Goal: Task Accomplishment & Management: Manage account settings

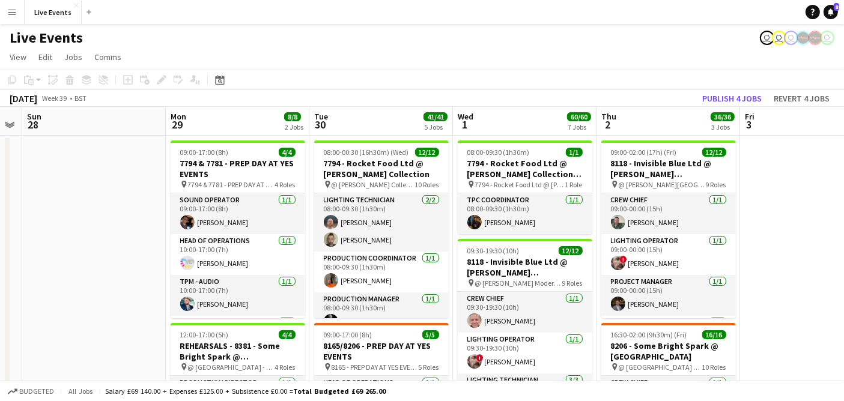
scroll to position [0, 417]
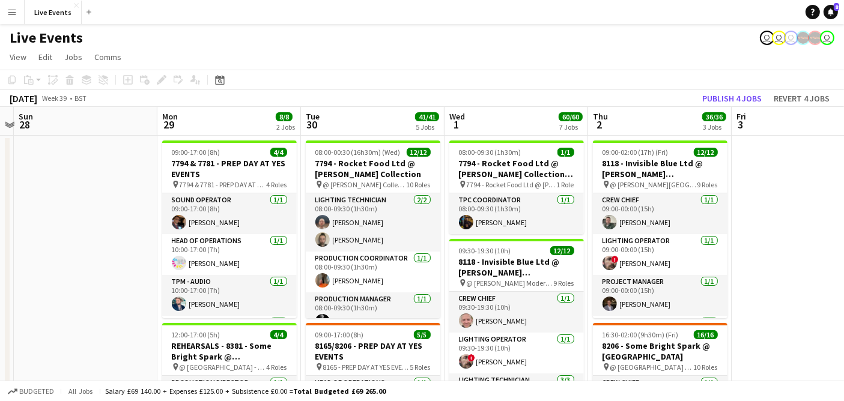
drag, startPoint x: 472, startPoint y: 187, endPoint x: 55, endPoint y: 183, distance: 417.1
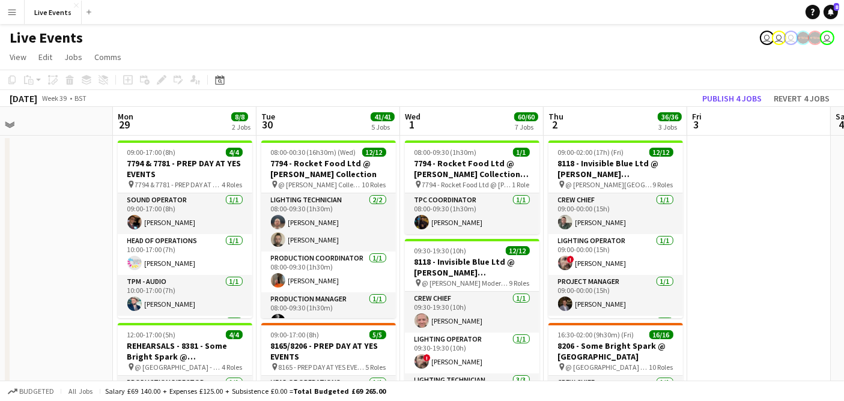
scroll to position [0, 471]
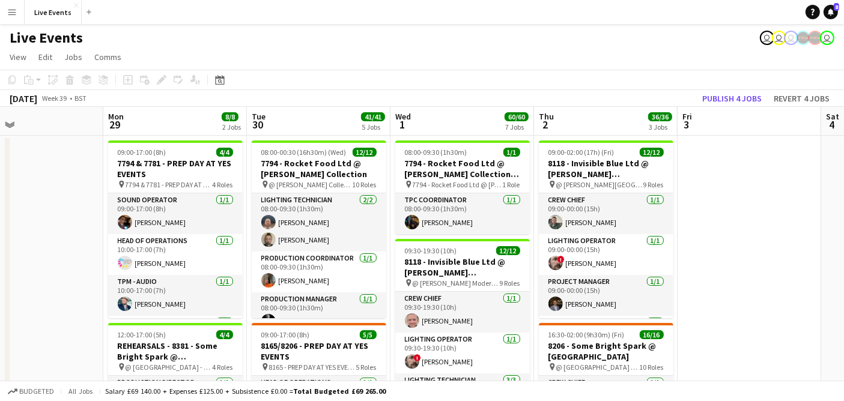
drag, startPoint x: 97, startPoint y: 172, endPoint x: 66, endPoint y: 169, distance: 30.8
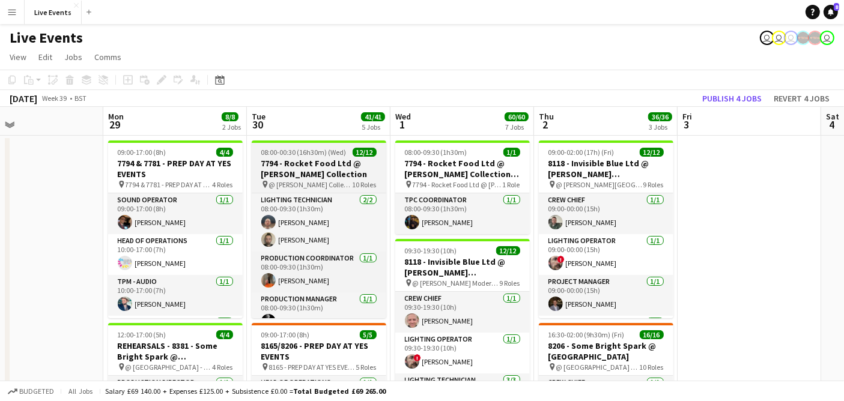
click at [300, 172] on h3 "7794 - Rocket Food Ltd @ [PERSON_NAME] Collection" at bounding box center [319, 169] width 135 height 22
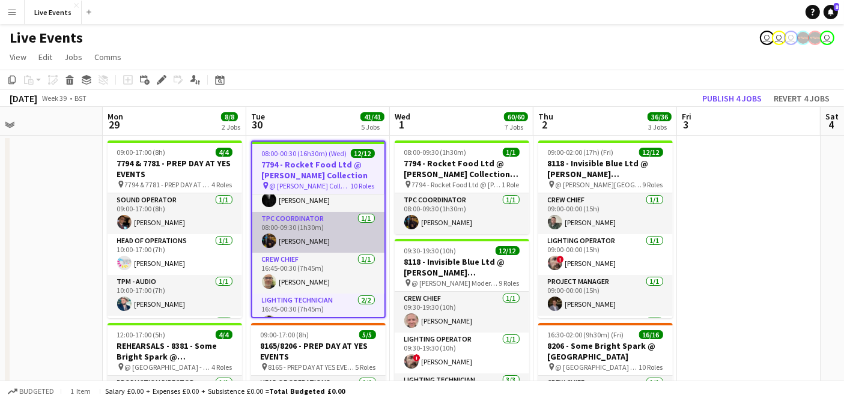
scroll to position [133, 0]
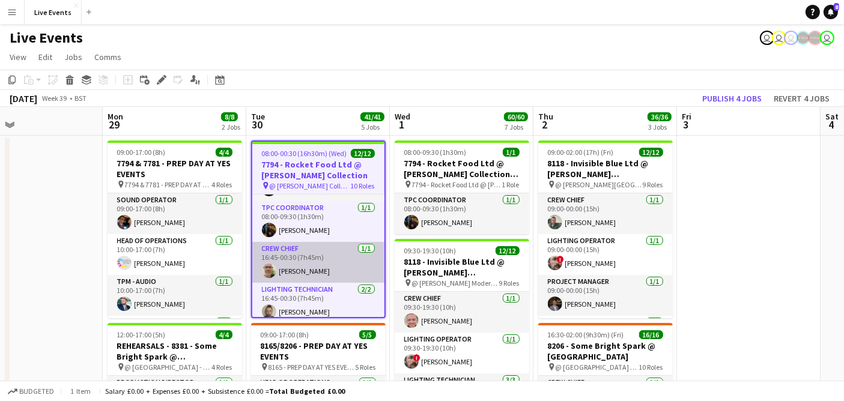
click at [337, 260] on app-card-role "Crew Chief [DATE] 16:45-00:30 (7h45m) [PERSON_NAME]" at bounding box center [318, 262] width 132 height 41
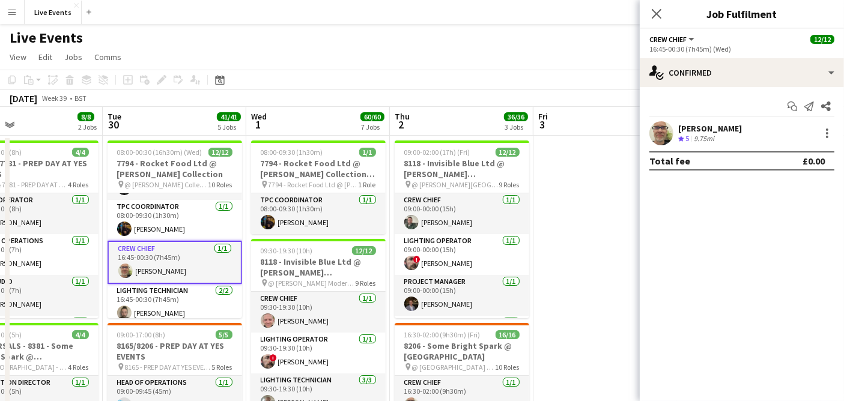
click at [661, 123] on app-user-avatar at bounding box center [662, 133] width 24 height 24
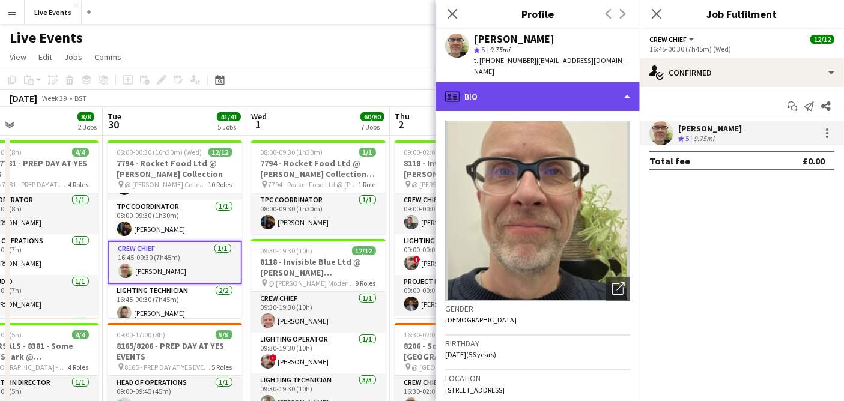
click at [557, 83] on div "profile Bio" at bounding box center [538, 96] width 204 height 29
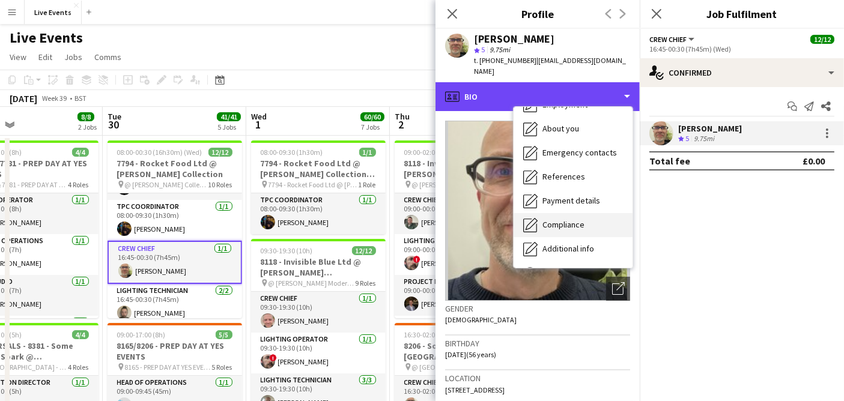
scroll to position [112, 0]
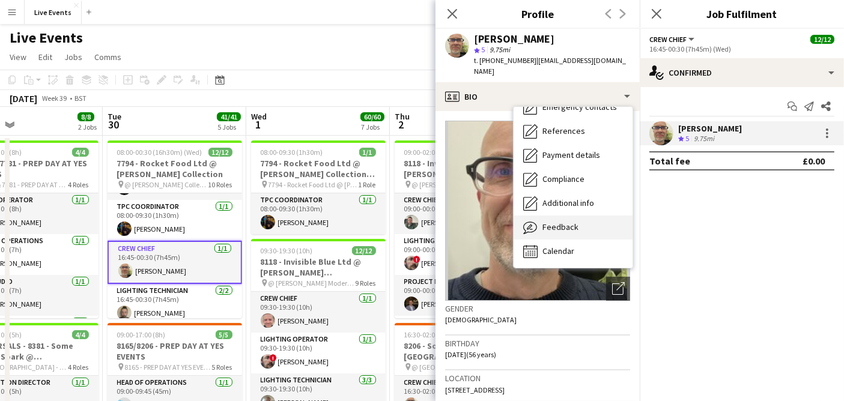
click at [582, 216] on div "Feedback Feedback" at bounding box center [573, 228] width 119 height 24
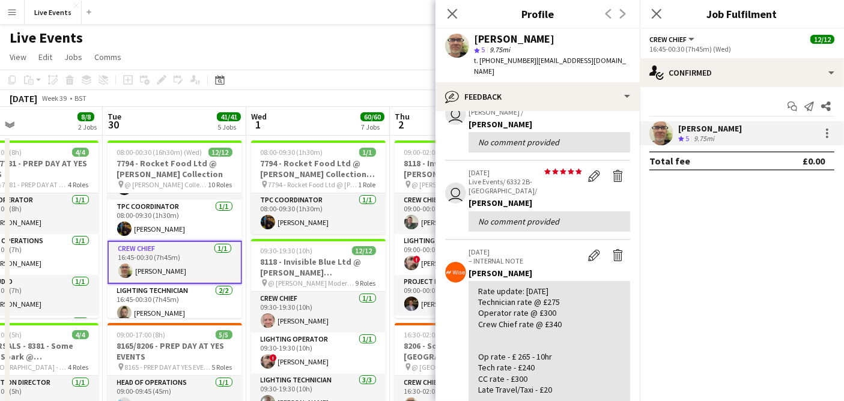
scroll to position [267, 0]
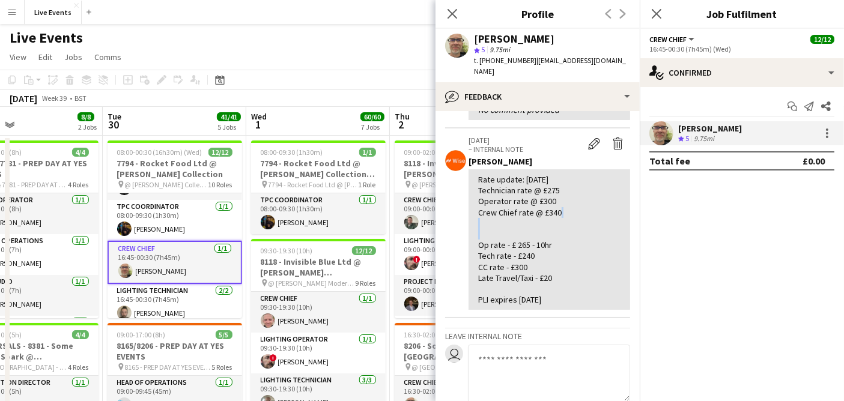
drag, startPoint x: 546, startPoint y: 186, endPoint x: 558, endPoint y: 189, distance: 13.0
click at [558, 189] on div "Rate update: [DATE] Technician rate @ £275 Operator rate @ £300 Crew Chief rate…" at bounding box center [549, 239] width 142 height 131
copy div "340"
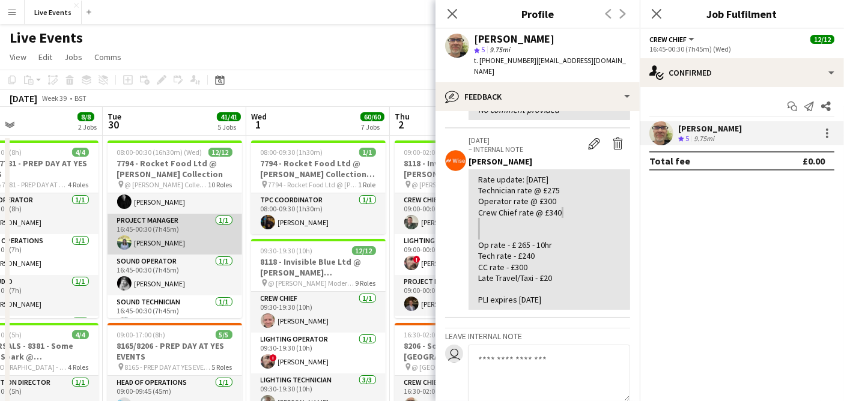
scroll to position [320, 0]
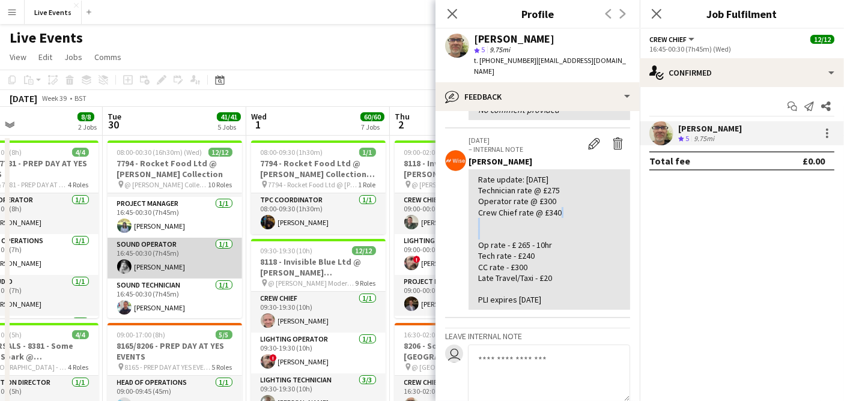
click at [181, 255] on app-card-role "Sound Operator [DATE] 16:45-00:30 (7h45m) [PERSON_NAME]" at bounding box center [175, 258] width 135 height 41
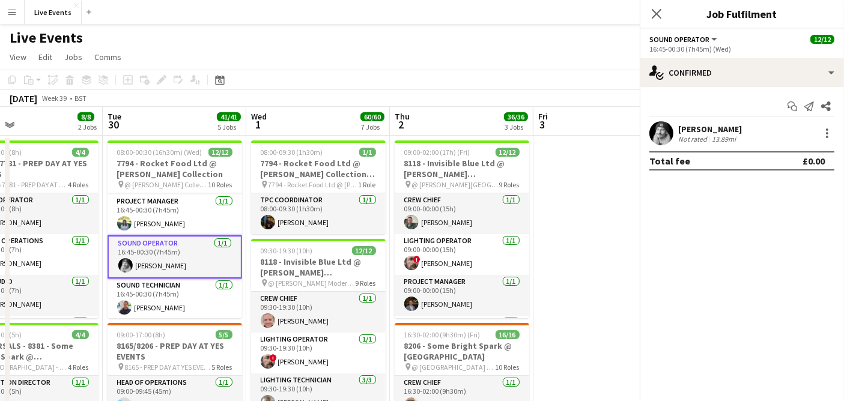
scroll to position [318, 0]
click at [183, 256] on app-card-role "Sound Operator [DATE] 16:45-00:30 (7h45m) [PERSON_NAME]" at bounding box center [175, 258] width 135 height 43
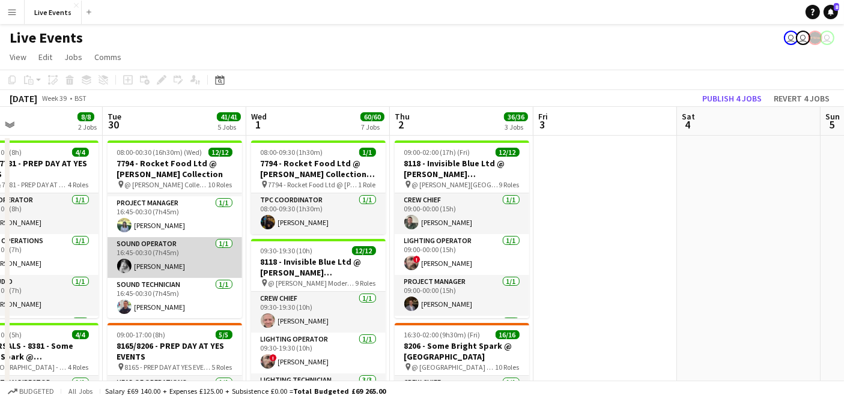
click at [183, 256] on app-card-role "Sound Operator [DATE] 16:45-00:30 (7h45m) [PERSON_NAME]" at bounding box center [175, 257] width 135 height 41
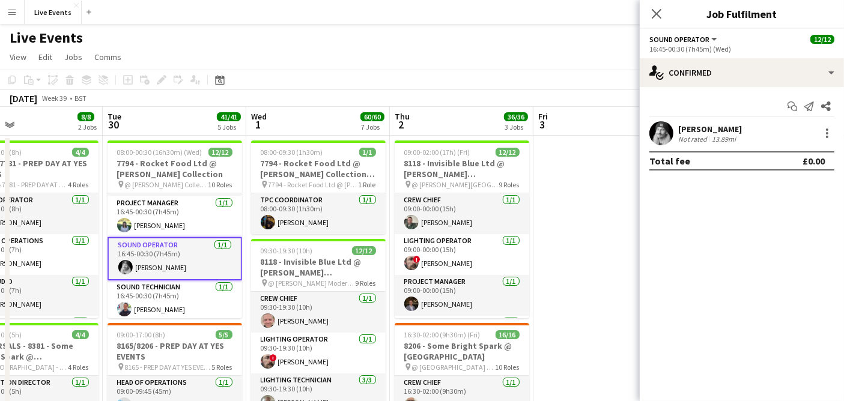
click at [664, 132] on app-user-avatar at bounding box center [662, 133] width 24 height 24
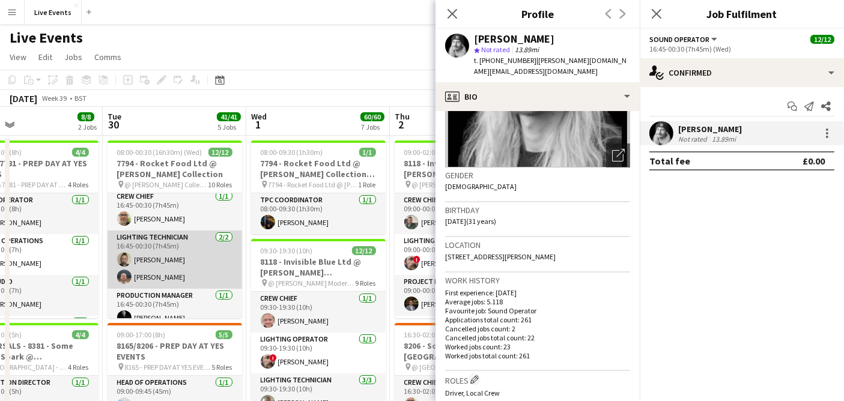
scroll to position [118, 0]
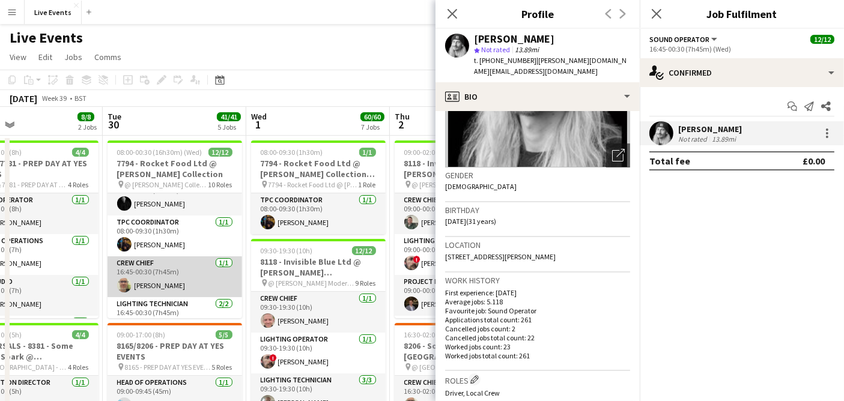
click at [121, 285] on app-user-avatar at bounding box center [124, 285] width 14 height 14
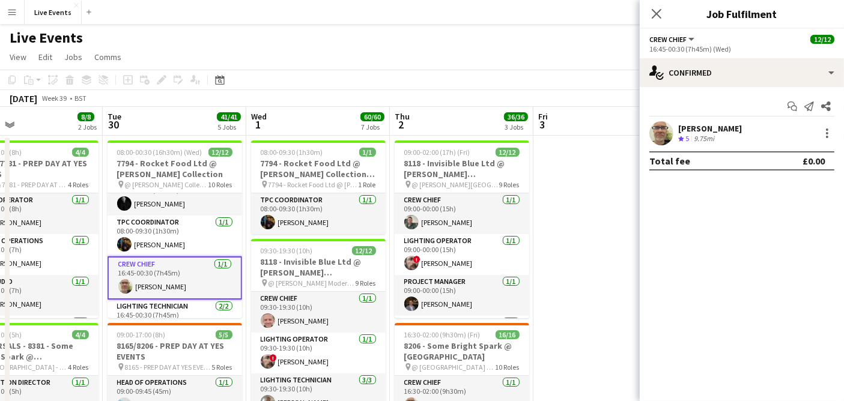
click at [663, 136] on app-user-avatar at bounding box center [662, 133] width 24 height 24
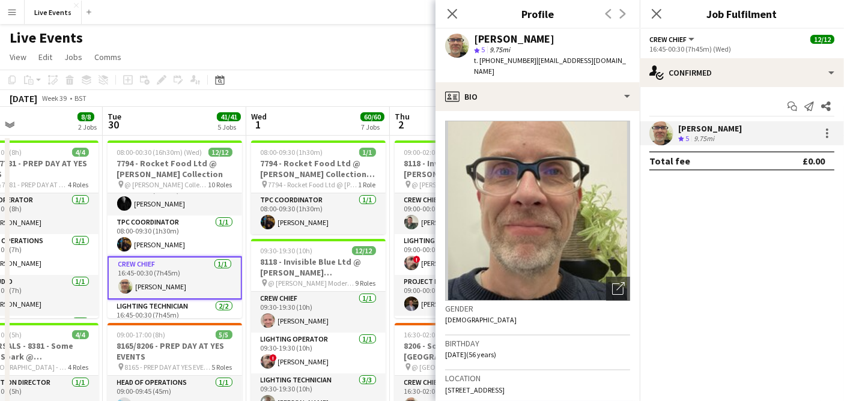
click at [542, 58] on span "| [EMAIL_ADDRESS][DOMAIN_NAME]" at bounding box center [550, 66] width 152 height 20
click at [566, 57] on span "| [EMAIL_ADDRESS][DOMAIN_NAME]" at bounding box center [550, 66] width 152 height 20
drag, startPoint x: 611, startPoint y: 57, endPoint x: 530, endPoint y: 67, distance: 81.8
click at [530, 67] on div "[PERSON_NAME] star 5 9.75mi t. [PHONE_NUMBER] | [EMAIL_ADDRESS][DOMAIN_NAME]" at bounding box center [538, 55] width 204 height 53
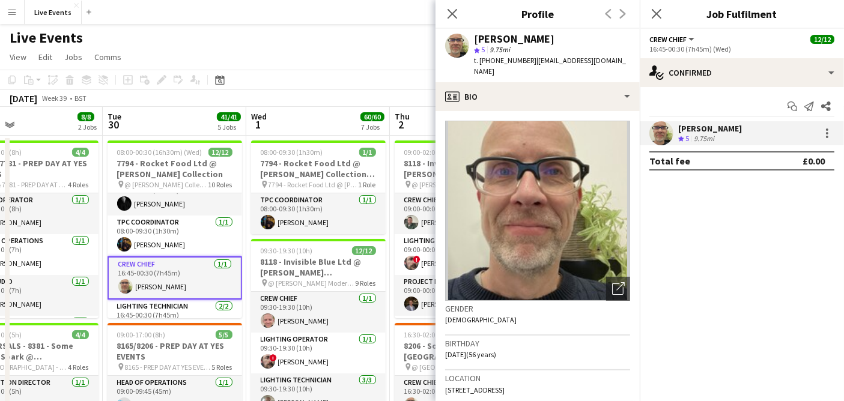
copy span "[EMAIL_ADDRESS][DOMAIN_NAME]"
drag, startPoint x: 575, startPoint y: 35, endPoint x: 472, endPoint y: 37, distance: 102.8
click at [472, 37] on div "[PERSON_NAME] star 5 9.75mi t. [PHONE_NUMBER] | [EMAIL_ADDRESS][DOMAIN_NAME]" at bounding box center [538, 55] width 204 height 53
copy div "[PERSON_NAME]"
click at [827, 136] on div at bounding box center [827, 137] width 2 height 2
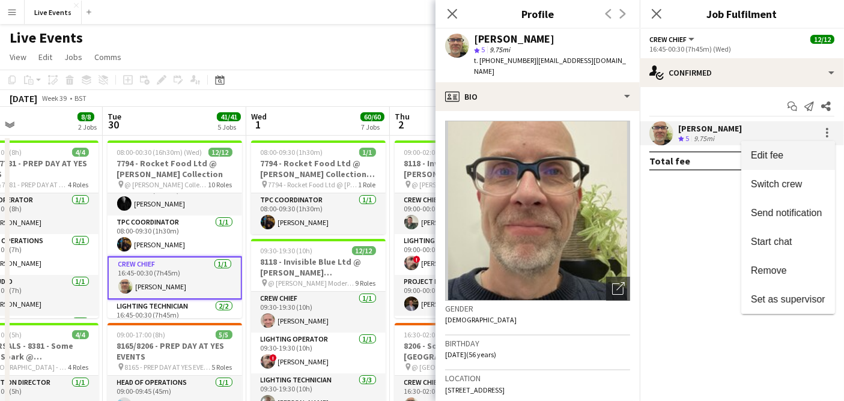
click at [775, 162] on button "Edit fee" at bounding box center [789, 155] width 94 height 29
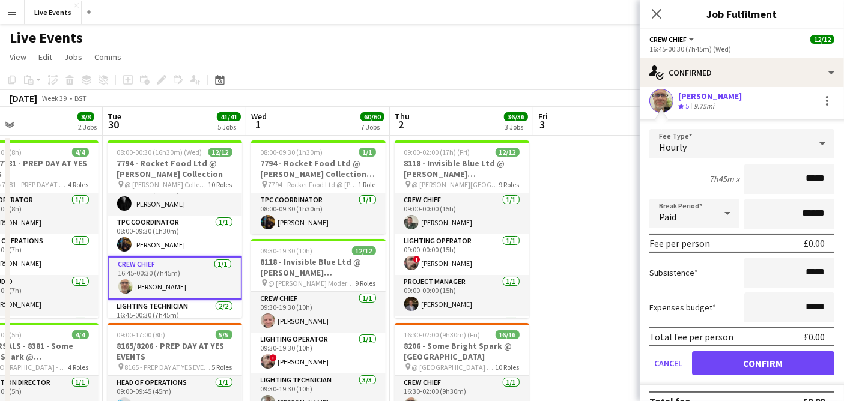
scroll to position [49, 0]
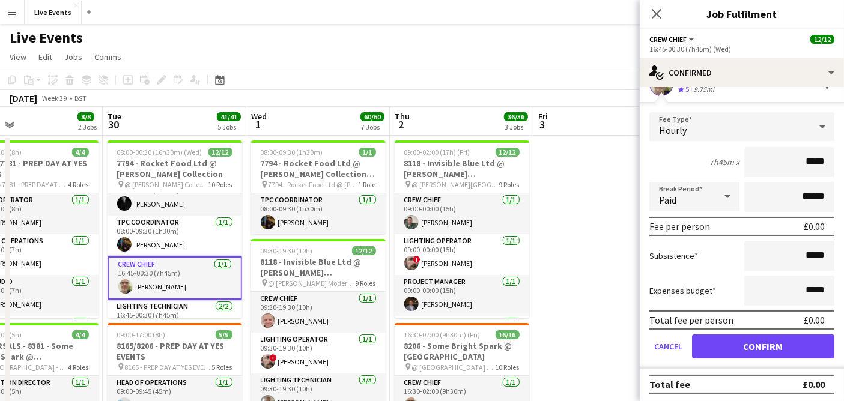
click at [806, 163] on input "*****" at bounding box center [790, 162] width 90 height 30
click at [725, 129] on div "Hourly" at bounding box center [730, 126] width 161 height 29
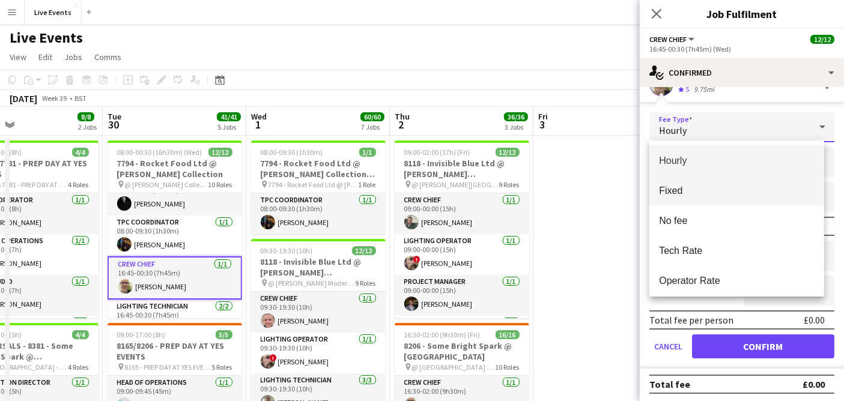
click at [699, 185] on span "Fixed" at bounding box center [737, 190] width 156 height 11
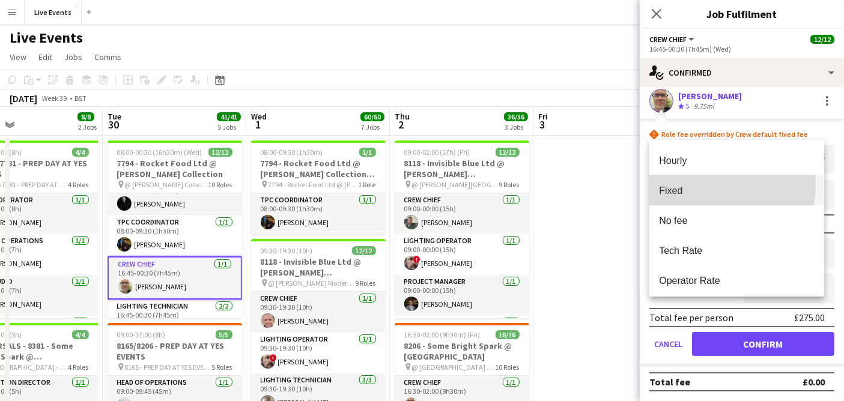
scroll to position [30, 0]
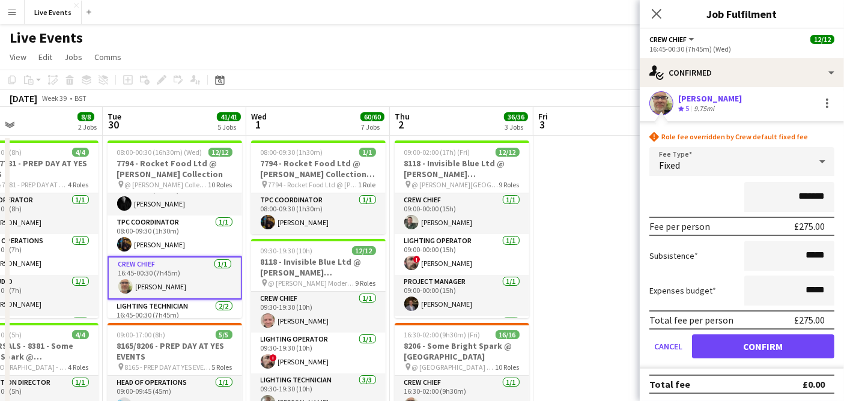
drag, startPoint x: 790, startPoint y: 195, endPoint x: 818, endPoint y: 195, distance: 28.8
click at [818, 195] on input "*******" at bounding box center [790, 197] width 90 height 30
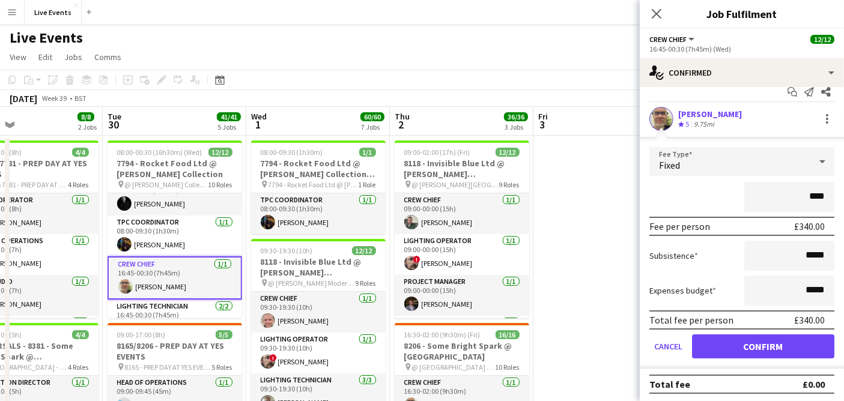
type input "****"
click at [684, 189] on div "****" at bounding box center [742, 197] width 185 height 30
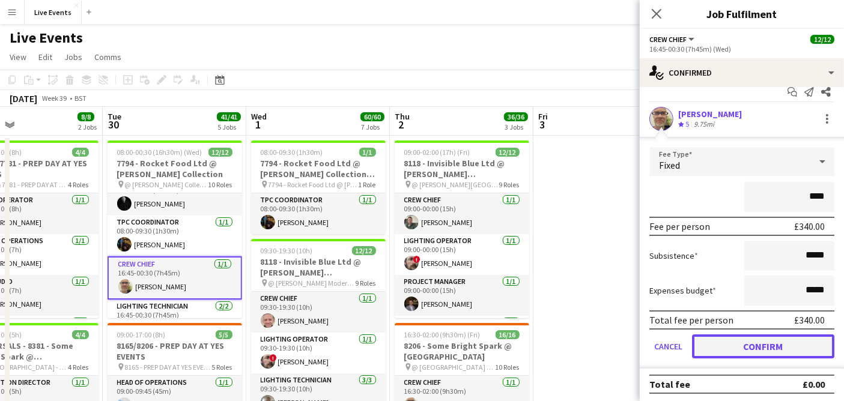
click at [754, 354] on button "Confirm" at bounding box center [763, 347] width 142 height 24
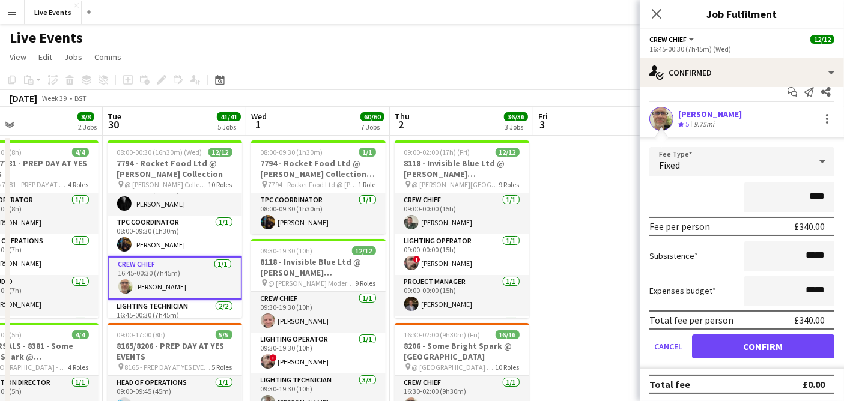
scroll to position [0, 0]
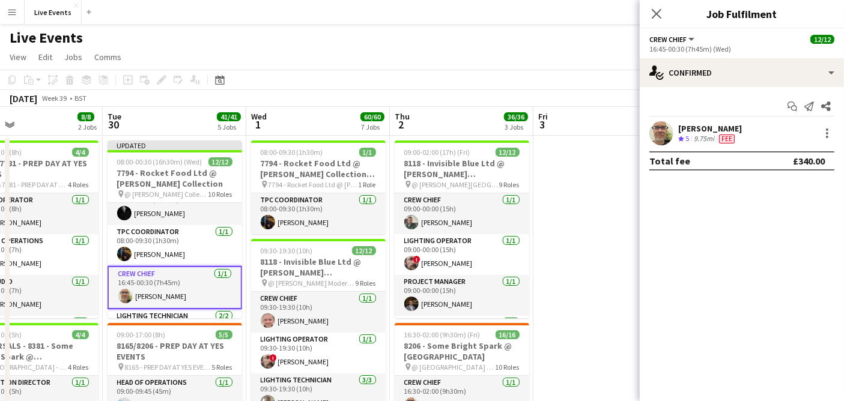
click at [178, 288] on app-card-role "Crew Chief [DATE] 16:45-00:30 (7h45m) [PERSON_NAME]" at bounding box center [175, 287] width 135 height 43
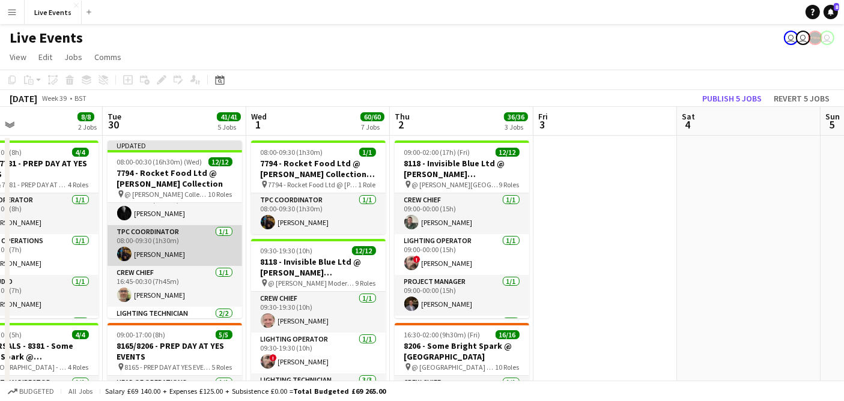
click at [177, 255] on app-card-role "TPC Coordinator [DATE] 08:00-09:30 (1h30m) [PERSON_NAME]" at bounding box center [175, 245] width 135 height 41
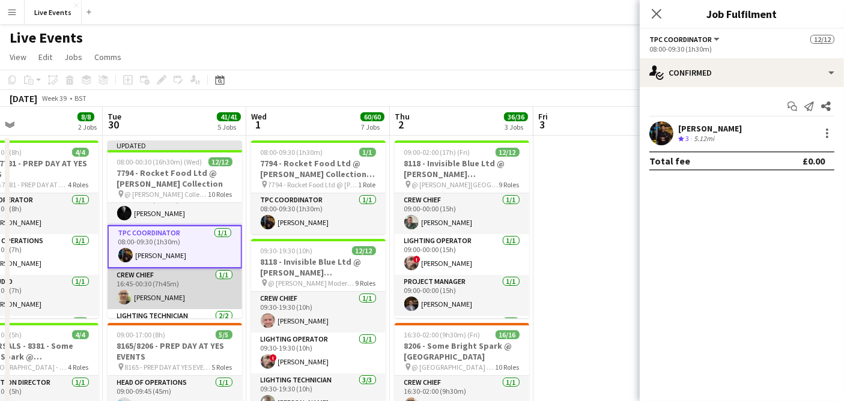
click at [179, 282] on app-card-role "Crew Chief [DATE] 16:45-00:30 (7h45m) [PERSON_NAME]" at bounding box center [175, 289] width 135 height 41
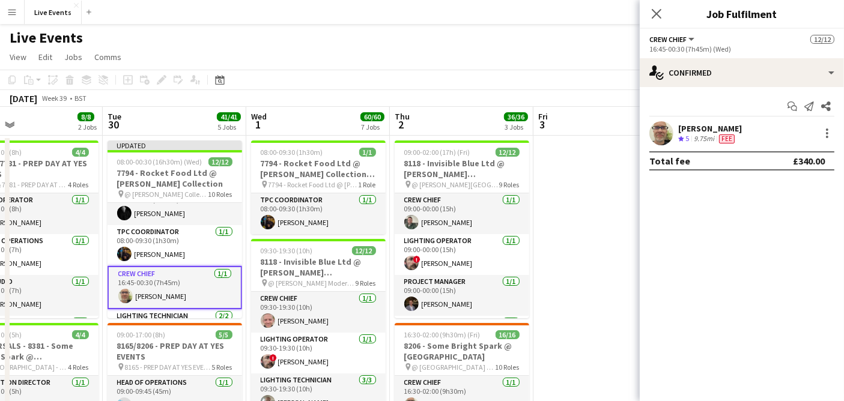
click at [726, 141] on span "Fee" at bounding box center [727, 139] width 16 height 9
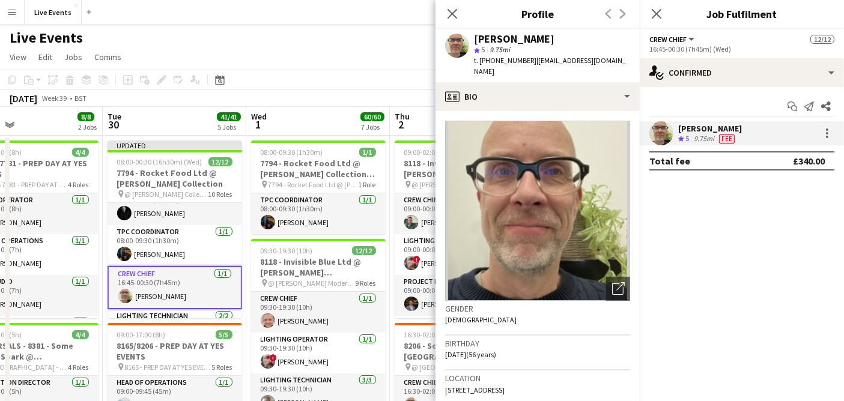
click at [727, 200] on mat-expansion-panel "check Confirmed Start chat Send notification Share [PERSON_NAME] Crew rating 5 …" at bounding box center [742, 244] width 204 height 314
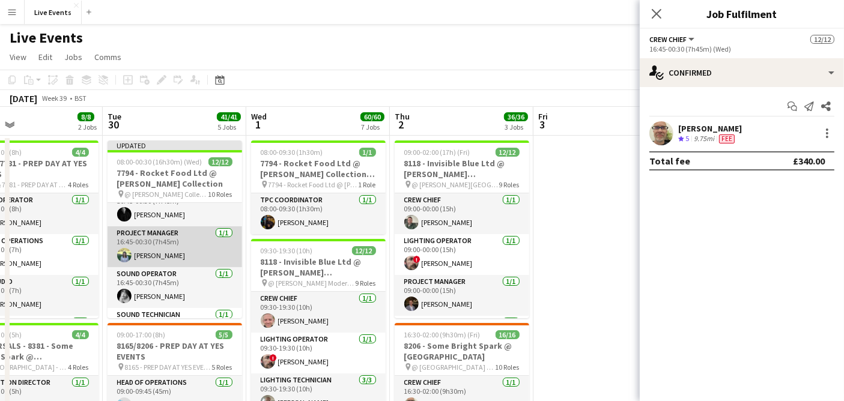
scroll to position [329, 0]
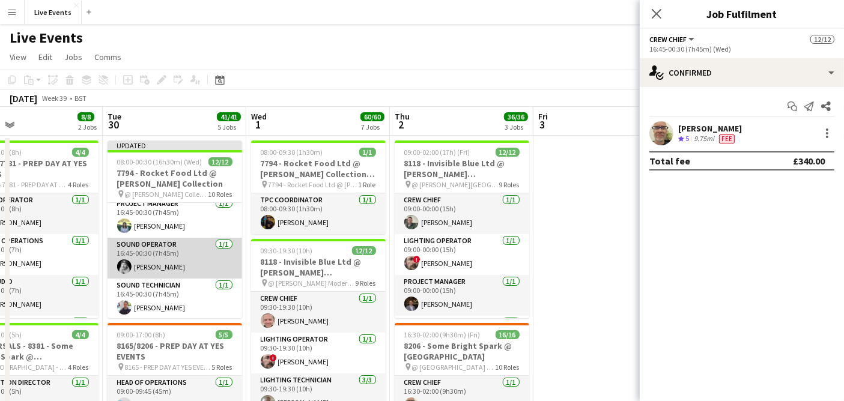
click at [170, 265] on app-card-role "Sound Operator [DATE] 16:45-00:30 (7h45m) [PERSON_NAME]" at bounding box center [175, 258] width 135 height 41
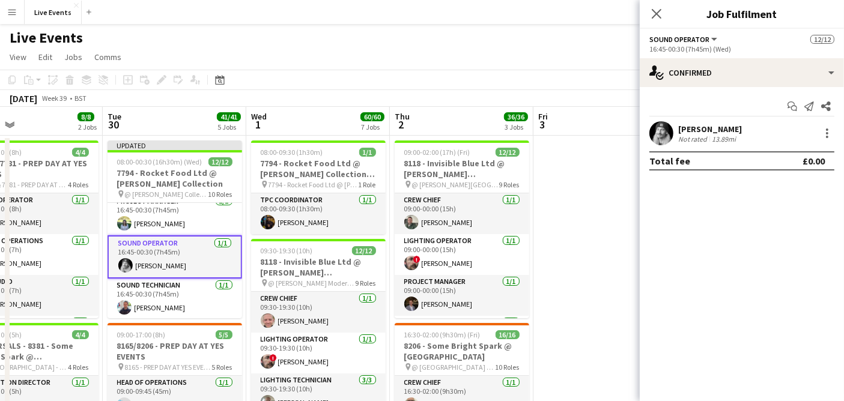
scroll to position [328, 0]
click at [665, 136] on app-user-avatar at bounding box center [662, 133] width 24 height 24
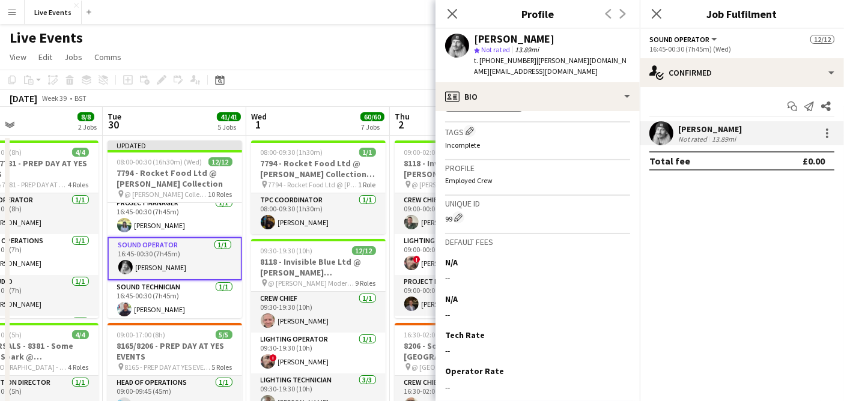
scroll to position [334, 0]
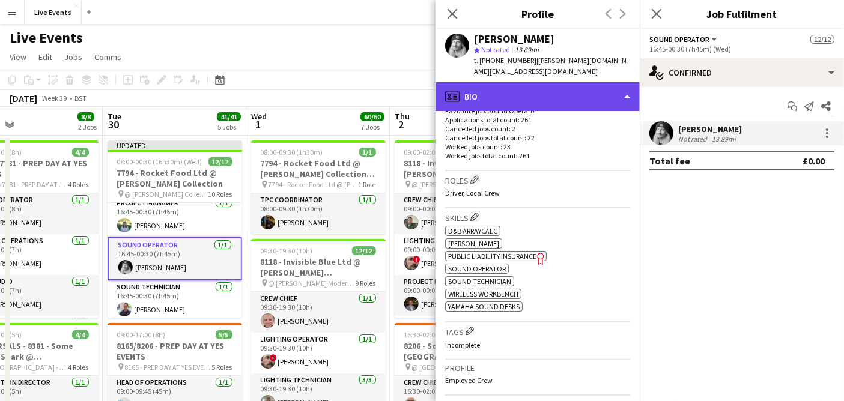
click at [543, 82] on div "profile Bio" at bounding box center [538, 96] width 204 height 29
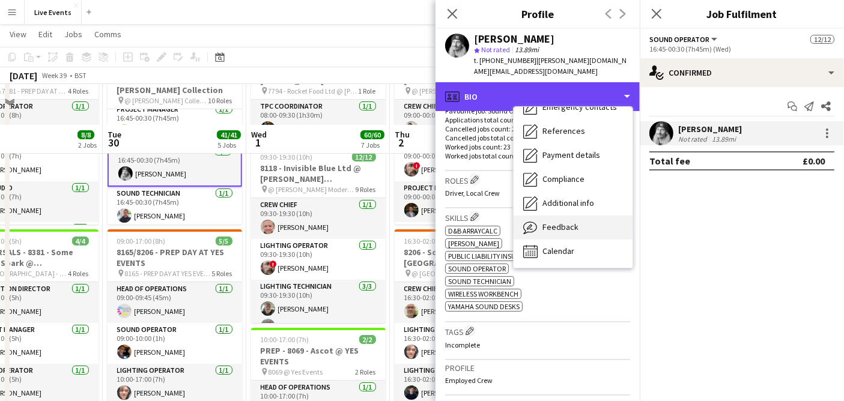
scroll to position [133, 0]
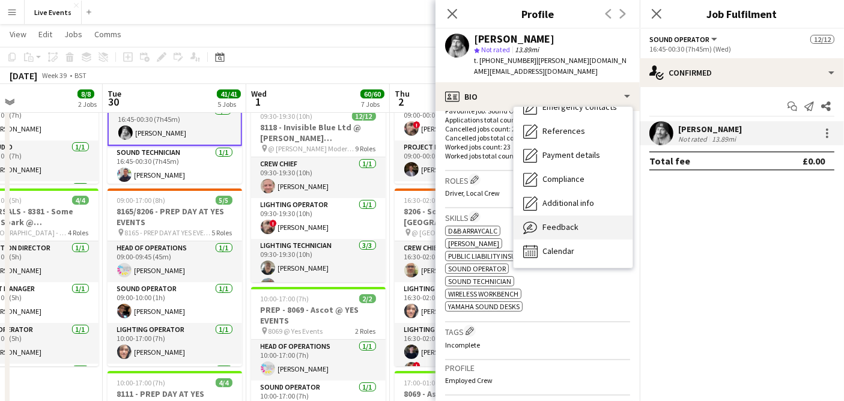
click at [565, 222] on span "Feedback" at bounding box center [561, 227] width 36 height 11
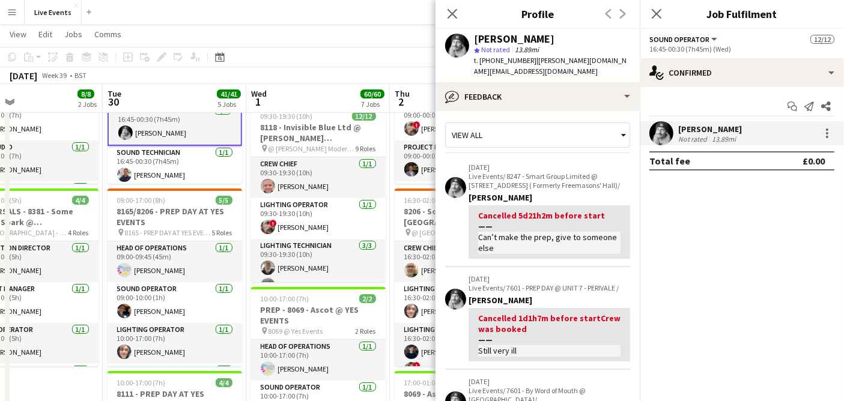
scroll to position [0, 0]
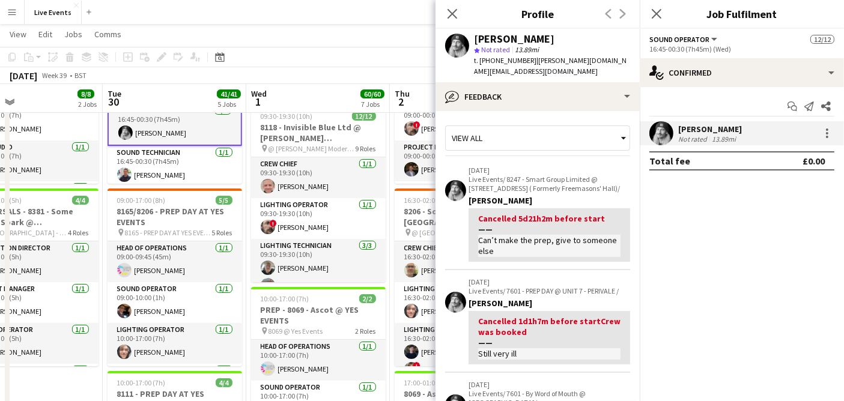
click at [516, 127] on div "View all" at bounding box center [532, 138] width 172 height 23
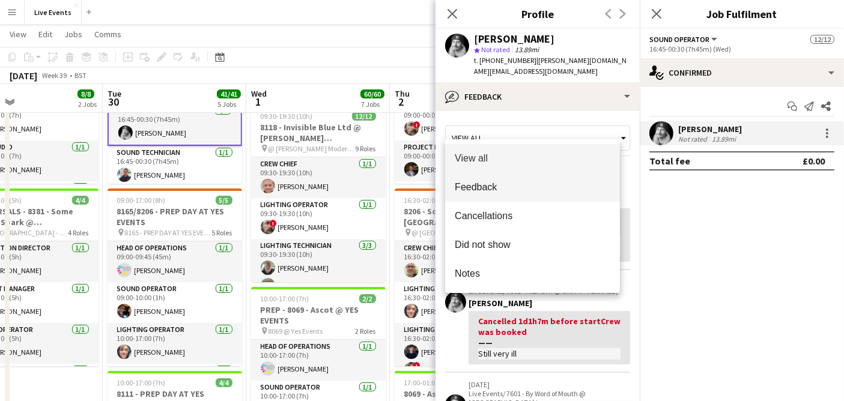
click at [516, 183] on span "Feedback" at bounding box center [533, 186] width 156 height 11
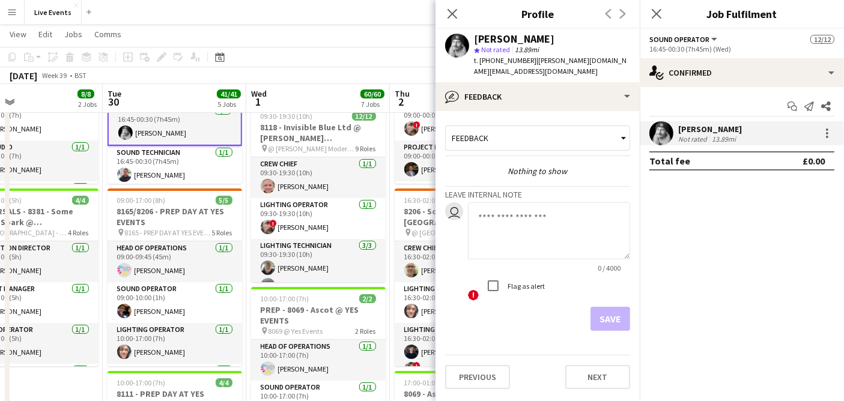
click at [535, 127] on div "Feedback" at bounding box center [532, 138] width 172 height 23
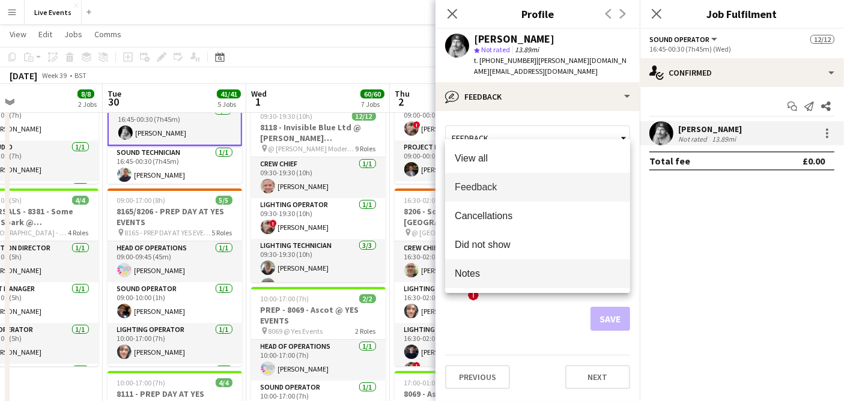
click at [522, 270] on span "Notes" at bounding box center [538, 273] width 166 height 11
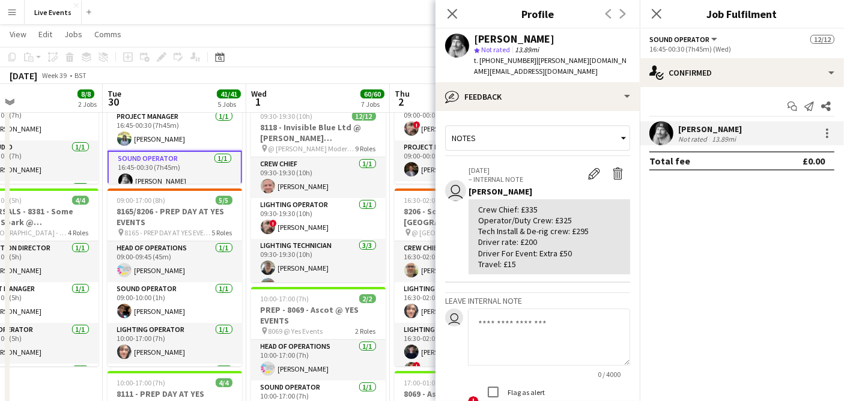
scroll to position [261, 0]
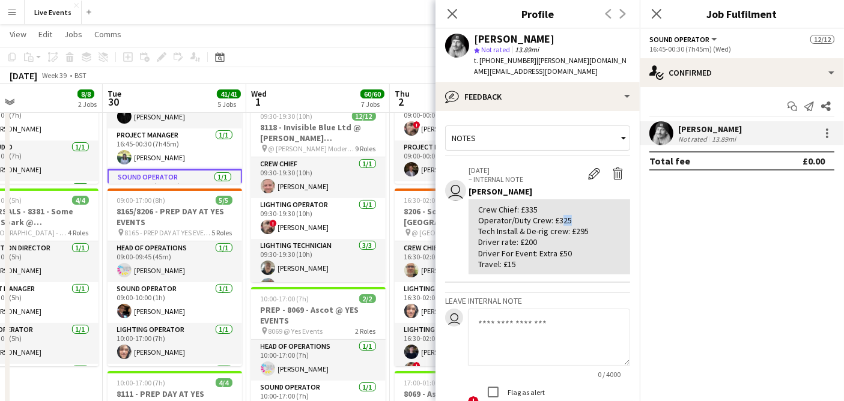
drag, startPoint x: 554, startPoint y: 210, endPoint x: 568, endPoint y: 212, distance: 13.9
click at [568, 212] on div "Crew Chief: £335 Operator/Duty Crew: £325 Tech Install & De-rig crew: £295 Driv…" at bounding box center [549, 237] width 142 height 66
copy div "325"
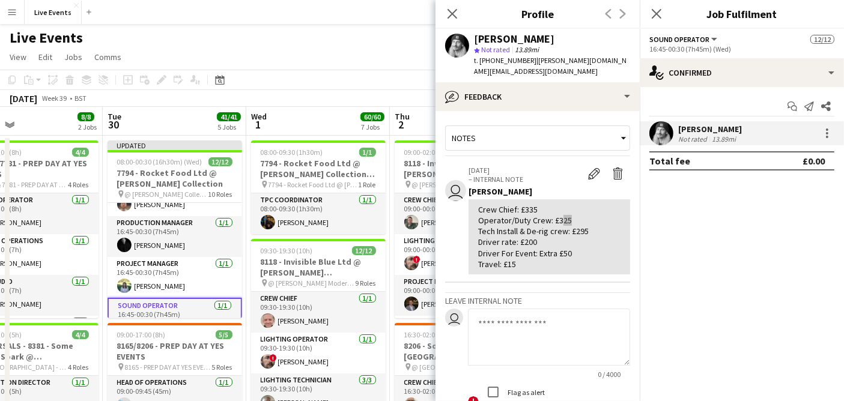
scroll to position [329, 0]
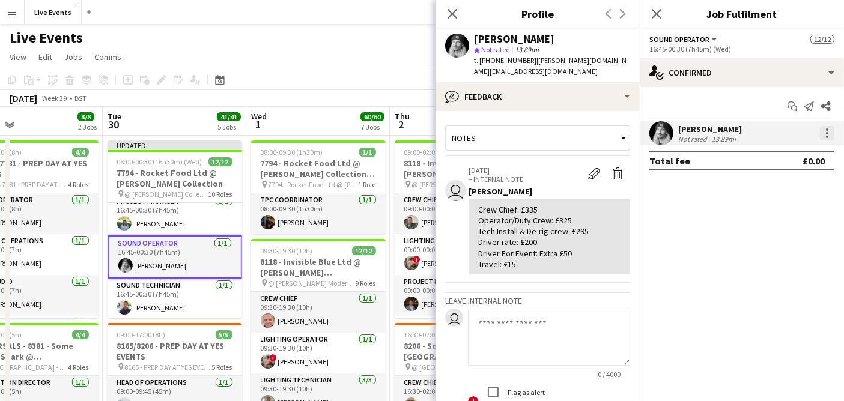
click at [827, 133] on div at bounding box center [827, 133] width 2 height 2
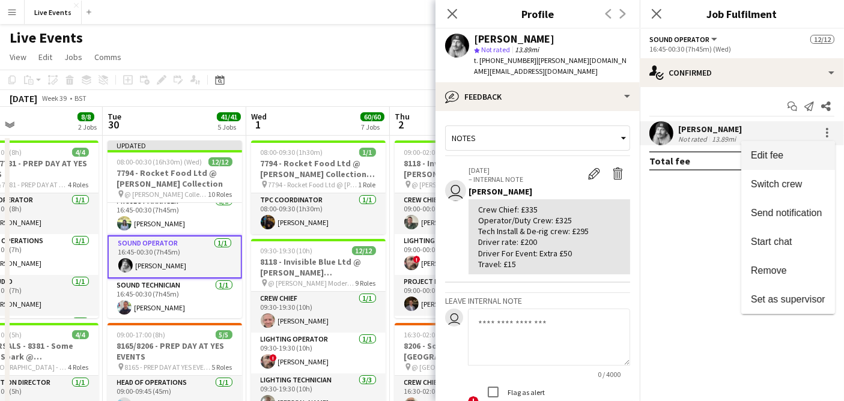
click at [815, 151] on span "Edit fee" at bounding box center [788, 155] width 75 height 11
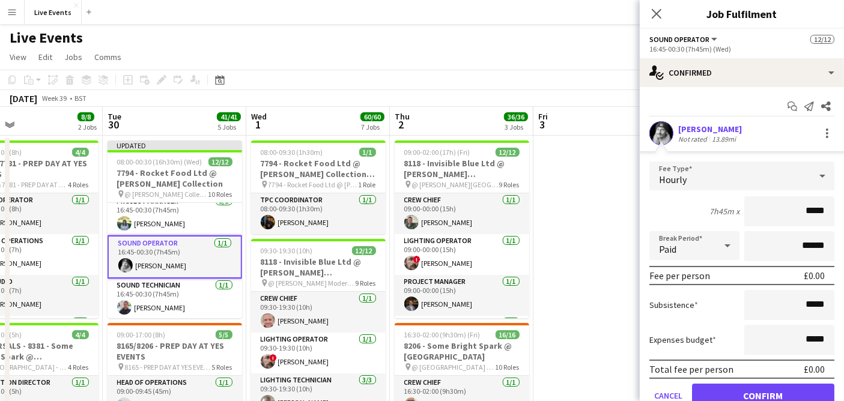
click at [729, 178] on div "Hourly" at bounding box center [730, 176] width 161 height 29
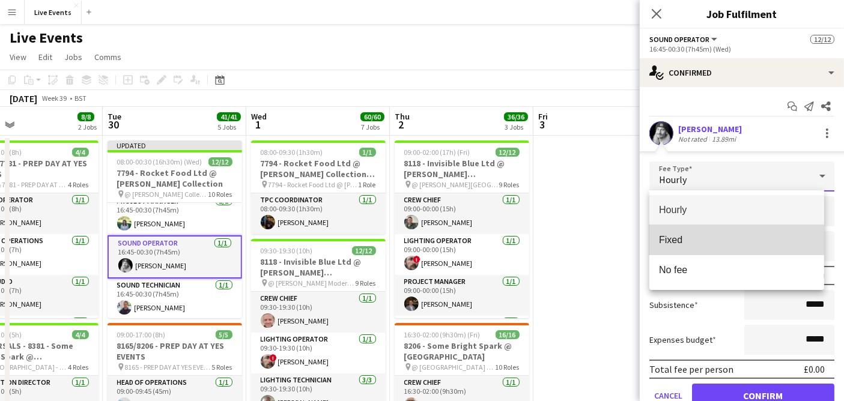
click at [713, 239] on span "Fixed" at bounding box center [737, 239] width 156 height 11
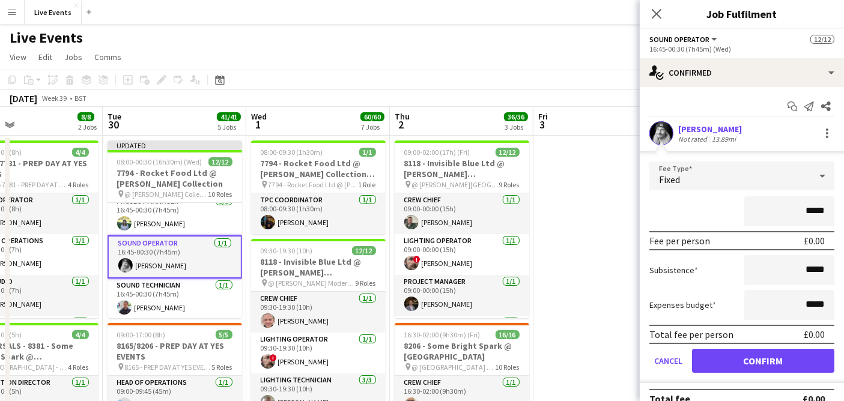
drag, startPoint x: 798, startPoint y: 210, endPoint x: 841, endPoint y: 210, distance: 42.7
click at [841, 210] on mat-expansion-panel "check Confirmed Start chat Send notification Share [PERSON_NAME] Not rated 13.8…" at bounding box center [742, 244] width 204 height 314
type input "****"
click at [688, 218] on div "****" at bounding box center [742, 212] width 185 height 30
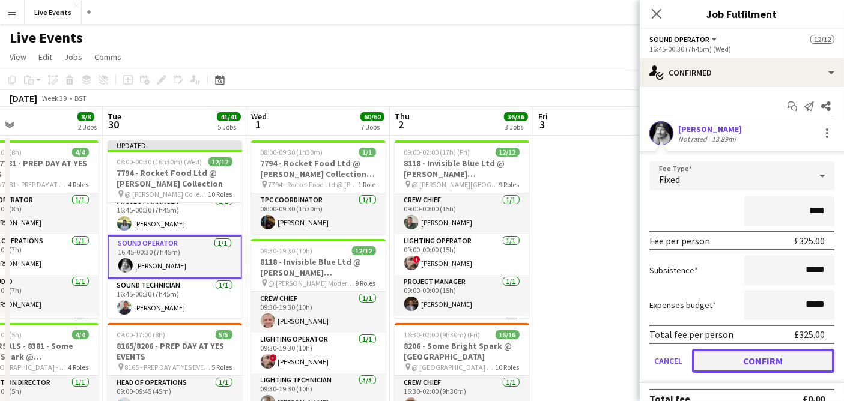
click at [772, 364] on button "Confirm" at bounding box center [763, 361] width 142 height 24
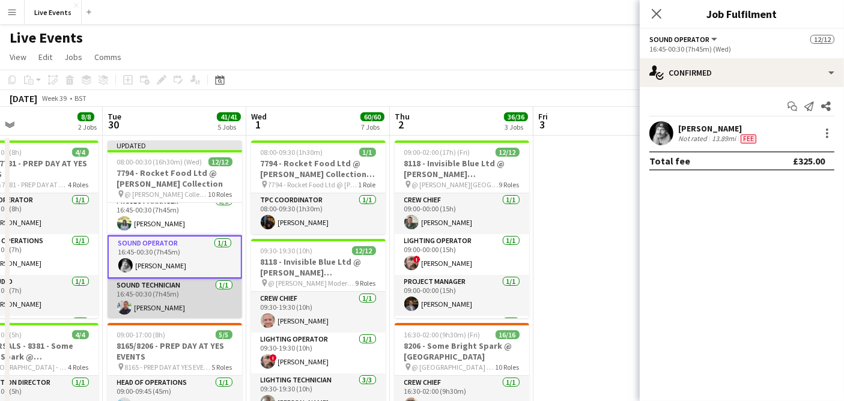
click at [183, 303] on app-card-role "Sound Technician [DATE] 16:45-00:30 (7h45m) [PERSON_NAME]" at bounding box center [175, 299] width 135 height 41
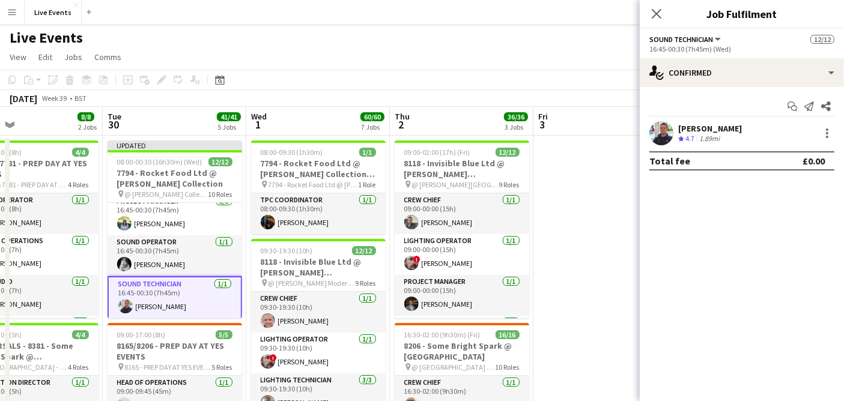
click at [657, 137] on app-user-avatar at bounding box center [662, 133] width 24 height 24
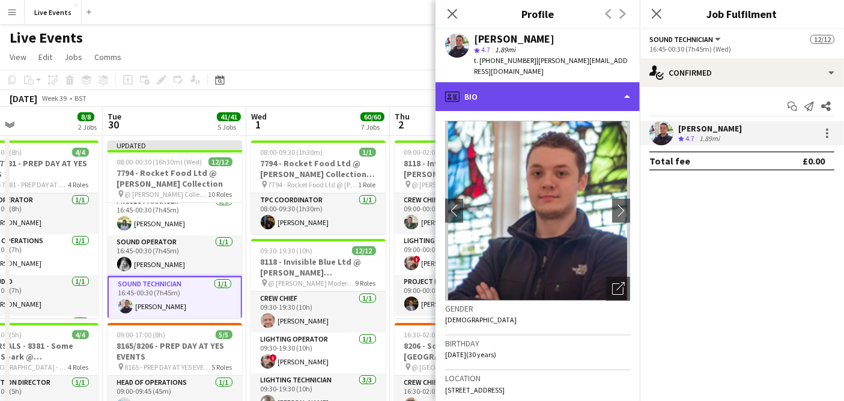
click at [567, 82] on div "profile Bio" at bounding box center [538, 96] width 204 height 29
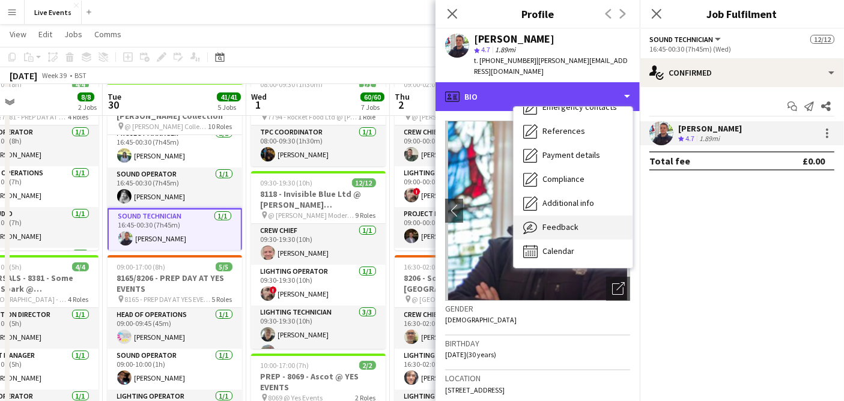
scroll to position [67, 0]
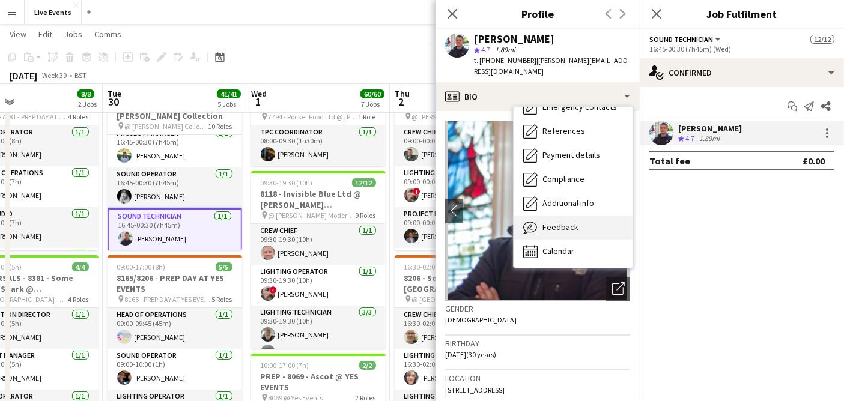
click at [596, 219] on div "Feedback Feedback" at bounding box center [573, 228] width 119 height 24
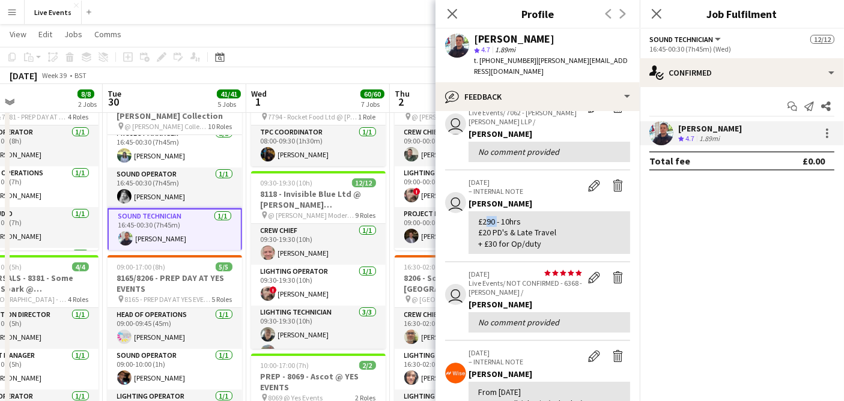
drag, startPoint x: 482, startPoint y: 209, endPoint x: 496, endPoint y: 213, distance: 14.3
click at [496, 216] on div "£290 - 10hrs £20 PD's & Late Travel + £30 for Op/duty" at bounding box center [549, 232] width 142 height 33
copy div "290"
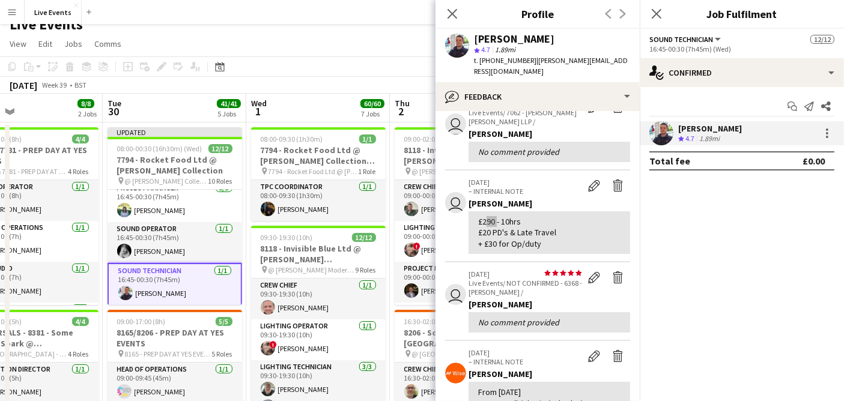
scroll to position [0, 0]
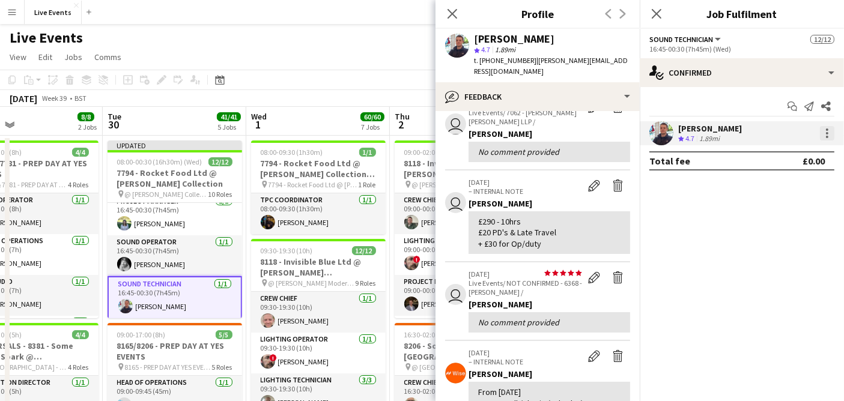
click at [826, 133] on div at bounding box center [827, 133] width 2 height 2
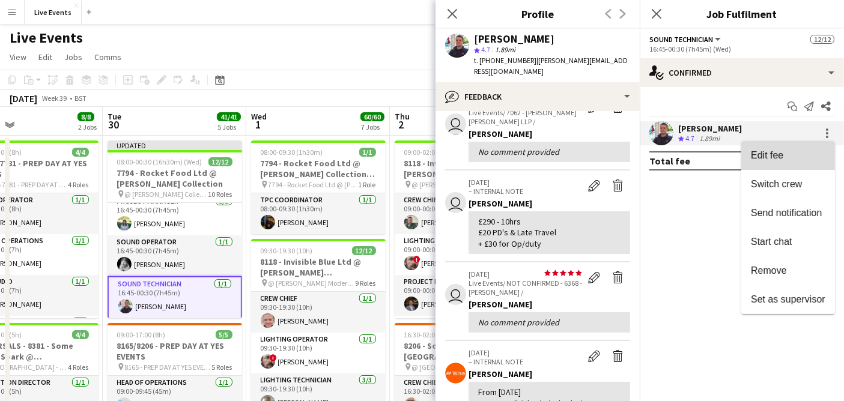
click at [808, 160] on span "Edit fee" at bounding box center [788, 155] width 75 height 11
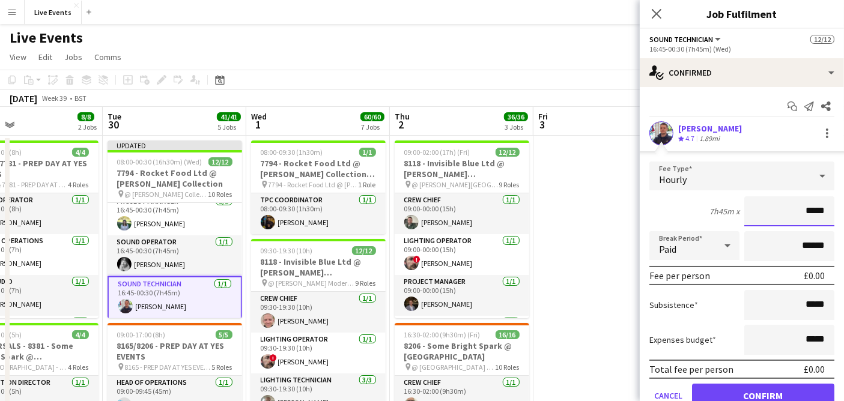
drag, startPoint x: 798, startPoint y: 213, endPoint x: 817, endPoint y: 215, distance: 19.3
click at [817, 215] on input "*****" at bounding box center [790, 212] width 90 height 30
paste input
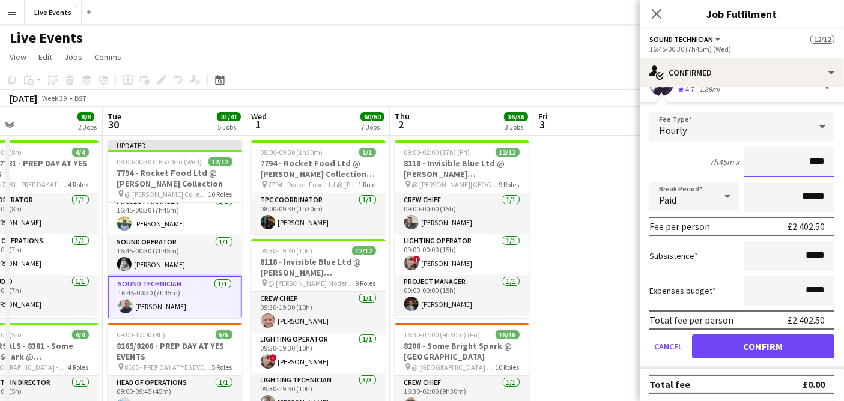
type input "****"
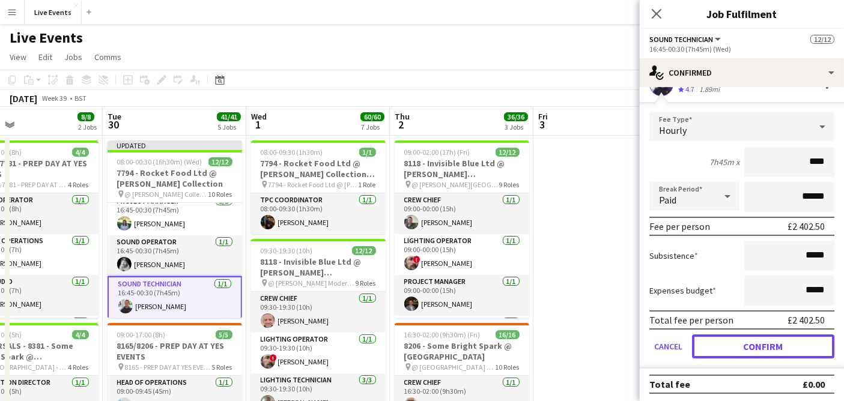
click at [746, 350] on button "Confirm" at bounding box center [763, 347] width 142 height 24
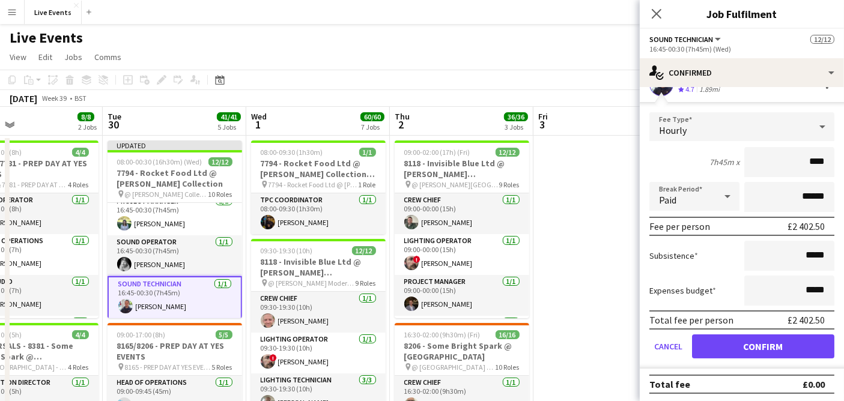
scroll to position [0, 0]
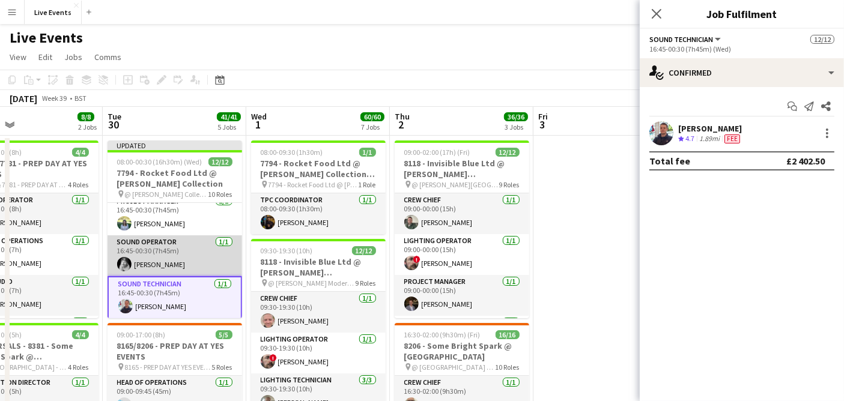
click at [183, 252] on app-card-role "Sound Operator [DATE] 16:45-00:30 (7h45m) [PERSON_NAME]" at bounding box center [175, 256] width 135 height 41
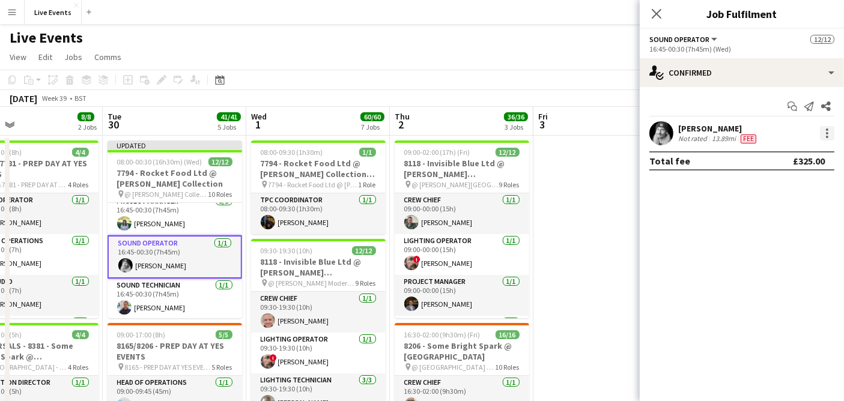
click at [830, 132] on div at bounding box center [827, 133] width 14 height 14
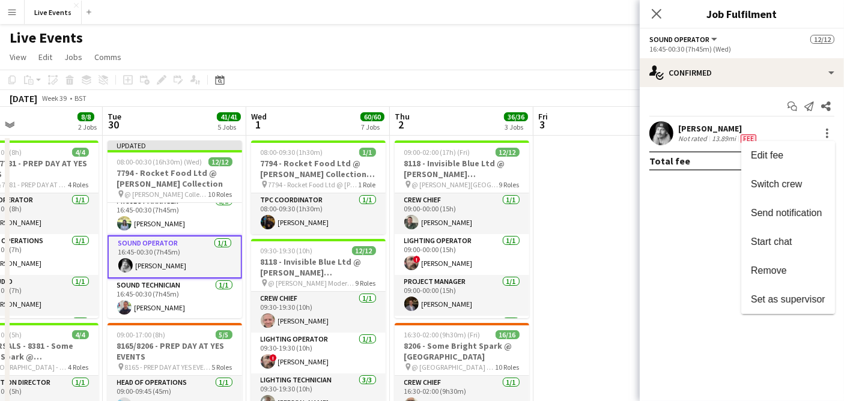
click at [631, 139] on div at bounding box center [422, 200] width 844 height 401
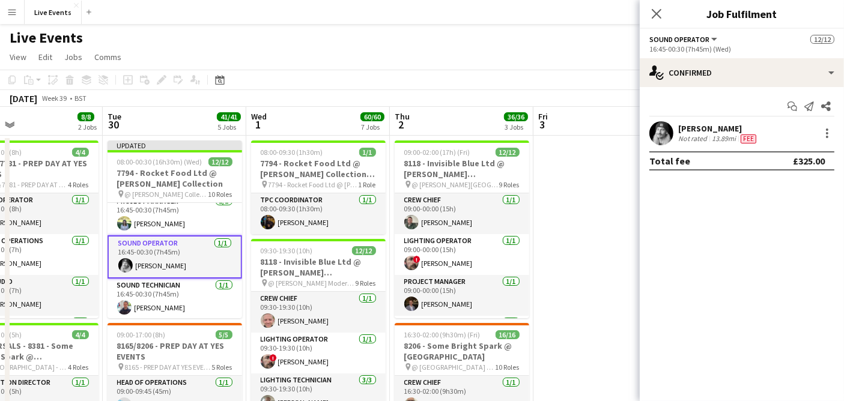
click at [662, 129] on app-user-avatar at bounding box center [662, 133] width 24 height 24
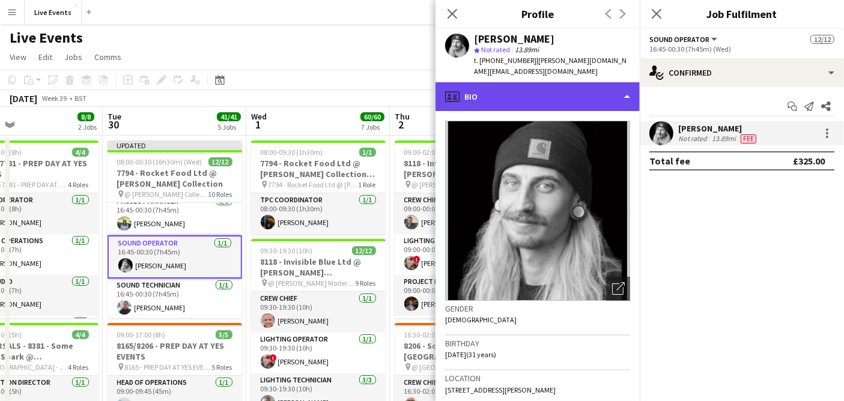
click at [544, 85] on div "profile Bio" at bounding box center [538, 96] width 204 height 29
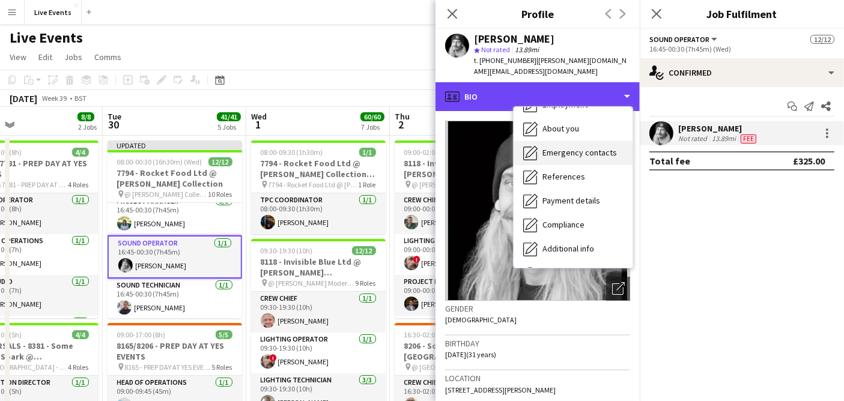
scroll to position [112, 0]
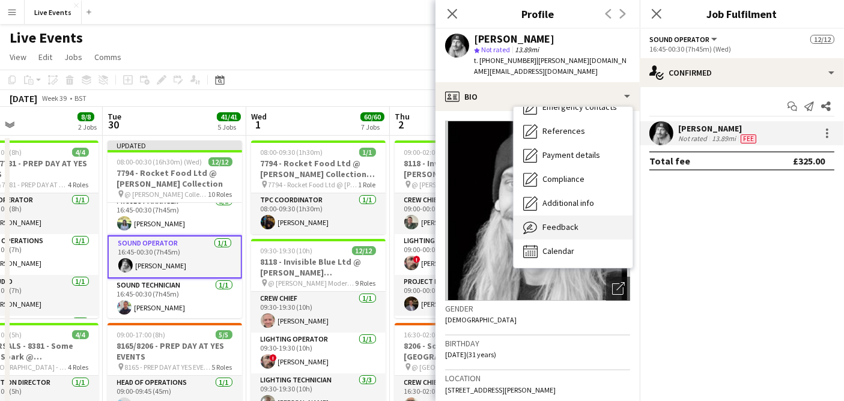
click at [571, 222] on span "Feedback" at bounding box center [561, 227] width 36 height 11
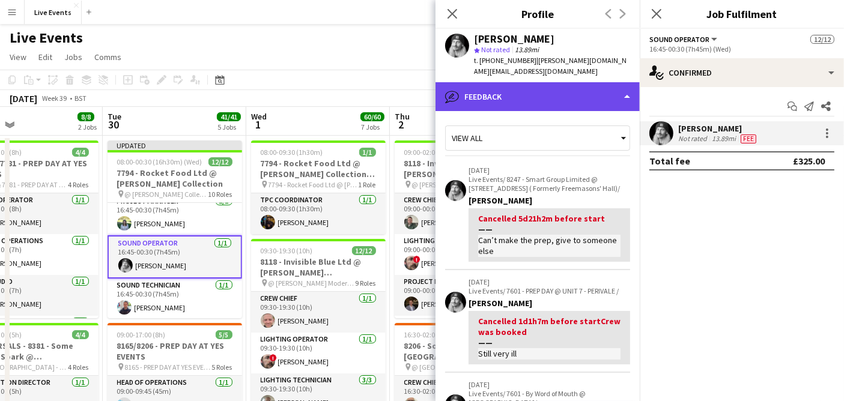
click at [515, 89] on div "bubble-pencil Feedback" at bounding box center [538, 96] width 204 height 29
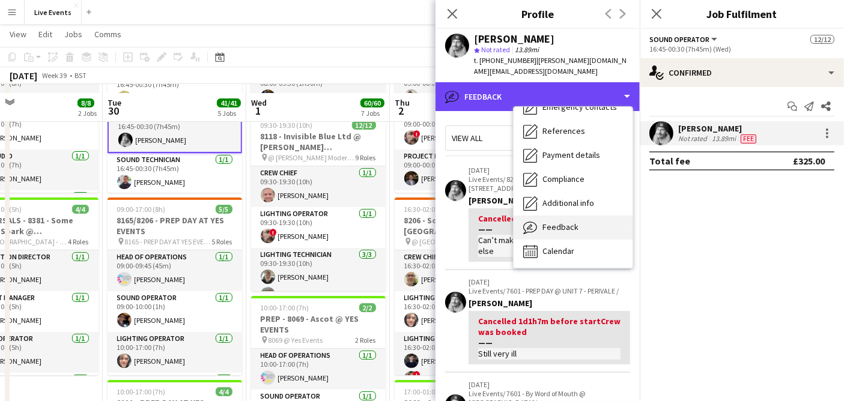
scroll to position [133, 0]
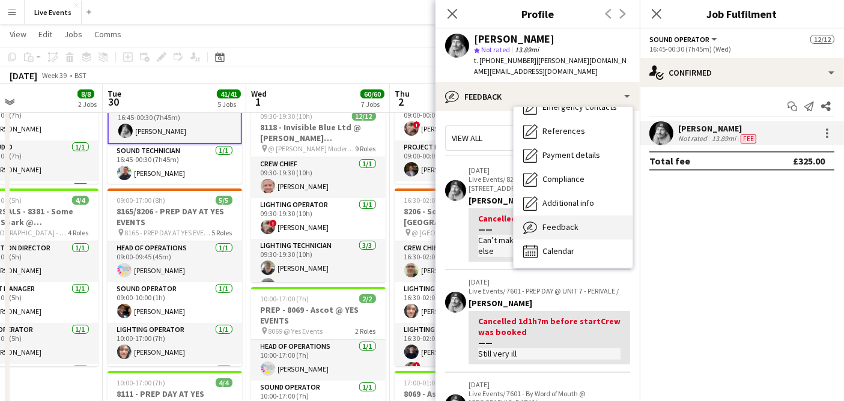
click at [572, 222] on span "Feedback" at bounding box center [561, 227] width 36 height 11
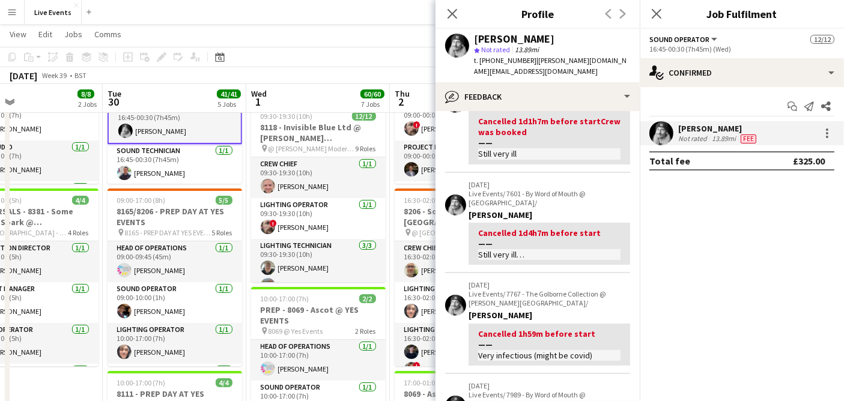
scroll to position [334, 0]
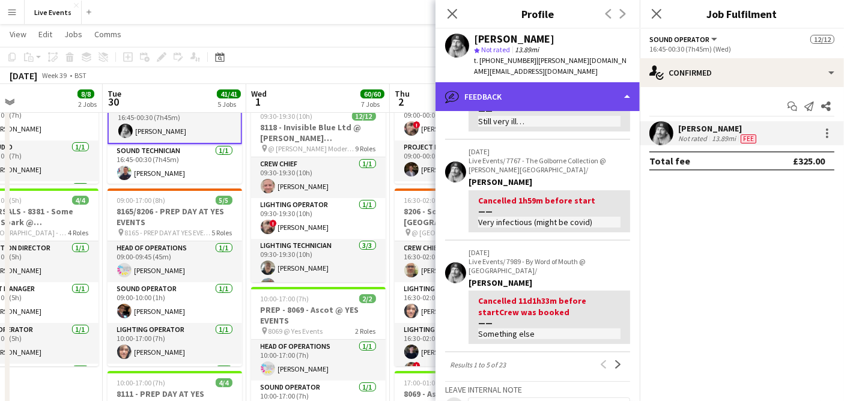
click at [532, 95] on div "bubble-pencil Feedback" at bounding box center [538, 96] width 204 height 29
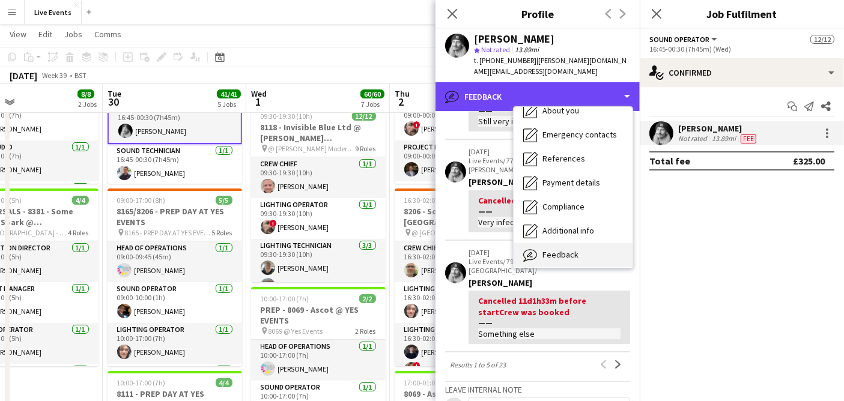
scroll to position [112, 0]
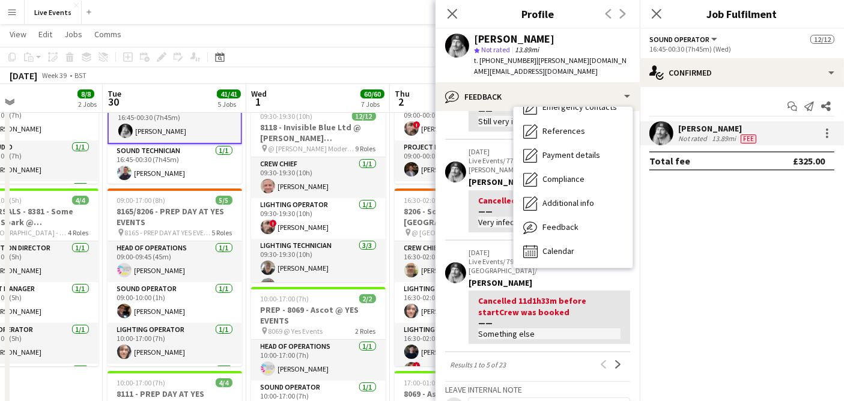
click at [465, 130] on app-crew-profile-feedback-item "[DATE] Live Events/ 7601 - By Word of Mouth @ [GEOGRAPHIC_DATA]/ [PERSON_NAME] …" at bounding box center [537, 90] width 185 height 101
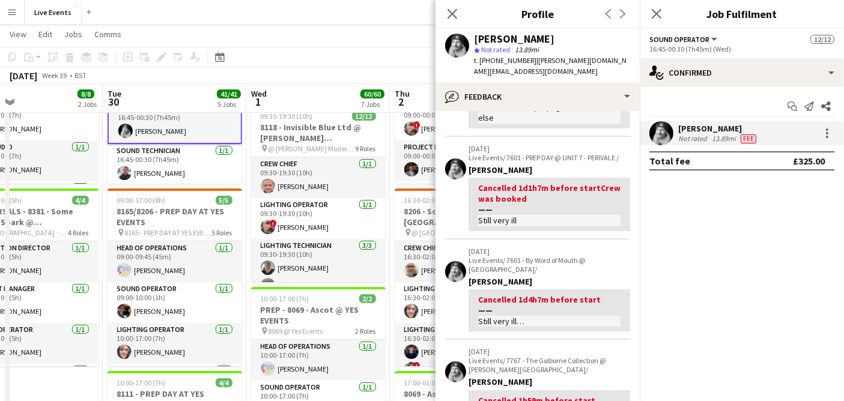
scroll to position [0, 0]
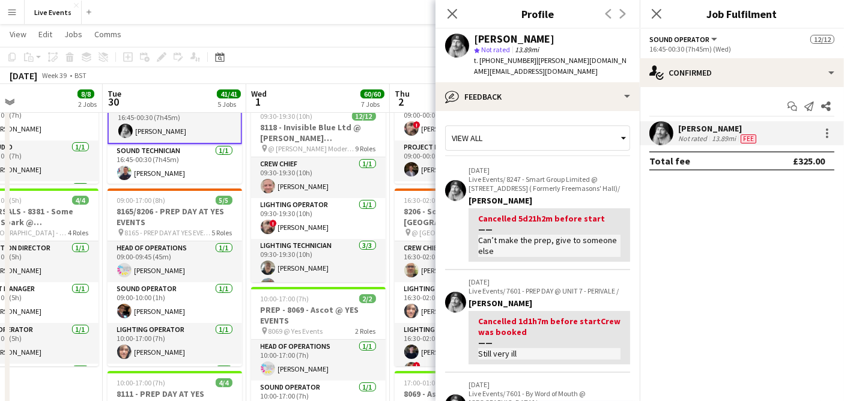
click at [532, 127] on div "View all" at bounding box center [532, 138] width 172 height 23
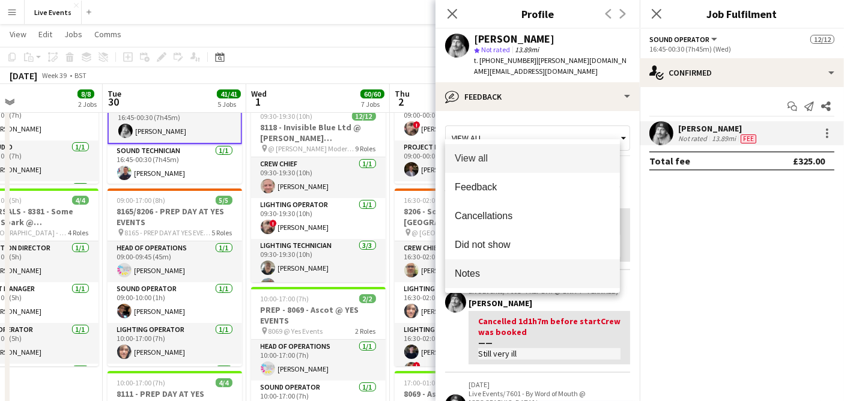
click at [504, 263] on mat-option "Notes" at bounding box center [532, 274] width 175 height 29
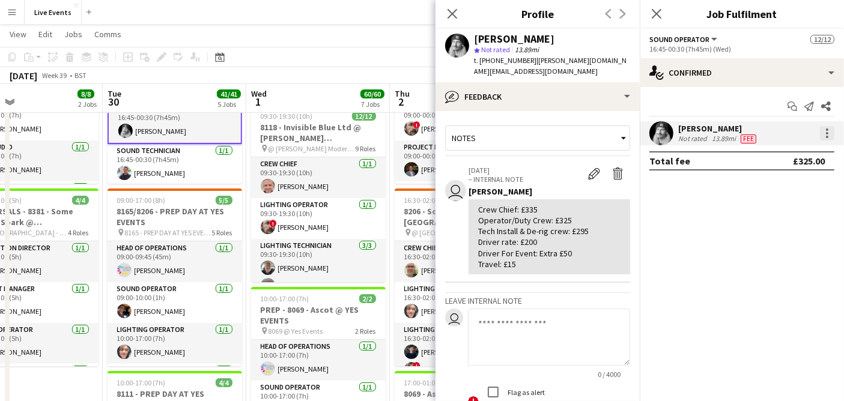
click at [823, 133] on div at bounding box center [827, 133] width 14 height 14
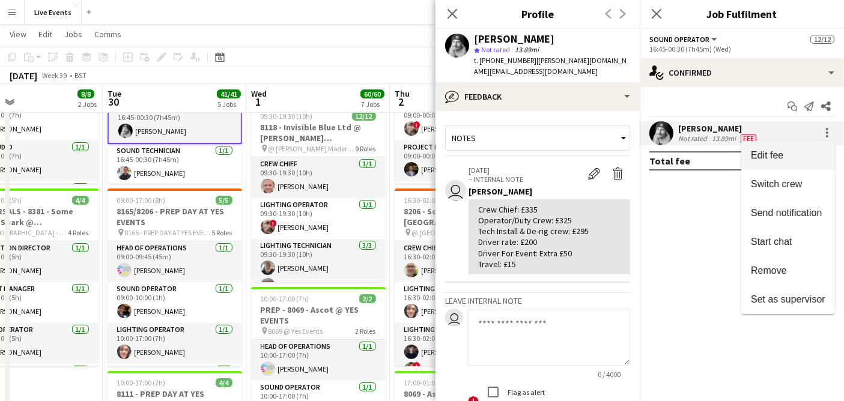
click at [794, 160] on span "Edit fee" at bounding box center [788, 155] width 75 height 11
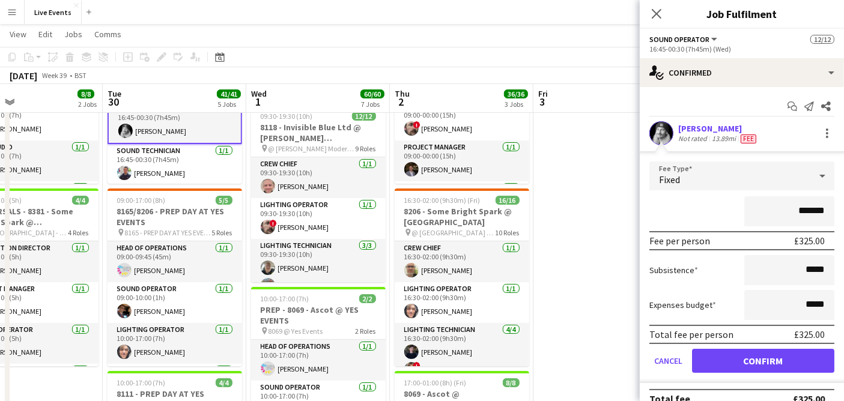
click at [794, 212] on input "*******" at bounding box center [790, 212] width 90 height 30
click at [788, 211] on input "*******" at bounding box center [790, 212] width 90 height 30
drag, startPoint x: 788, startPoint y: 211, endPoint x: 835, endPoint y: 215, distance: 47.6
click at [835, 215] on mat-expansion-panel "check Confirmed Start chat Send notification Share [PERSON_NAME] Not rated 13.8…" at bounding box center [742, 244] width 204 height 314
type input "****"
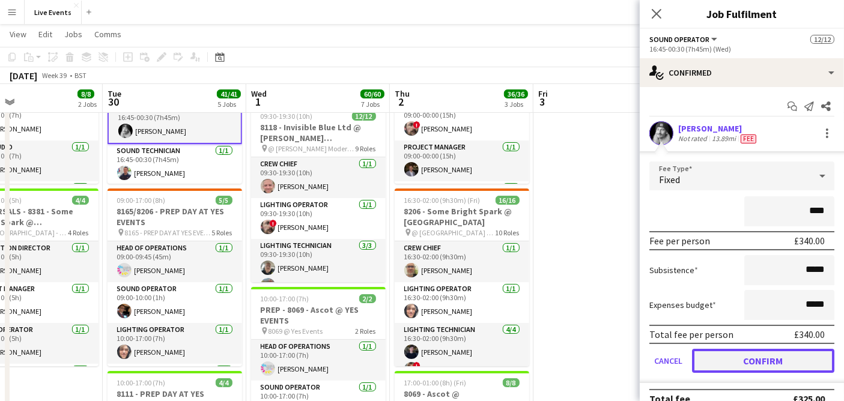
click at [757, 360] on button "Confirm" at bounding box center [763, 361] width 142 height 24
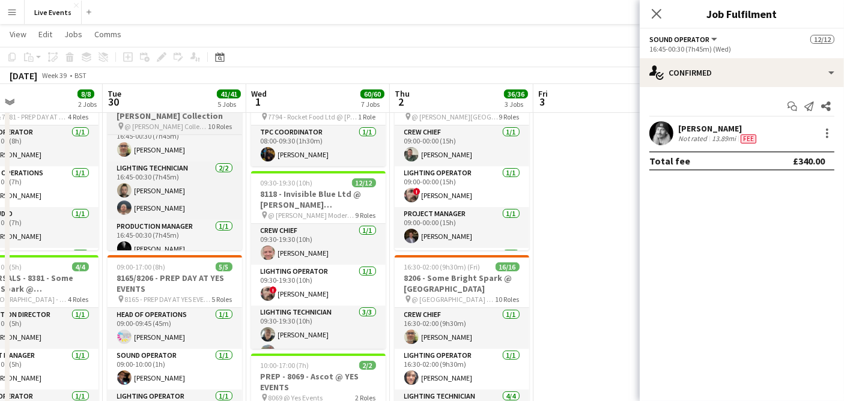
scroll to position [129, 0]
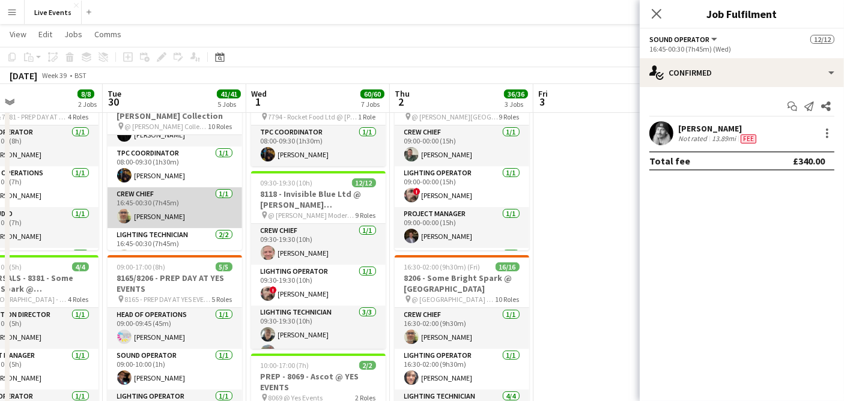
click at [188, 212] on app-card-role "Crew Chief [DATE] 16:45-00:30 (7h45m) [PERSON_NAME]" at bounding box center [175, 207] width 135 height 41
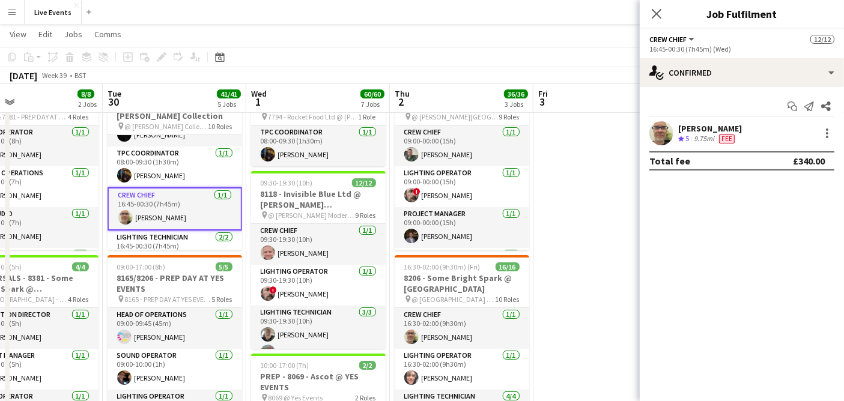
click at [661, 131] on app-user-avatar at bounding box center [662, 133] width 24 height 24
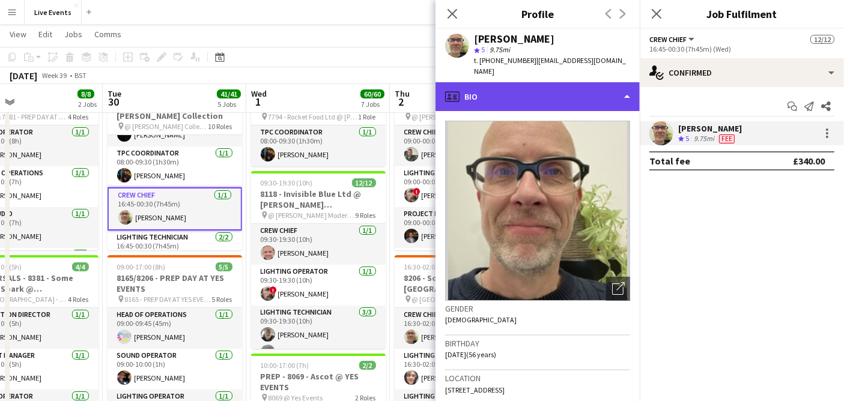
click at [565, 88] on div "profile Bio" at bounding box center [538, 96] width 204 height 29
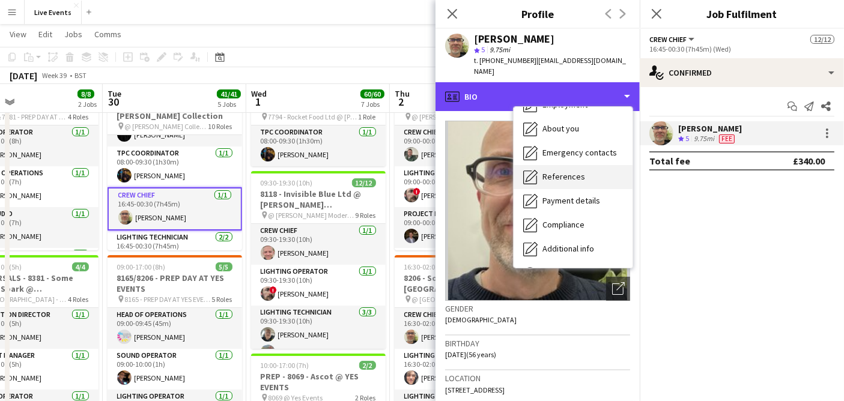
scroll to position [112, 0]
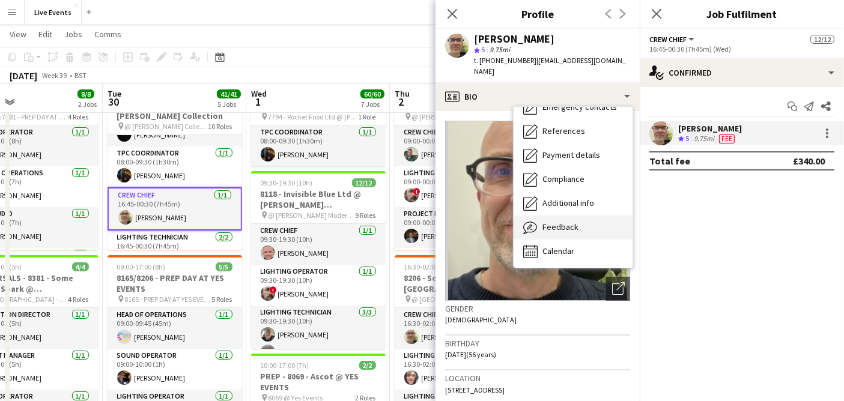
click at [568, 224] on div "Feedback Feedback" at bounding box center [573, 228] width 119 height 24
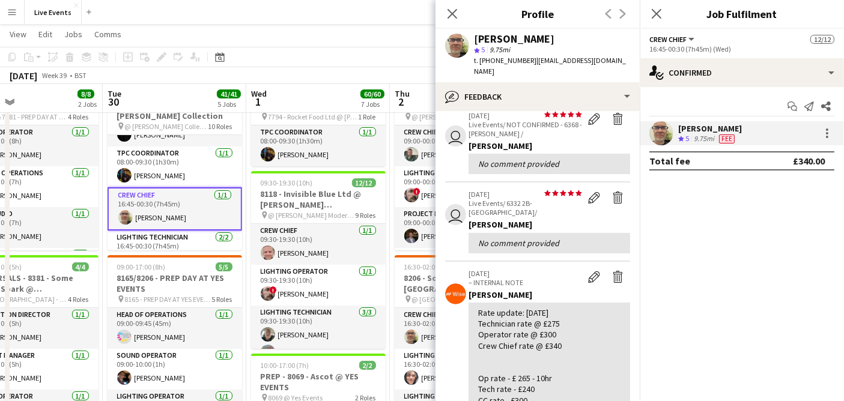
scroll to position [200, 0]
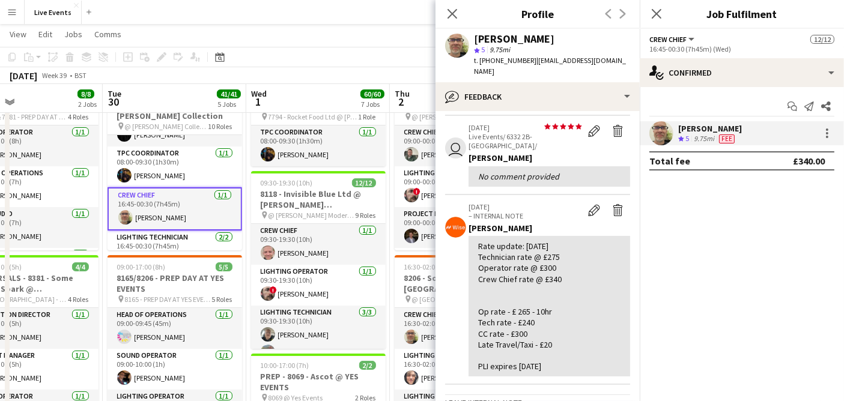
click at [662, 131] on app-user-avatar at bounding box center [662, 133] width 24 height 24
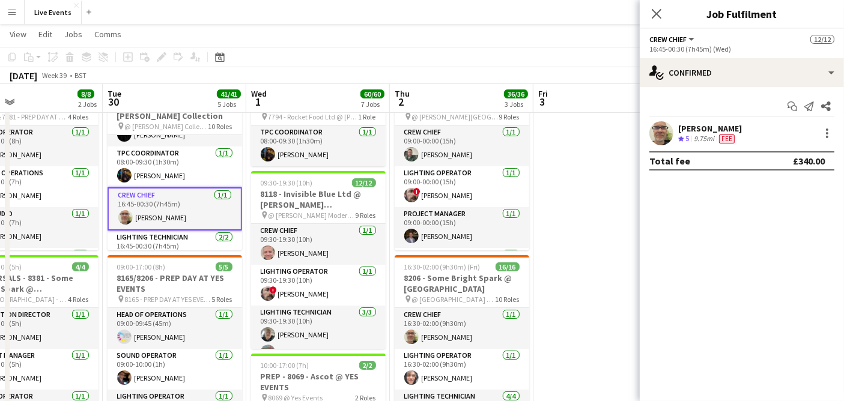
click at [662, 127] on app-user-avatar at bounding box center [662, 133] width 24 height 24
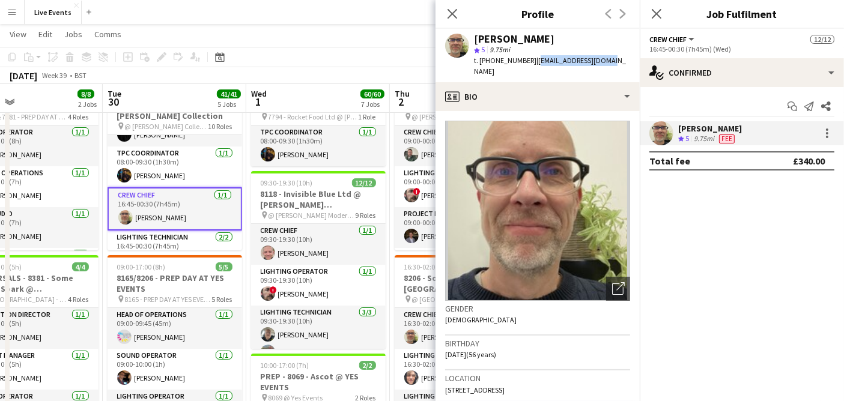
drag, startPoint x: 532, startPoint y: 63, endPoint x: 609, endPoint y: 66, distance: 77.0
click at [608, 67] on div "[PERSON_NAME] star 5 9.75mi t. [PHONE_NUMBER] | [EMAIL_ADDRESS][DOMAIN_NAME]" at bounding box center [538, 55] width 204 height 53
copy span "[EMAIL_ADDRESS][DOMAIN_NAME]"
drag, startPoint x: 477, startPoint y: 39, endPoint x: 564, endPoint y: 43, distance: 87.2
click at [555, 43] on div "[PERSON_NAME]" at bounding box center [514, 39] width 81 height 11
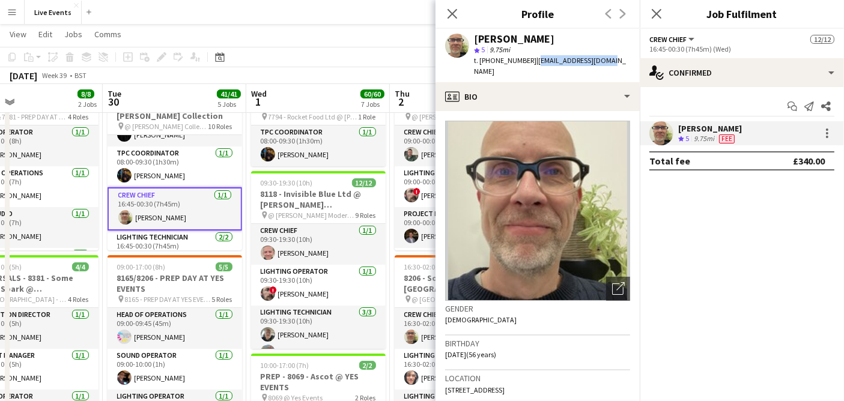
copy div "[PERSON_NAME]"
click at [834, 126] on div at bounding box center [826, 133] width 17 height 14
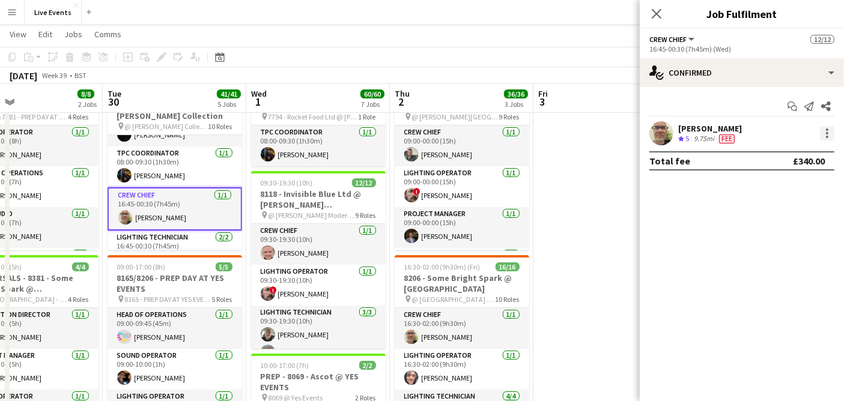
click at [824, 129] on div at bounding box center [827, 133] width 14 height 14
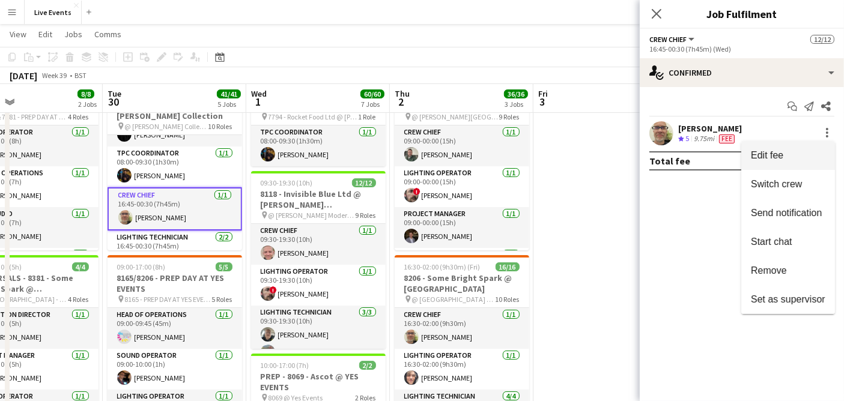
click at [794, 145] on button "Edit fee" at bounding box center [789, 155] width 94 height 29
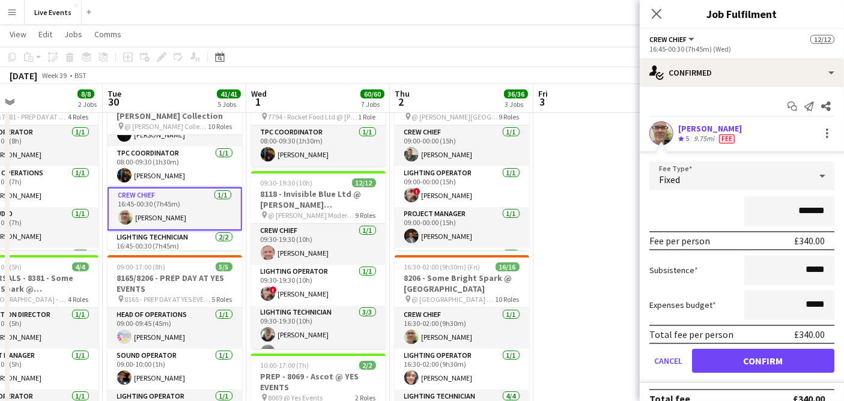
click at [797, 212] on input "*******" at bounding box center [790, 212] width 90 height 30
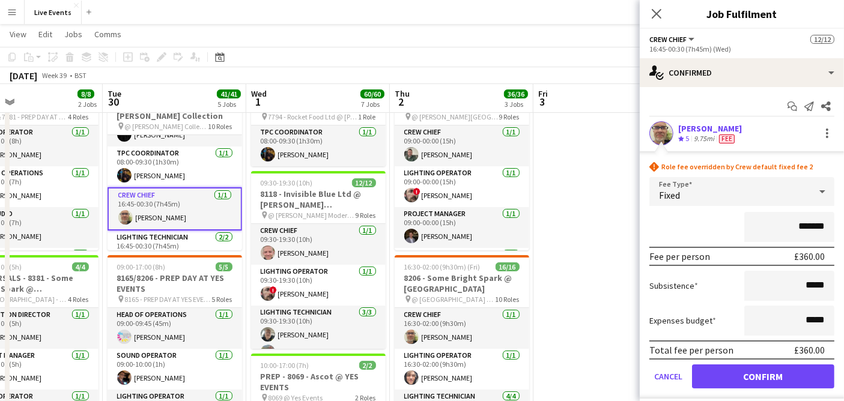
type input "*******"
click at [776, 368] on button "Confirm" at bounding box center [763, 377] width 142 height 24
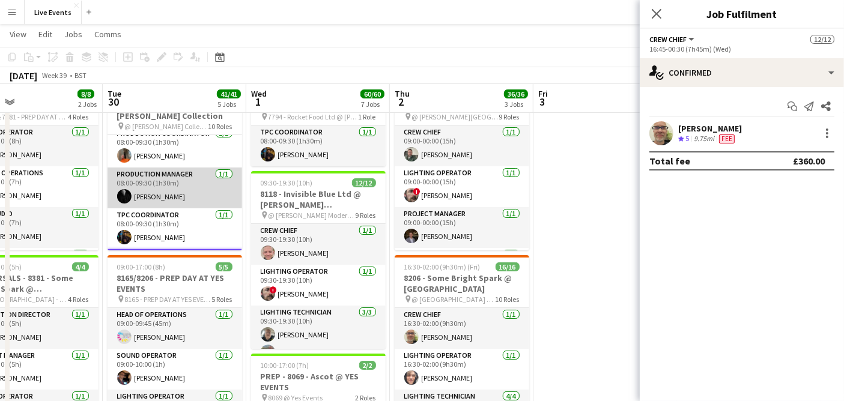
scroll to position [133, 0]
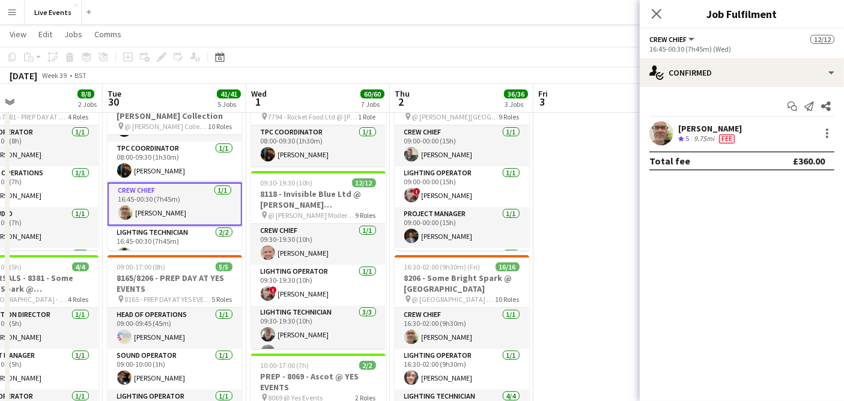
click at [199, 212] on app-card-role "Crew Chief [DATE] 16:45-00:30 (7h45m) [PERSON_NAME]" at bounding box center [175, 204] width 135 height 43
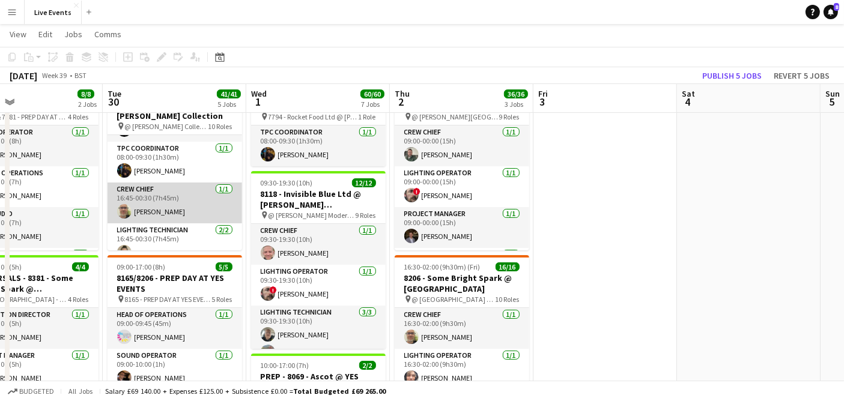
click at [199, 212] on app-card-role "Crew Chief [DATE] 16:45-00:30 (7h45m) [PERSON_NAME]" at bounding box center [175, 203] width 135 height 41
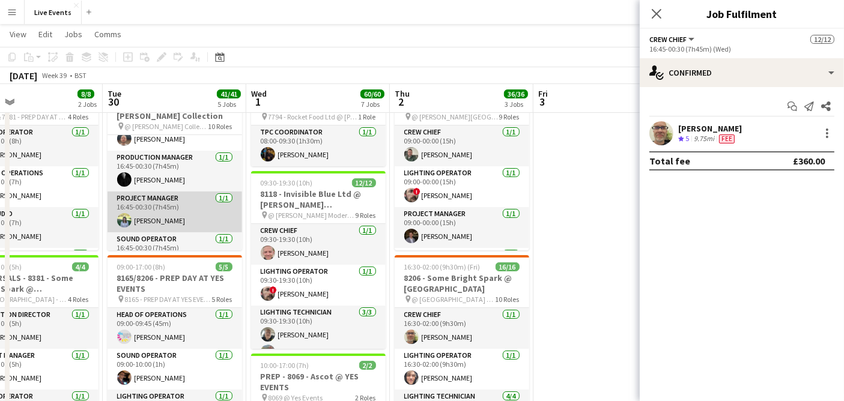
scroll to position [329, 0]
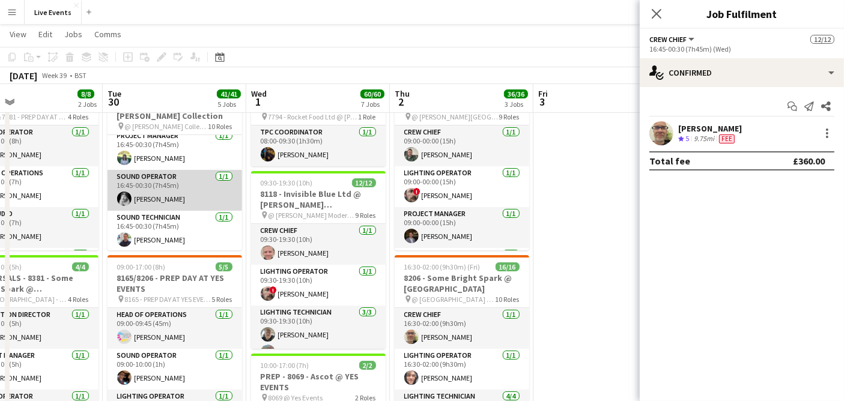
click at [187, 190] on app-card-role "Sound Operator [DATE] 16:45-00:30 (7h45m) [PERSON_NAME]" at bounding box center [175, 190] width 135 height 41
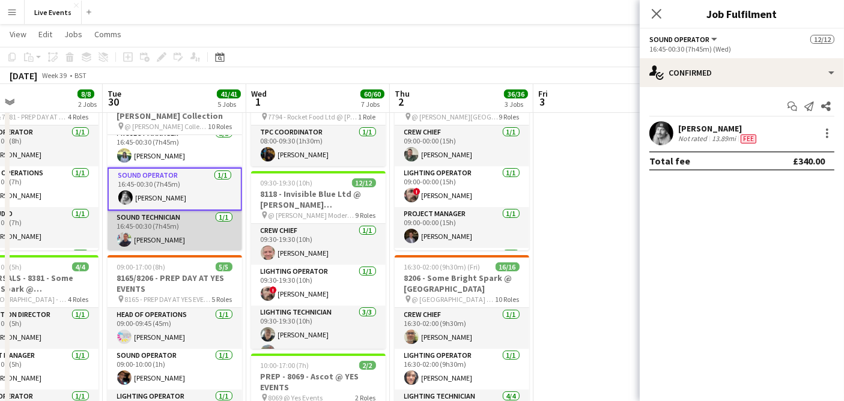
click at [198, 225] on app-card-role "Sound Technician [DATE] 16:45-00:30 (7h45m) [PERSON_NAME]" at bounding box center [175, 231] width 135 height 41
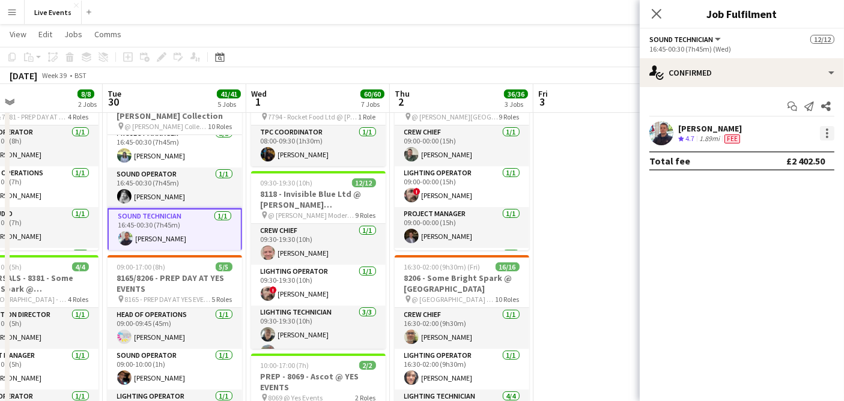
click at [830, 131] on div at bounding box center [827, 133] width 14 height 14
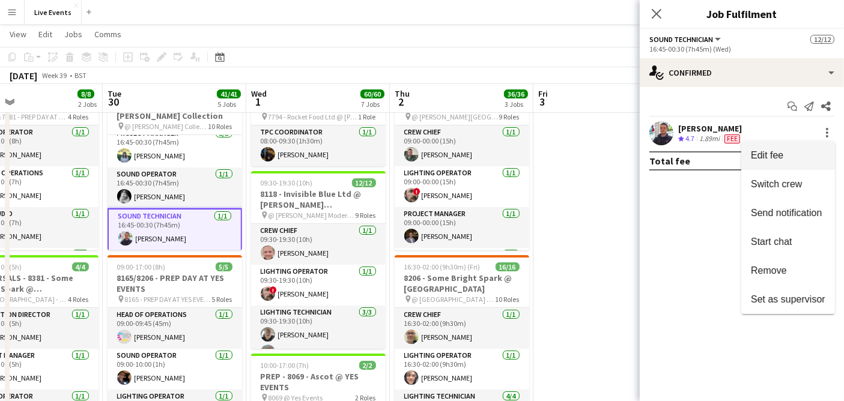
click at [805, 152] on span "Edit fee" at bounding box center [788, 155] width 75 height 11
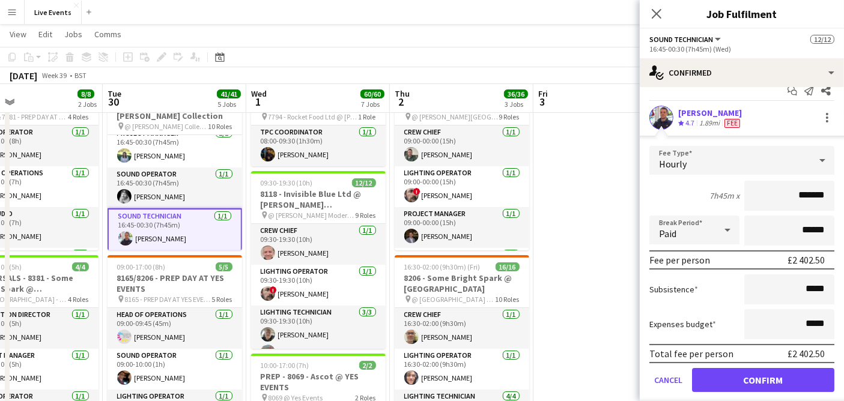
scroll to position [0, 0]
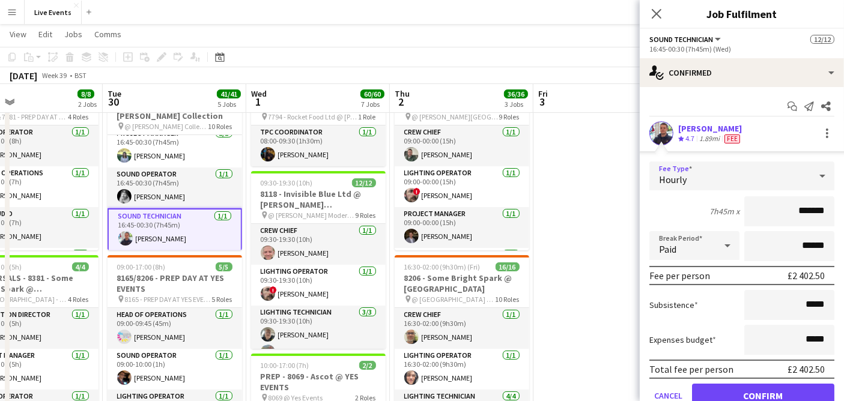
click at [706, 171] on div "Hourly" at bounding box center [730, 176] width 161 height 29
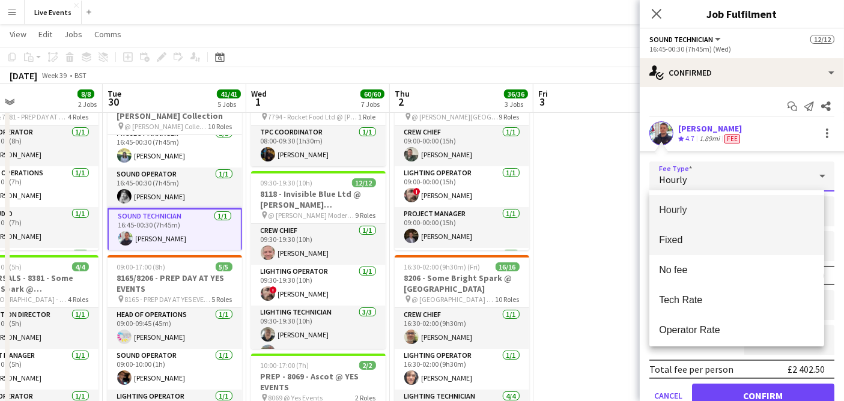
click at [704, 251] on mat-option "Fixed" at bounding box center [737, 240] width 175 height 30
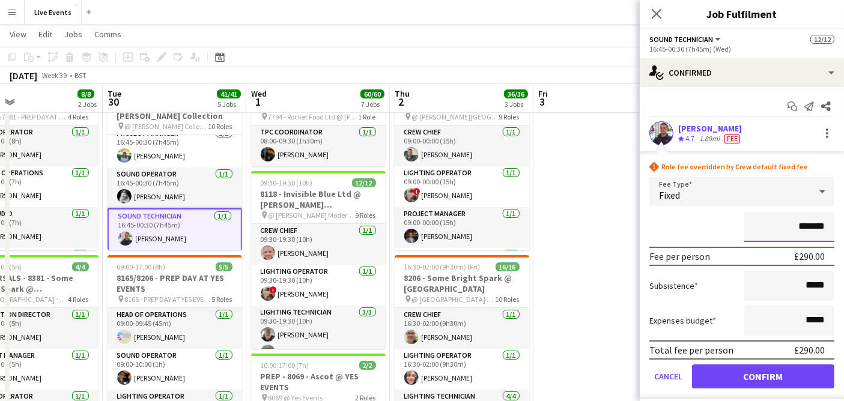
drag, startPoint x: 791, startPoint y: 228, endPoint x: 839, endPoint y: 231, distance: 48.7
click at [839, 231] on mat-expansion-panel "check Confirmed Start chat Send notification Share [PERSON_NAME] Crew rating 4.…" at bounding box center [742, 244] width 204 height 314
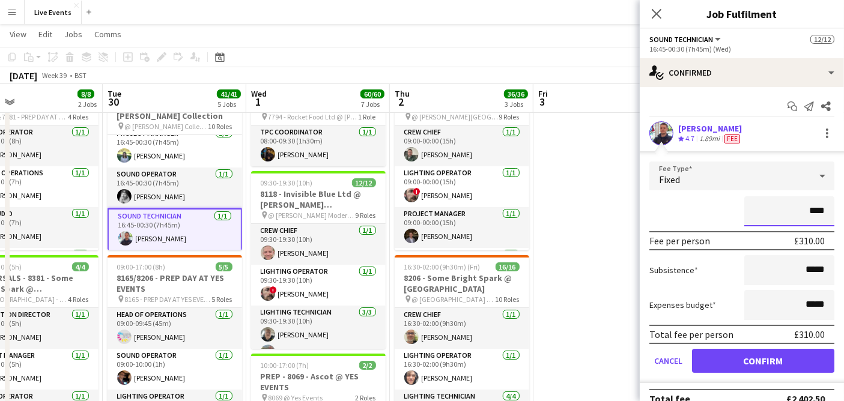
type input "****"
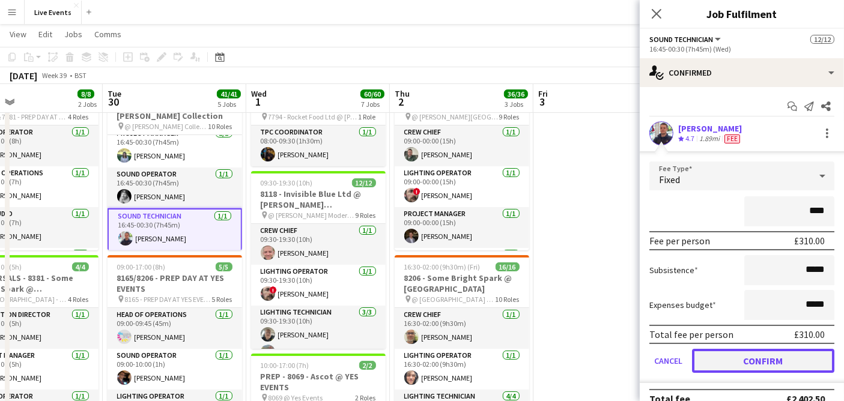
click at [745, 363] on button "Confirm" at bounding box center [763, 361] width 142 height 24
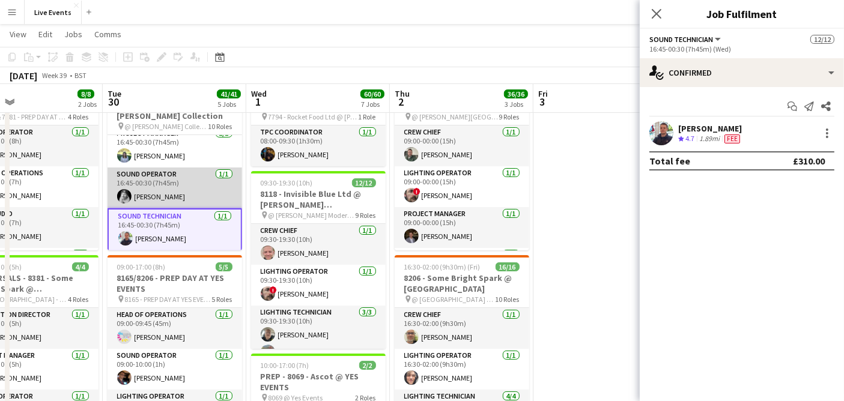
click at [173, 187] on app-card-role "Sound Operator [DATE] 16:45-00:30 (7h45m) [PERSON_NAME]" at bounding box center [175, 188] width 135 height 41
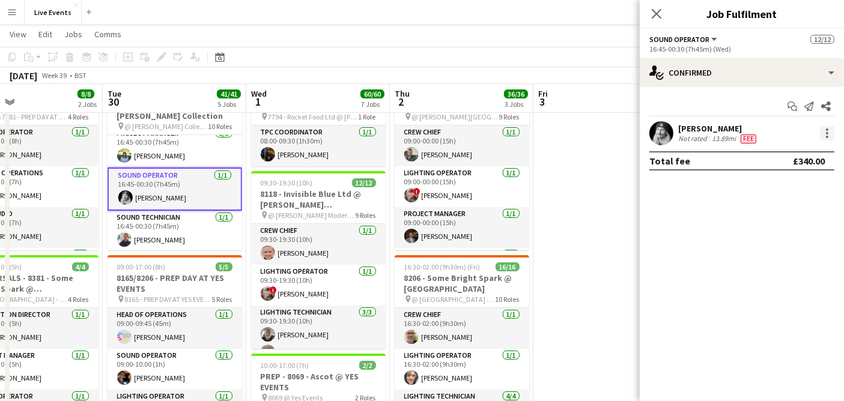
click at [824, 135] on div at bounding box center [827, 133] width 14 height 14
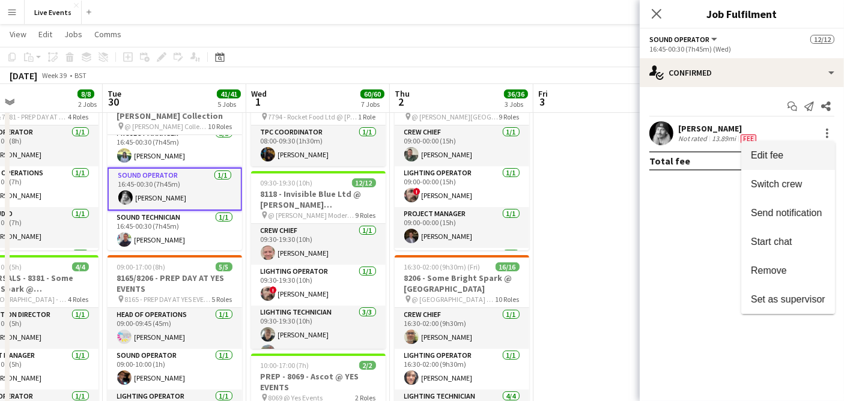
click at [786, 157] on span "Edit fee" at bounding box center [788, 155] width 75 height 11
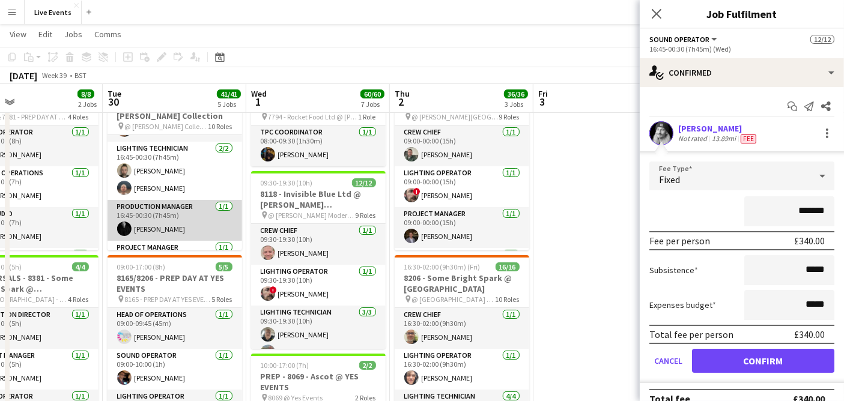
scroll to position [195, 0]
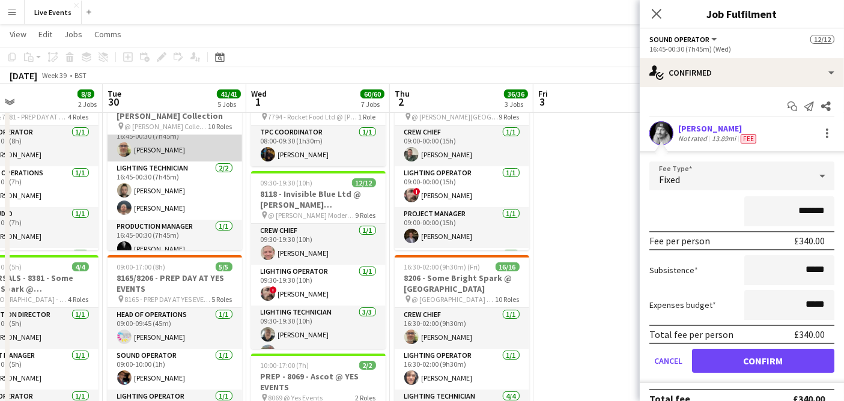
click at [180, 151] on app-card-role "Crew Chief [DATE] 16:45-00:30 (7h45m) [PERSON_NAME]" at bounding box center [175, 141] width 135 height 41
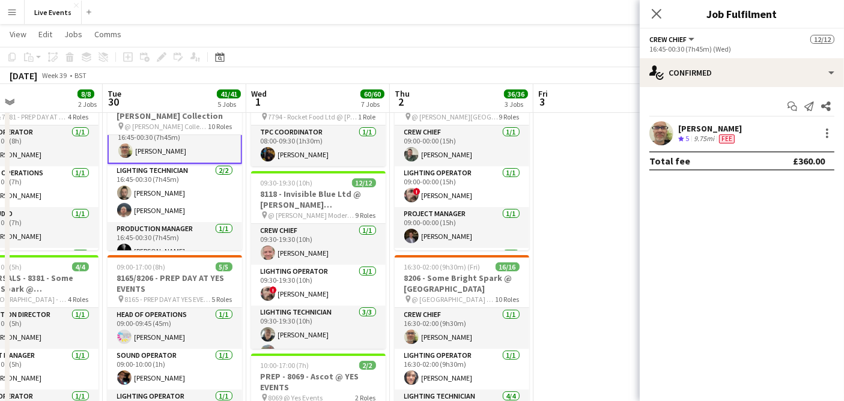
scroll to position [197, 0]
click at [832, 132] on div at bounding box center [827, 133] width 14 height 14
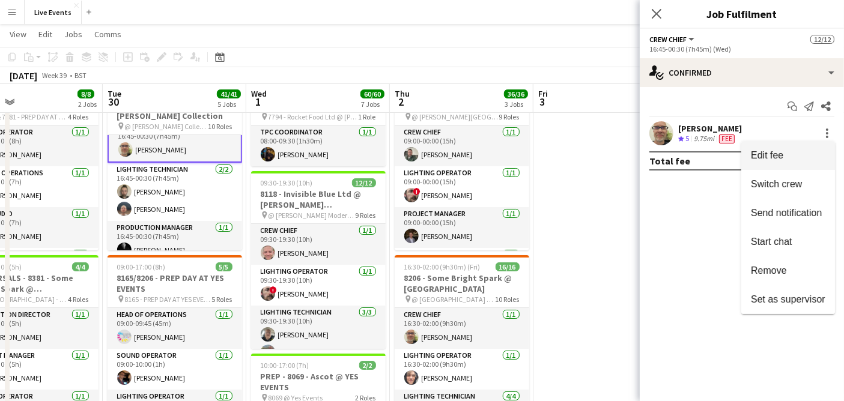
click at [791, 148] on button "Edit fee" at bounding box center [789, 155] width 94 height 29
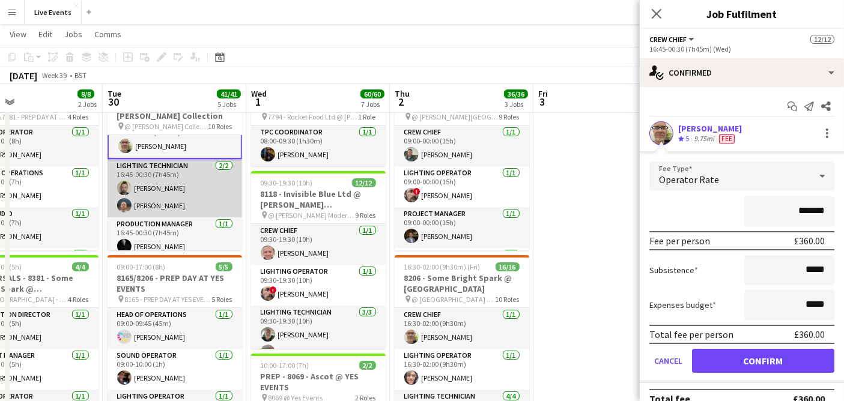
scroll to position [329, 0]
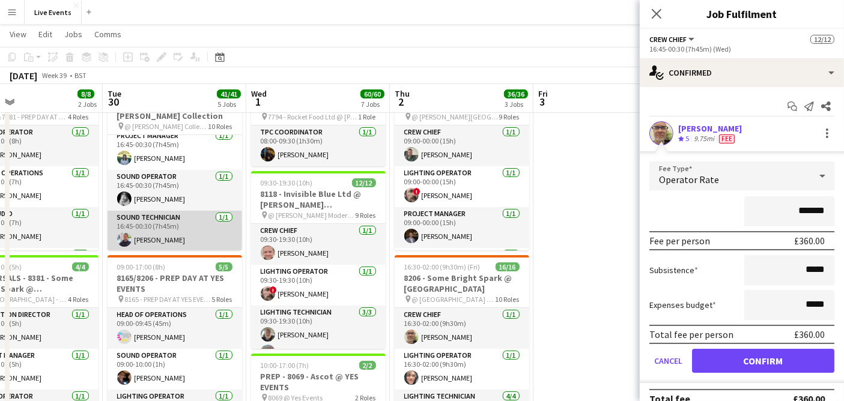
click at [165, 231] on app-card-role "Sound Technician [DATE] 16:45-00:30 (7h45m) [PERSON_NAME]" at bounding box center [175, 231] width 135 height 41
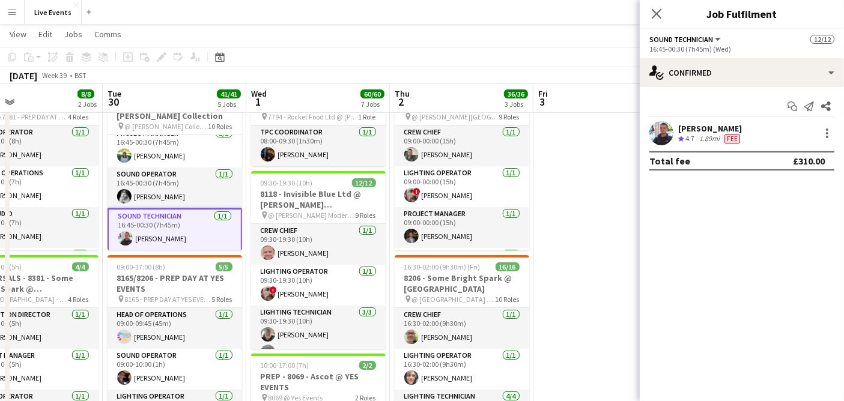
scroll to position [328, 0]
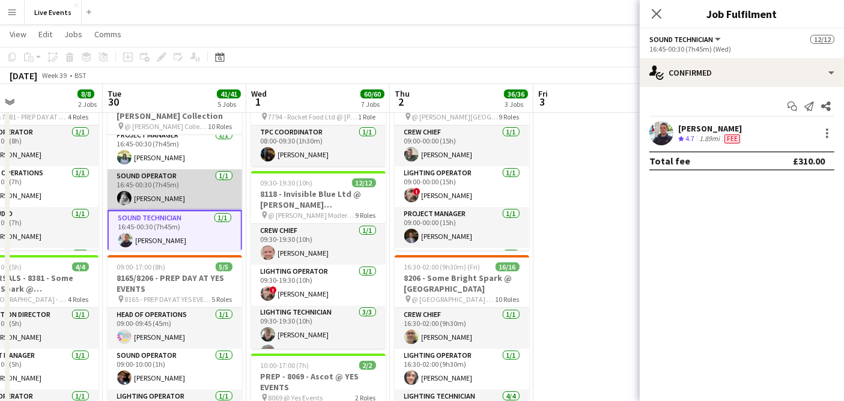
click at [175, 200] on app-card-role "Sound Operator [DATE] 16:45-00:30 (7h45m) [PERSON_NAME]" at bounding box center [175, 189] width 135 height 41
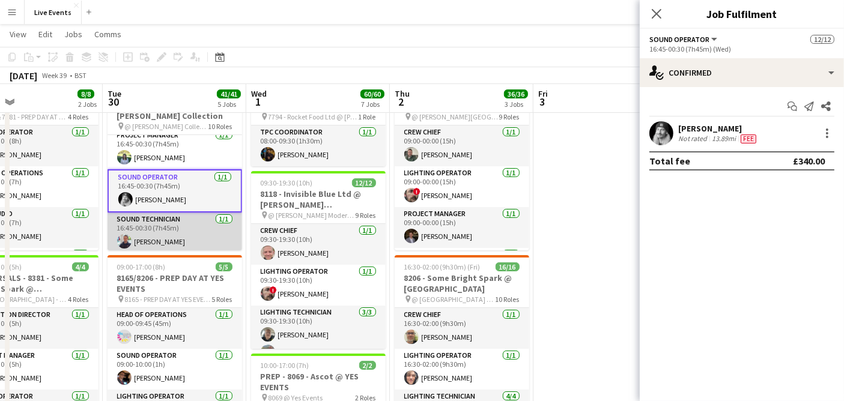
click at [168, 236] on app-card-role "Sound Technician [DATE] 16:45-00:30 (7h45m) [PERSON_NAME]" at bounding box center [175, 233] width 135 height 41
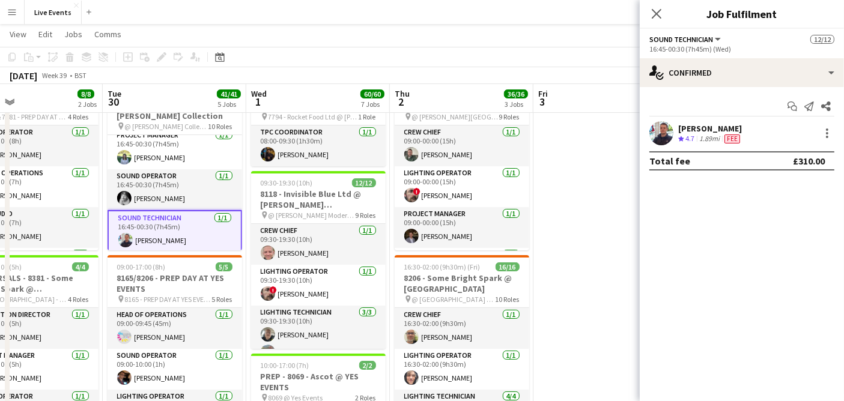
click at [651, 127] on app-user-avatar at bounding box center [662, 133] width 24 height 24
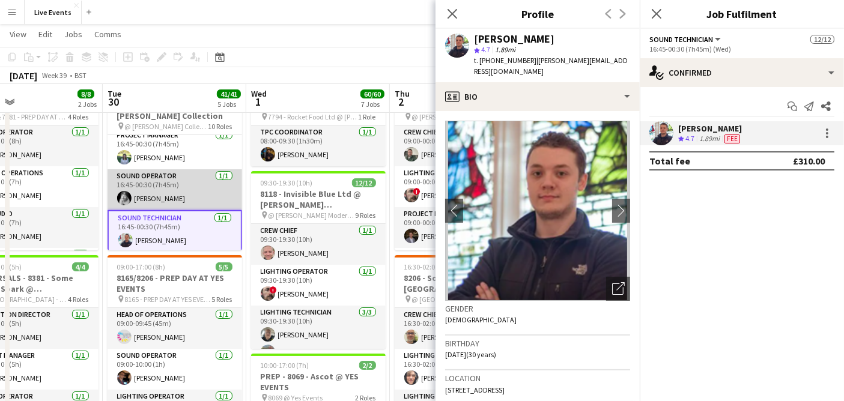
click at [151, 197] on app-card-role "Sound Operator [DATE] 16:45-00:30 (7h45m) [PERSON_NAME]" at bounding box center [175, 189] width 135 height 41
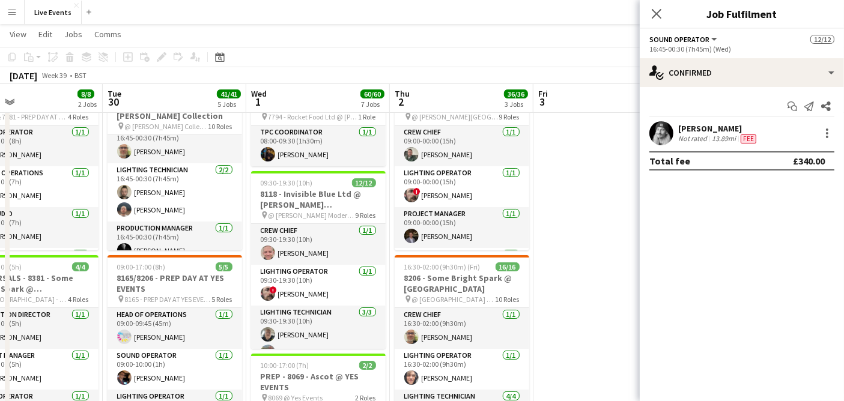
scroll to position [127, 0]
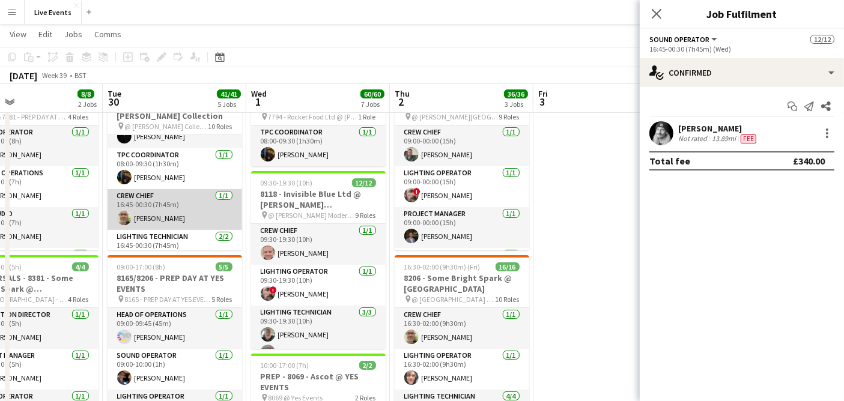
click at [154, 207] on app-card-role "Crew Chief [DATE] 16:45-00:30 (7h45m) [PERSON_NAME]" at bounding box center [175, 209] width 135 height 41
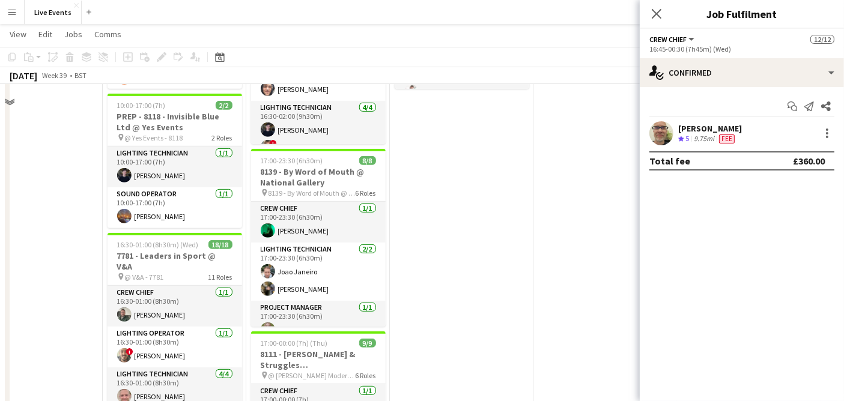
scroll to position [668, 0]
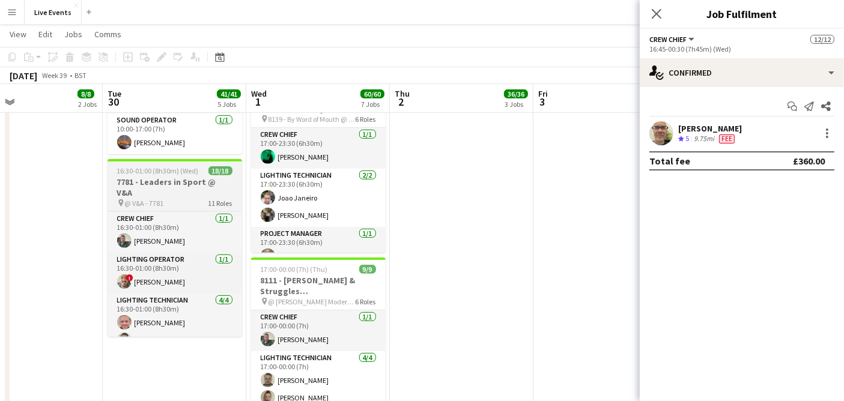
click at [159, 172] on span "16:30-01:00 (8h30m) (Wed)" at bounding box center [158, 170] width 82 height 9
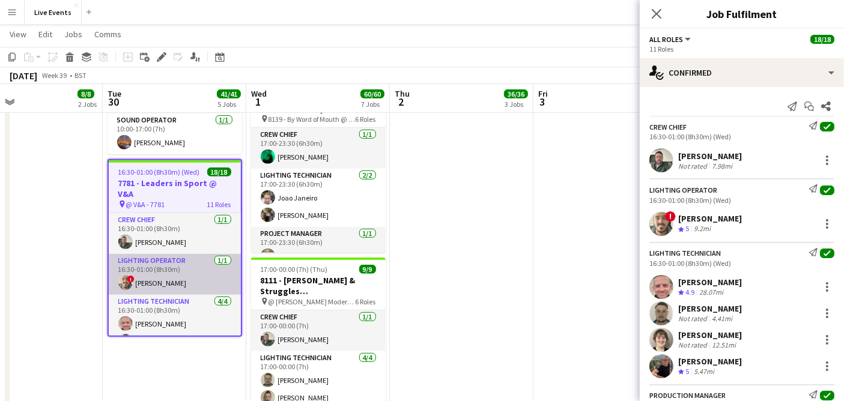
click at [178, 267] on app-card-role "Lighting Operator [DATE] 16:30-01:00 (8h30m) ! [PERSON_NAME]" at bounding box center [175, 274] width 132 height 41
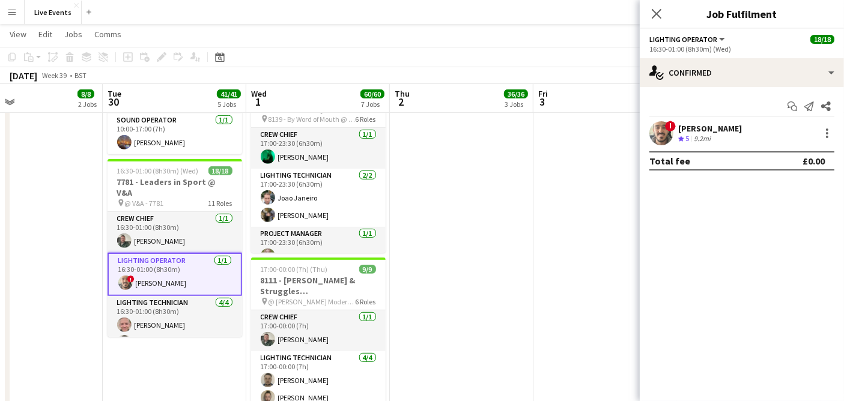
click at [660, 126] on app-user-avatar at bounding box center [662, 133] width 24 height 24
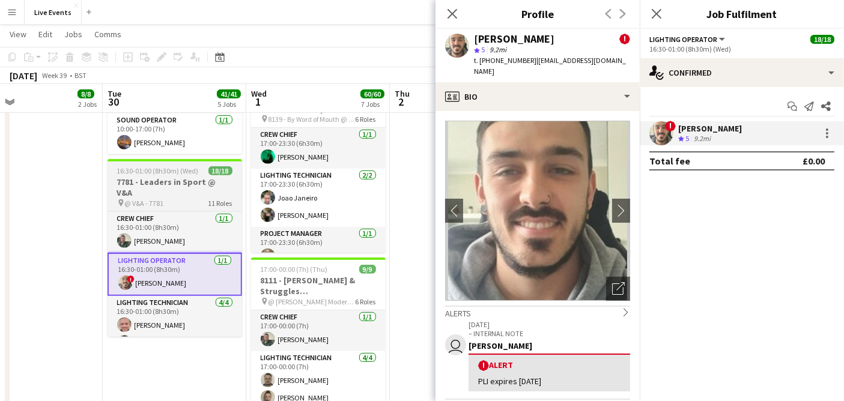
click at [150, 186] on h3 "7781 - Leaders in Sport @ V&A" at bounding box center [175, 188] width 135 height 22
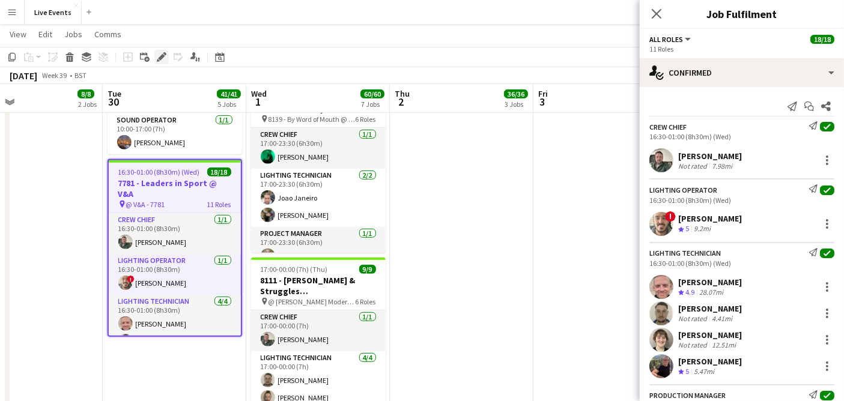
click at [166, 55] on div "Edit" at bounding box center [161, 57] width 14 height 14
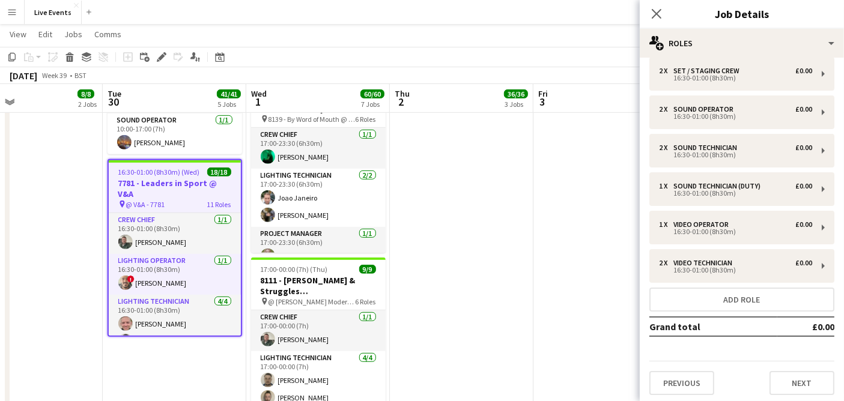
scroll to position [204, 0]
click at [692, 379] on button "Previous" at bounding box center [682, 382] width 65 height 24
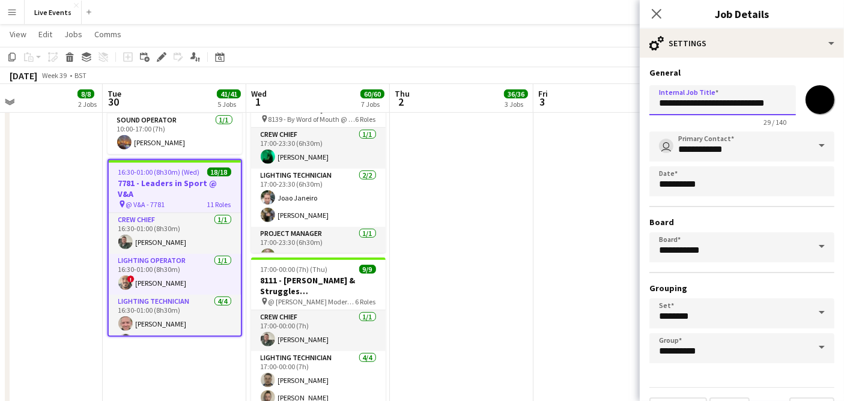
scroll to position [0, 2]
drag, startPoint x: 686, startPoint y: 105, endPoint x: 779, endPoint y: 103, distance: 93.2
click at [779, 103] on input "**********" at bounding box center [718, 99] width 136 height 29
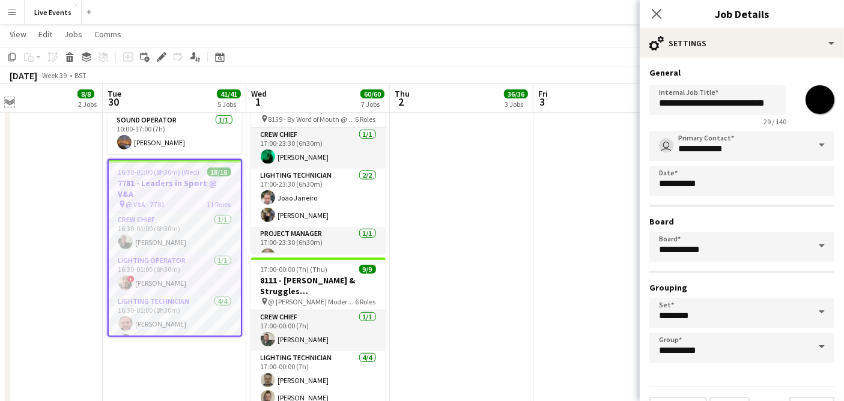
drag, startPoint x: 8, startPoint y: 105, endPoint x: 8, endPoint y: 138, distance: 33.1
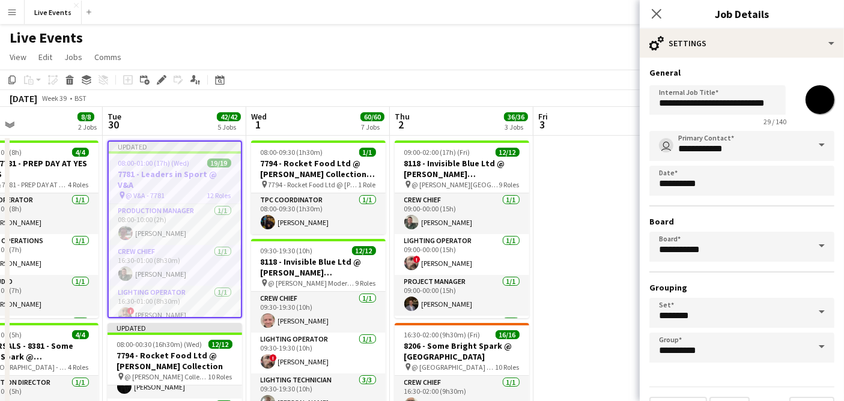
click at [353, 28] on div "Live Events user user user user user" at bounding box center [422, 35] width 844 height 23
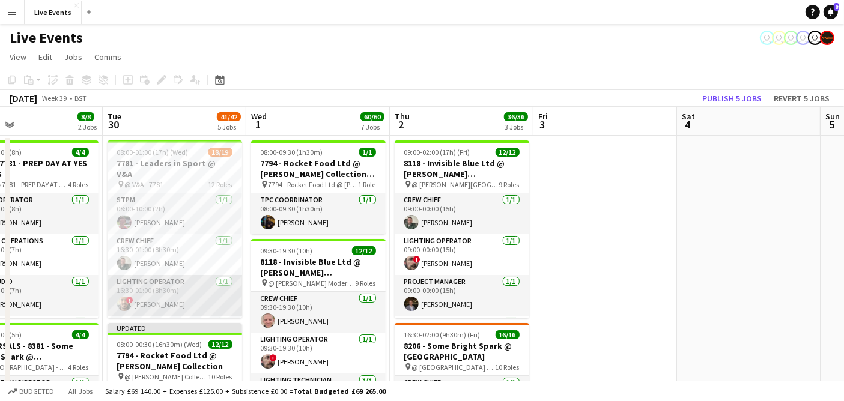
click at [189, 284] on app-card-role "Lighting Operator [DATE] 16:30-01:00 (8h30m) ! [PERSON_NAME]" at bounding box center [175, 295] width 135 height 41
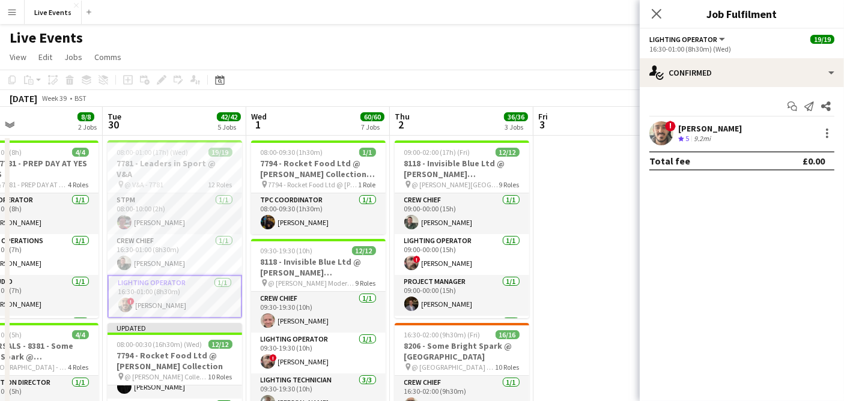
click at [666, 136] on app-user-avatar at bounding box center [662, 133] width 24 height 24
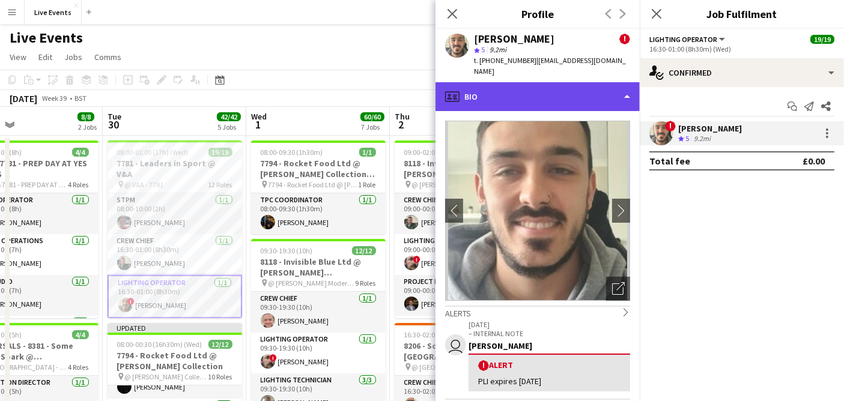
click at [586, 82] on div "profile Bio" at bounding box center [538, 96] width 204 height 29
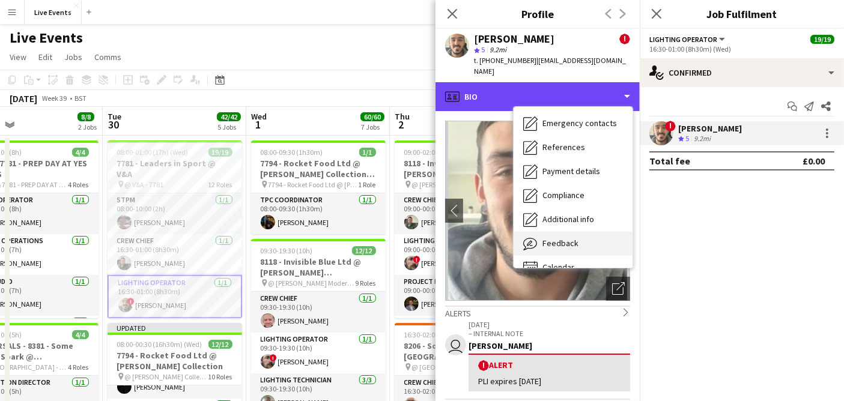
scroll to position [112, 0]
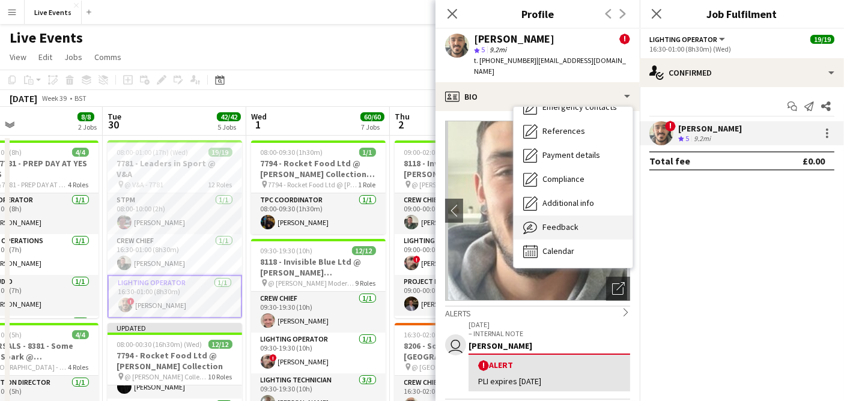
click at [571, 222] on span "Feedback" at bounding box center [561, 227] width 36 height 11
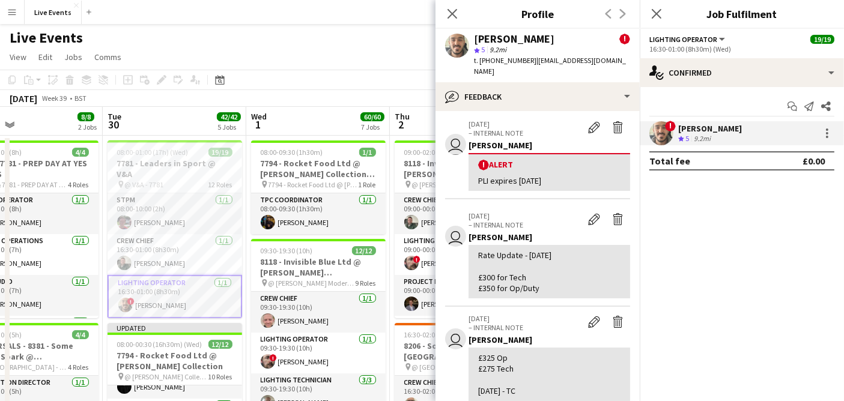
scroll to position [67, 0]
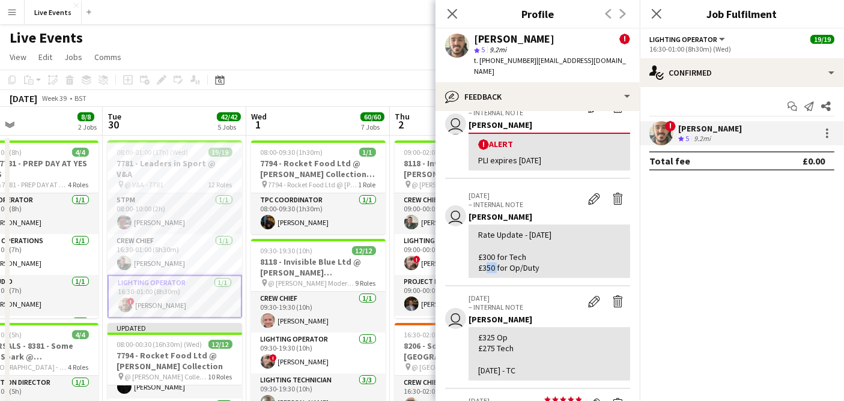
drag, startPoint x: 483, startPoint y: 254, endPoint x: 493, endPoint y: 261, distance: 12.5
click at [493, 261] on div "Rate Update - [DATE] £300 for Tech £350 for Op/Duty" at bounding box center [550, 251] width 162 height 53
copy div "350"
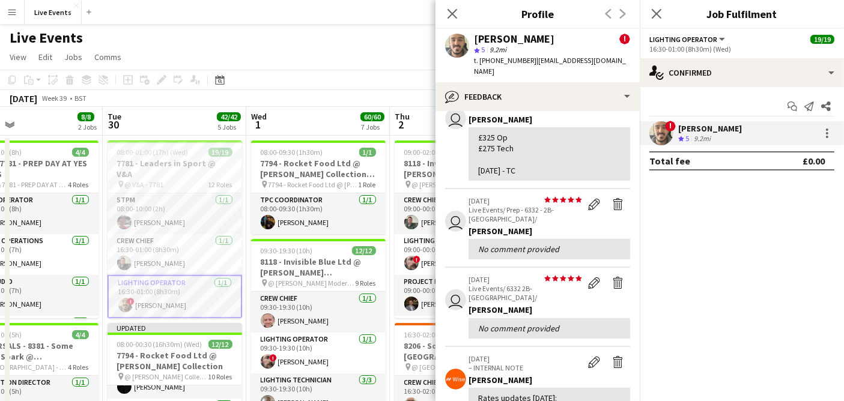
scroll to position [334, 0]
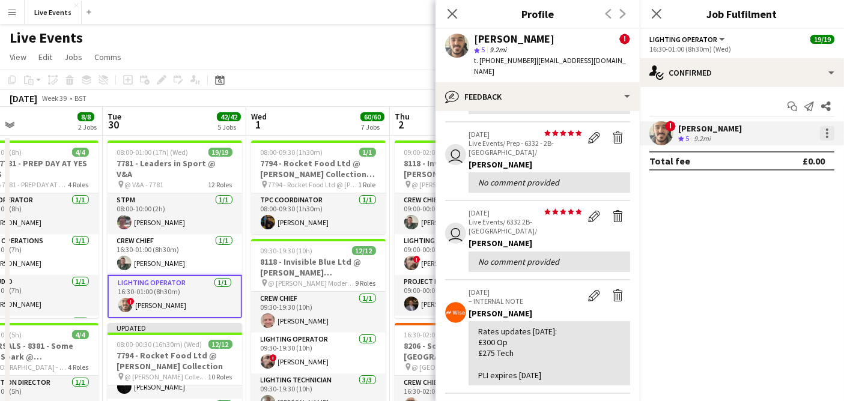
click at [826, 127] on div at bounding box center [827, 133] width 14 height 14
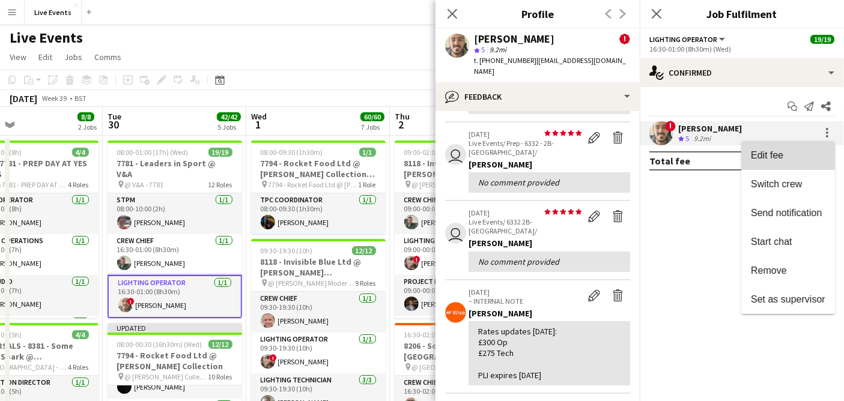
click at [789, 151] on span "Edit fee" at bounding box center [788, 155] width 75 height 11
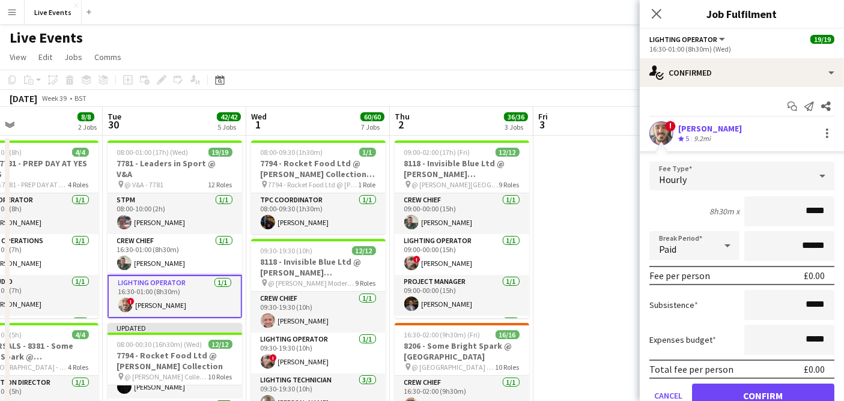
click at [751, 174] on div "Hourly" at bounding box center [730, 176] width 161 height 29
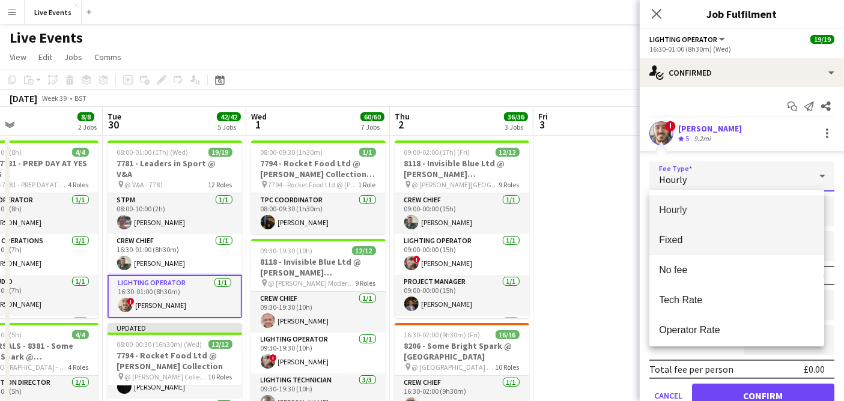
click at [705, 242] on span "Fixed" at bounding box center [737, 239] width 156 height 11
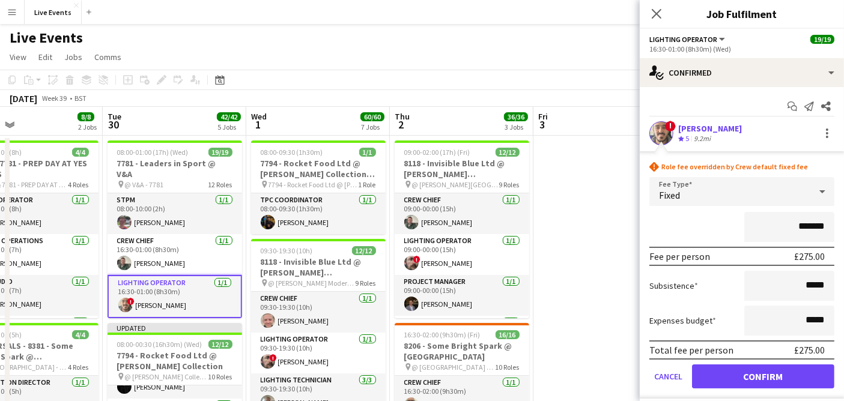
drag, startPoint x: 790, startPoint y: 224, endPoint x: 829, endPoint y: 236, distance: 41.4
click at [829, 236] on form "rhombus-alert Role fee overridden by Crew default fixed fee Fee Type Fixed ****…" at bounding box center [742, 280] width 204 height 237
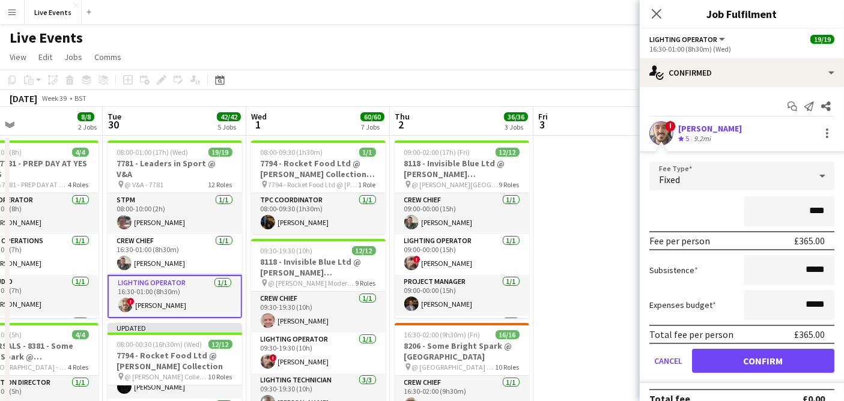
type input "****"
drag, startPoint x: 778, startPoint y: 234, endPoint x: 730, endPoint y: 222, distance: 49.1
click at [734, 222] on form "Fee Type Fixed **** Fee per person £365.00 Subsistence ***** Expenses budget **…" at bounding box center [742, 273] width 204 height 222
click at [687, 203] on div "****" at bounding box center [742, 212] width 185 height 30
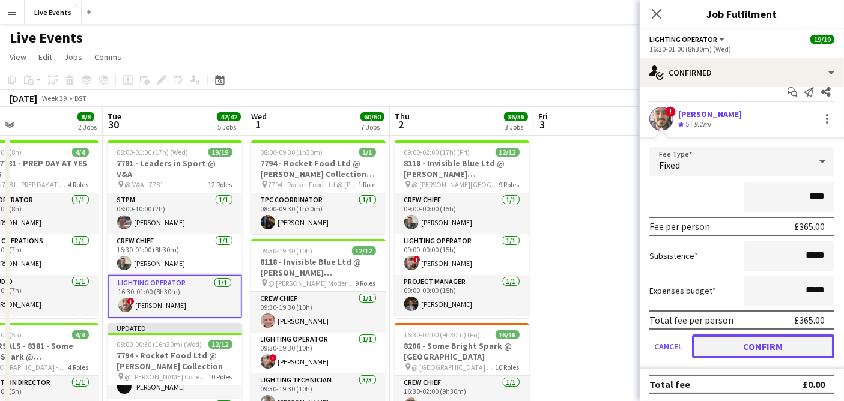
click at [754, 349] on button "Confirm" at bounding box center [763, 347] width 142 height 24
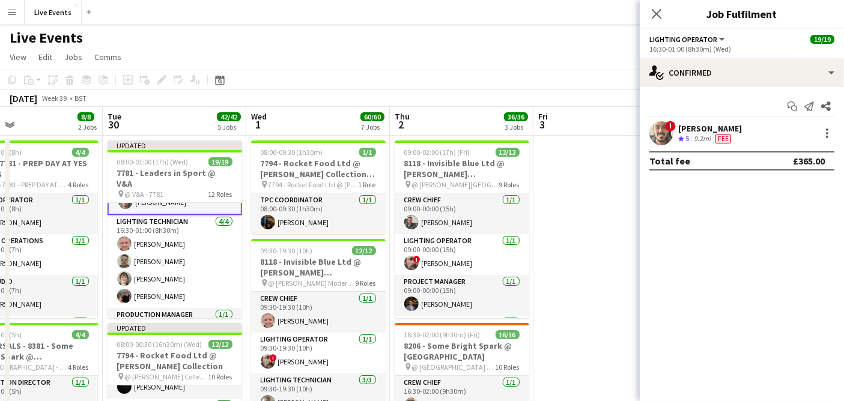
scroll to position [133, 0]
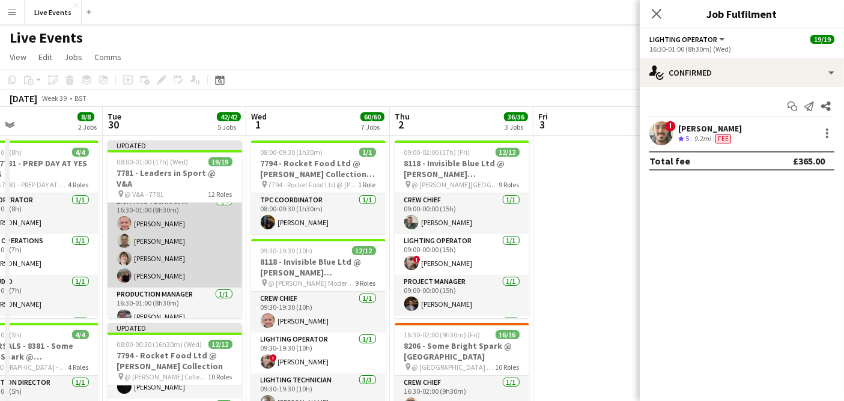
click at [175, 234] on app-card-role "Lighting Technician [DATE] 16:30-01:00 (8h30m) [PERSON_NAME] [PERSON_NAME] [PER…" at bounding box center [175, 241] width 135 height 93
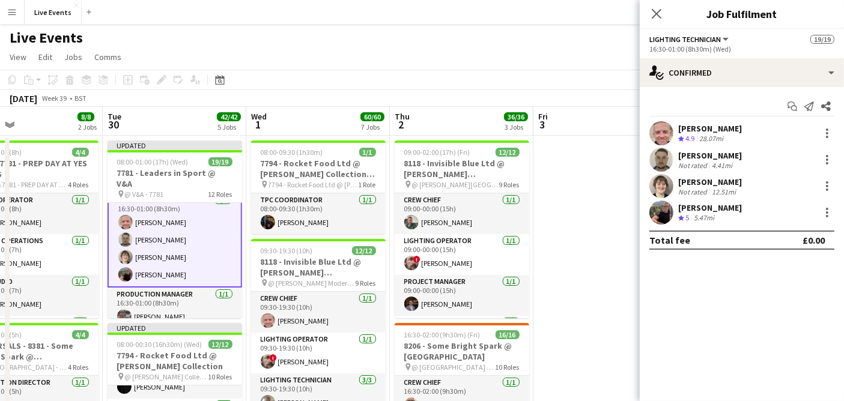
scroll to position [132, 0]
click at [664, 135] on app-user-avatar at bounding box center [662, 133] width 24 height 24
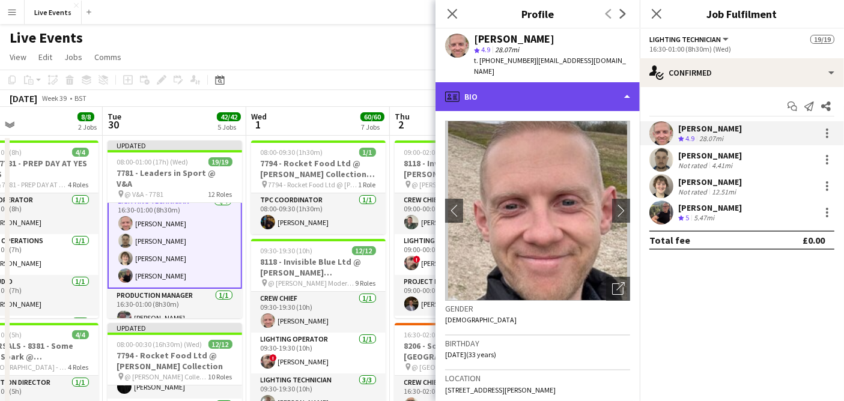
click at [546, 82] on div "profile Bio" at bounding box center [538, 96] width 204 height 29
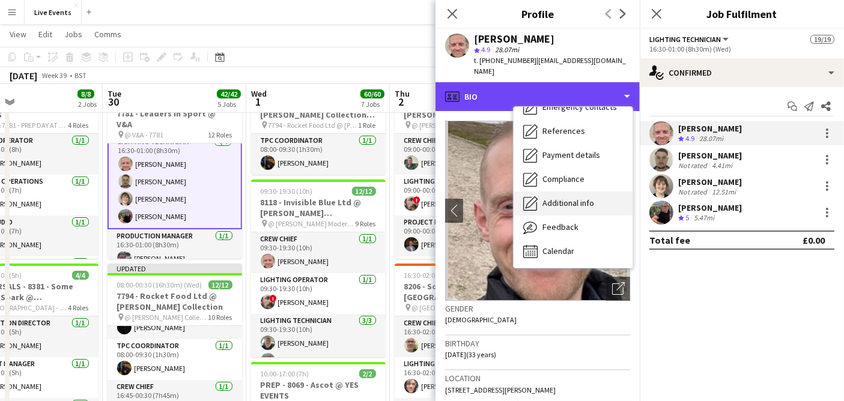
scroll to position [67, 0]
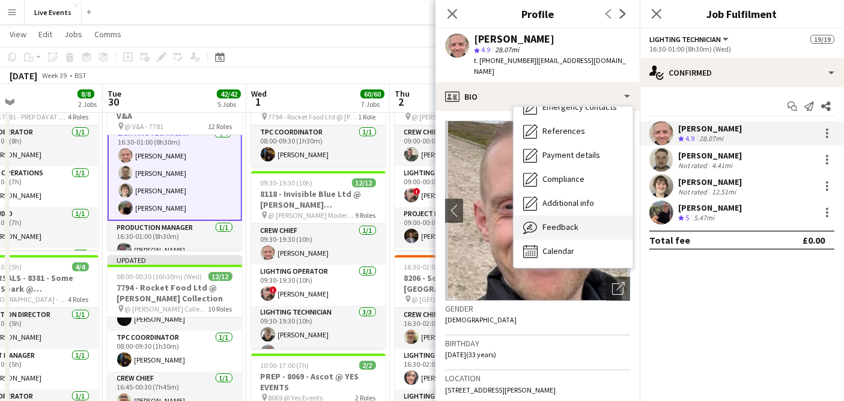
click at [578, 220] on div "Feedback Feedback" at bounding box center [573, 228] width 119 height 24
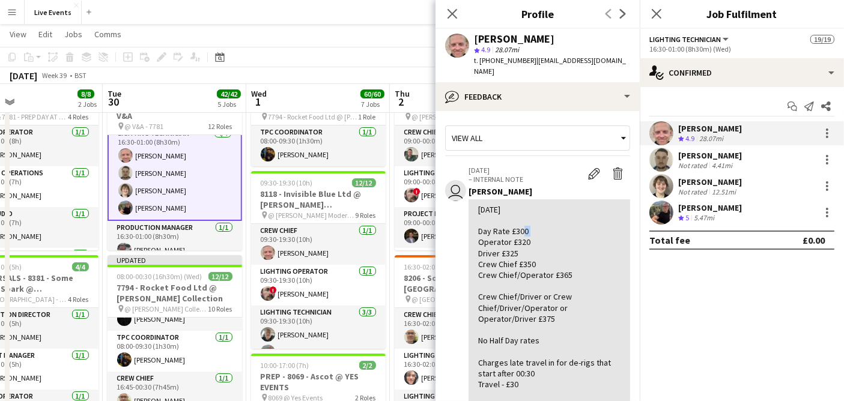
drag, startPoint x: 517, startPoint y: 219, endPoint x: 529, endPoint y: 223, distance: 12.7
click at [529, 223] on div "[DATE] Day Rate £300 Operator £320 Driver £325 Crew Chief £350 Crew Chief/Opera…" at bounding box center [549, 330] width 142 height 252
drag, startPoint x: 515, startPoint y: 219, endPoint x: 529, endPoint y: 224, distance: 15.2
click at [529, 224] on div "[DATE] Day Rate £300 Operator £320 Driver £325 Crew Chief £350 Crew Chief/Opera…" at bounding box center [549, 330] width 142 height 252
copy div "300"
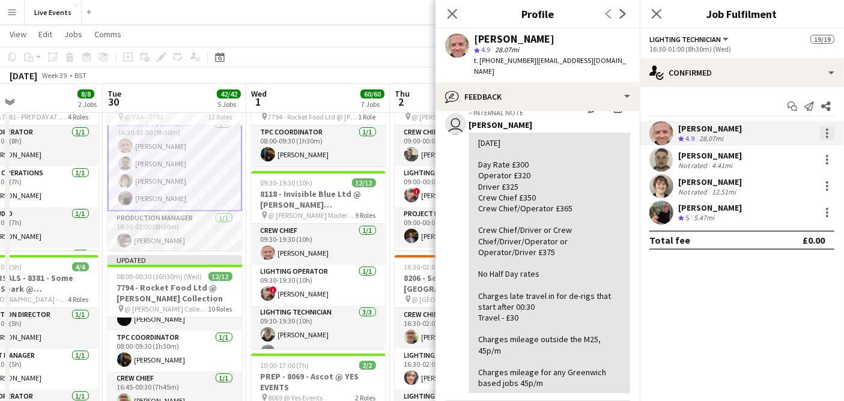
click at [826, 130] on div at bounding box center [827, 133] width 14 height 14
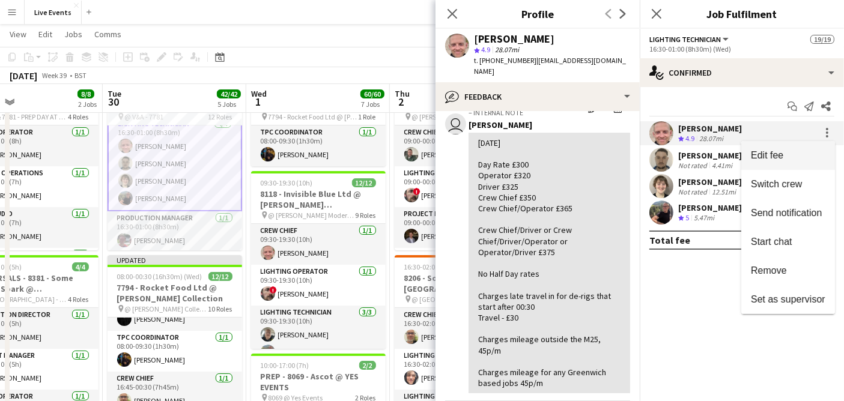
click at [791, 149] on button "Edit fee" at bounding box center [789, 155] width 94 height 29
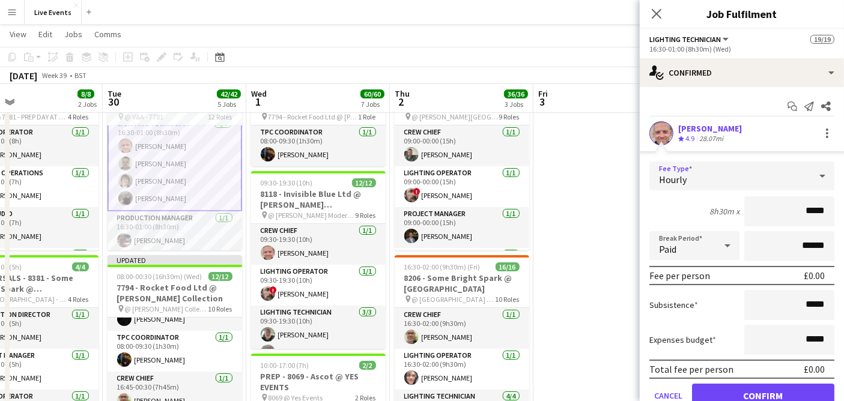
click at [748, 189] on div "Hourly" at bounding box center [730, 176] width 161 height 29
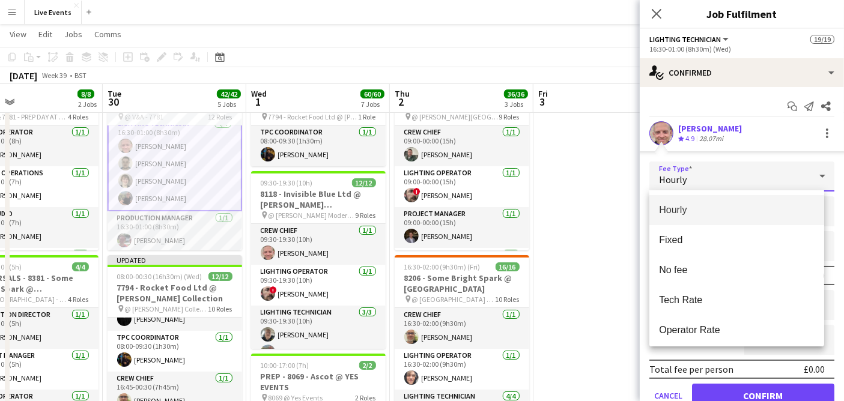
click at [743, 173] on div at bounding box center [422, 200] width 844 height 401
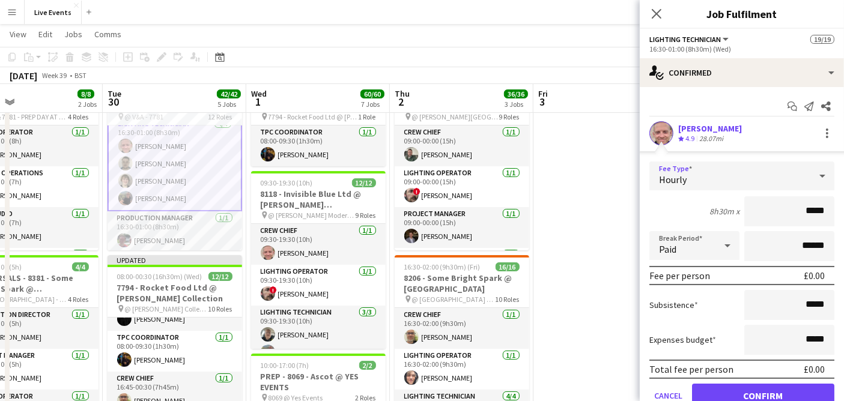
click at [724, 178] on div "Hourly" at bounding box center [730, 176] width 161 height 29
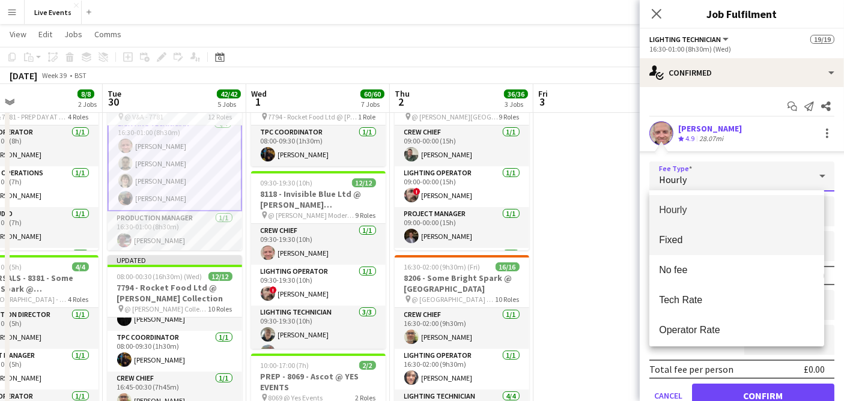
click at [704, 239] on span "Fixed" at bounding box center [737, 239] width 156 height 11
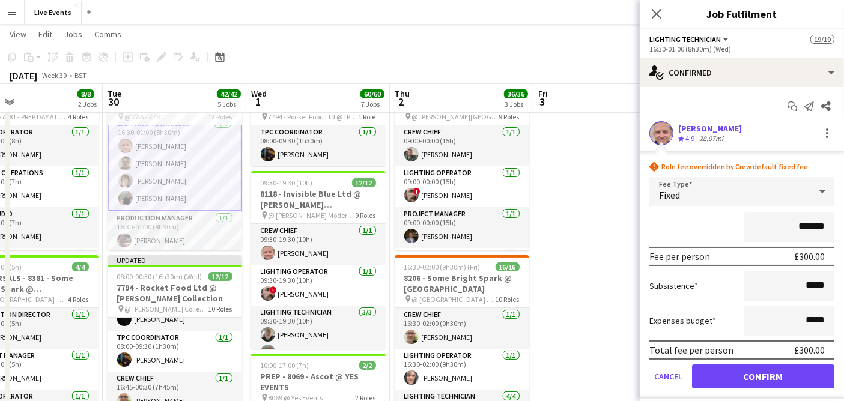
click at [794, 227] on input "*******" at bounding box center [790, 227] width 90 height 30
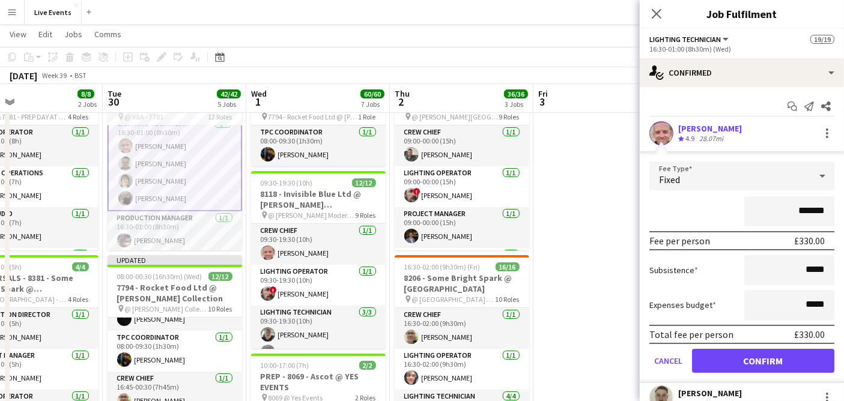
type input "*******"
click at [716, 222] on div "*******" at bounding box center [742, 212] width 185 height 30
click at [782, 363] on button "Confirm" at bounding box center [763, 361] width 142 height 24
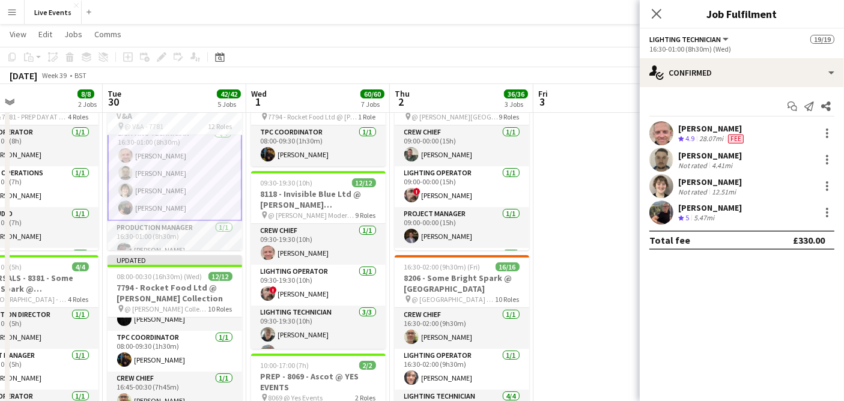
click at [720, 177] on div "[PERSON_NAME]" at bounding box center [710, 182] width 64 height 11
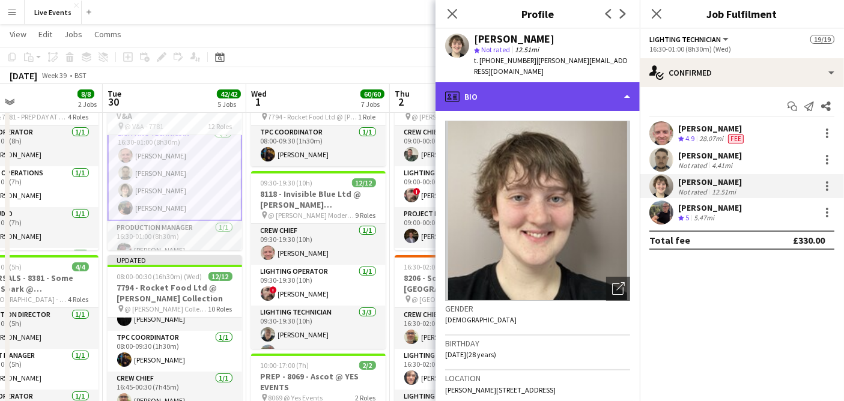
click at [523, 87] on div "profile Bio" at bounding box center [538, 96] width 204 height 29
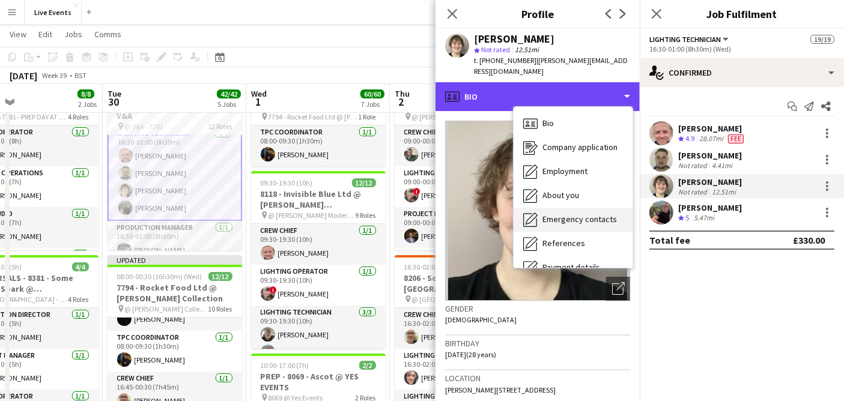
scroll to position [112, 0]
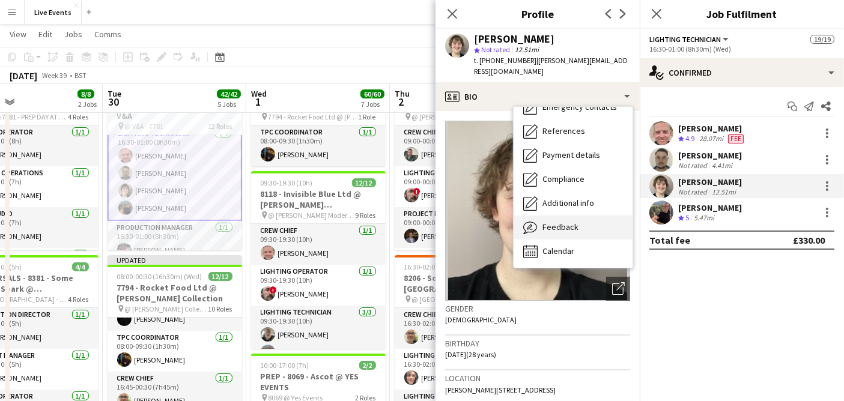
click at [560, 222] on span "Feedback" at bounding box center [561, 227] width 36 height 11
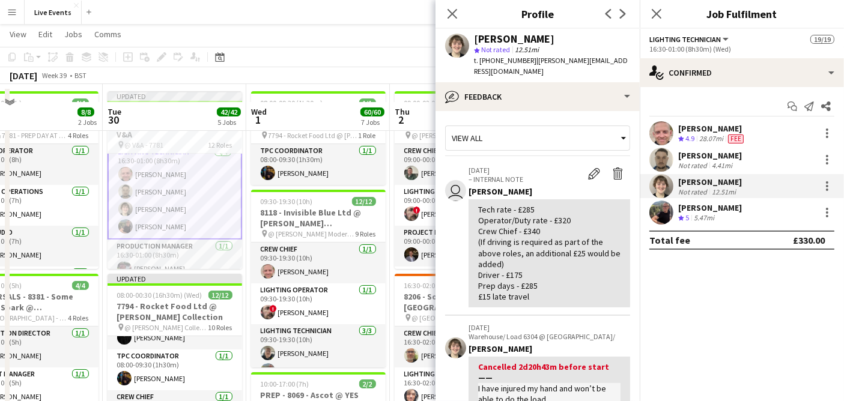
scroll to position [0, 0]
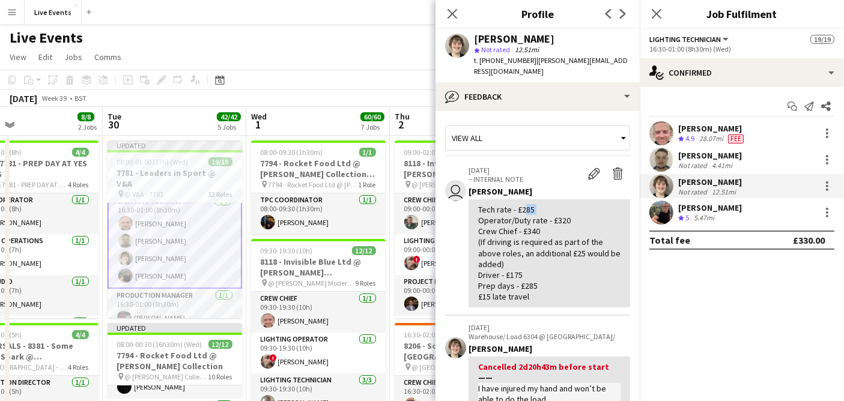
drag, startPoint x: 522, startPoint y: 198, endPoint x: 558, endPoint y: 201, distance: 36.2
click at [558, 204] on div "Tech rate - £285 Operator/Duty rate - £320 Crew Chief - £340 (If driving is req…" at bounding box center [549, 253] width 142 height 99
copy div "285"
click at [570, 245] on div "Tech rate - £285 Operator/Duty rate - £320 Crew Chief - £340 (If driving is req…" at bounding box center [549, 253] width 142 height 99
click at [828, 185] on div at bounding box center [827, 186] width 2 height 2
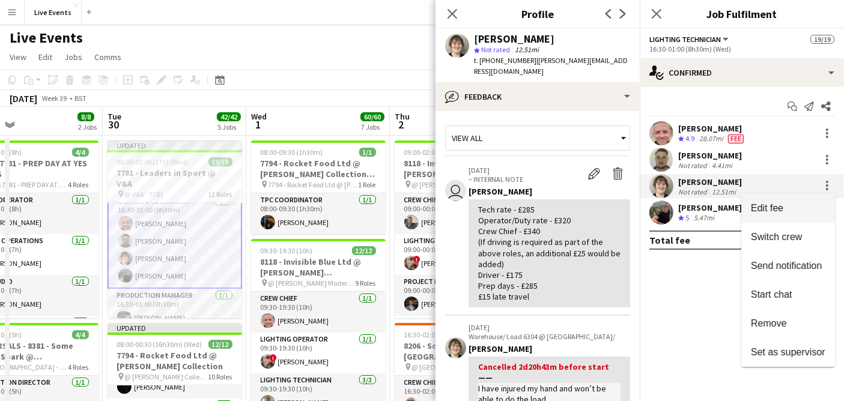
click at [802, 203] on span "Edit fee" at bounding box center [788, 208] width 75 height 11
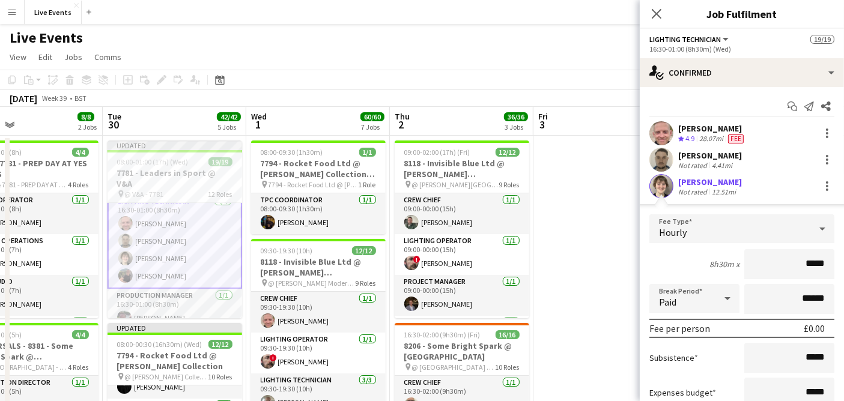
click at [734, 231] on div "Hourly" at bounding box center [730, 229] width 161 height 29
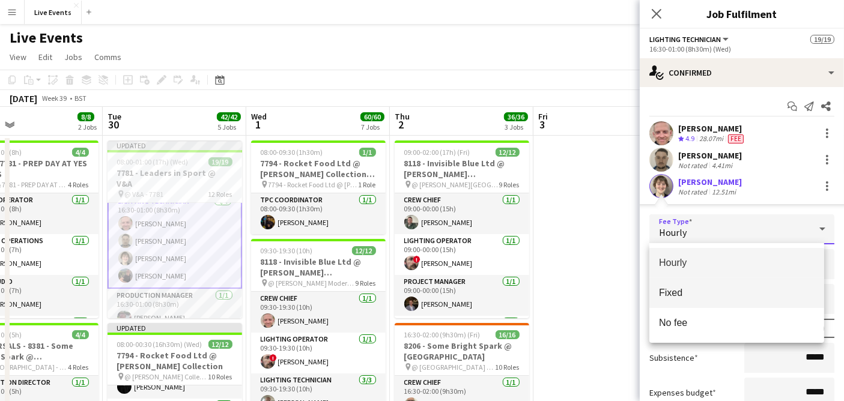
click at [711, 290] on span "Fixed" at bounding box center [737, 292] width 156 height 11
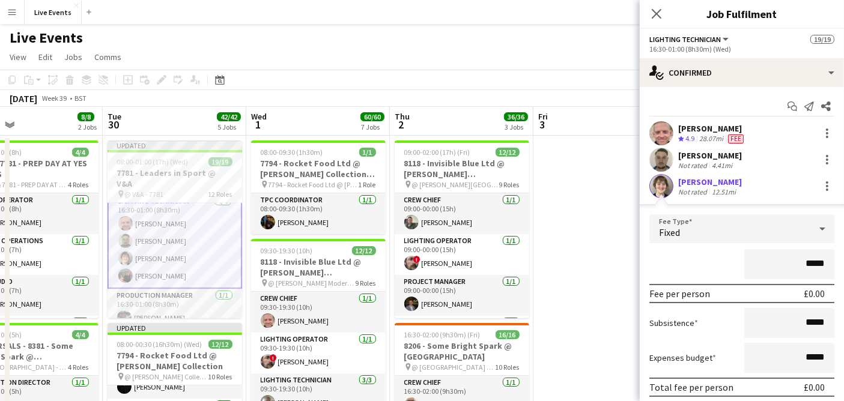
drag, startPoint x: 799, startPoint y: 263, endPoint x: 823, endPoint y: 264, distance: 24.7
click at [821, 264] on input "*****" at bounding box center [790, 264] width 90 height 30
type input "****"
click at [717, 263] on div "****" at bounding box center [742, 264] width 185 height 30
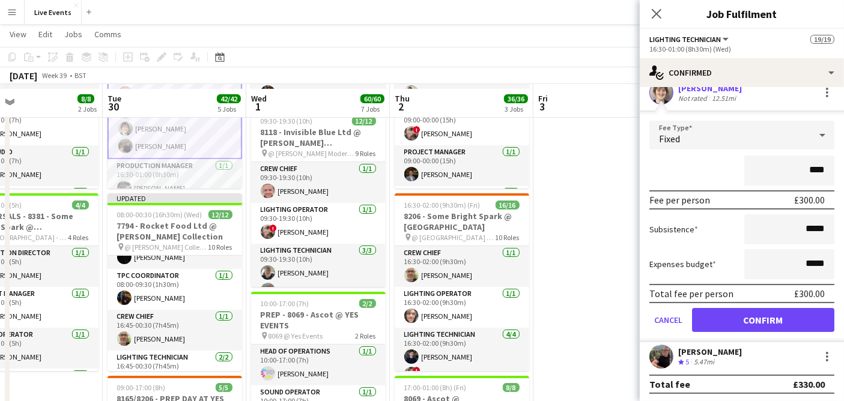
scroll to position [133, 0]
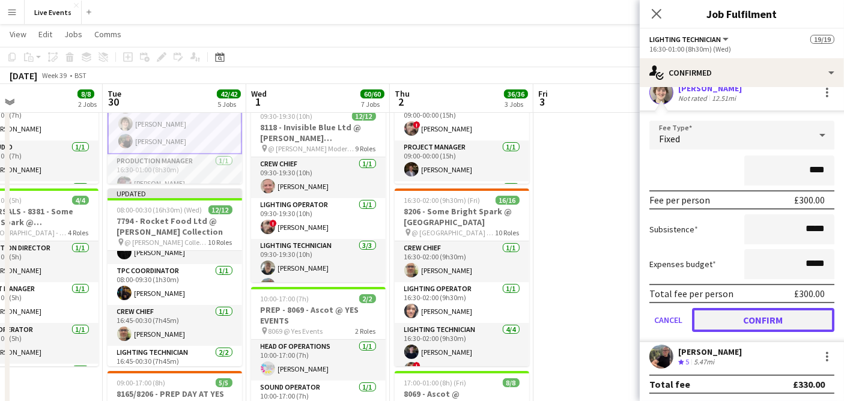
click at [751, 318] on button "Confirm" at bounding box center [763, 320] width 142 height 24
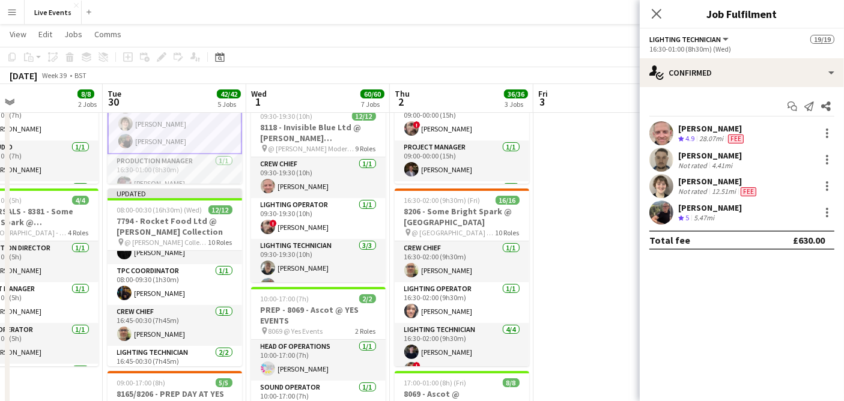
scroll to position [0, 0]
click at [663, 209] on app-user-avatar at bounding box center [662, 213] width 24 height 24
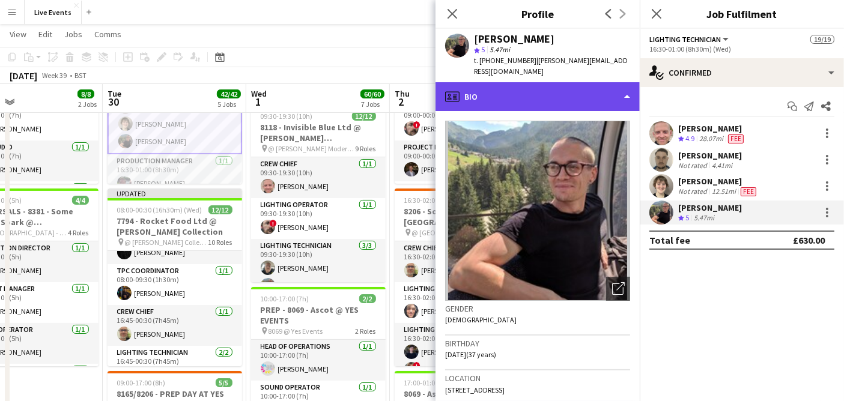
click at [505, 86] on div "profile Bio" at bounding box center [538, 96] width 204 height 29
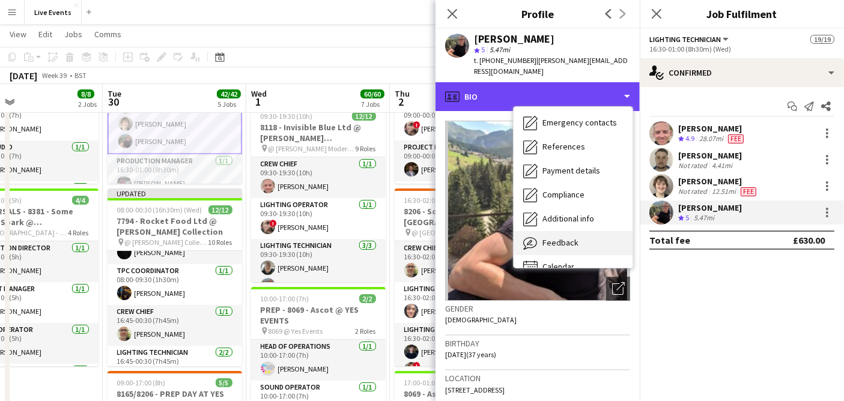
scroll to position [112, 0]
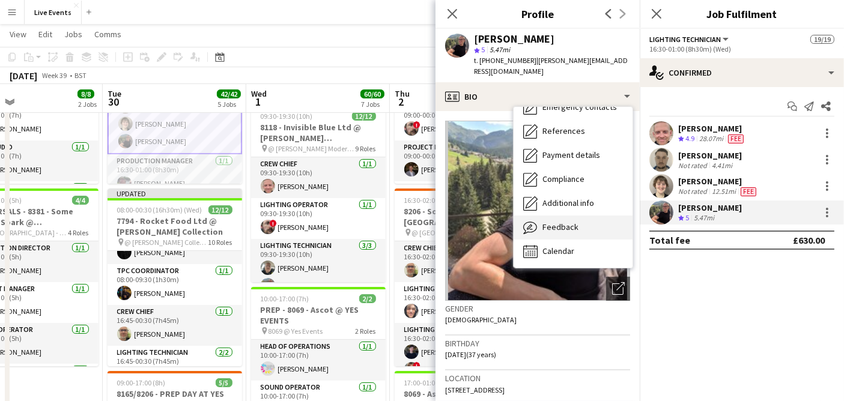
click at [587, 216] on div "Feedback Feedback" at bounding box center [573, 228] width 119 height 24
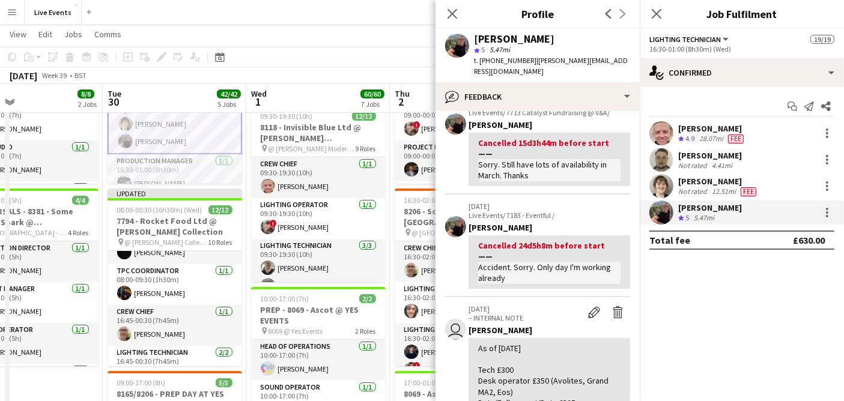
scroll to position [133, 0]
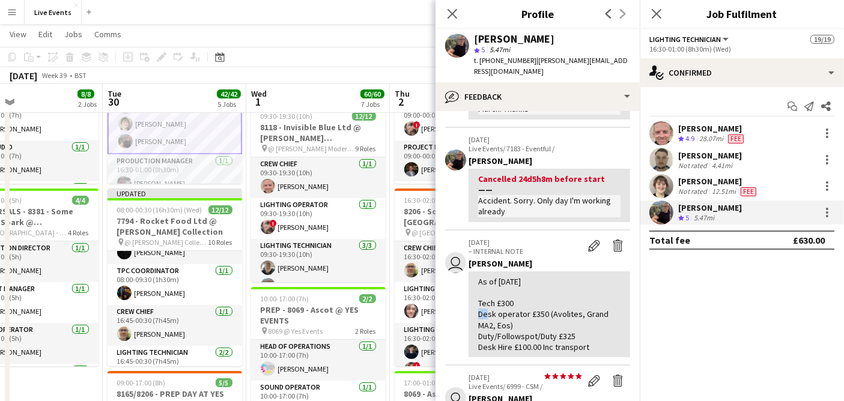
drag, startPoint x: 510, startPoint y: 296, endPoint x: 518, endPoint y: 296, distance: 7.8
click at [518, 296] on div "As of [DATE] Tech £300 Desk operator £350 (Avolites, Grand MA2, Eos) Duty/Follo…" at bounding box center [549, 314] width 142 height 76
drag, startPoint x: 501, startPoint y: 291, endPoint x: 523, endPoint y: 294, distance: 23.1
click at [523, 294] on div "As of [DATE] Tech £300 Desk operator £350 (Avolites, Grand MA2, Eos) Duty/Follo…" at bounding box center [549, 314] width 142 height 76
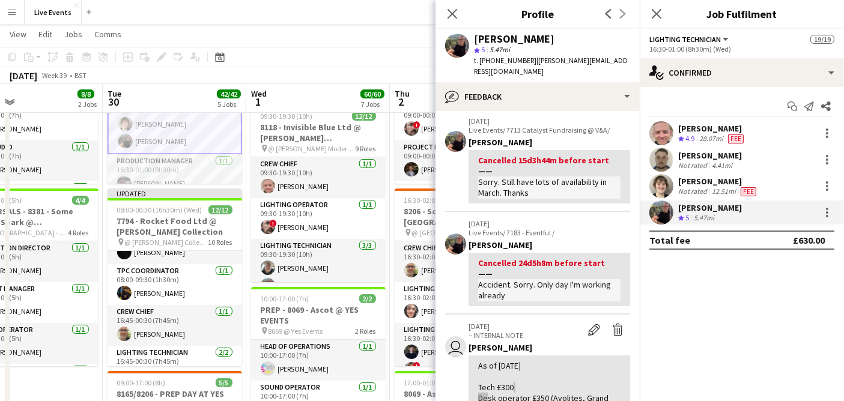
scroll to position [67, 0]
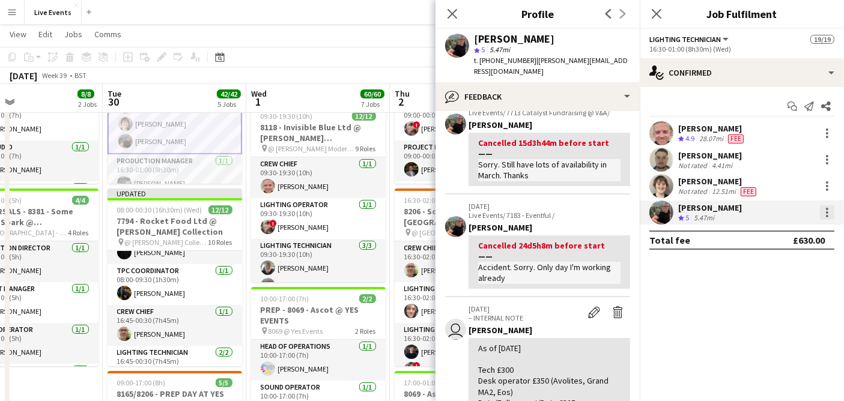
click at [828, 208] on div at bounding box center [827, 209] width 2 height 2
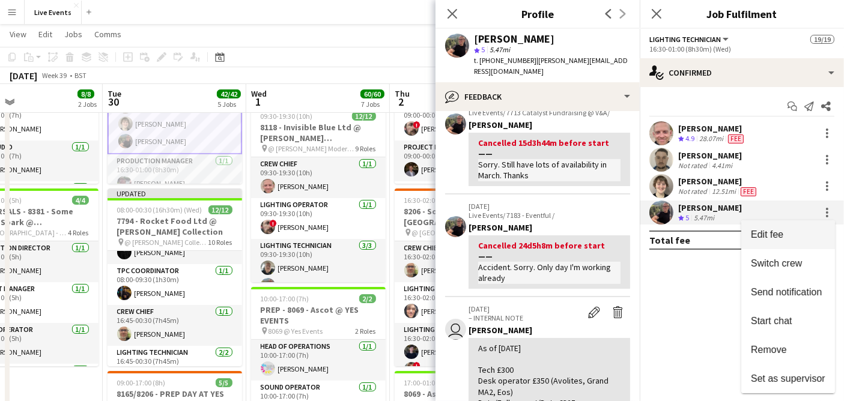
click at [779, 227] on button "Edit fee" at bounding box center [789, 235] width 94 height 29
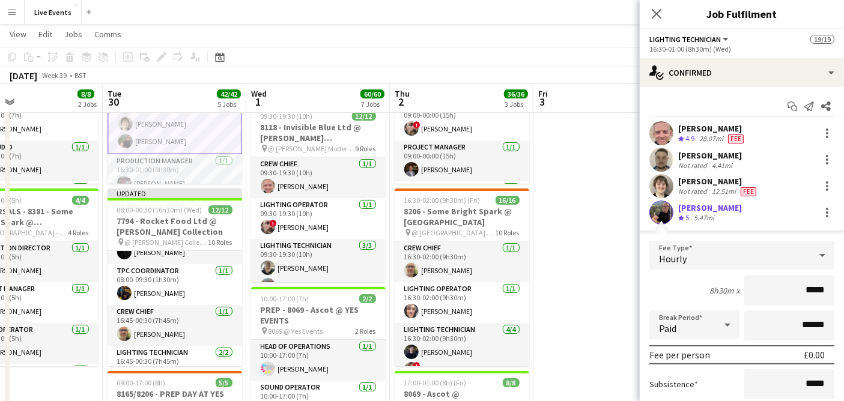
click at [722, 246] on div "Hourly" at bounding box center [730, 255] width 161 height 29
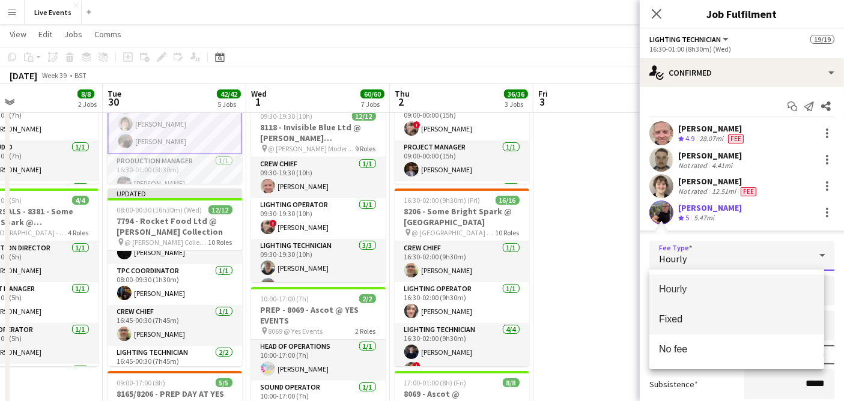
click at [710, 311] on mat-option "Fixed" at bounding box center [737, 320] width 175 height 30
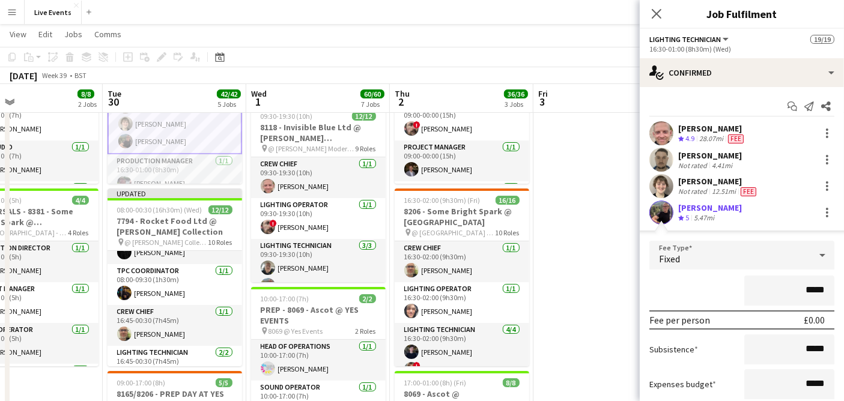
drag, startPoint x: 797, startPoint y: 290, endPoint x: 822, endPoint y: 290, distance: 24.6
click at [820, 290] on input "*****" at bounding box center [790, 291] width 90 height 30
click at [823, 290] on input "****" at bounding box center [790, 291] width 90 height 30
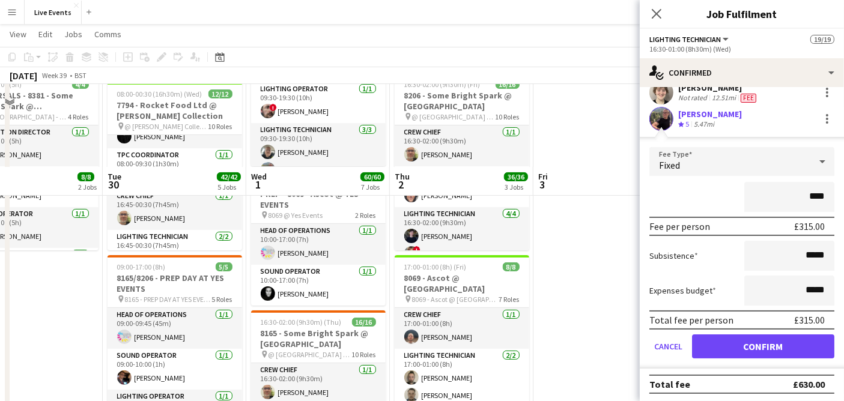
scroll to position [334, 0]
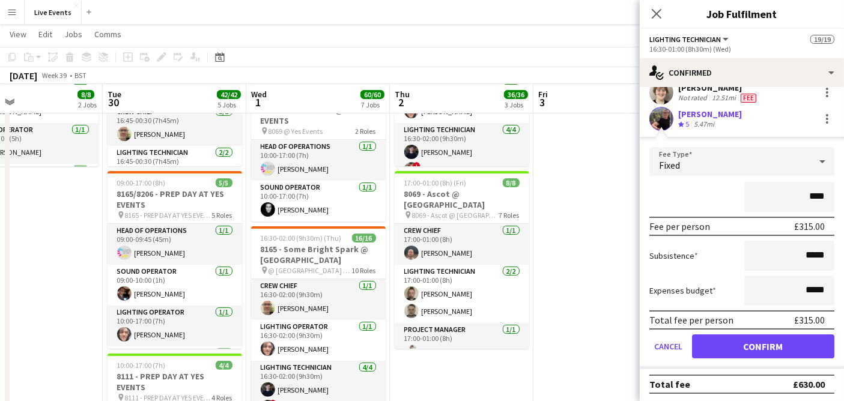
type input "****"
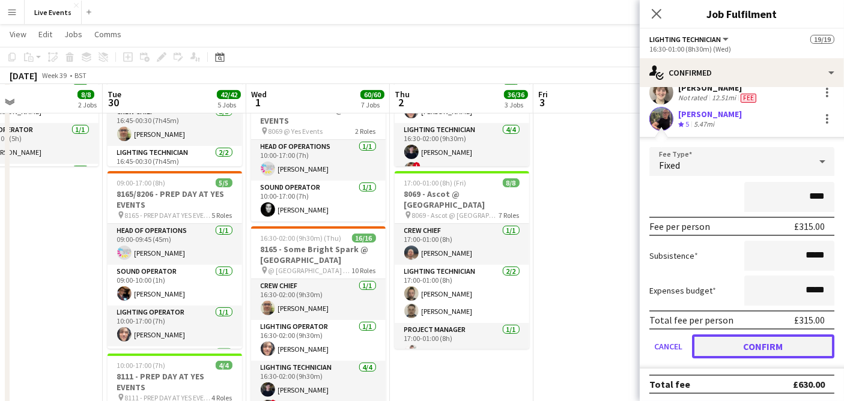
click at [743, 338] on button "Confirm" at bounding box center [763, 347] width 142 height 24
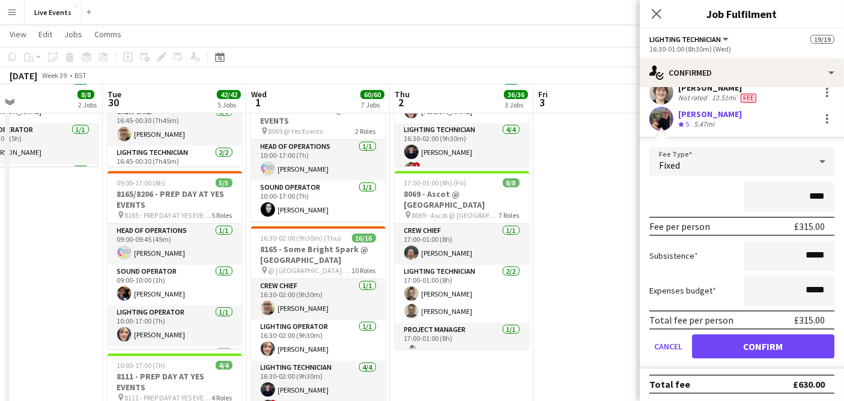
scroll to position [0, 0]
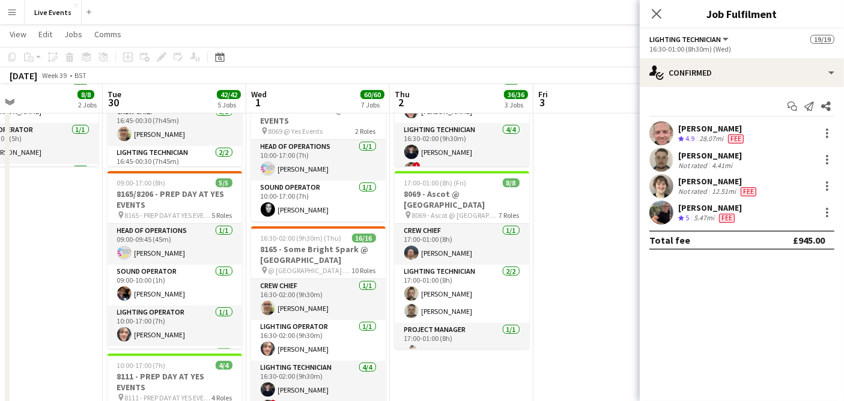
click at [687, 204] on div "[PERSON_NAME]" at bounding box center [710, 208] width 64 height 11
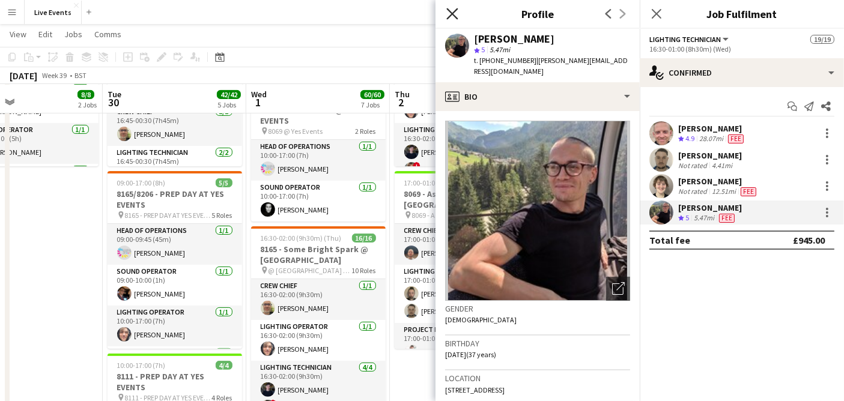
click at [448, 11] on icon "Close pop-in" at bounding box center [451, 13] width 11 height 11
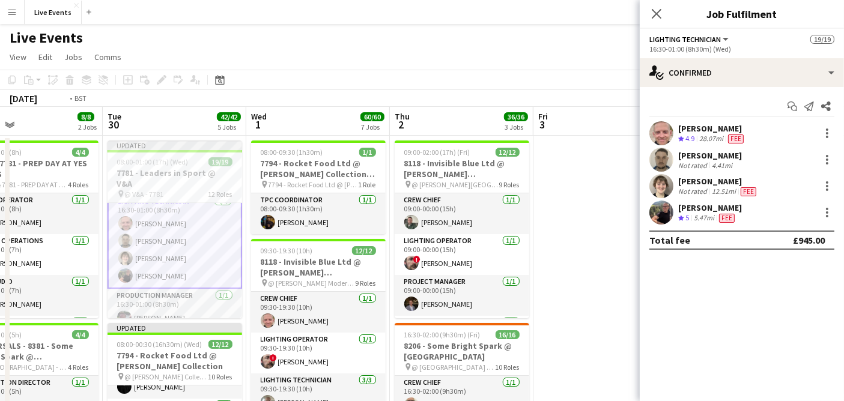
click at [186, 213] on app-card-role "Lighting Technician [DATE] 16:30-01:00 (8h30m) [PERSON_NAME] [PERSON_NAME] [PER…" at bounding box center [175, 241] width 135 height 96
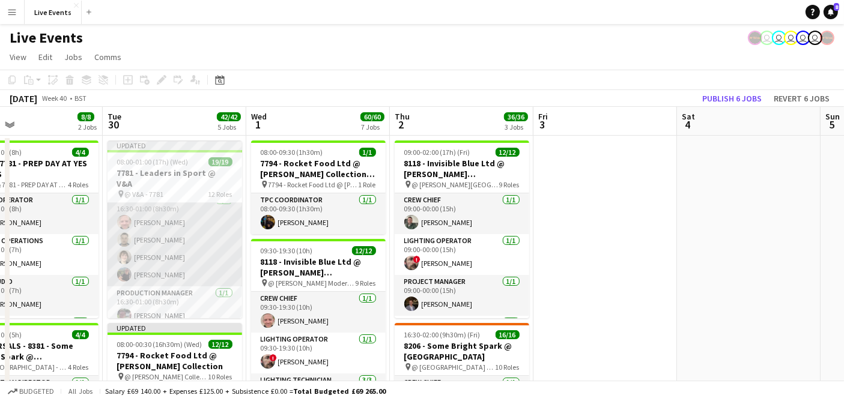
scroll to position [0, 472]
click at [146, 212] on app-card-role "Lighting Technician [DATE] 16:30-01:00 (8h30m) [PERSON_NAME] [PERSON_NAME] [PER…" at bounding box center [175, 240] width 135 height 93
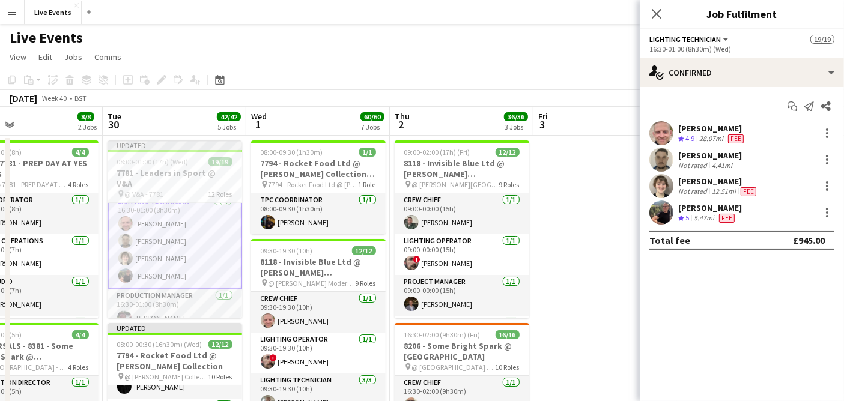
click at [721, 212] on div "[PERSON_NAME]" at bounding box center [710, 208] width 64 height 11
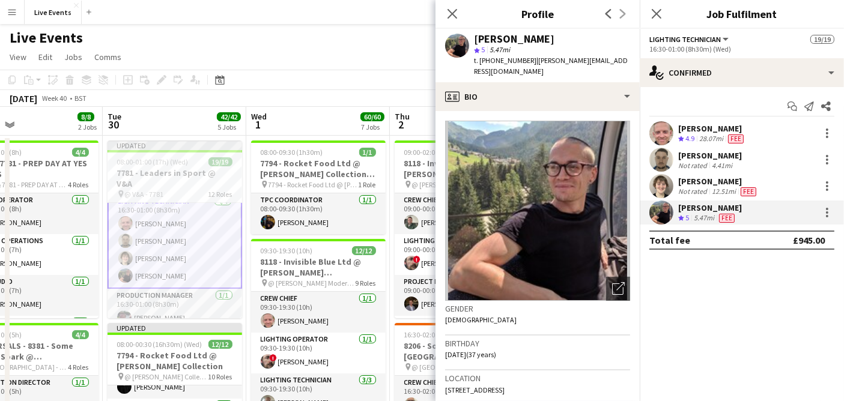
click at [704, 182] on div "[PERSON_NAME]" at bounding box center [718, 181] width 81 height 11
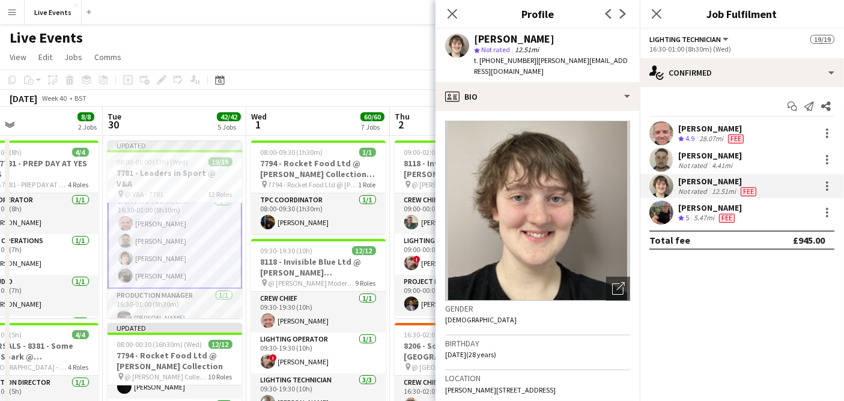
click at [709, 216] on div "5.47mi" at bounding box center [704, 218] width 25 height 10
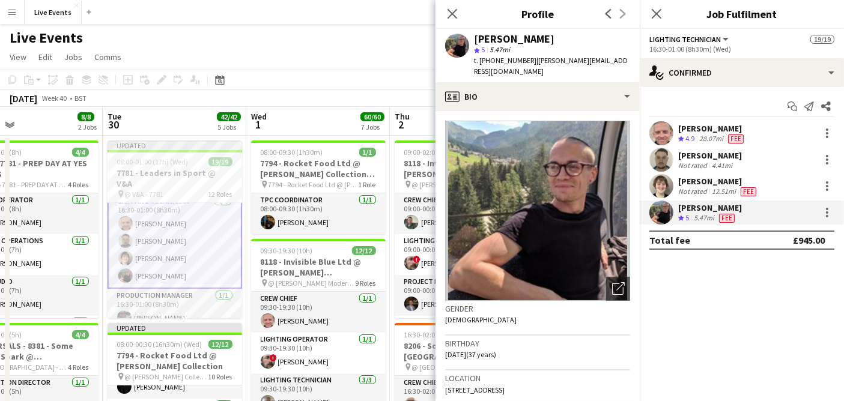
click at [701, 193] on div "Not rated" at bounding box center [693, 192] width 31 height 10
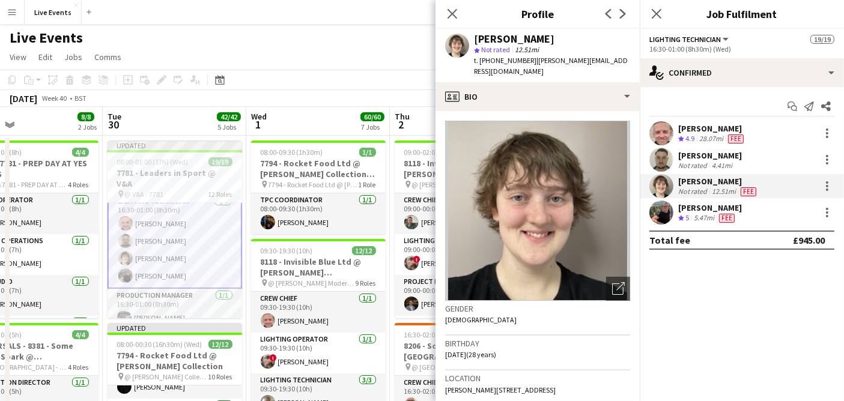
click at [682, 157] on div "[PERSON_NAME]" at bounding box center [710, 155] width 64 height 11
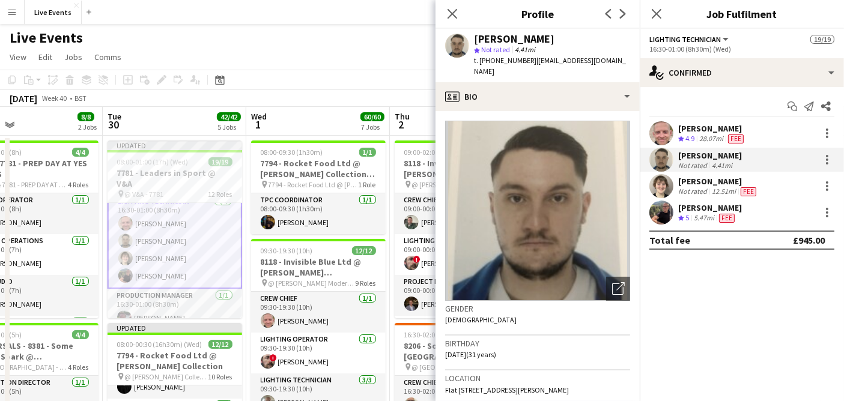
click at [680, 134] on div "Crew rating 4.9" at bounding box center [687, 139] width 19 height 10
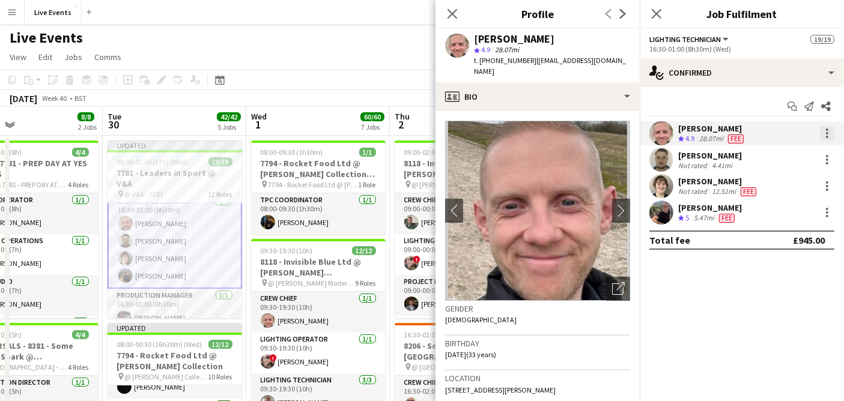
click at [823, 134] on div at bounding box center [827, 133] width 14 height 14
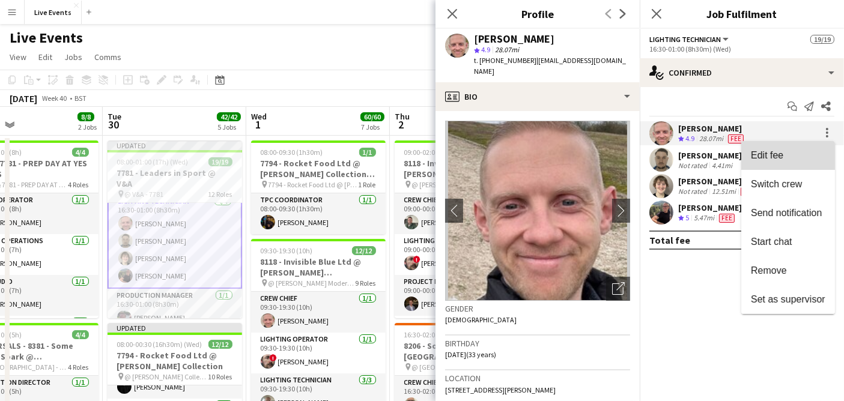
click at [814, 157] on span "Edit fee" at bounding box center [788, 155] width 75 height 11
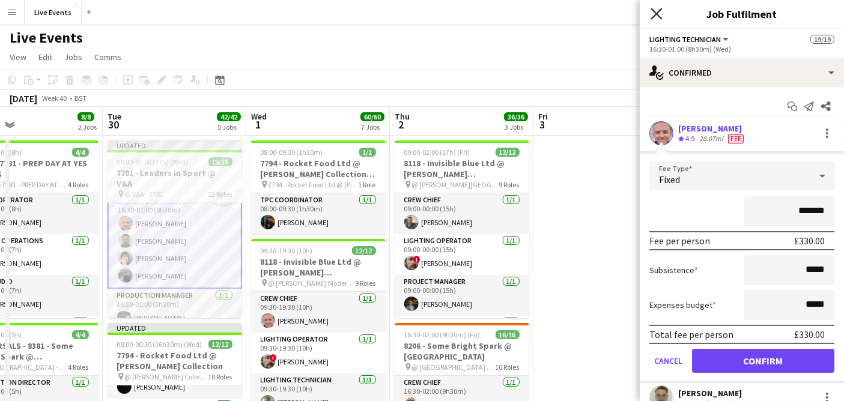
click at [661, 13] on icon "Close pop-in" at bounding box center [656, 13] width 11 height 11
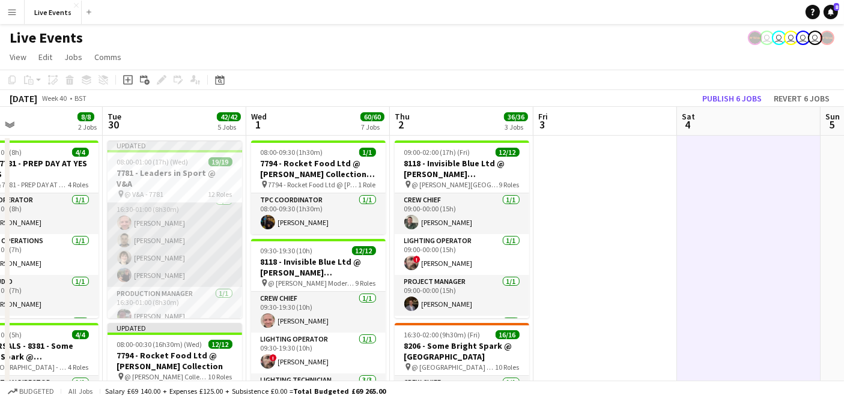
scroll to position [65, 0]
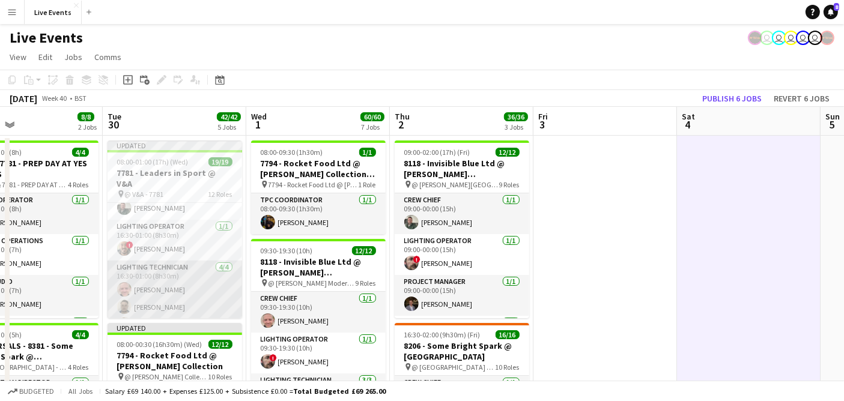
click at [149, 275] on app-card-role "Lighting Technician [DATE] 16:30-01:00 (8h30m) [PERSON_NAME] [PERSON_NAME] [PER…" at bounding box center [175, 307] width 135 height 93
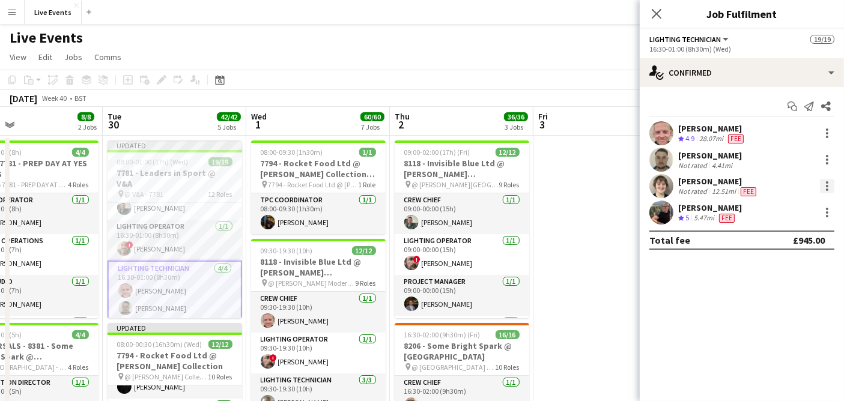
click at [832, 186] on div at bounding box center [827, 186] width 14 height 14
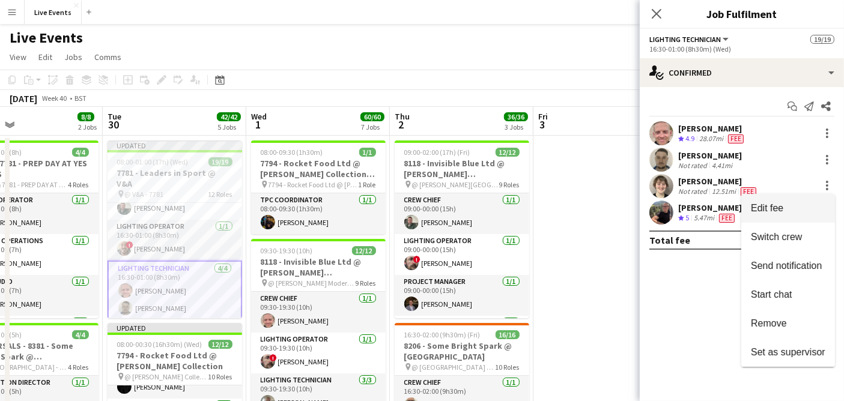
click at [764, 197] on button "Edit fee" at bounding box center [789, 208] width 94 height 29
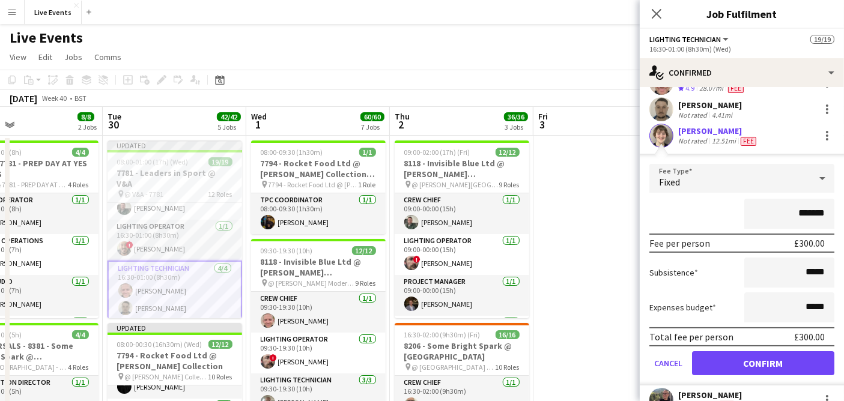
scroll to position [94, 0]
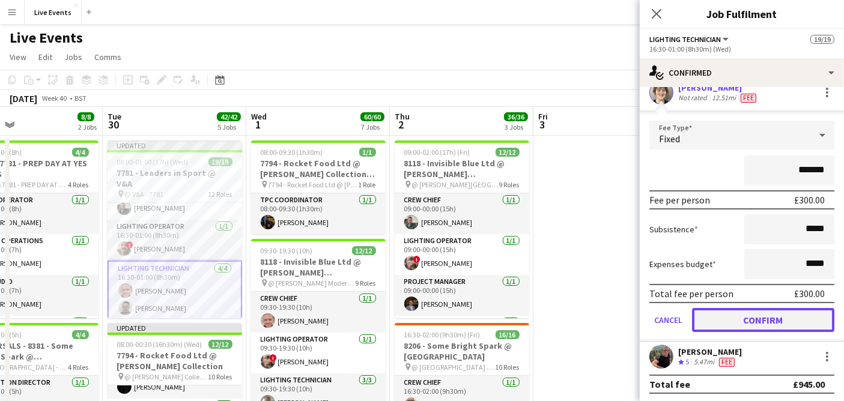
click at [776, 323] on button "Confirm" at bounding box center [763, 320] width 142 height 24
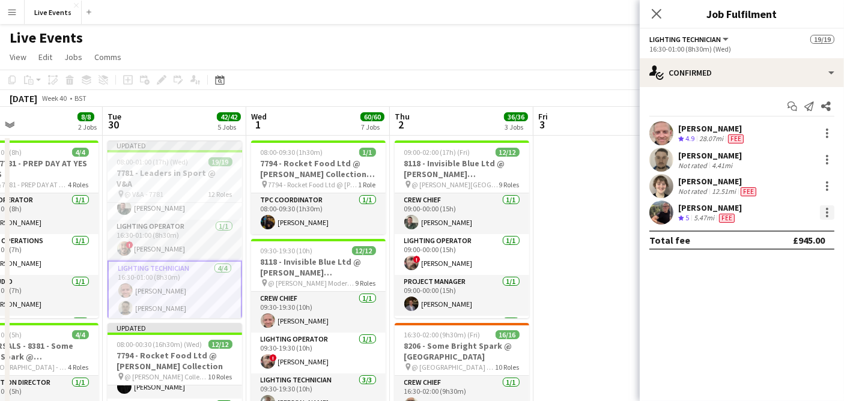
click at [824, 210] on div at bounding box center [827, 213] width 14 height 14
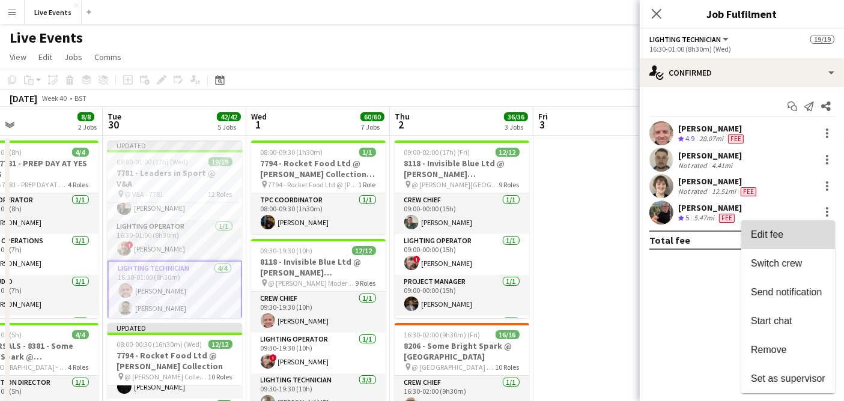
click at [812, 228] on button "Edit fee" at bounding box center [789, 235] width 94 height 29
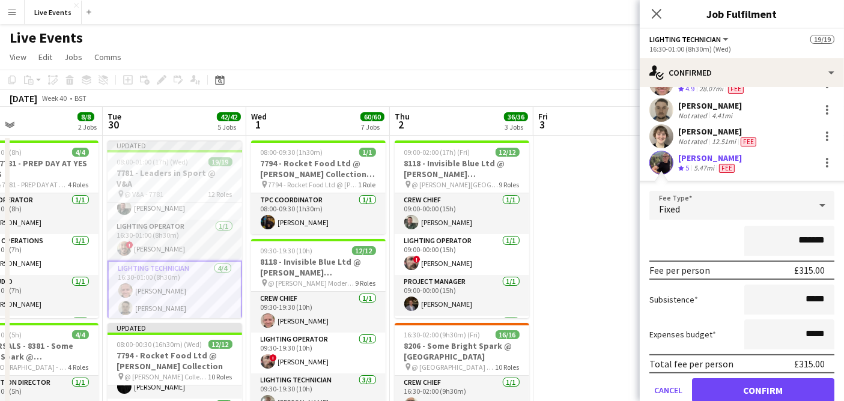
scroll to position [94, 0]
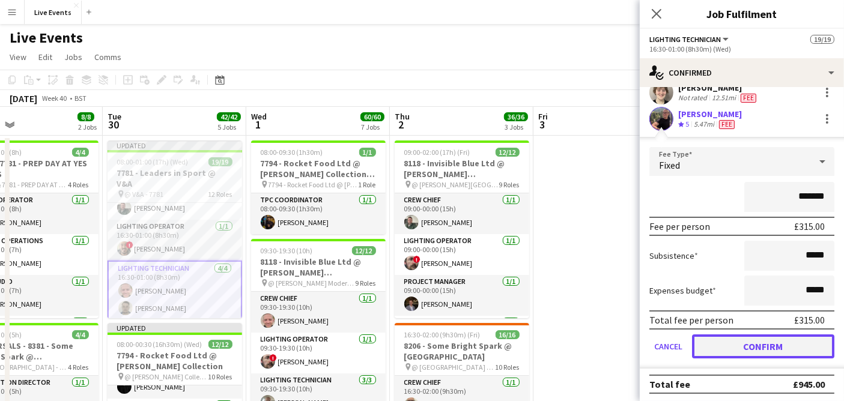
click at [758, 347] on button "Confirm" at bounding box center [763, 347] width 142 height 24
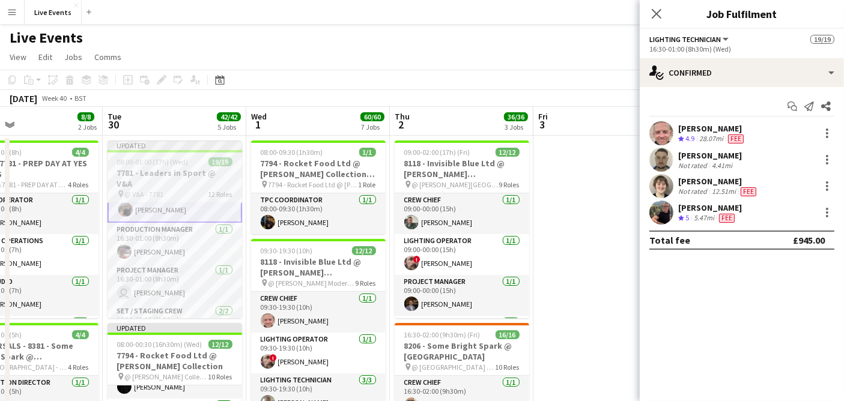
scroll to position [265, 0]
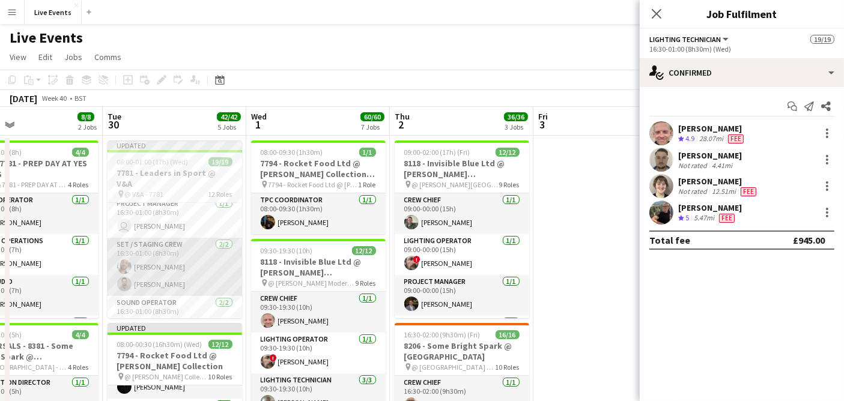
click at [177, 258] on app-card-role "Set / Staging Crew [DATE] 16:30-01:00 (8h30m) [PERSON_NAME] [PERSON_NAME]" at bounding box center [175, 267] width 135 height 58
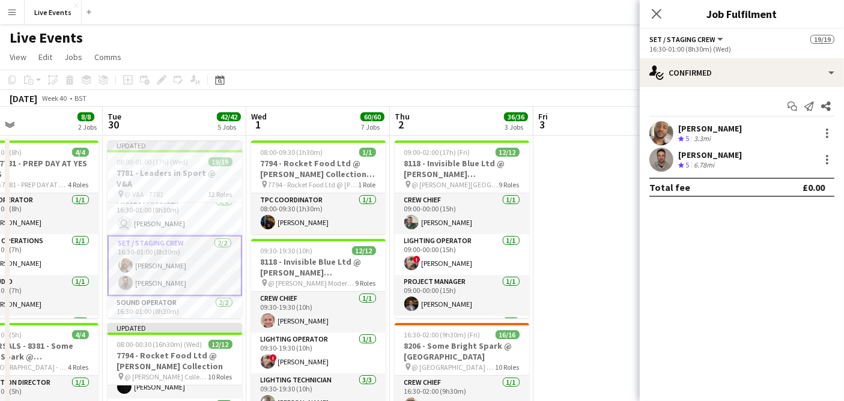
scroll to position [263, 0]
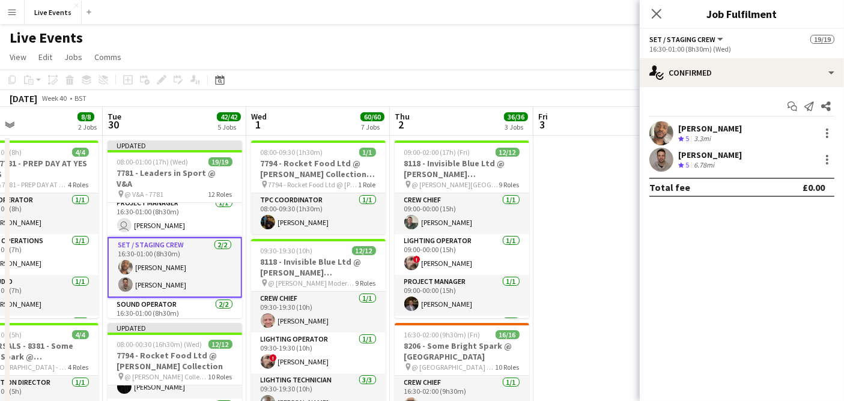
click at [654, 131] on app-user-avatar at bounding box center [662, 133] width 24 height 24
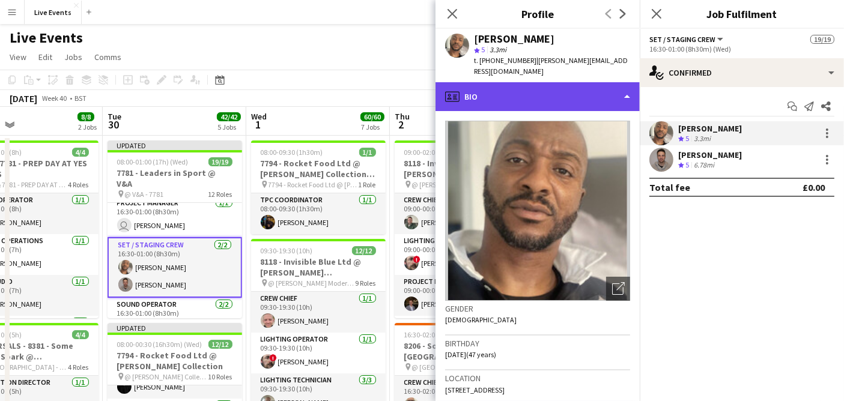
click at [541, 92] on div "profile Bio" at bounding box center [538, 96] width 204 height 29
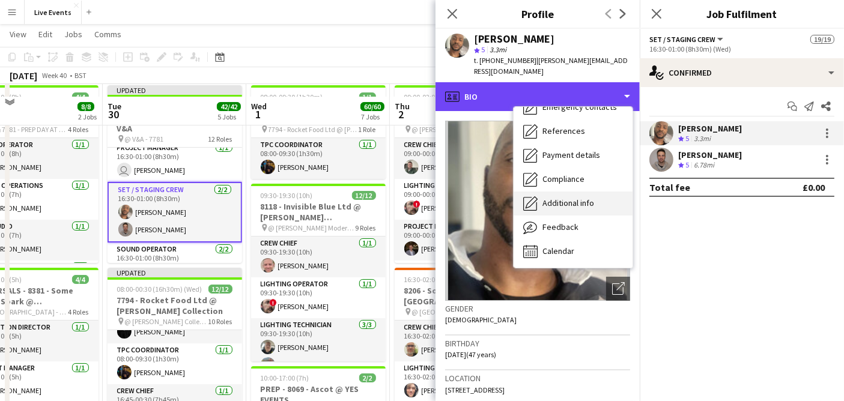
scroll to position [67, 0]
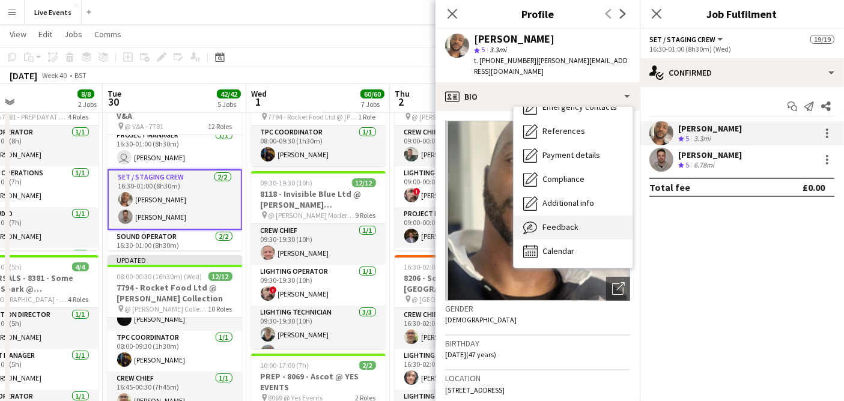
click at [575, 222] on span "Feedback" at bounding box center [561, 227] width 36 height 11
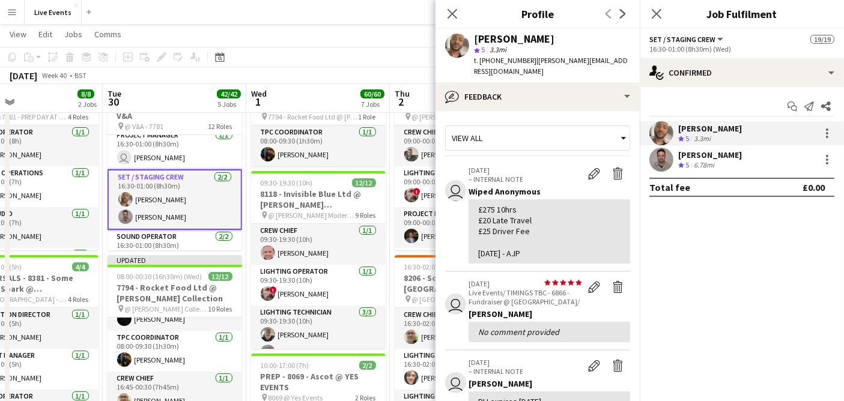
click at [730, 319] on mat-expansion-panel "check Confirmed Start chat Send notification Share [PERSON_NAME] Crew rating 5 …" at bounding box center [742, 244] width 204 height 314
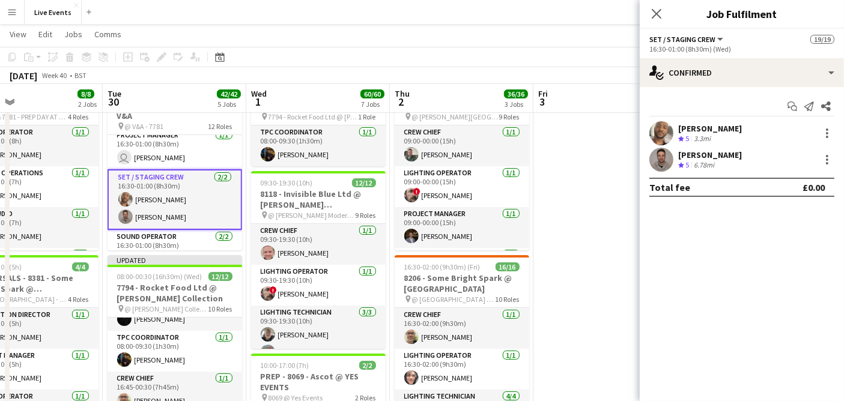
click at [658, 122] on app-user-avatar at bounding box center [662, 133] width 24 height 24
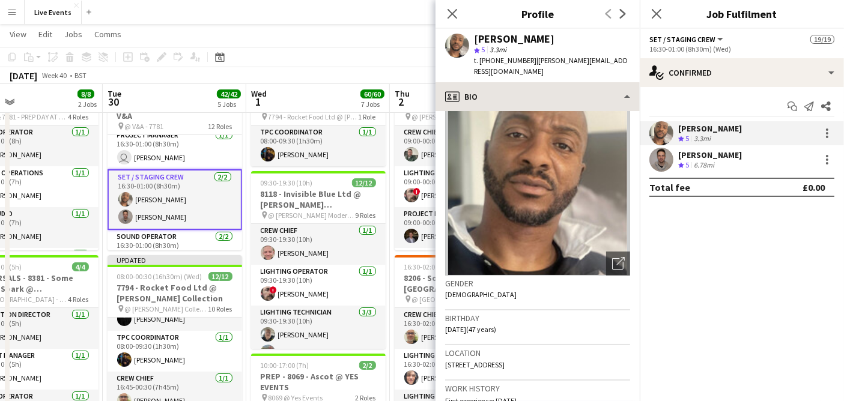
scroll to position [0, 0]
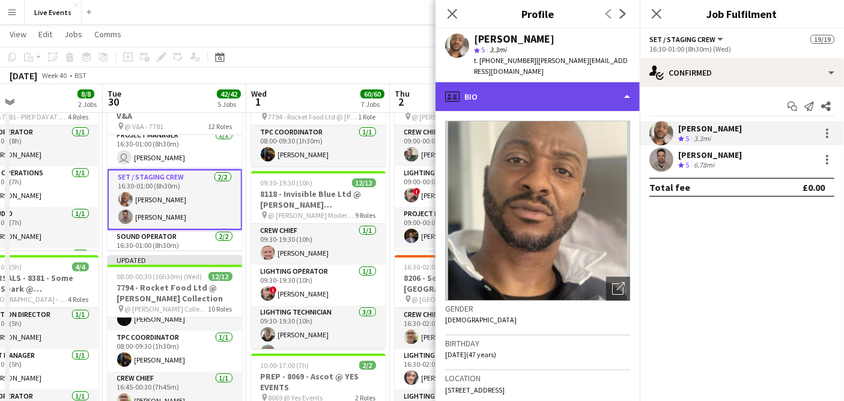
click at [512, 85] on div "profile Bio" at bounding box center [538, 96] width 204 height 29
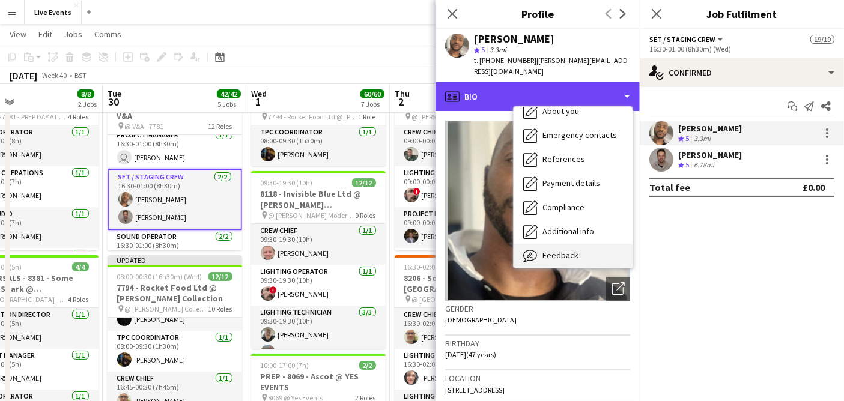
scroll to position [112, 0]
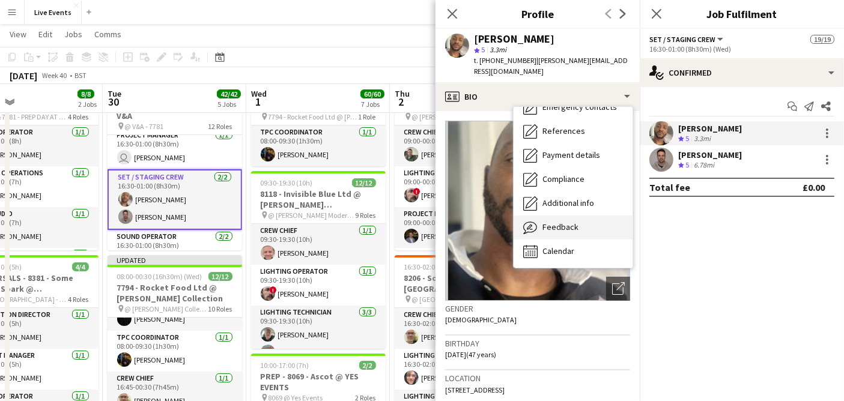
click at [592, 216] on div "Feedback Feedback" at bounding box center [573, 228] width 119 height 24
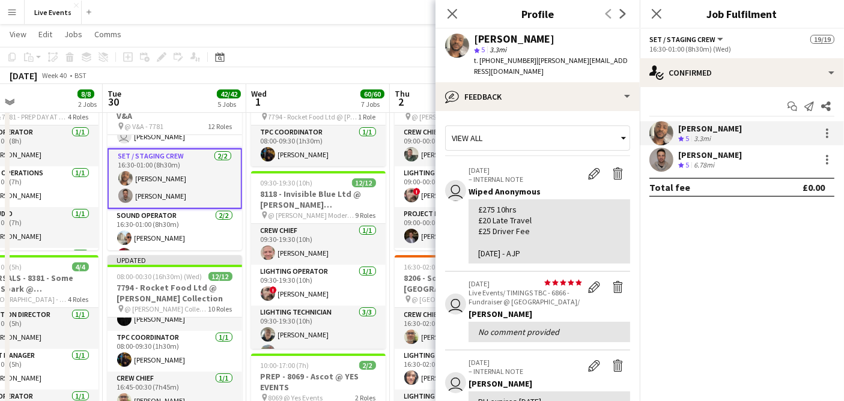
scroll to position [263, 0]
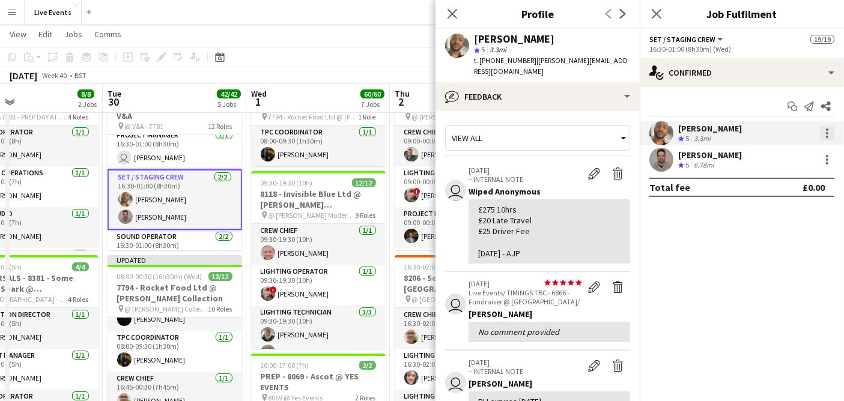
click at [824, 127] on div at bounding box center [827, 133] width 14 height 14
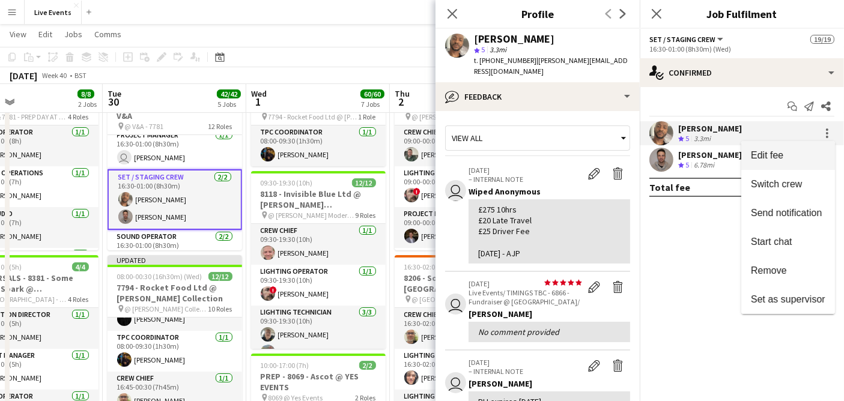
click at [811, 157] on span "Edit fee" at bounding box center [788, 155] width 75 height 11
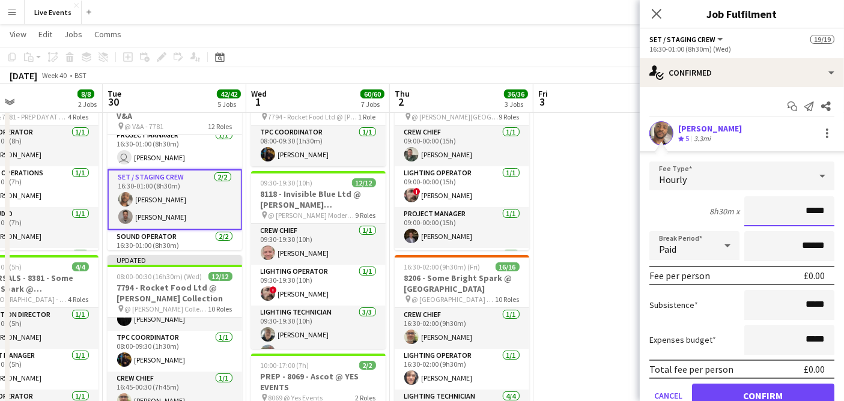
drag, startPoint x: 795, startPoint y: 209, endPoint x: 818, endPoint y: 211, distance: 23.6
click at [818, 211] on input "*****" at bounding box center [790, 212] width 90 height 30
click at [808, 212] on input "*****" at bounding box center [790, 212] width 90 height 30
drag, startPoint x: 800, startPoint y: 210, endPoint x: 815, endPoint y: 213, distance: 16.0
click at [815, 213] on input "*****" at bounding box center [790, 212] width 90 height 30
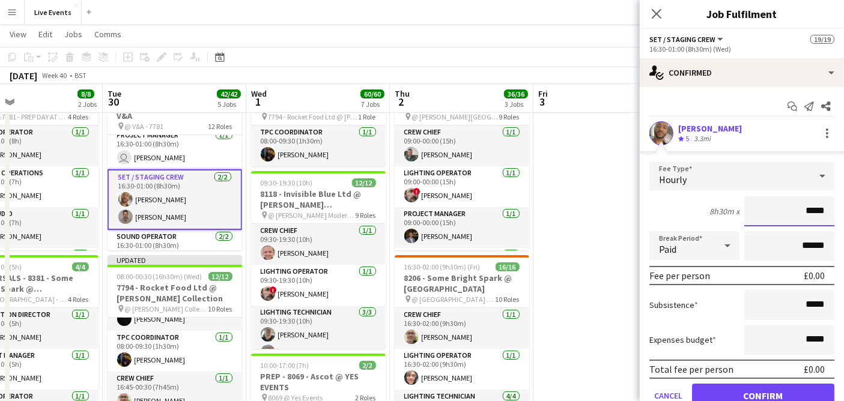
paste input
type input "****"
click at [793, 391] on button "Confirm" at bounding box center [763, 396] width 142 height 24
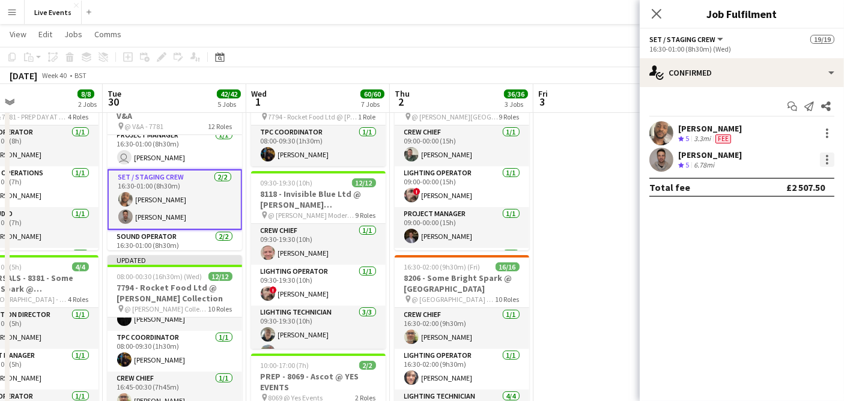
click at [828, 157] on div at bounding box center [827, 156] width 2 height 2
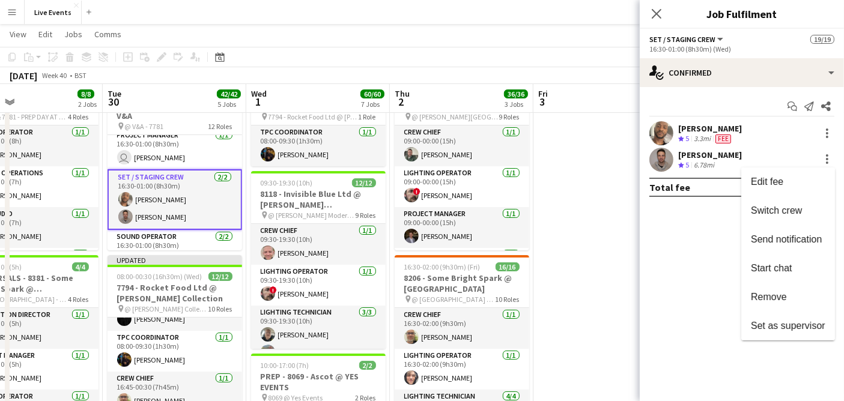
click at [727, 165] on div at bounding box center [422, 200] width 844 height 401
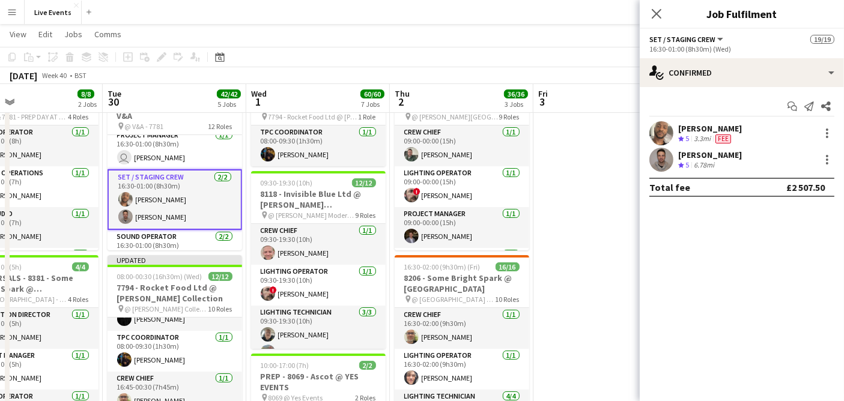
click at [664, 163] on app-user-avatar at bounding box center [662, 160] width 24 height 24
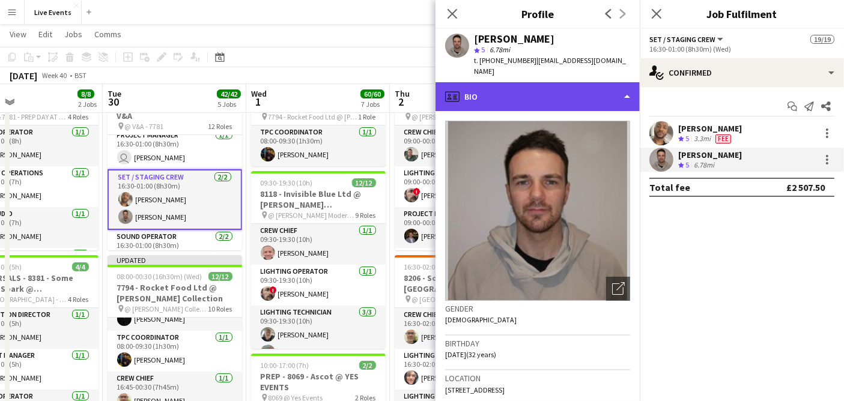
click at [505, 91] on div "profile Bio" at bounding box center [538, 96] width 204 height 29
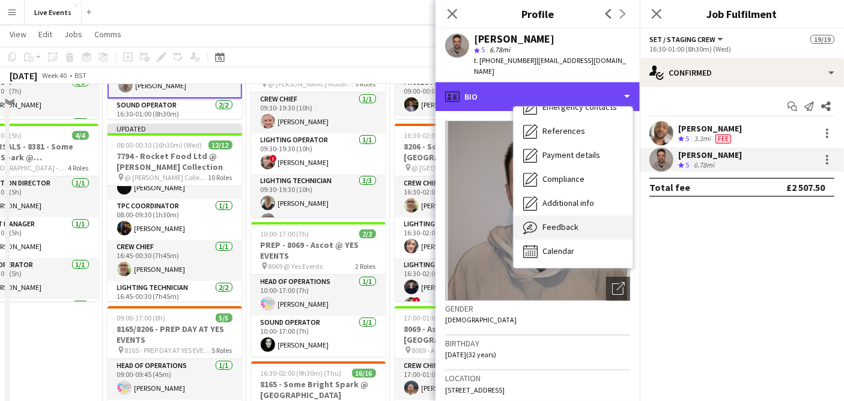
scroll to position [200, 0]
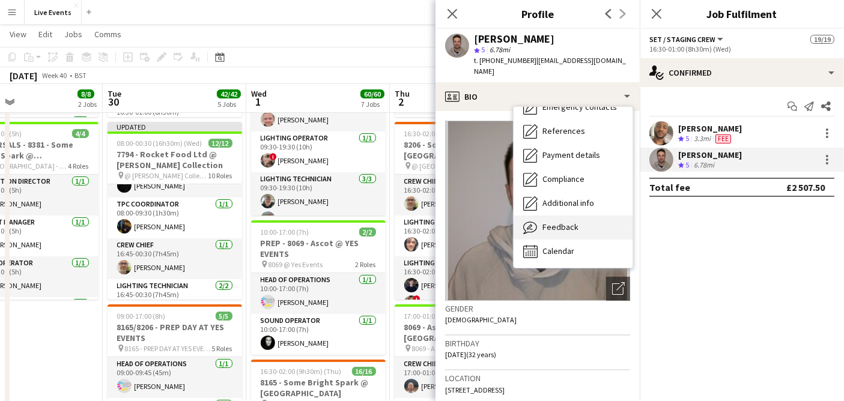
click at [585, 219] on div "Feedback Feedback" at bounding box center [573, 228] width 119 height 24
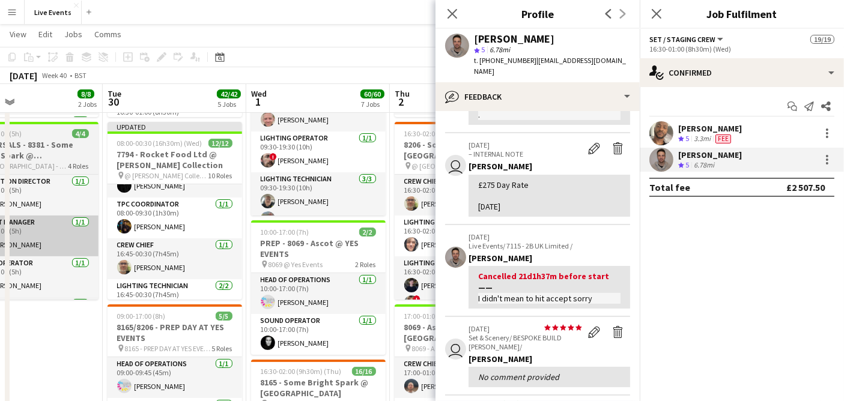
scroll to position [133, 0]
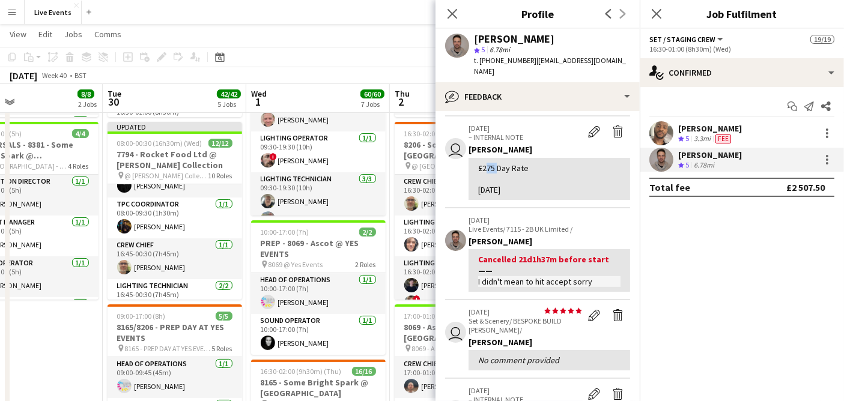
drag, startPoint x: 481, startPoint y: 155, endPoint x: 495, endPoint y: 160, distance: 14.3
click at [495, 163] on div "£275 Day Rate [DATE]" at bounding box center [549, 179] width 142 height 33
click at [821, 161] on div at bounding box center [827, 160] width 14 height 14
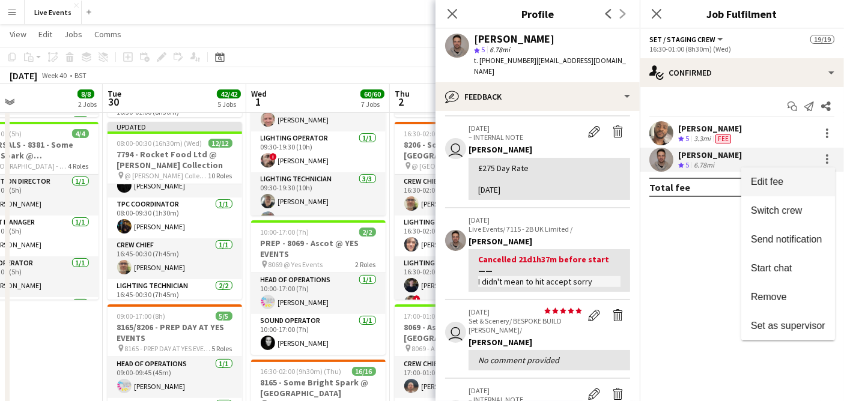
click at [803, 184] on span "Edit fee" at bounding box center [788, 182] width 75 height 11
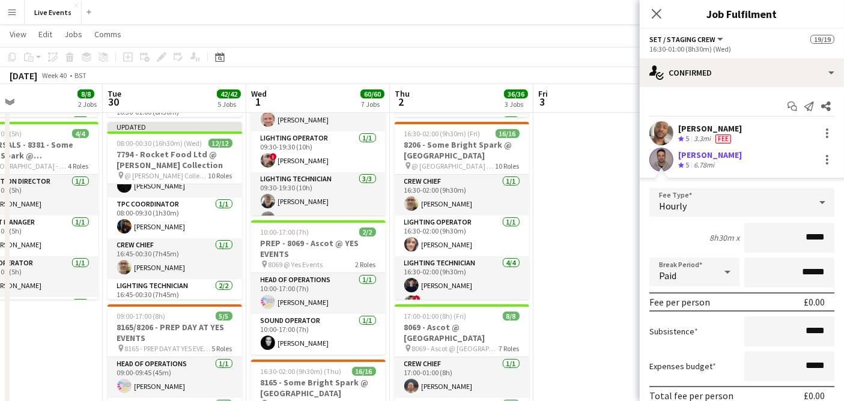
click at [752, 130] on div "[PERSON_NAME] Crew rating 5 3.3mi Fee" at bounding box center [742, 133] width 204 height 24
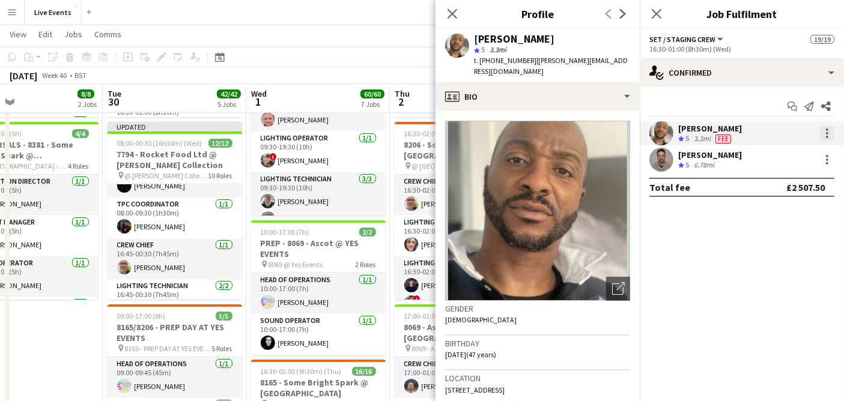
click at [826, 135] on div at bounding box center [827, 133] width 14 height 14
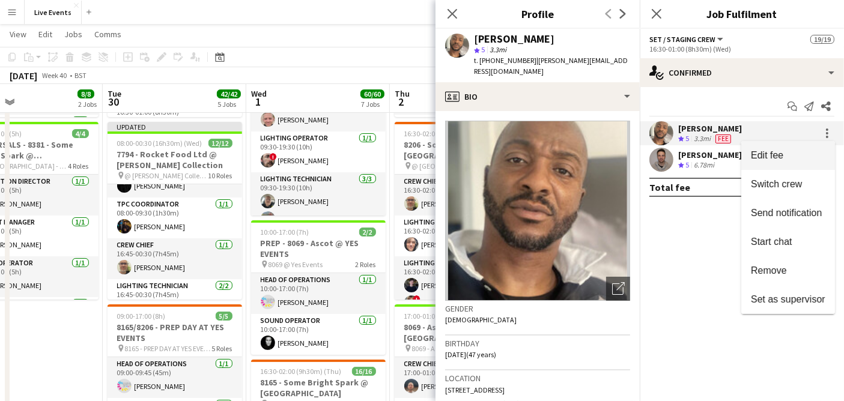
click at [790, 153] on span "Edit fee" at bounding box center [788, 155] width 75 height 11
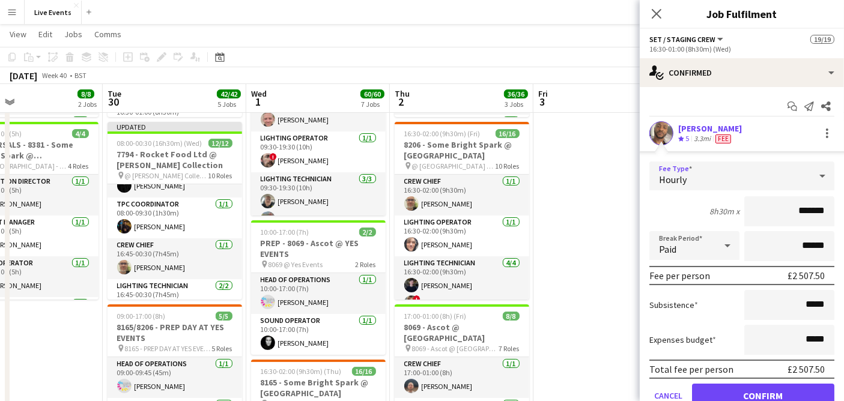
click at [779, 174] on div "Hourly" at bounding box center [730, 176] width 161 height 29
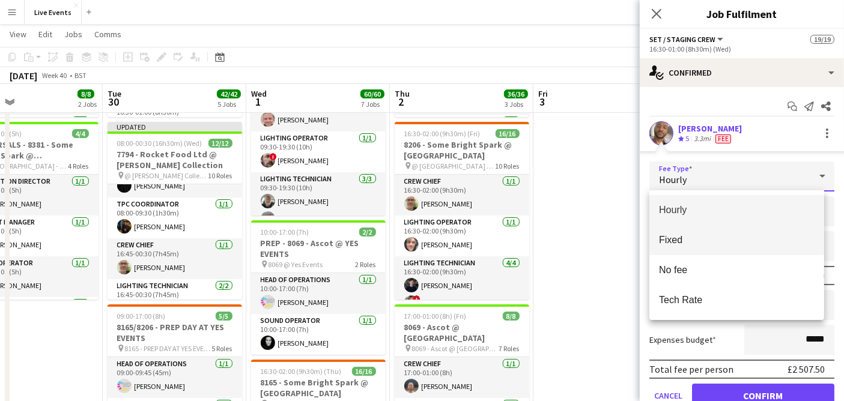
click at [754, 241] on span "Fixed" at bounding box center [737, 239] width 156 height 11
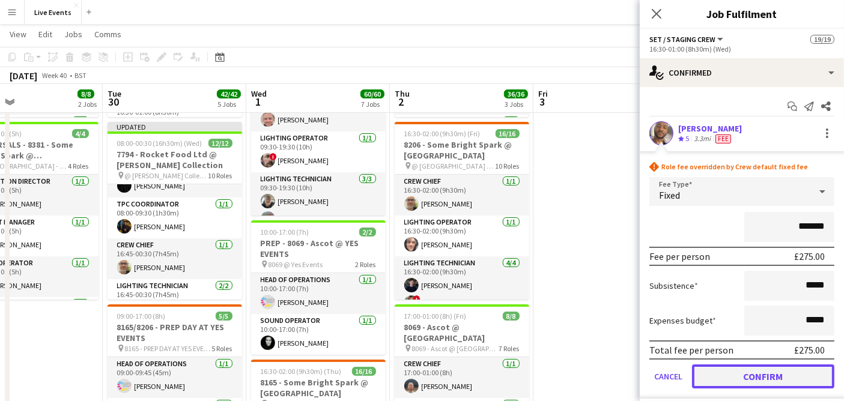
click at [750, 373] on button "Confirm" at bounding box center [763, 377] width 142 height 24
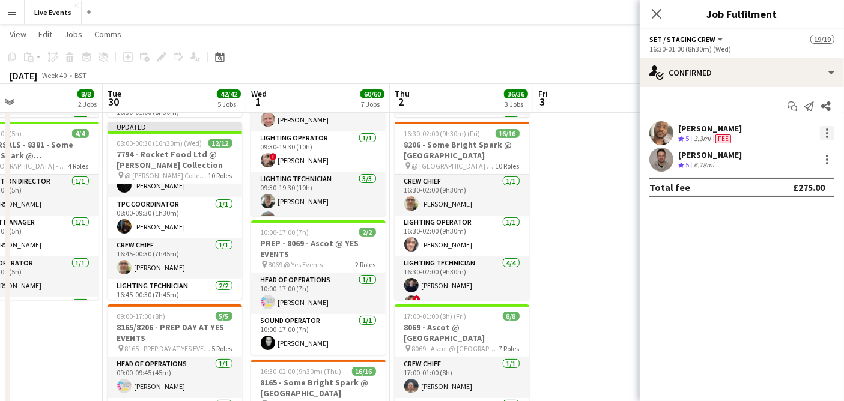
click at [830, 134] on div at bounding box center [827, 133] width 14 height 14
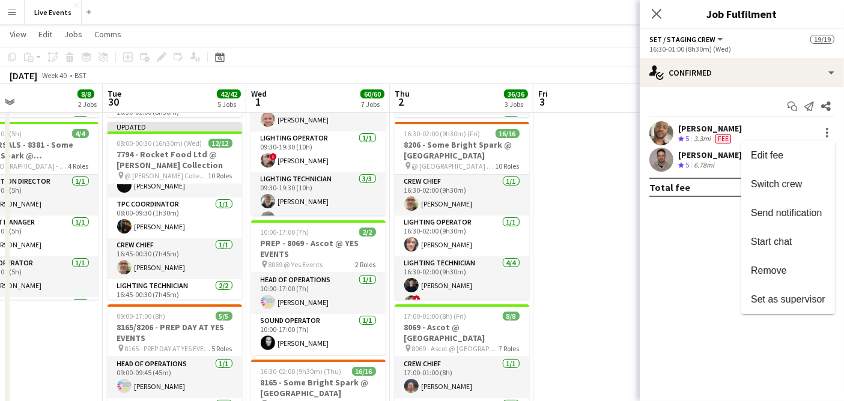
click at [724, 135] on div at bounding box center [422, 200] width 844 height 401
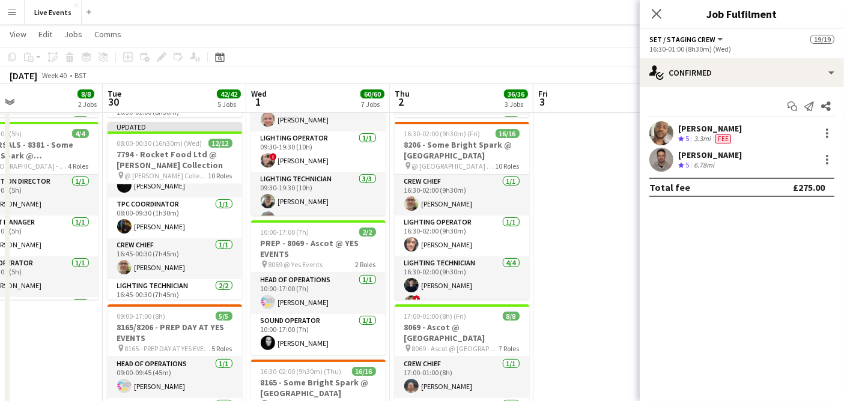
click at [739, 135] on div "[PERSON_NAME] Crew rating 5 3.3mi Fee" at bounding box center [742, 133] width 204 height 24
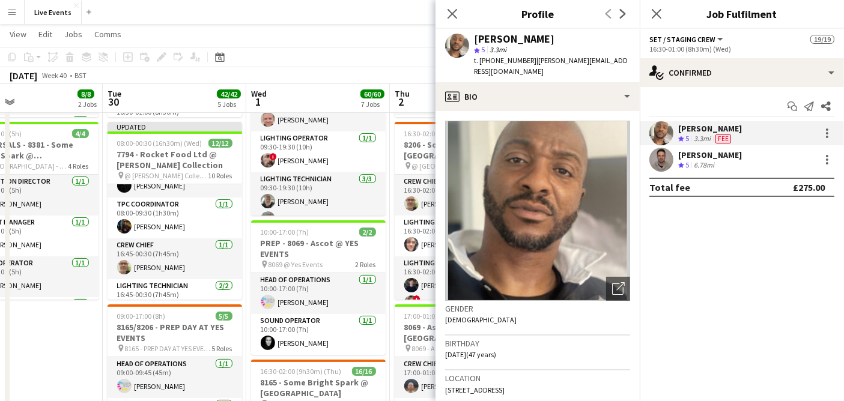
click at [739, 158] on div "[PERSON_NAME] Crew rating 5 6.78mi" at bounding box center [742, 160] width 204 height 24
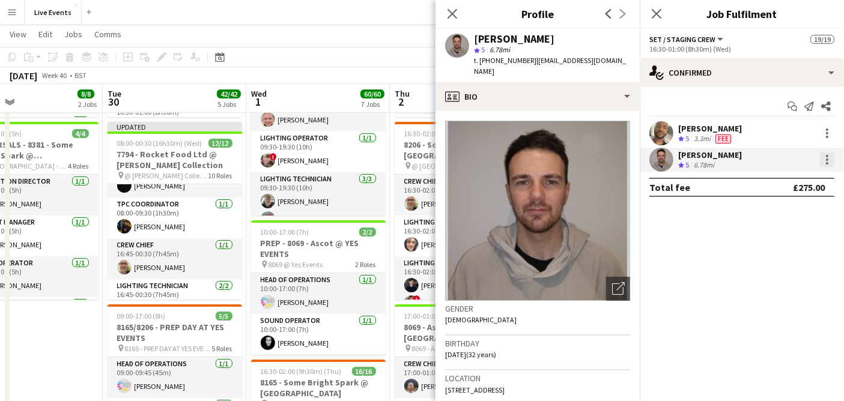
click at [832, 158] on div at bounding box center [827, 160] width 14 height 14
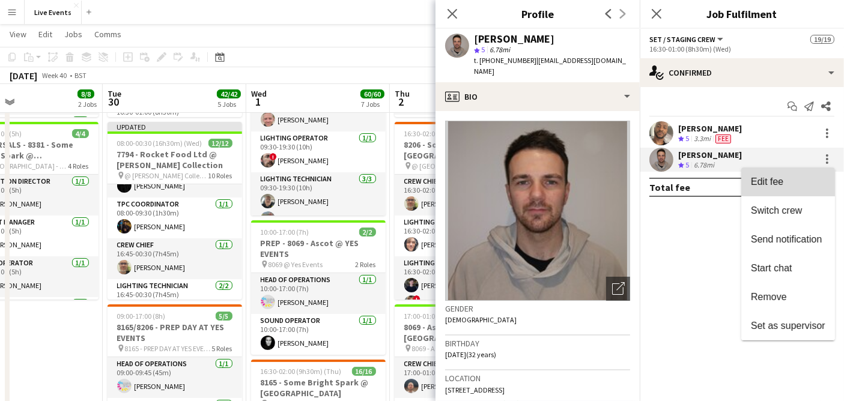
click at [787, 181] on span "Edit fee" at bounding box center [788, 182] width 75 height 11
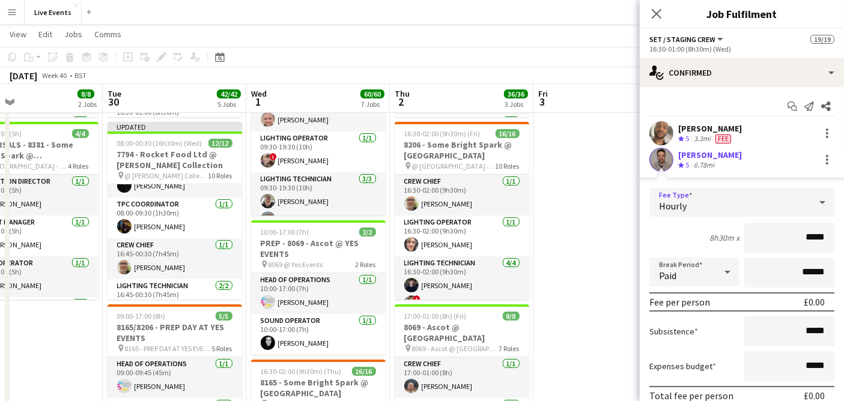
click at [719, 207] on div "Hourly" at bounding box center [730, 202] width 161 height 29
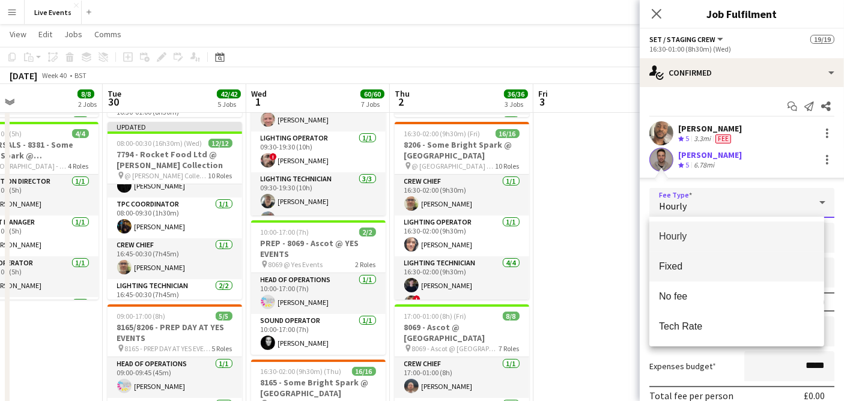
click at [700, 264] on span "Fixed" at bounding box center [737, 266] width 156 height 11
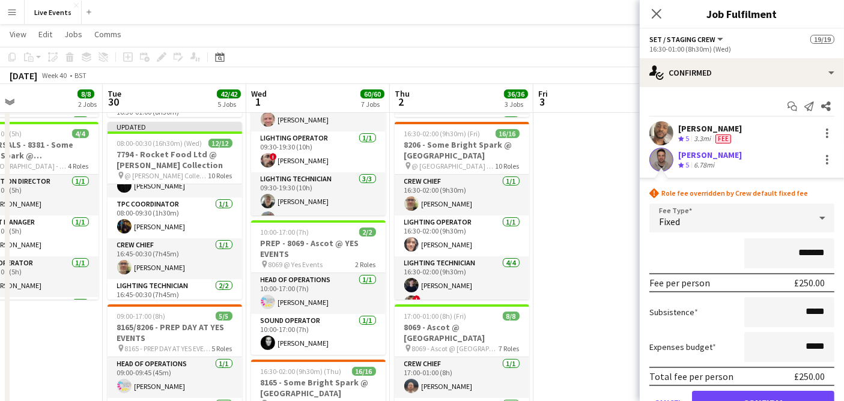
drag, startPoint x: 790, startPoint y: 252, endPoint x: 828, endPoint y: 267, distance: 41.1
click at [828, 267] on form "rhombus-alert Role fee overridden by Crew default fixed fee Fee Type Fixed ****…" at bounding box center [742, 306] width 204 height 237
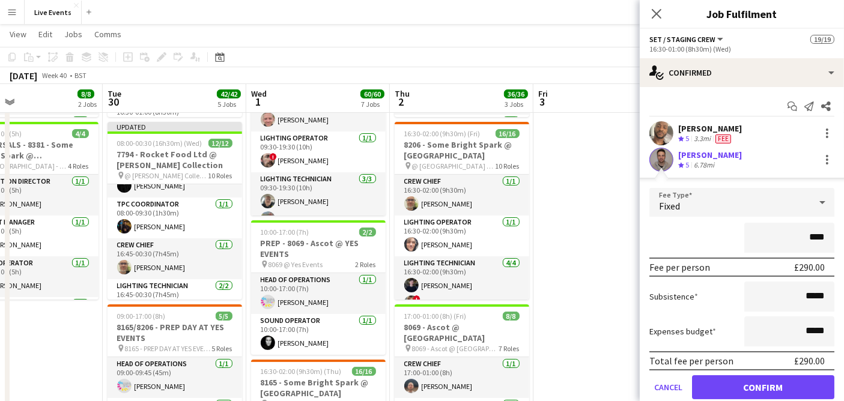
type input "****"
click at [697, 229] on div "****" at bounding box center [742, 238] width 185 height 30
click at [779, 384] on button "Confirm" at bounding box center [763, 388] width 142 height 24
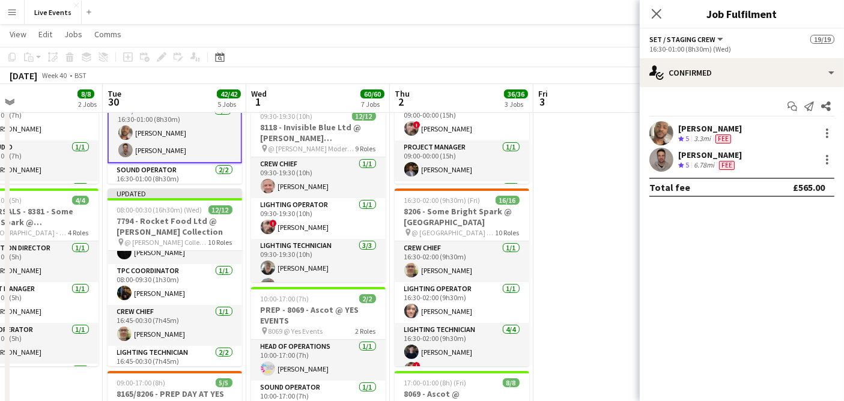
click at [725, 260] on mat-expansion-panel "check Confirmed Start chat Send notification Share [PERSON_NAME] Crew rating 5 …" at bounding box center [742, 244] width 204 height 314
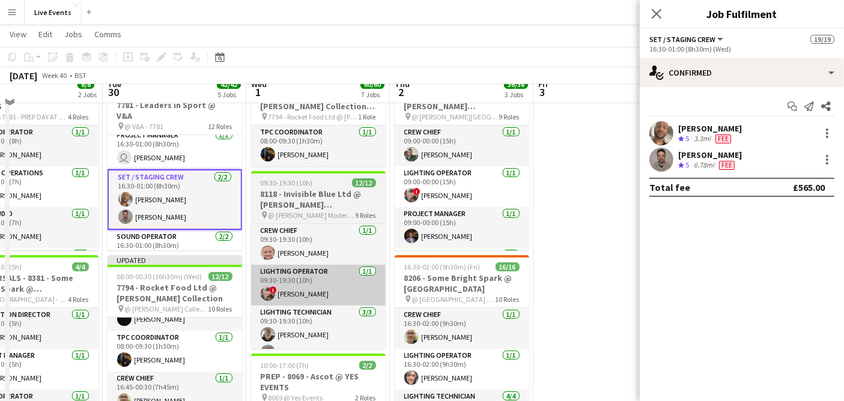
scroll to position [0, 0]
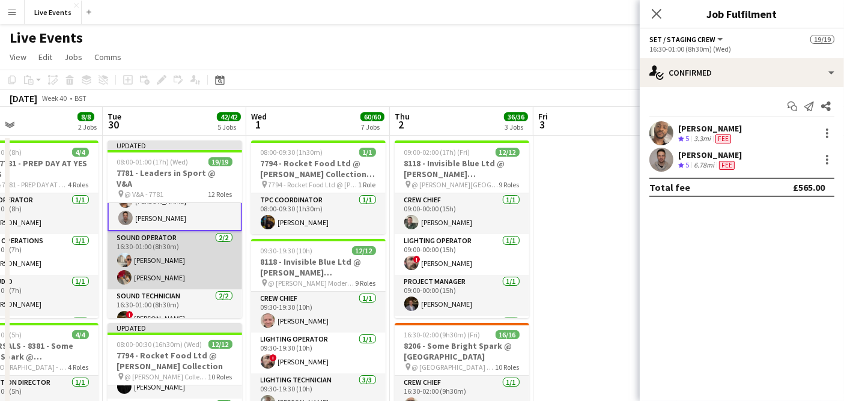
click at [173, 248] on app-card-role "Sound Operator [DATE] 16:30-01:00 (8h30m) [PERSON_NAME] [PERSON_NAME]" at bounding box center [175, 260] width 135 height 58
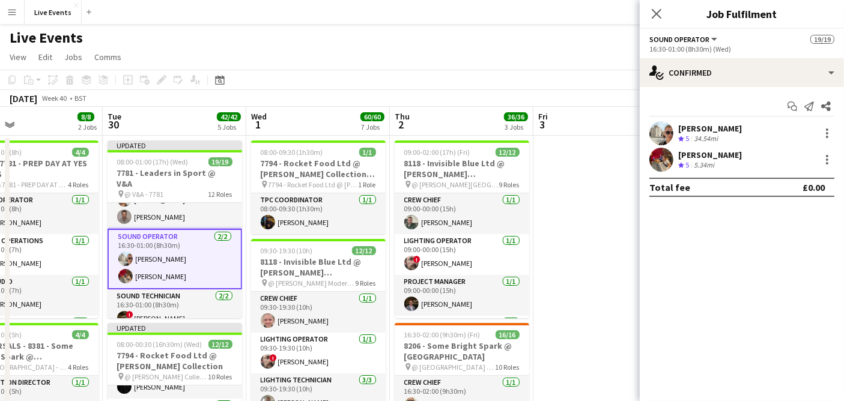
scroll to position [329, 0]
click at [658, 132] on app-user-avatar at bounding box center [662, 133] width 24 height 24
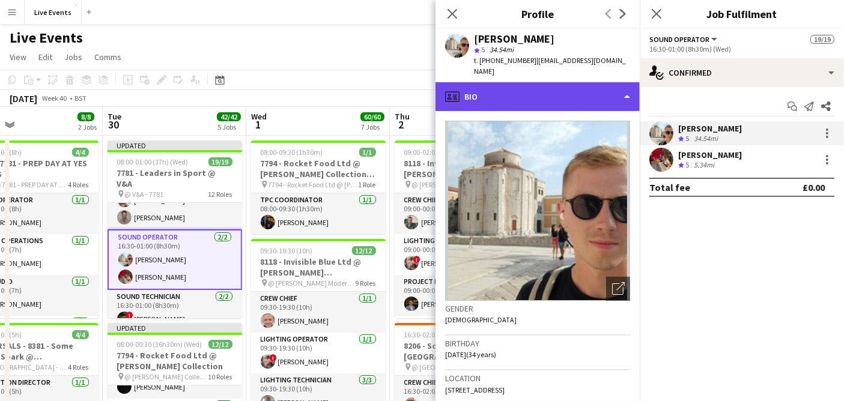
click at [503, 82] on div "profile Bio" at bounding box center [538, 96] width 204 height 29
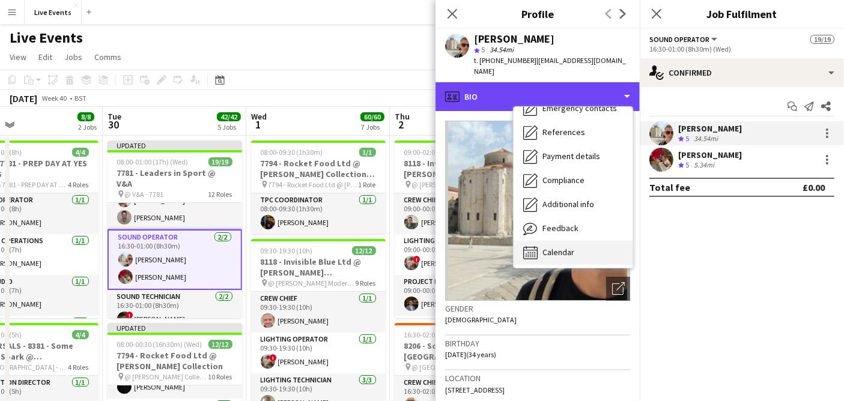
scroll to position [112, 0]
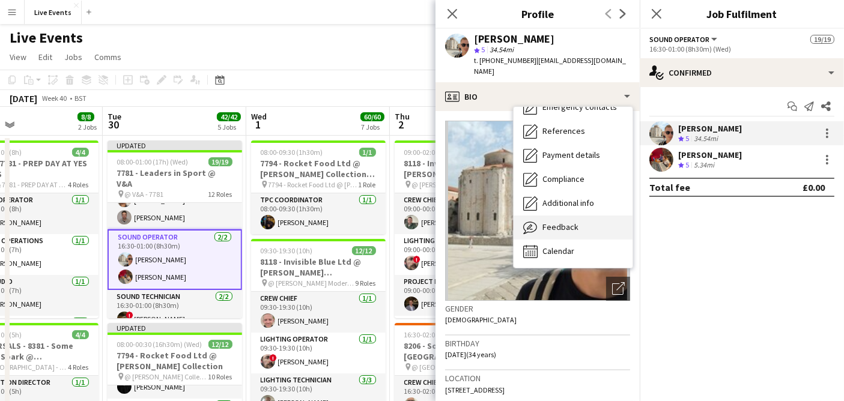
click at [574, 222] on span "Feedback" at bounding box center [561, 227] width 36 height 11
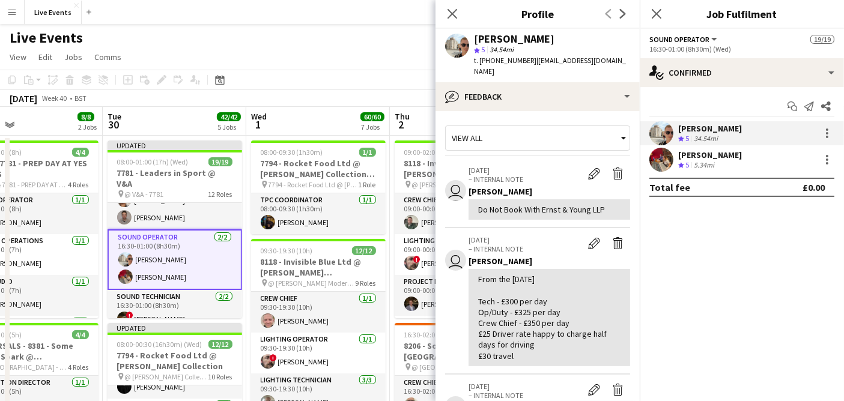
scroll to position [67, 0]
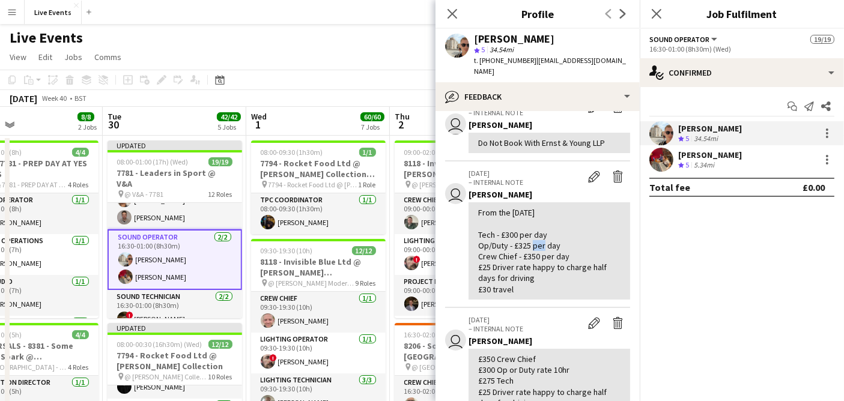
drag, startPoint x: 516, startPoint y: 234, endPoint x: 530, endPoint y: 237, distance: 14.3
click at [530, 237] on div "From the [DATE] Tech - £300 per day Op/Duty - £325 per day Crew Chief - £350 pe…" at bounding box center [549, 251] width 142 height 88
click at [455, 42] on app-user-avatar at bounding box center [457, 46] width 24 height 24
click at [828, 136] on div at bounding box center [827, 137] width 2 height 2
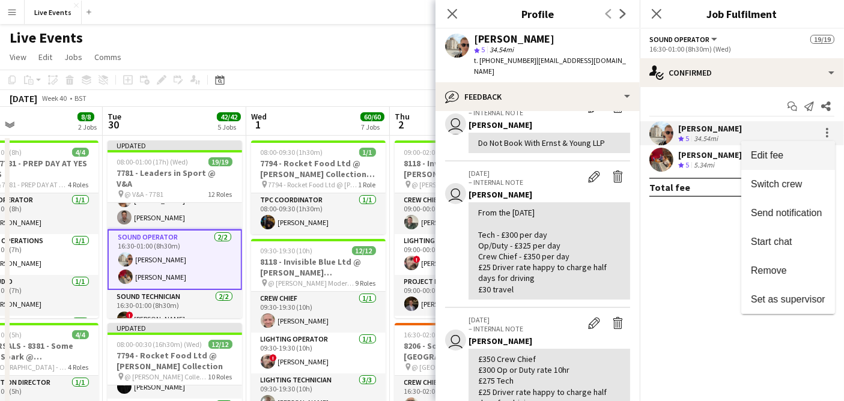
click at [776, 148] on button "Edit fee" at bounding box center [789, 155] width 94 height 29
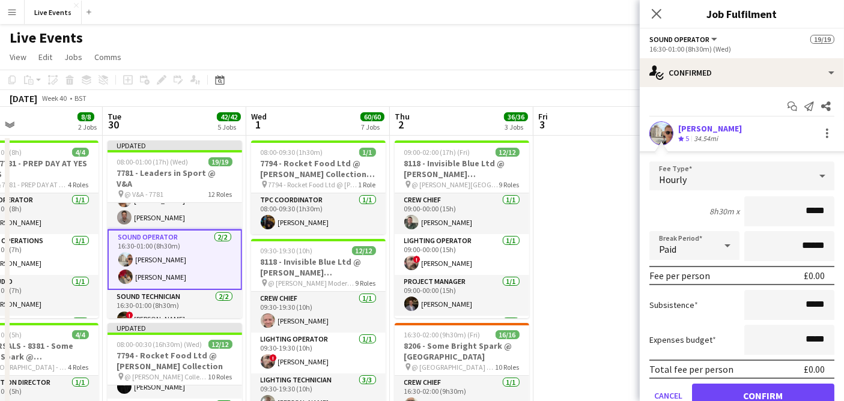
drag, startPoint x: 794, startPoint y: 211, endPoint x: 831, endPoint y: 207, distance: 36.9
click at [831, 207] on form "Fee Type Hourly 8h30m x ***** Break Period Paid ****** Fee per person £0.00 Sub…" at bounding box center [742, 290] width 204 height 257
type input "****"
click at [780, 175] on div "Hourly" at bounding box center [730, 176] width 161 height 29
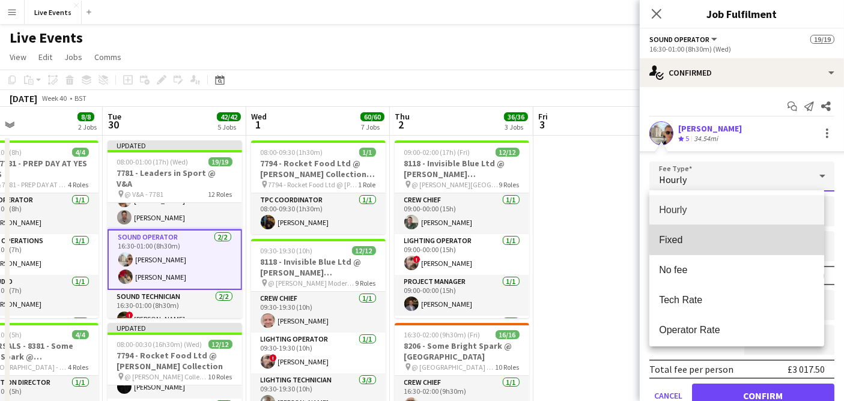
click at [745, 233] on mat-option "Fixed" at bounding box center [737, 240] width 175 height 30
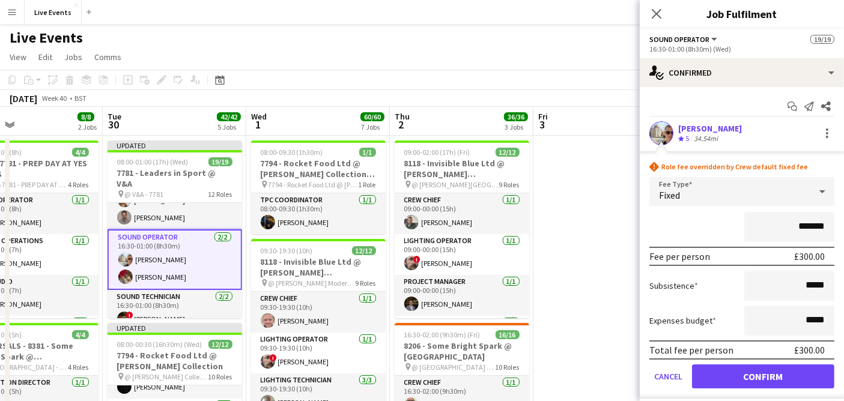
click at [705, 236] on div "*******" at bounding box center [742, 227] width 185 height 30
drag, startPoint x: 790, startPoint y: 225, endPoint x: 803, endPoint y: 227, distance: 12.7
click at [803, 227] on input "*******" at bounding box center [790, 227] width 90 height 30
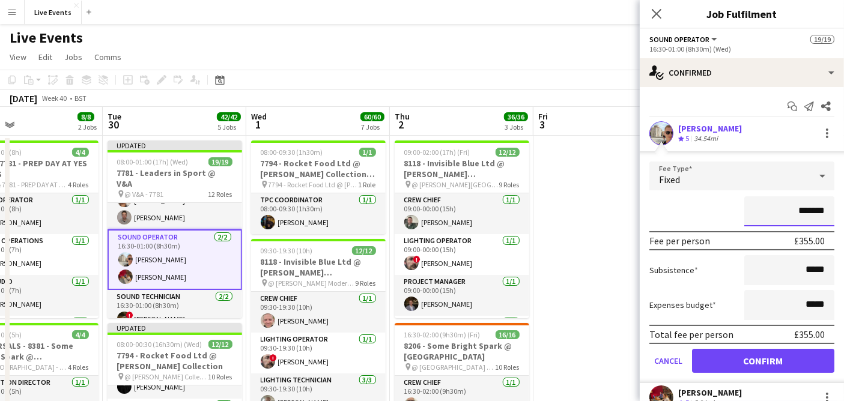
type input "*******"
click at [712, 198] on div "*******" at bounding box center [742, 212] width 185 height 30
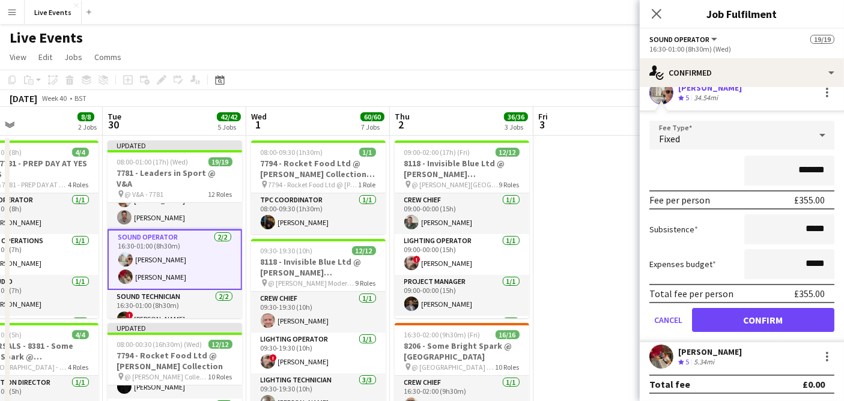
click at [690, 224] on label "Subsistence" at bounding box center [674, 229] width 49 height 11
click at [734, 309] on button "Confirm" at bounding box center [763, 320] width 142 height 24
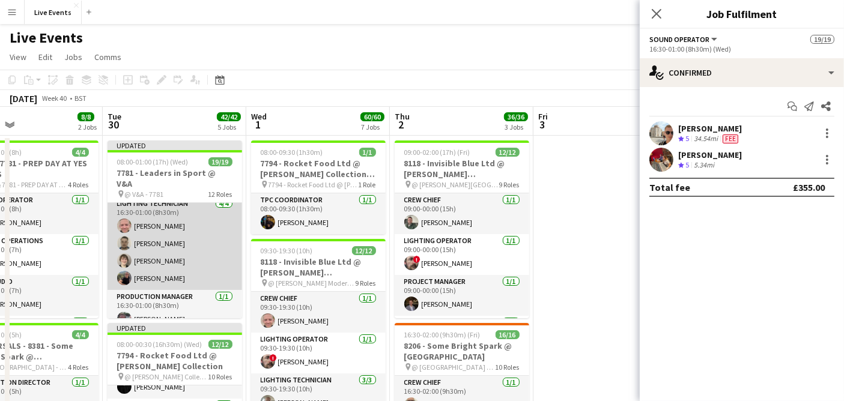
scroll to position [62, 0]
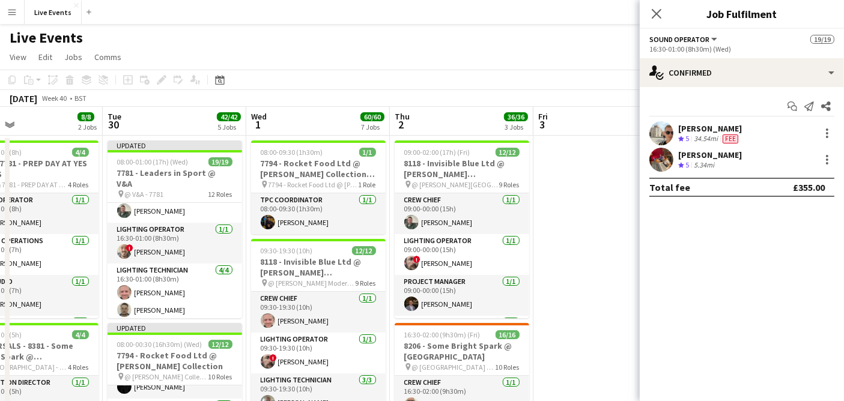
click at [656, 159] on app-user-avatar at bounding box center [662, 160] width 24 height 24
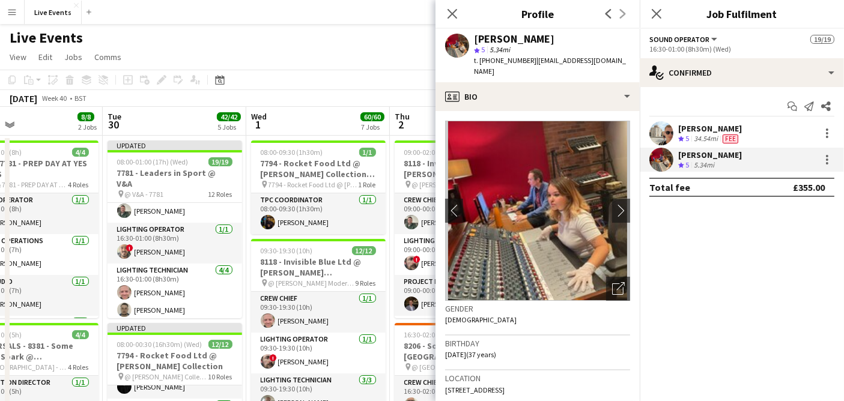
click at [662, 160] on app-user-avatar at bounding box center [662, 160] width 24 height 24
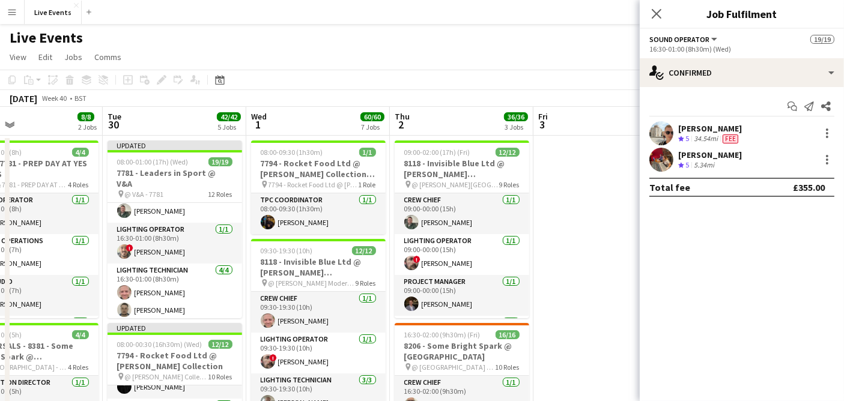
click at [662, 160] on app-user-avatar at bounding box center [662, 160] width 24 height 24
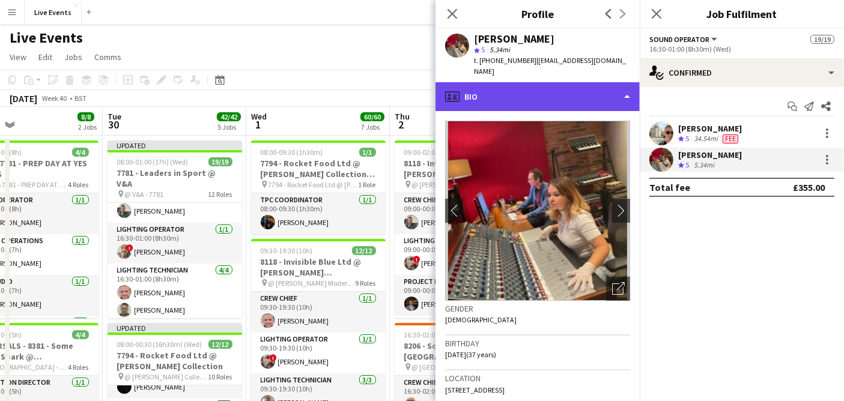
click at [479, 82] on div "profile Bio" at bounding box center [538, 96] width 204 height 29
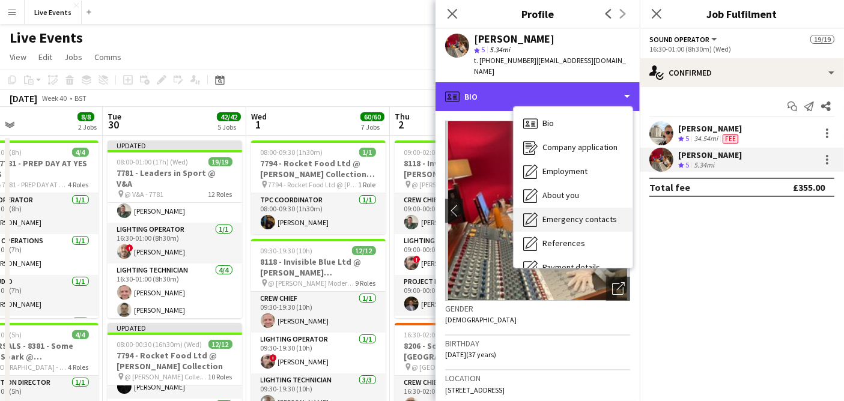
scroll to position [112, 0]
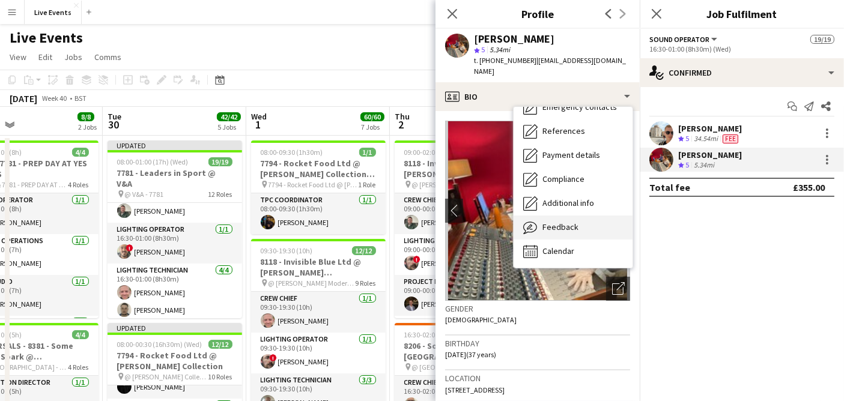
click at [587, 216] on div "Feedback Feedback" at bounding box center [573, 228] width 119 height 24
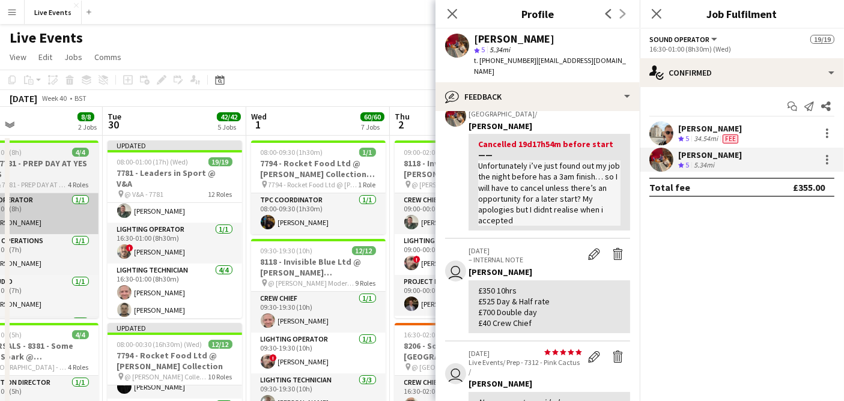
scroll to position [67, 0]
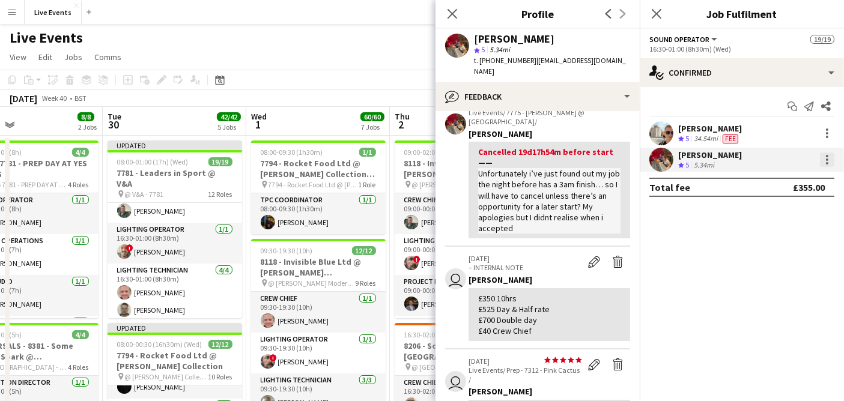
click at [827, 156] on div at bounding box center [827, 156] width 2 height 2
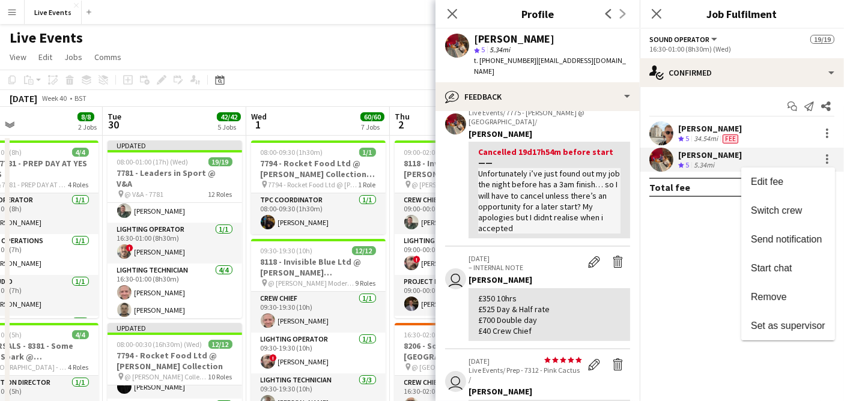
click at [676, 160] on div at bounding box center [422, 200] width 844 height 401
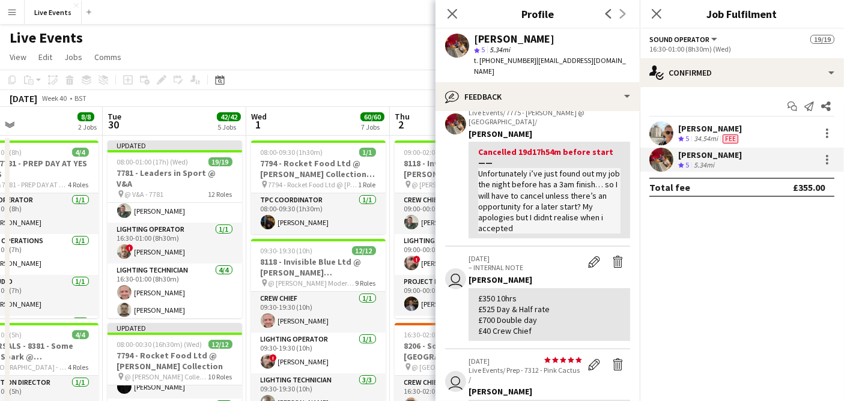
click at [726, 129] on div "[PERSON_NAME]" at bounding box center [710, 128] width 64 height 11
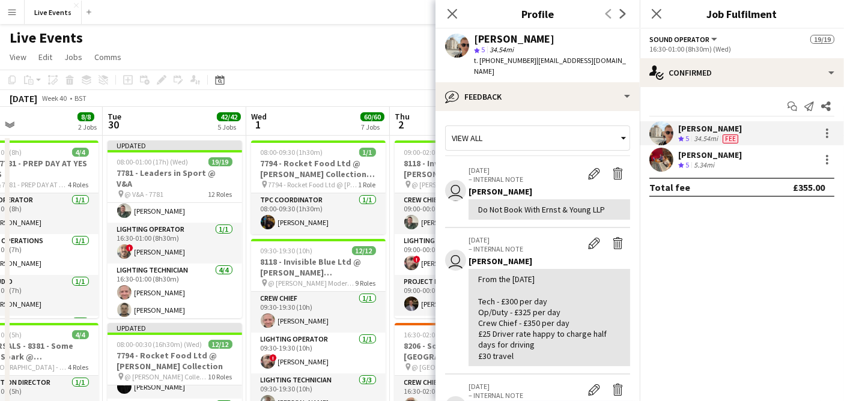
click at [733, 159] on div "[PERSON_NAME] Crew rating 5 5.34mi" at bounding box center [742, 160] width 204 height 24
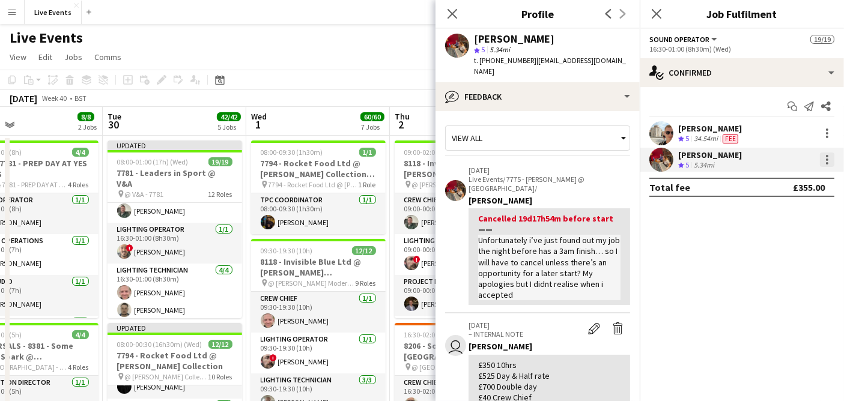
click at [823, 158] on div at bounding box center [827, 160] width 14 height 14
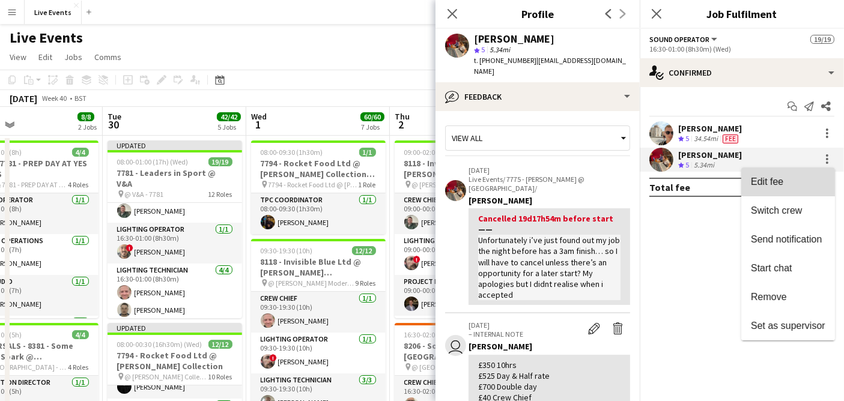
click at [790, 193] on button "Edit fee" at bounding box center [789, 182] width 94 height 29
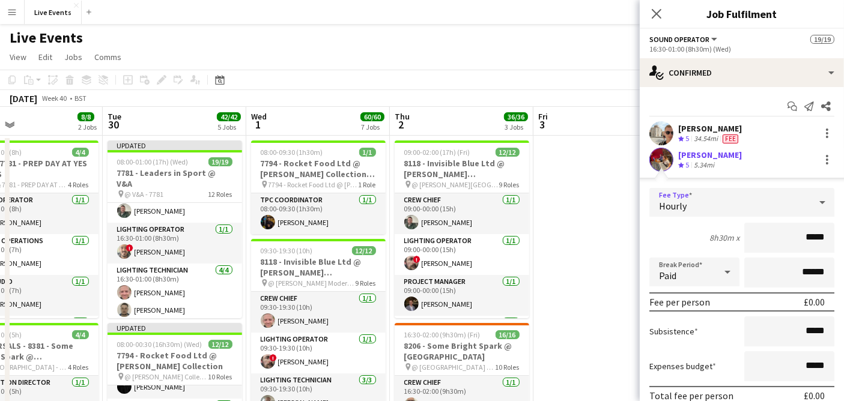
click at [710, 193] on div "Hourly" at bounding box center [730, 202] width 161 height 29
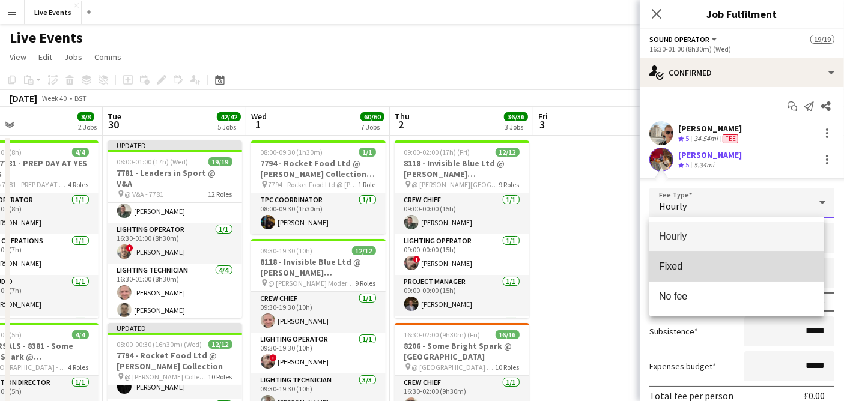
click at [696, 267] on span "Fixed" at bounding box center [737, 266] width 156 height 11
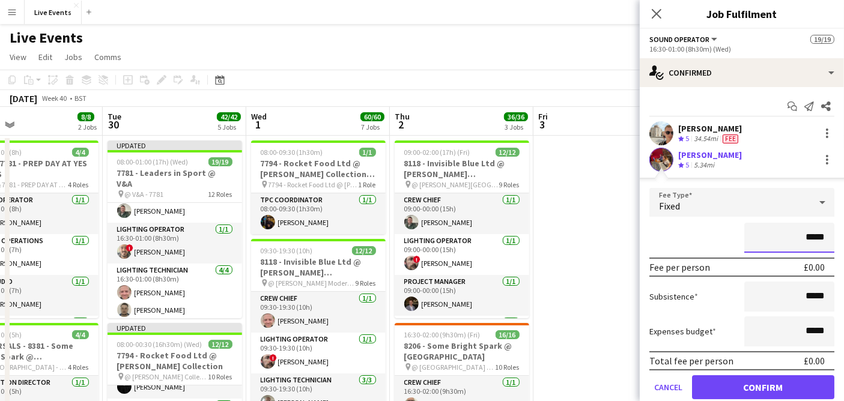
click at [796, 239] on input "*****" at bounding box center [790, 238] width 90 height 30
click at [797, 239] on input "*****" at bounding box center [790, 238] width 90 height 30
paste input
click at [745, 231] on input "****" at bounding box center [790, 238] width 90 height 30
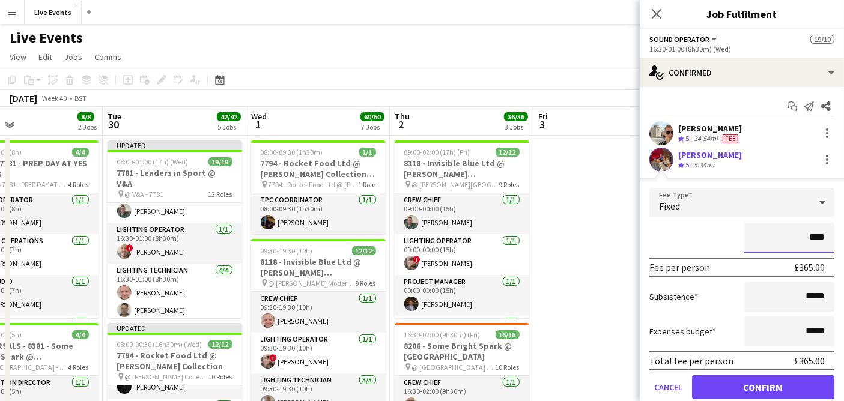
type input "****"
click at [707, 235] on div "****" at bounding box center [742, 238] width 185 height 30
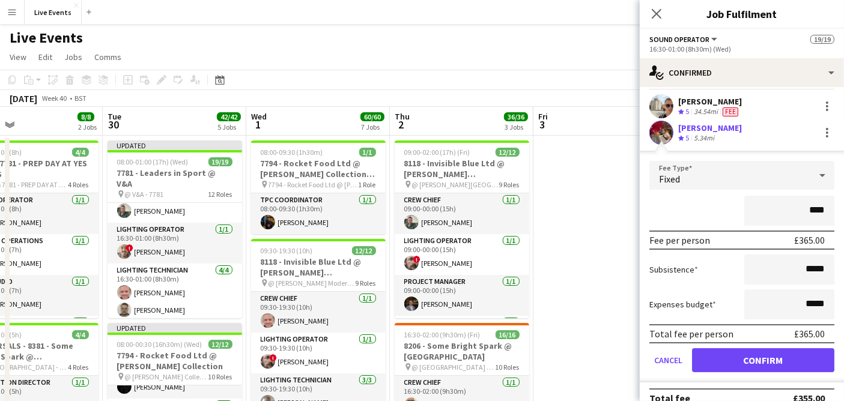
scroll to position [41, 0]
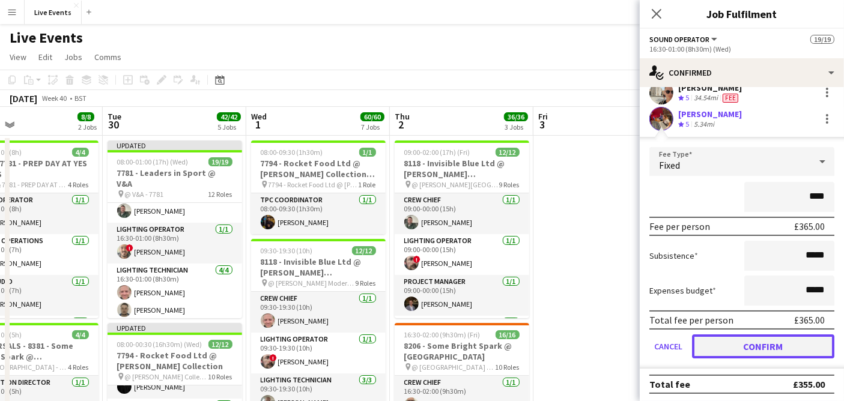
click at [760, 341] on button "Confirm" at bounding box center [763, 347] width 142 height 24
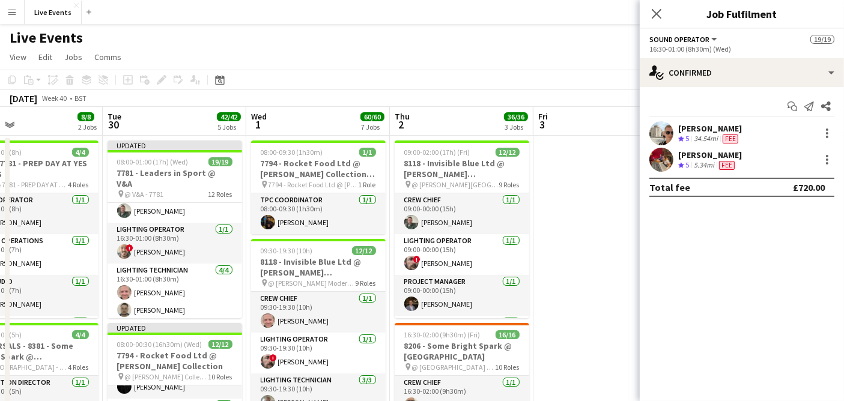
scroll to position [0, 0]
click at [726, 143] on div "Fee" at bounding box center [731, 139] width 20 height 10
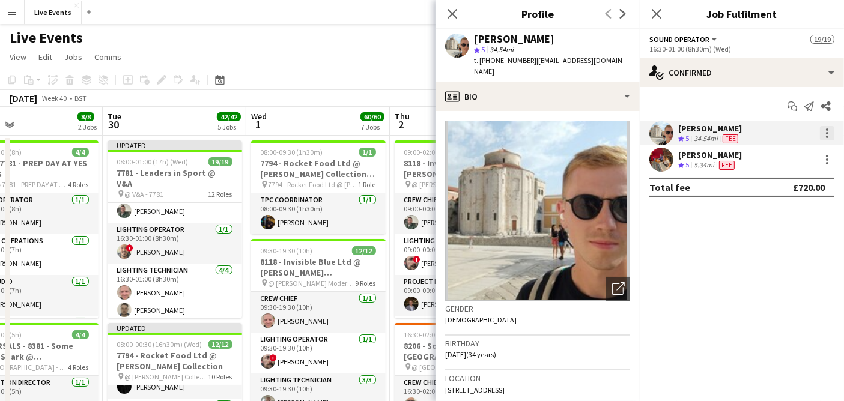
click at [829, 126] on div at bounding box center [827, 133] width 14 height 14
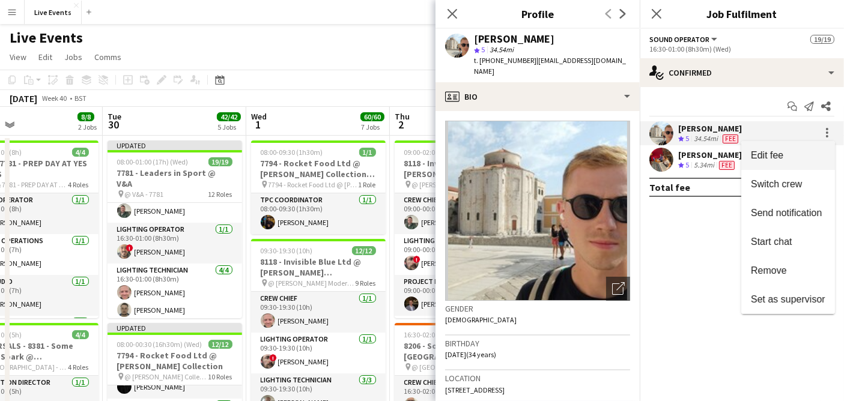
click at [809, 160] on span "Edit fee" at bounding box center [788, 155] width 75 height 11
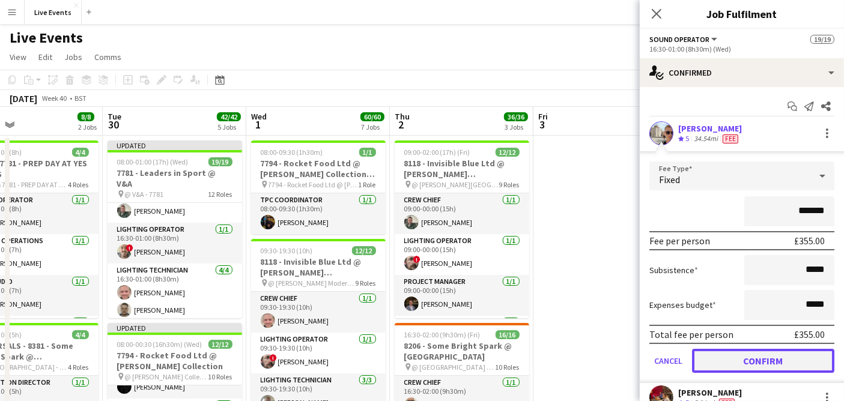
click at [782, 364] on button "Confirm" at bounding box center [763, 361] width 142 height 24
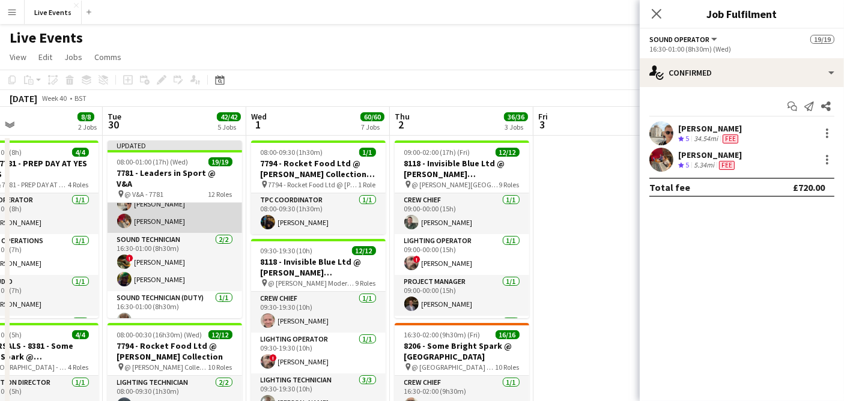
scroll to position [400, 0]
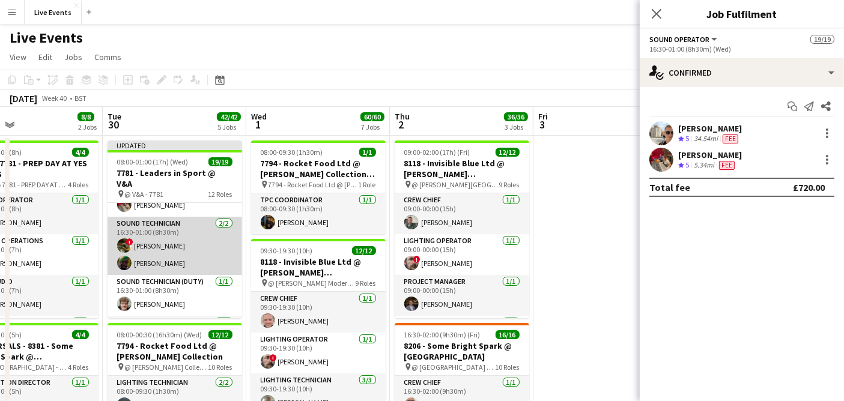
click at [165, 234] on app-card-role "Sound Technician [DATE] 16:30-01:00 (8h30m) ! [PERSON_NAME] [PERSON_NAME]" at bounding box center [175, 246] width 135 height 58
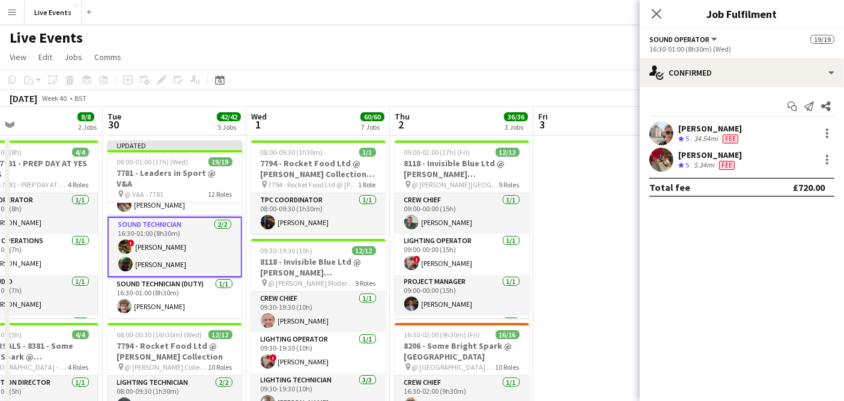
click at [152, 231] on app-card-role "Sound Technician [DATE] 16:30-01:00 (8h30m) ! [PERSON_NAME] [PERSON_NAME]" at bounding box center [175, 247] width 135 height 61
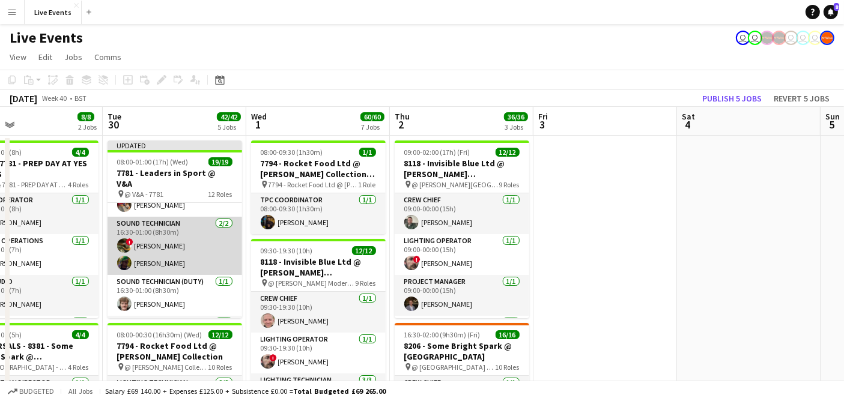
click at [152, 231] on app-card-role "Sound Technician [DATE] 16:30-01:00 (8h30m) ! [PERSON_NAME] [PERSON_NAME]" at bounding box center [175, 246] width 135 height 58
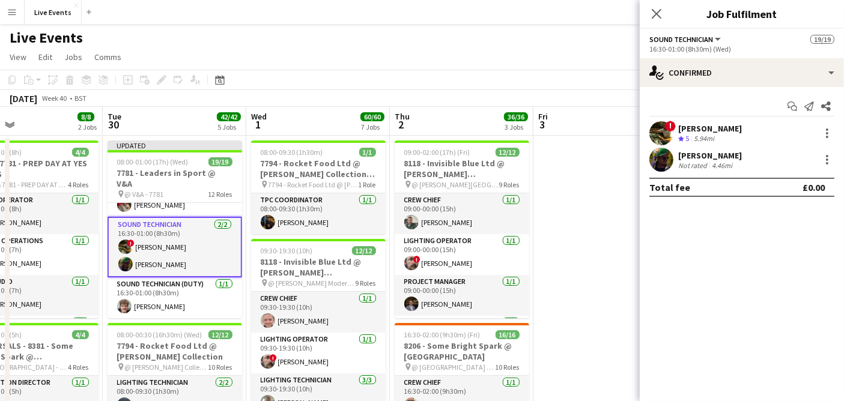
click at [669, 130] on span "!" at bounding box center [670, 126] width 11 height 11
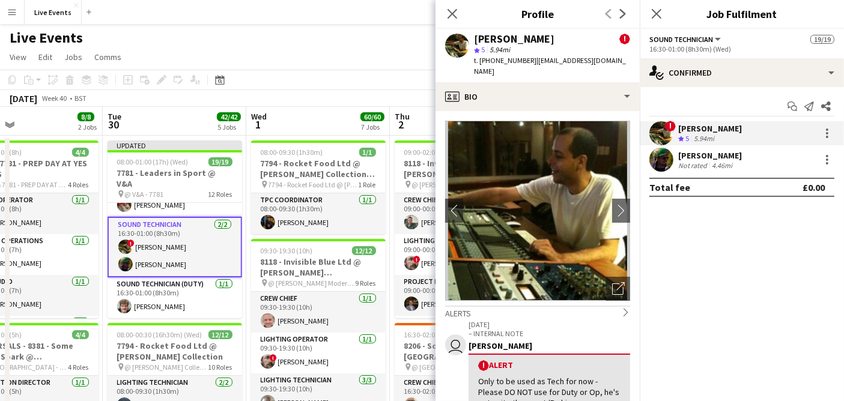
drag, startPoint x: 547, startPoint y: 38, endPoint x: 461, endPoint y: 39, distance: 86.5
click at [477, 38] on div "[PERSON_NAME] !" at bounding box center [552, 39] width 156 height 11
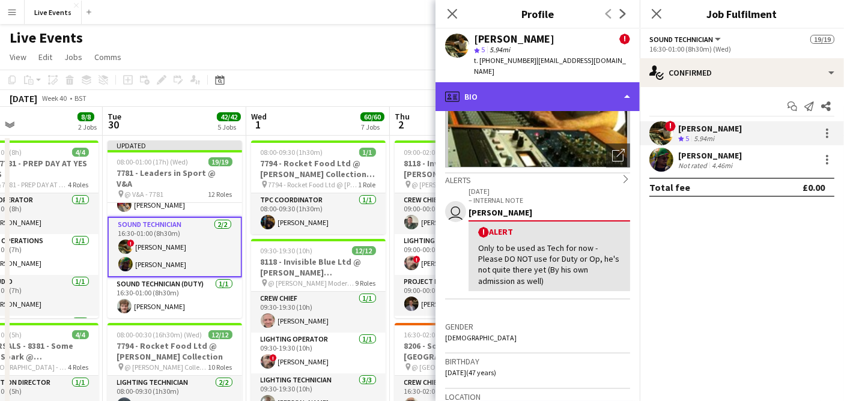
click at [516, 82] on div "profile Bio" at bounding box center [538, 96] width 204 height 29
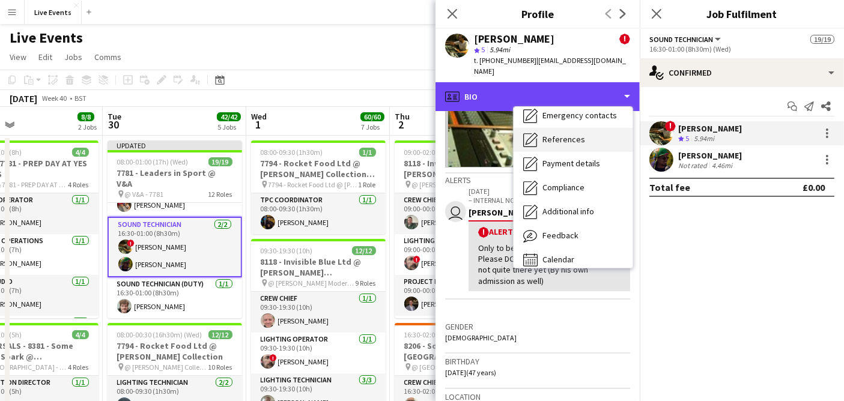
scroll to position [112, 0]
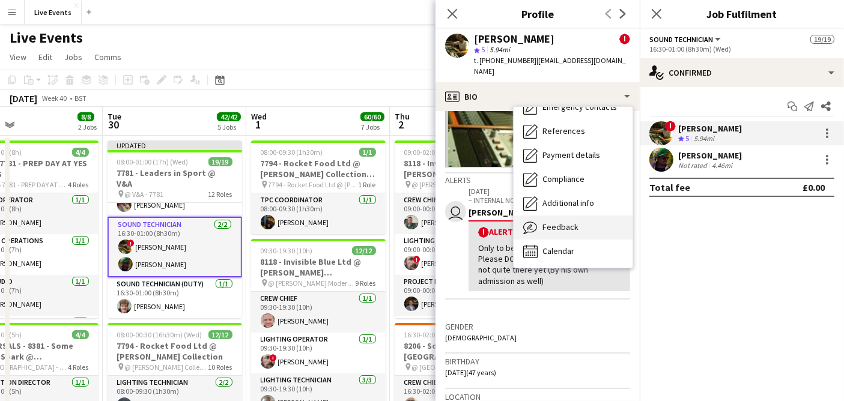
click at [574, 216] on div "Feedback Feedback" at bounding box center [573, 228] width 119 height 24
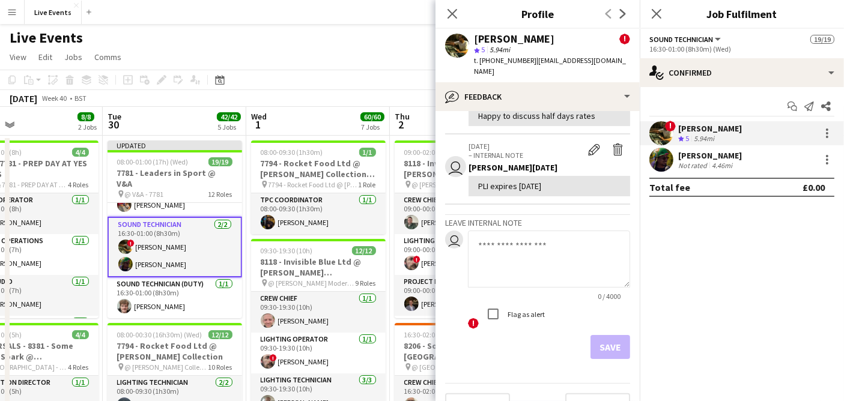
scroll to position [467, 0]
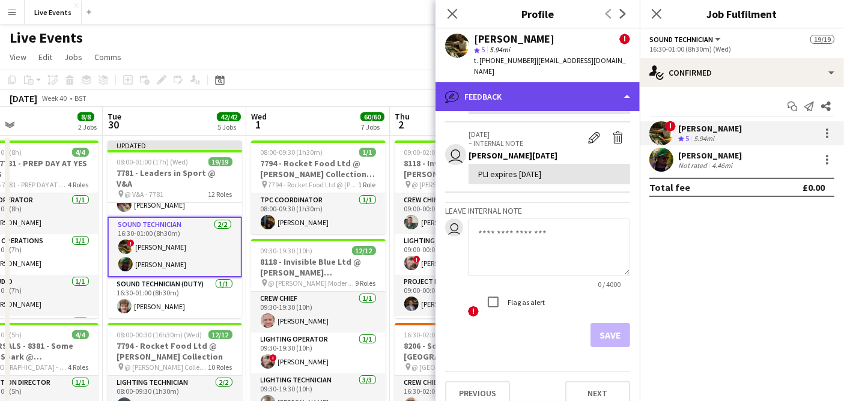
click at [534, 82] on div "bubble-pencil Feedback" at bounding box center [538, 96] width 204 height 29
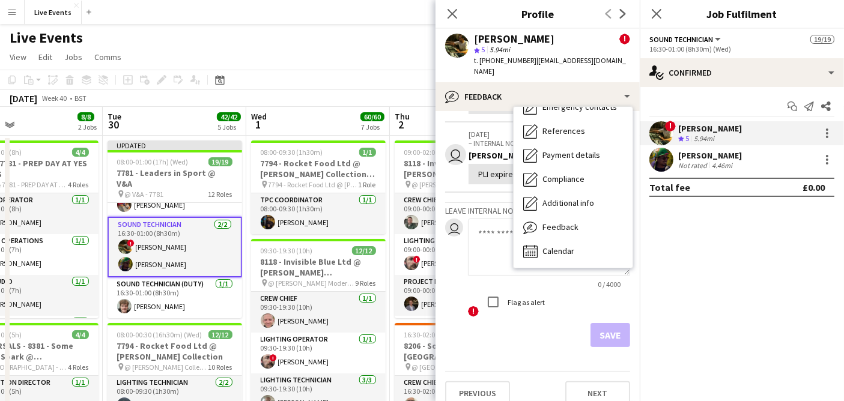
click at [466, 203] on app-internal-note-form "Leave internal note user 0 / 4000 ! Flag as alert Save" at bounding box center [537, 275] width 185 height 145
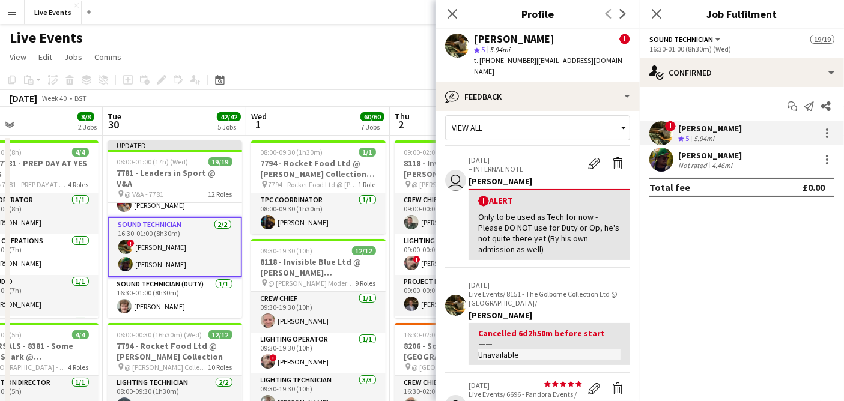
scroll to position [0, 0]
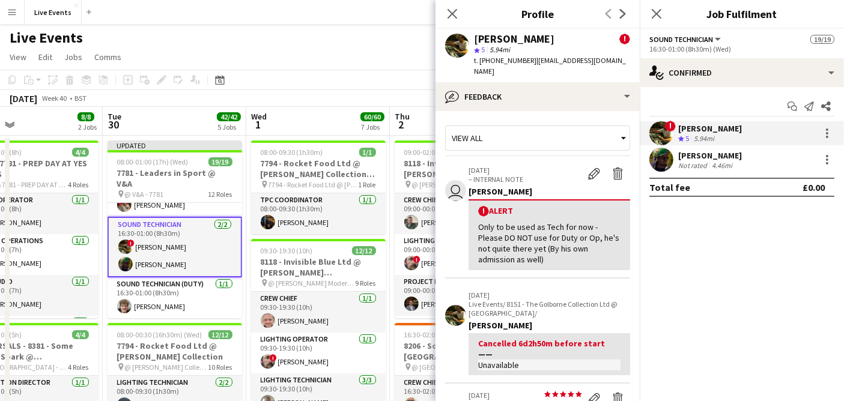
click at [516, 127] on div "View all" at bounding box center [532, 138] width 172 height 23
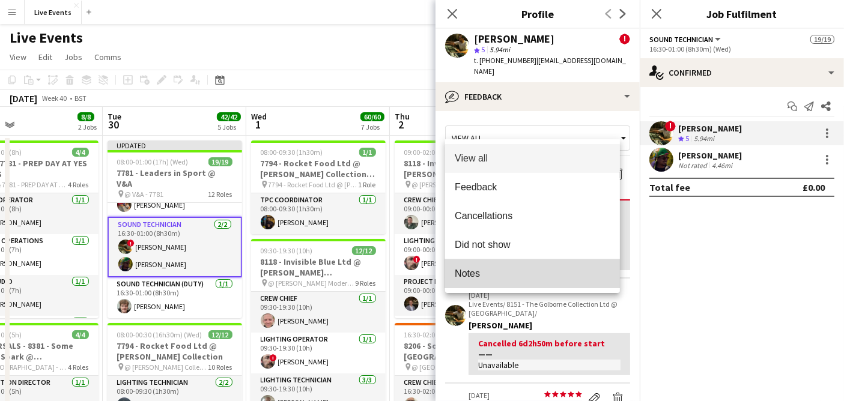
click at [505, 279] on span "Notes" at bounding box center [533, 273] width 156 height 11
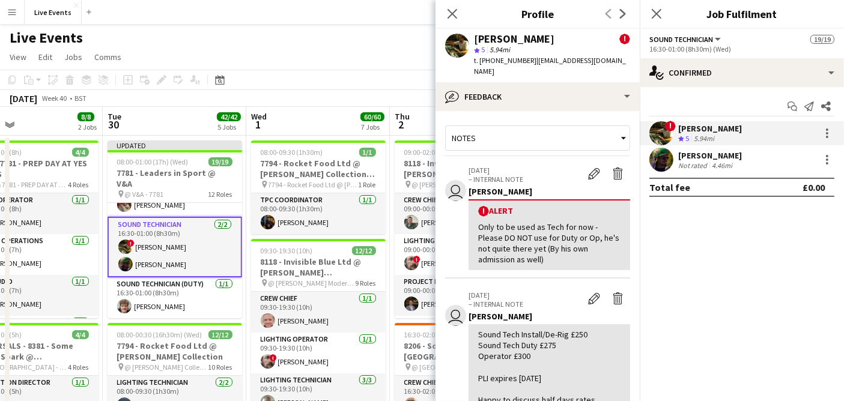
scroll to position [67, 0]
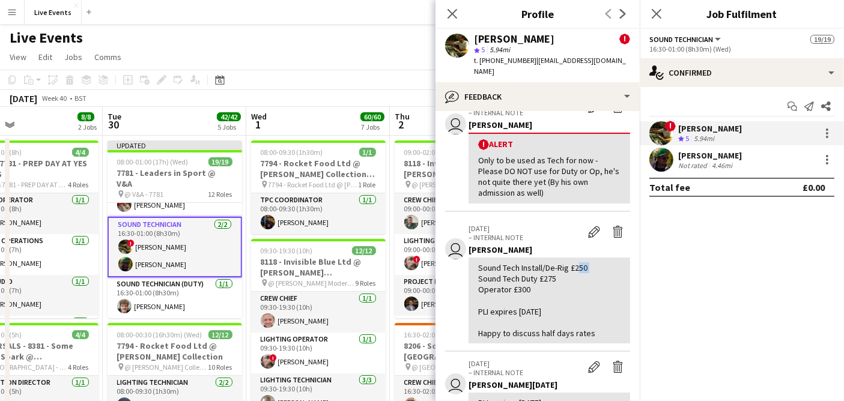
drag, startPoint x: 576, startPoint y: 254, endPoint x: 590, endPoint y: 258, distance: 13.9
click at [590, 263] on div "Sound Tech Install/De-Rig £250 Sound Tech Duty £275 Operator £300 PLI expires […" at bounding box center [549, 301] width 142 height 76
click at [832, 135] on div at bounding box center [827, 133] width 14 height 14
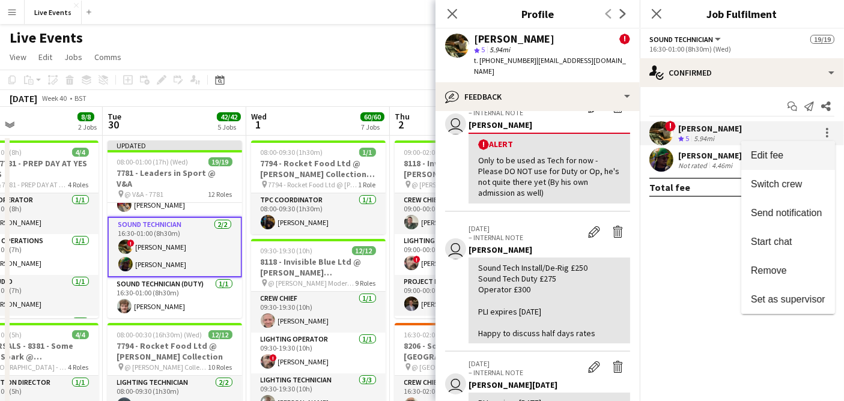
click at [801, 154] on span "Edit fee" at bounding box center [788, 155] width 75 height 11
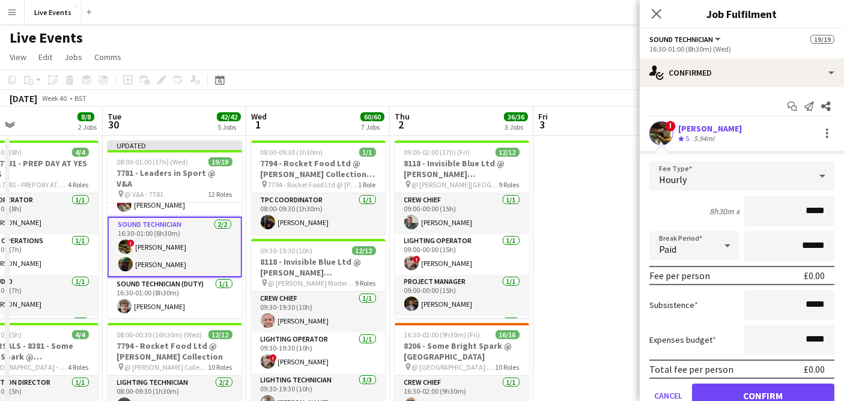
click at [681, 183] on span "Hourly" at bounding box center [673, 180] width 28 height 12
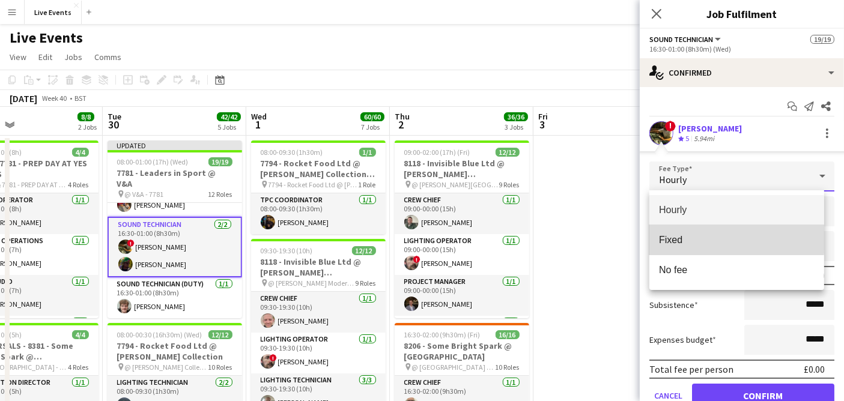
click at [686, 228] on mat-option "Fixed" at bounding box center [737, 240] width 175 height 30
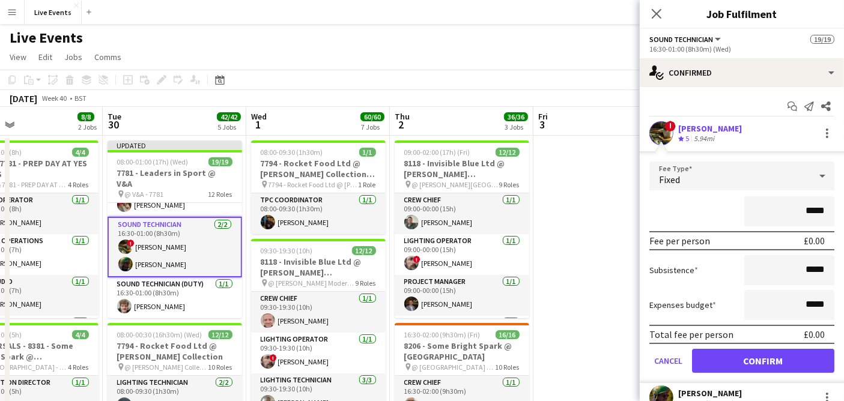
click at [802, 210] on input "*****" at bounding box center [790, 212] width 90 height 30
type input "****"
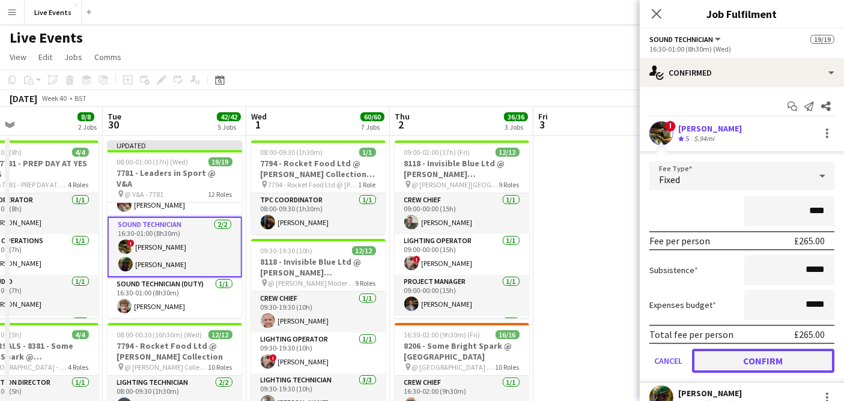
click at [772, 356] on button "Confirm" at bounding box center [763, 361] width 142 height 24
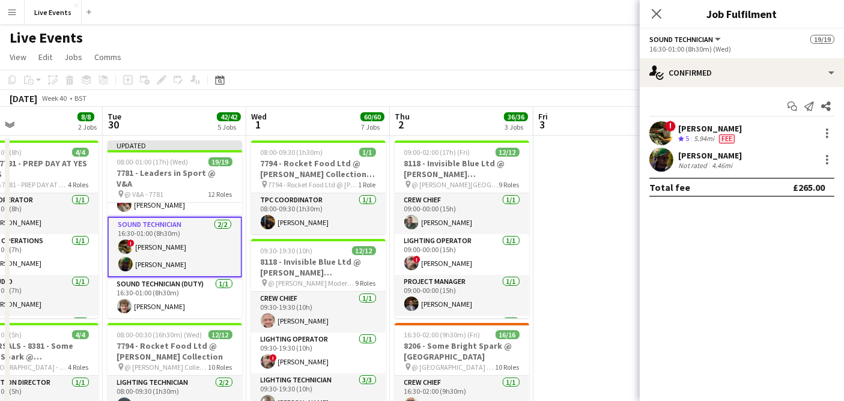
click at [669, 153] on app-user-avatar at bounding box center [662, 160] width 24 height 24
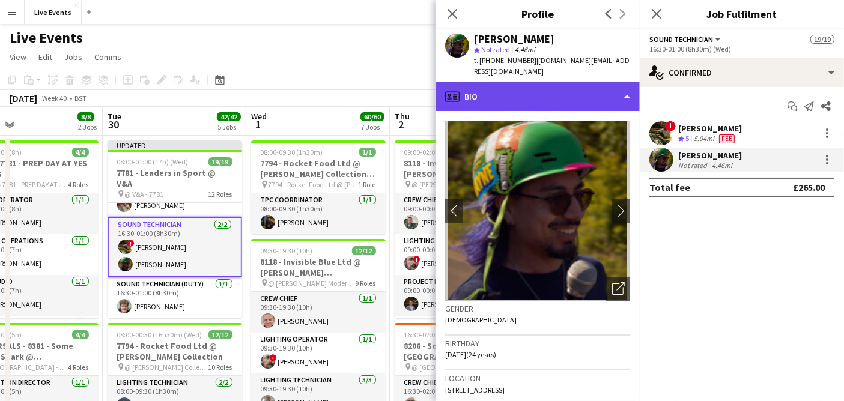
click at [511, 83] on div "profile Bio" at bounding box center [538, 96] width 204 height 29
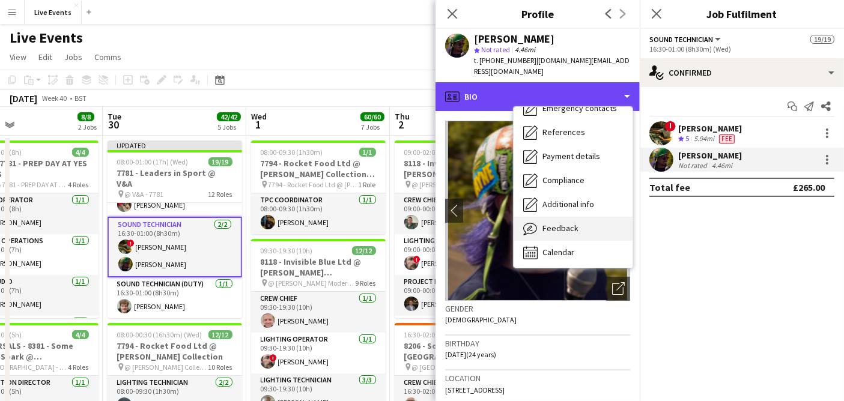
scroll to position [112, 0]
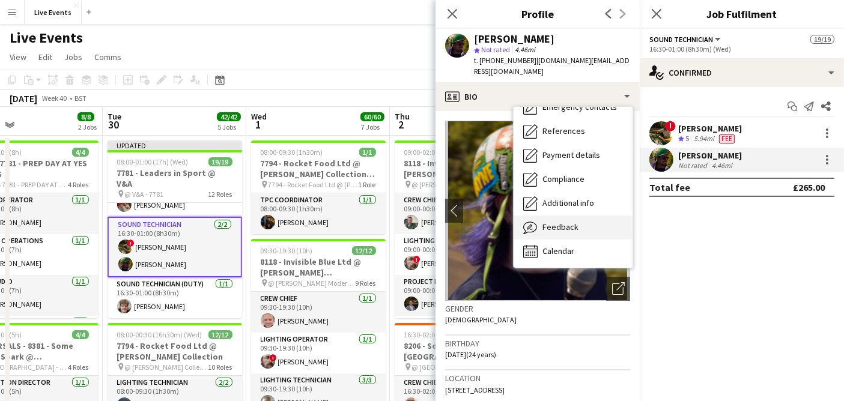
click at [565, 222] on span "Feedback" at bounding box center [561, 227] width 36 height 11
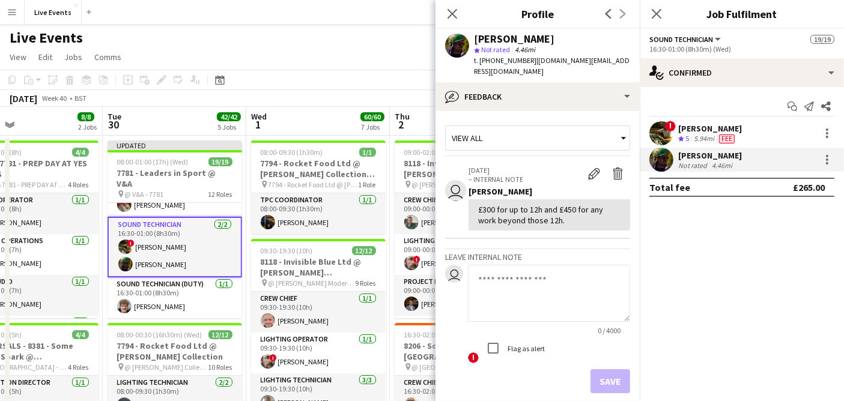
click at [657, 126] on app-user-avatar at bounding box center [662, 133] width 24 height 24
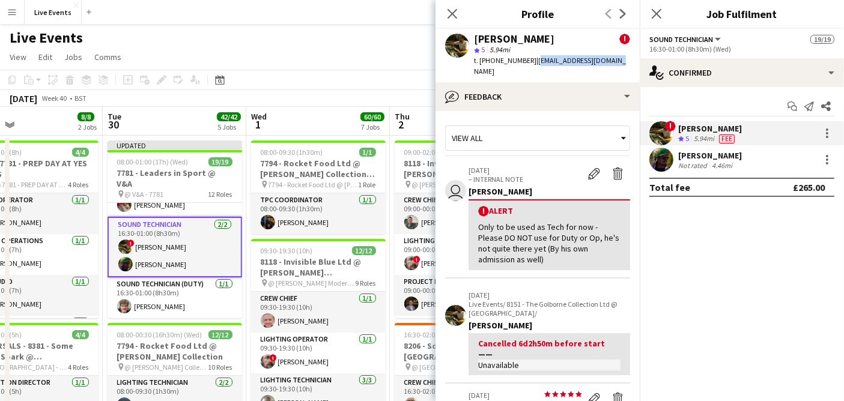
drag, startPoint x: 535, startPoint y: 59, endPoint x: 616, endPoint y: 67, distance: 81.0
click at [616, 67] on div "[PERSON_NAME] ! star 5 5.94mi t. [PHONE_NUMBER] | [EMAIL_ADDRESS][DOMAIN_NAME]" at bounding box center [538, 55] width 204 height 53
drag, startPoint x: 474, startPoint y: 38, endPoint x: 546, endPoint y: 37, distance: 72.1
click at [546, 37] on div "[PERSON_NAME] !" at bounding box center [552, 39] width 156 height 11
click at [657, 159] on app-user-avatar at bounding box center [662, 160] width 24 height 24
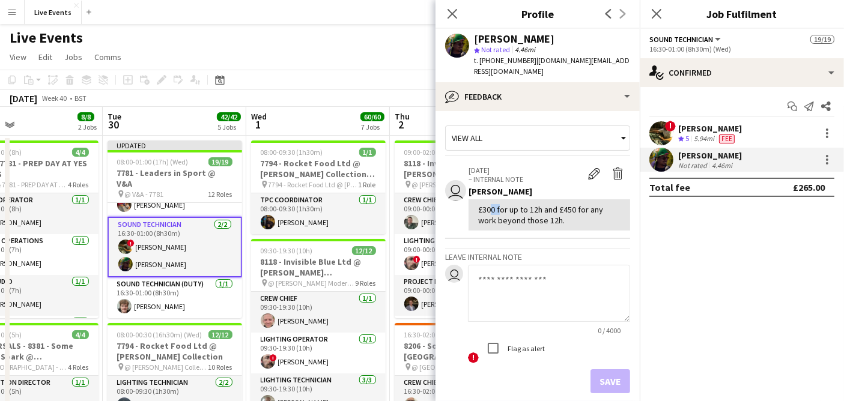
drag, startPoint x: 484, startPoint y: 197, endPoint x: 496, endPoint y: 203, distance: 13.7
click at [496, 204] on div "£300 for up to 12h and £450 for any work beyond those 12h." at bounding box center [549, 215] width 142 height 22
drag, startPoint x: 477, startPoint y: 40, endPoint x: 546, endPoint y: 32, distance: 69.5
click at [546, 32] on div "[PERSON_NAME] star Not rated 4.46mi t. [PHONE_NUMBER] | [DOMAIN_NAME][EMAIL_ADD…" at bounding box center [538, 55] width 204 height 53
click at [544, 33] on div "[PERSON_NAME] star Not rated 4.46mi t. [PHONE_NUMBER] | [DOMAIN_NAME][EMAIL_ADD…" at bounding box center [538, 55] width 204 height 53
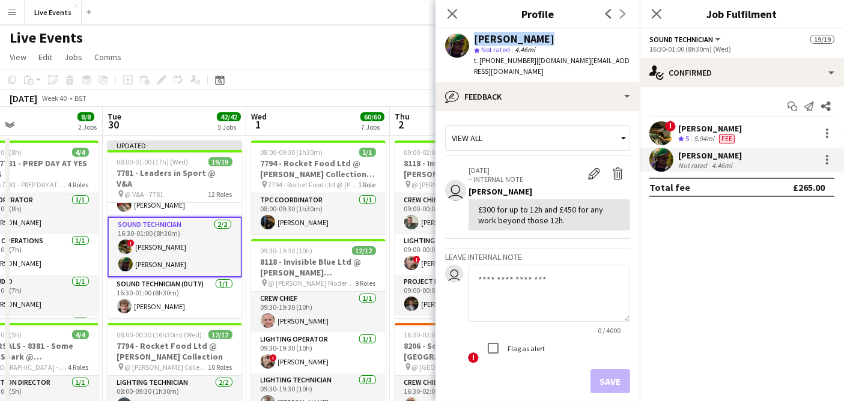
drag, startPoint x: 504, startPoint y: 43, endPoint x: 469, endPoint y: 42, distance: 35.5
click at [469, 42] on div "[PERSON_NAME] star Not rated 4.46mi t. [PHONE_NUMBER] | [DOMAIN_NAME][EMAIL_ADD…" at bounding box center [538, 55] width 204 height 53
click at [827, 156] on div at bounding box center [827, 156] width 2 height 2
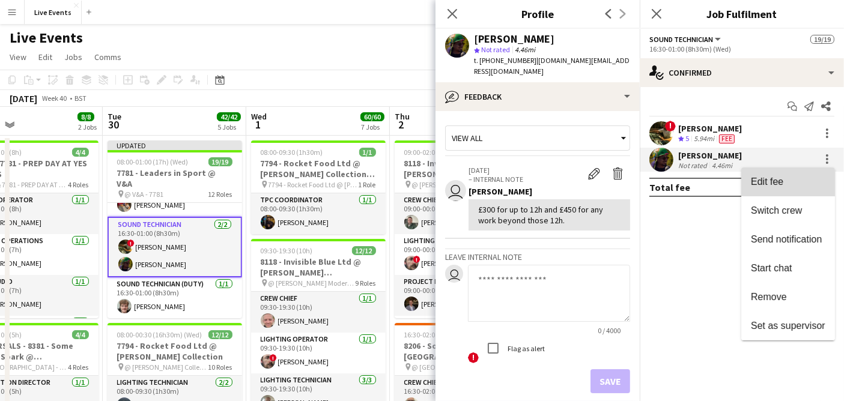
click at [803, 184] on span "Edit fee" at bounding box center [788, 182] width 75 height 11
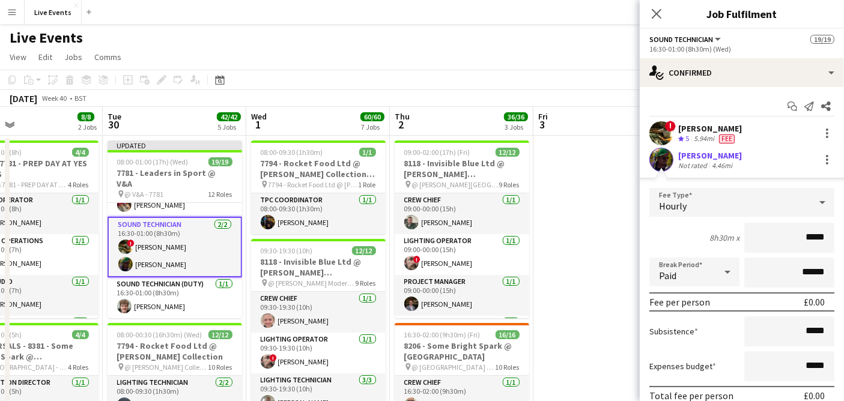
click at [696, 203] on div "Hourly" at bounding box center [730, 202] width 161 height 29
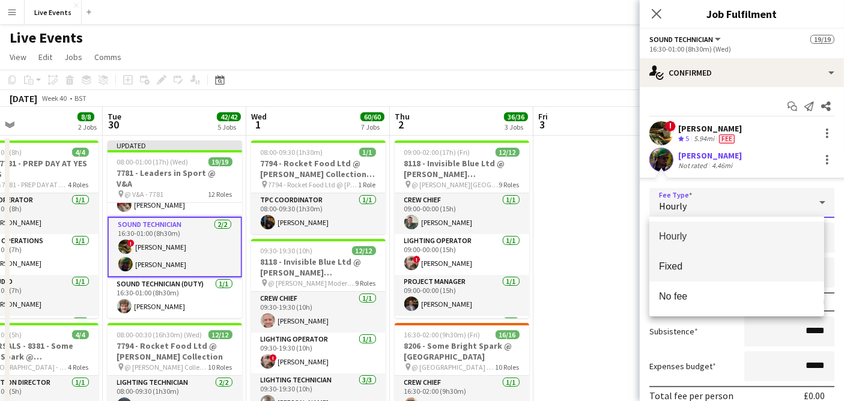
click at [697, 260] on mat-option "Fixed" at bounding box center [737, 267] width 175 height 30
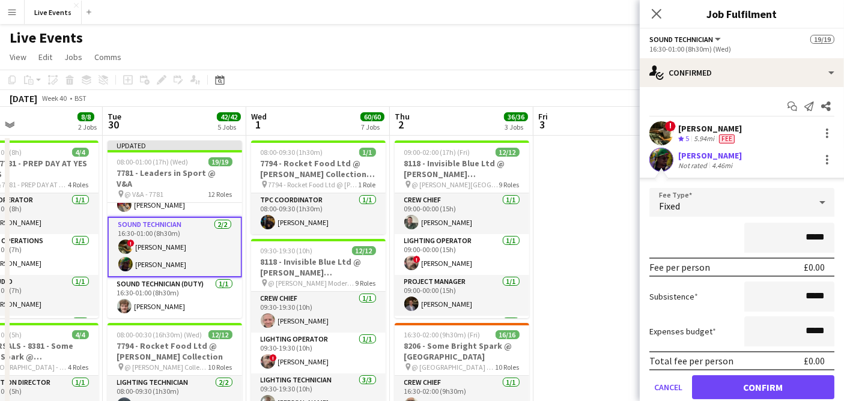
click at [797, 234] on input "*****" at bounding box center [790, 238] width 90 height 30
click at [798, 234] on input "*****" at bounding box center [790, 238] width 90 height 30
type input "****"
click at [729, 230] on div "****" at bounding box center [742, 238] width 185 height 30
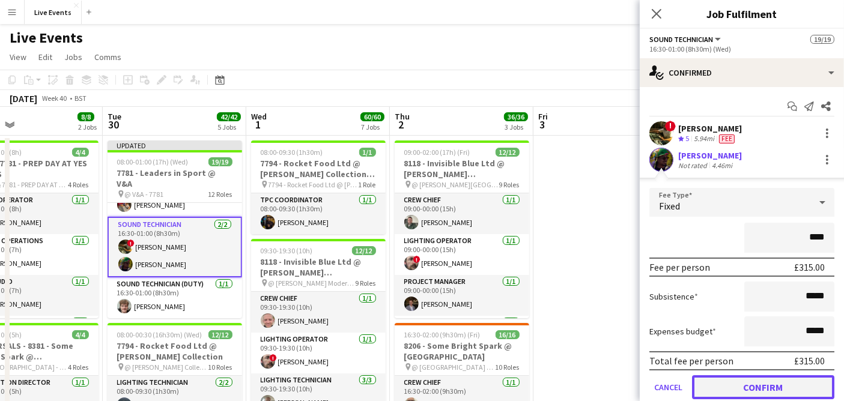
click at [773, 389] on button "Confirm" at bounding box center [763, 388] width 142 height 24
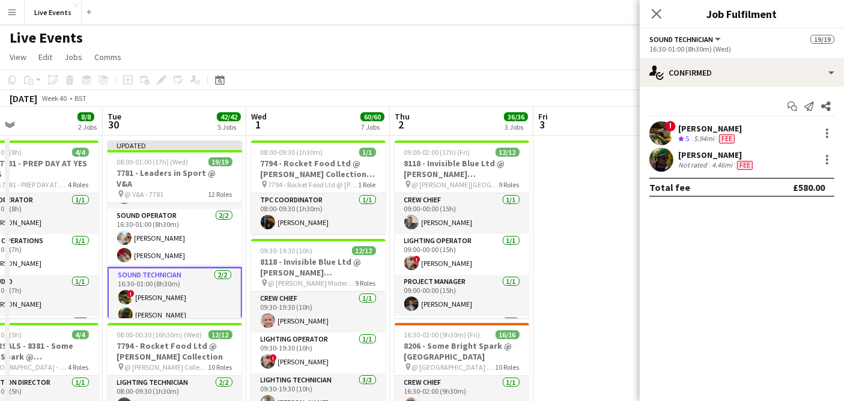
scroll to position [334, 0]
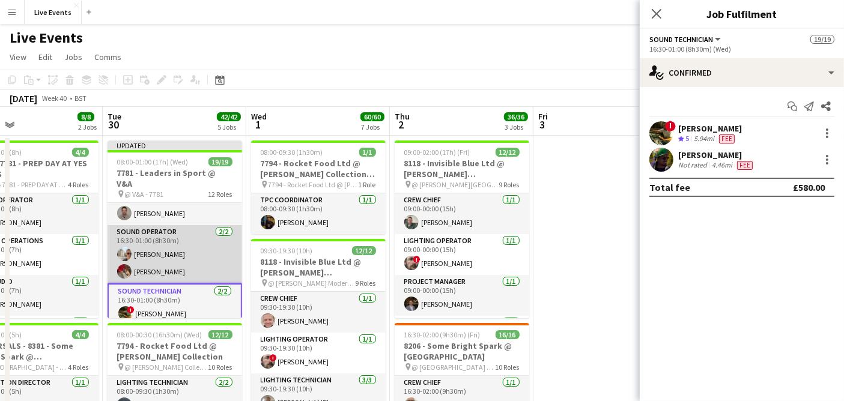
click at [192, 261] on app-card-role "Sound Operator [DATE] 16:30-01:00 (8h30m) [PERSON_NAME] [PERSON_NAME]" at bounding box center [175, 254] width 135 height 58
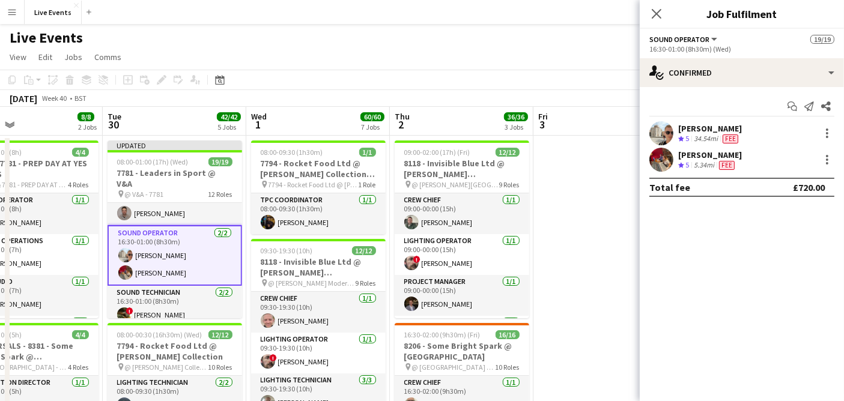
scroll to position [267, 0]
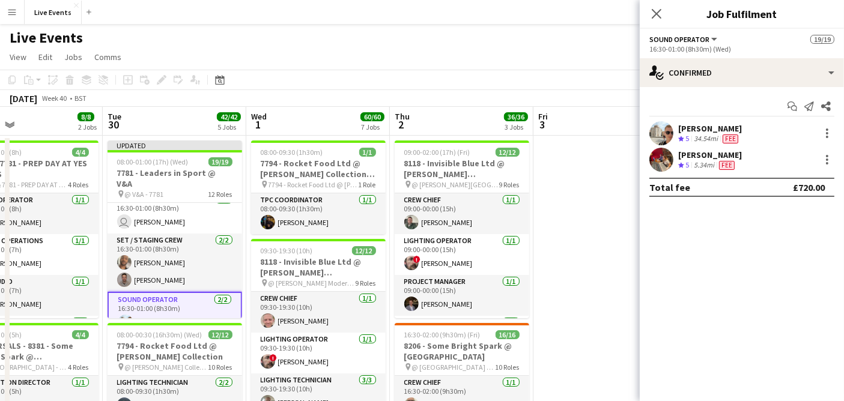
click at [192, 261] on app-card-role "Set / Staging Crew [DATE] 16:30-01:00 (8h30m) [PERSON_NAME] [PERSON_NAME]" at bounding box center [175, 263] width 135 height 58
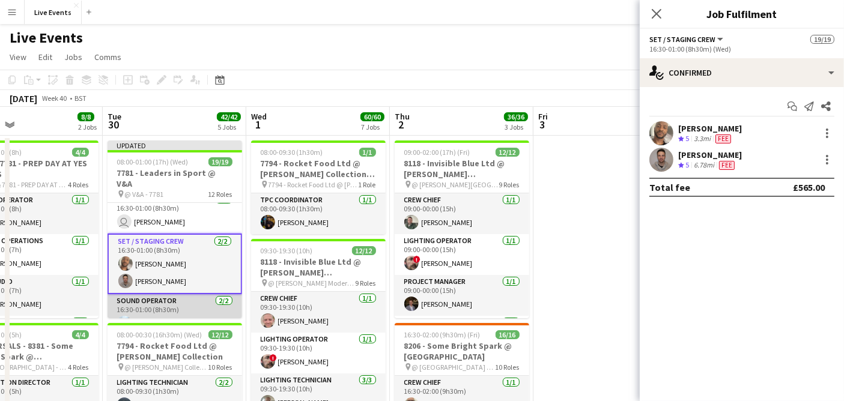
scroll to position [200, 0]
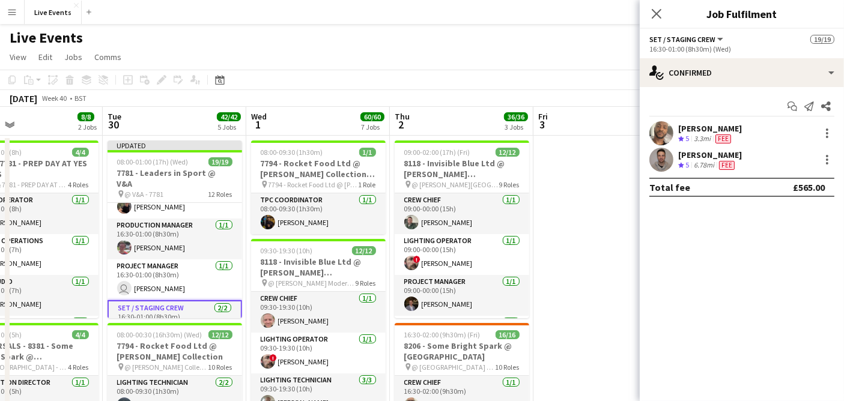
click at [192, 261] on app-card-role "Project Manager [DATE] 16:30-01:00 (8h30m) user [PERSON_NAME]" at bounding box center [175, 280] width 135 height 41
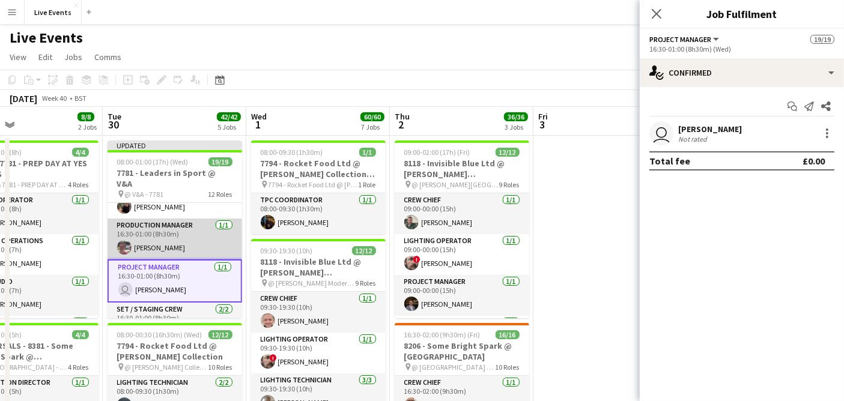
click at [182, 237] on app-card-role "Production Manager [DATE] 16:30-01:00 (8h30m) [PERSON_NAME]" at bounding box center [175, 239] width 135 height 41
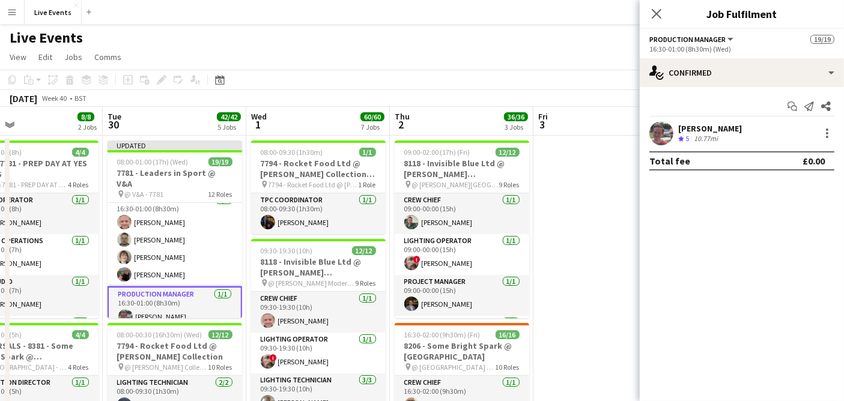
scroll to position [67, 0]
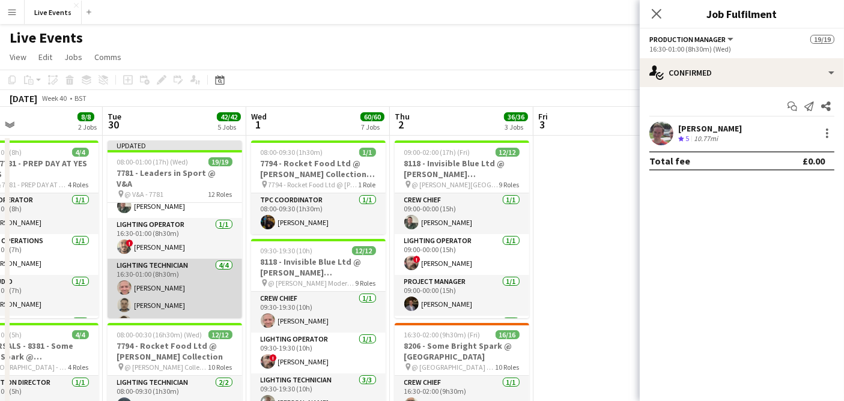
click at [187, 294] on app-card-role "Lighting Technician [DATE] 16:30-01:00 (8h30m) [PERSON_NAME] [PERSON_NAME] [PER…" at bounding box center [175, 305] width 135 height 93
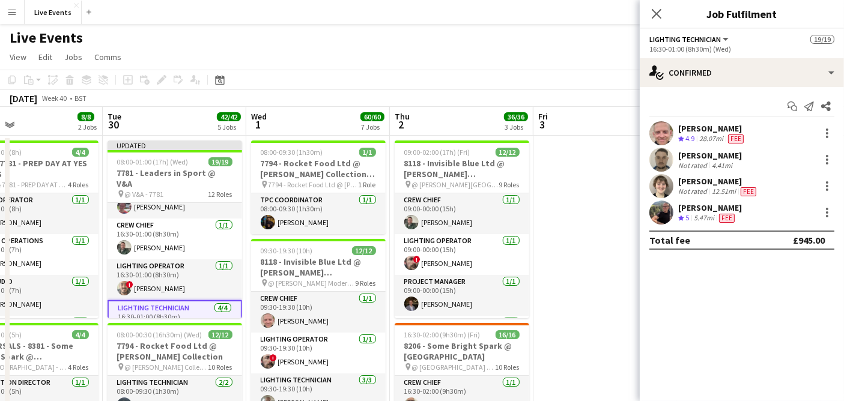
scroll to position [0, 0]
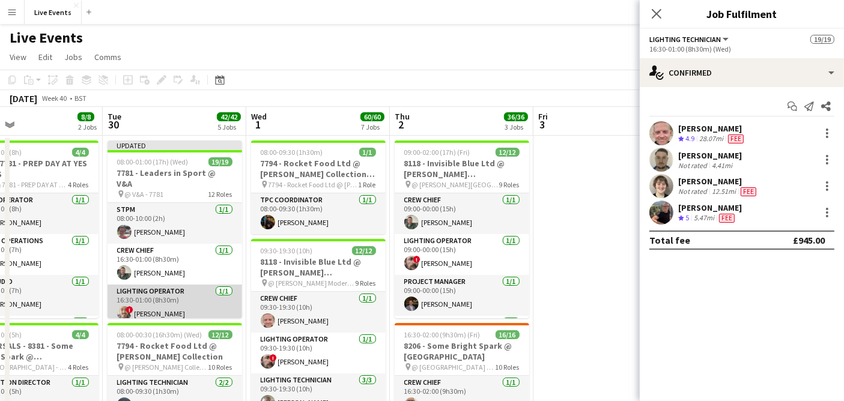
click at [187, 289] on app-card-role "Lighting Operator [DATE] 16:30-01:00 (8h30m) ! [PERSON_NAME]" at bounding box center [175, 305] width 135 height 41
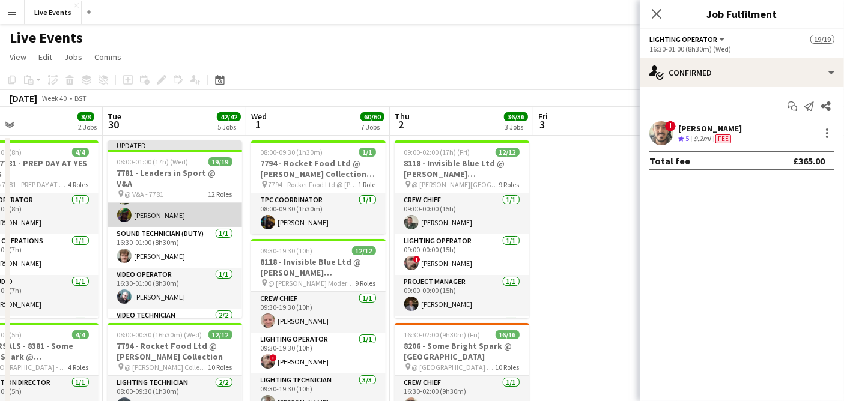
scroll to position [467, 0]
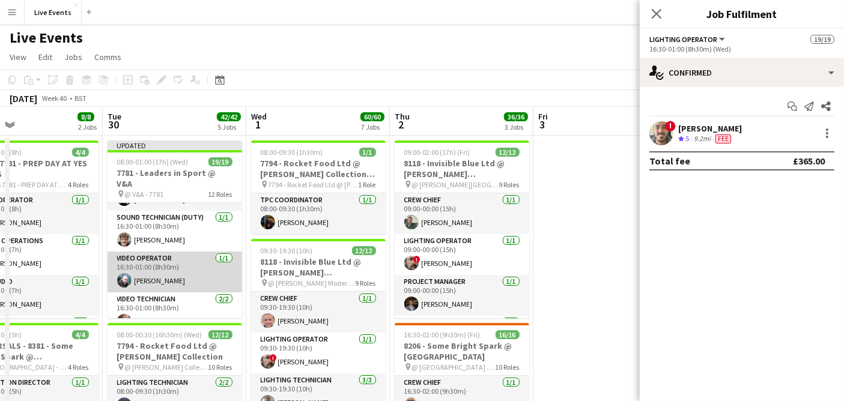
click at [185, 266] on app-card-role "Video Operator [DATE] 16:30-01:00 (8h30m) [PERSON_NAME]" at bounding box center [175, 272] width 135 height 41
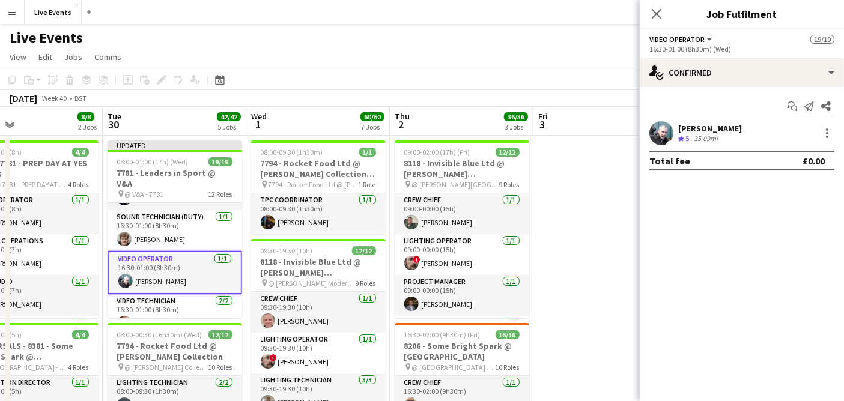
click at [665, 136] on app-user-avatar at bounding box center [662, 133] width 24 height 24
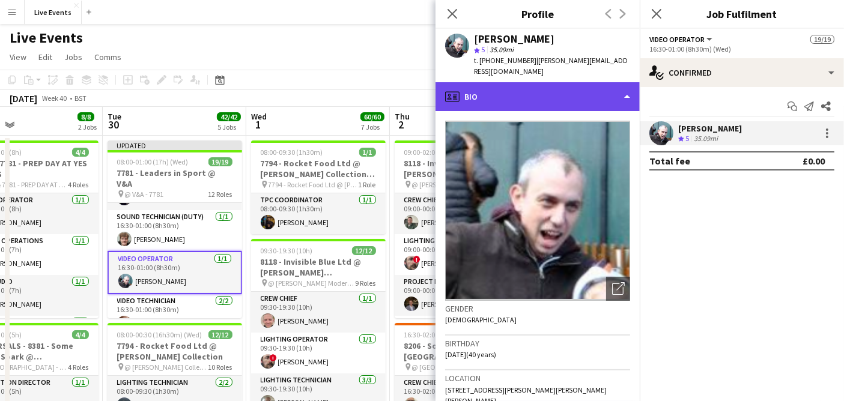
click at [527, 82] on div "profile Bio" at bounding box center [538, 96] width 204 height 29
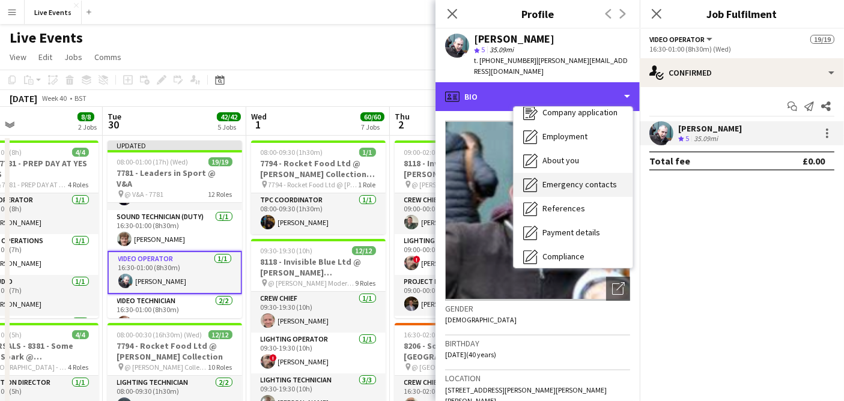
scroll to position [112, 0]
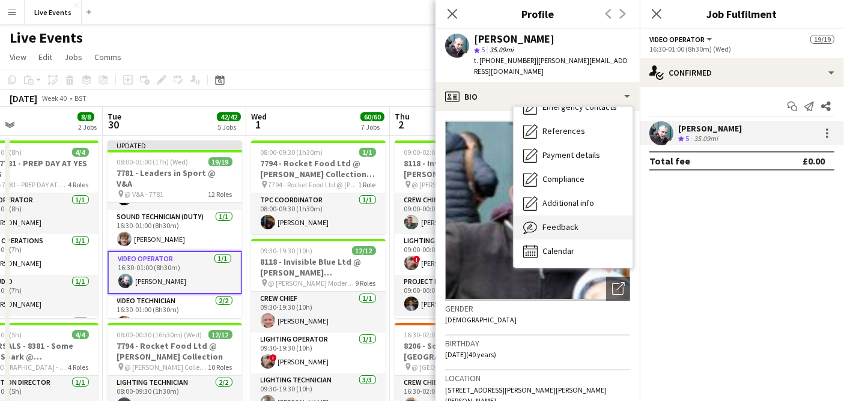
click at [597, 219] on div "Feedback Feedback" at bounding box center [573, 228] width 119 height 24
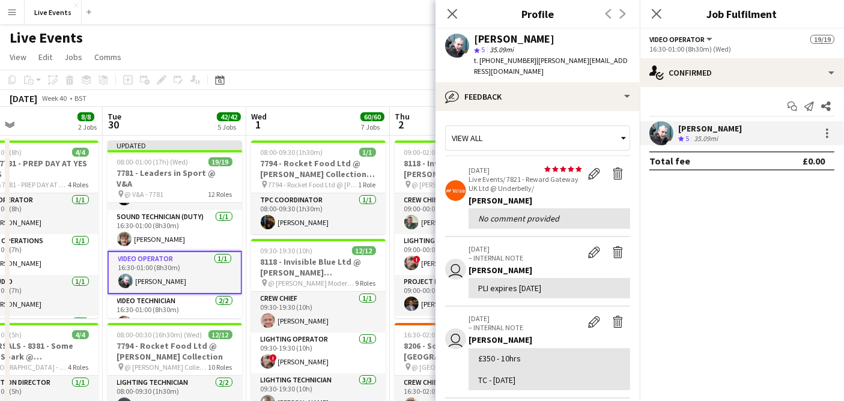
click at [510, 127] on div "View all" at bounding box center [532, 138] width 172 height 23
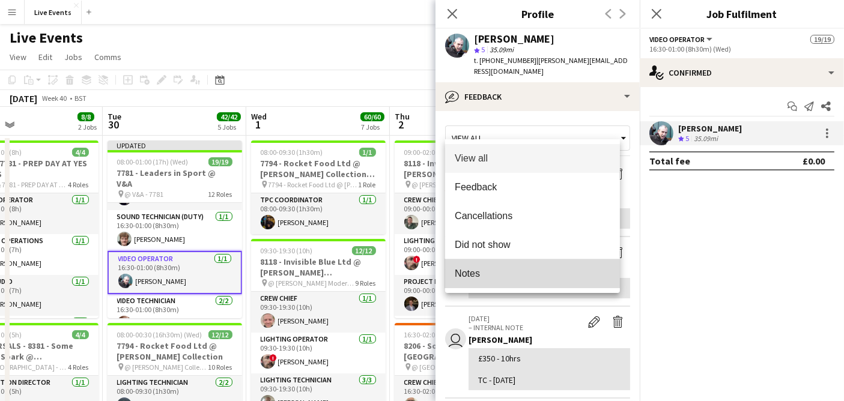
click at [495, 272] on span "Notes" at bounding box center [533, 273] width 156 height 11
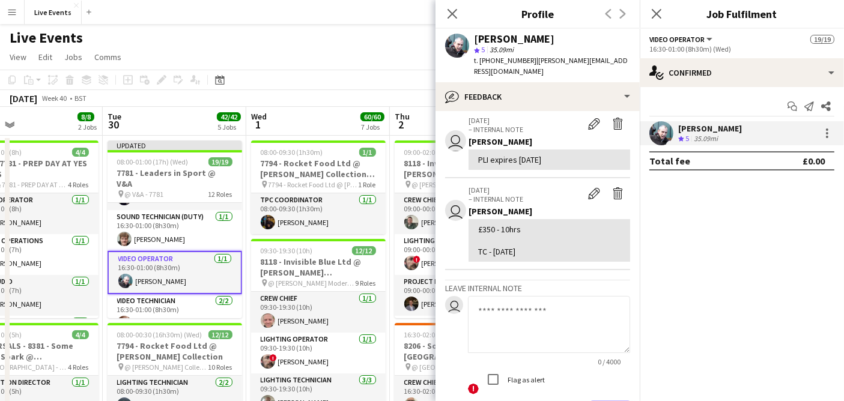
scroll to position [67, 0]
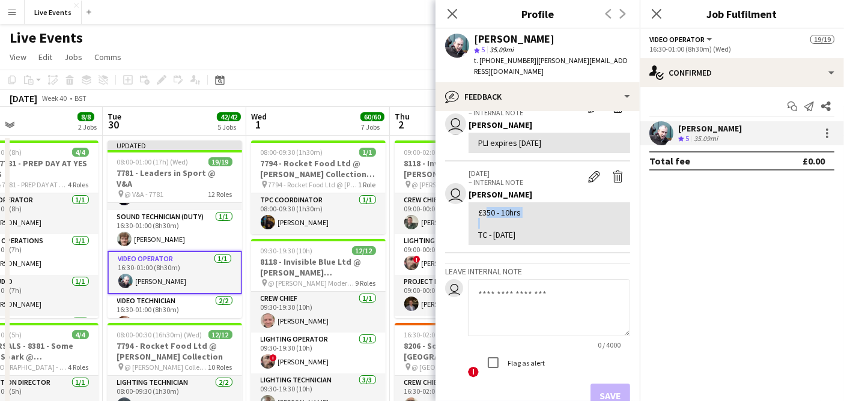
drag, startPoint x: 482, startPoint y: 202, endPoint x: 492, endPoint y: 210, distance: 12.4
click at [492, 210] on div "£350 - 10hrs TC - [DATE]" at bounding box center [549, 223] width 142 height 33
drag, startPoint x: 493, startPoint y: 201, endPoint x: 481, endPoint y: 198, distance: 12.5
click at [481, 207] on div "£350 - 10hrs TC - [DATE]" at bounding box center [549, 223] width 142 height 33
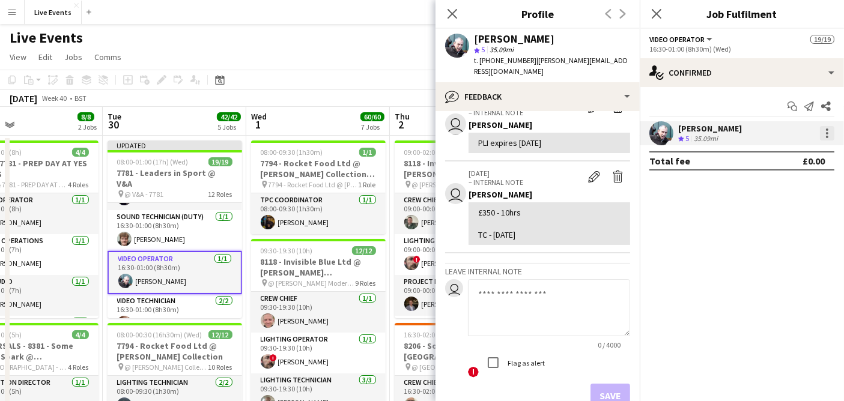
click at [830, 128] on div at bounding box center [827, 133] width 14 height 14
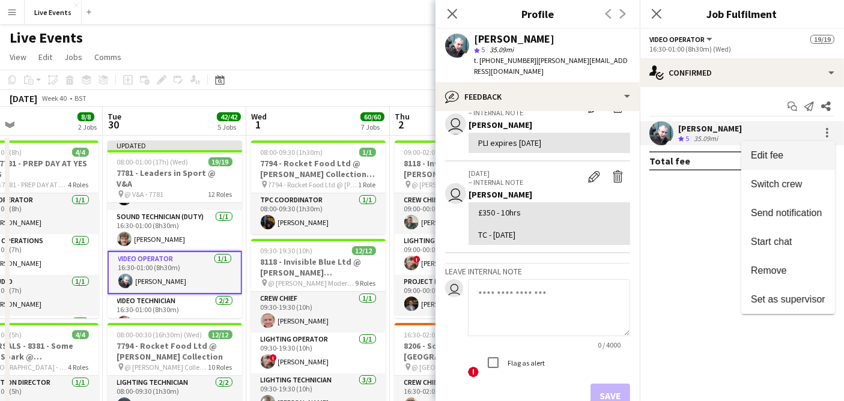
click at [802, 154] on span "Edit fee" at bounding box center [788, 155] width 75 height 11
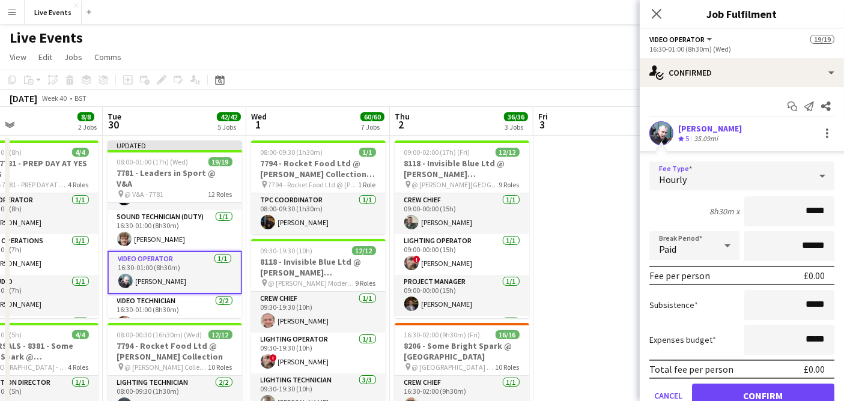
click at [692, 170] on div "Hourly" at bounding box center [730, 176] width 161 height 29
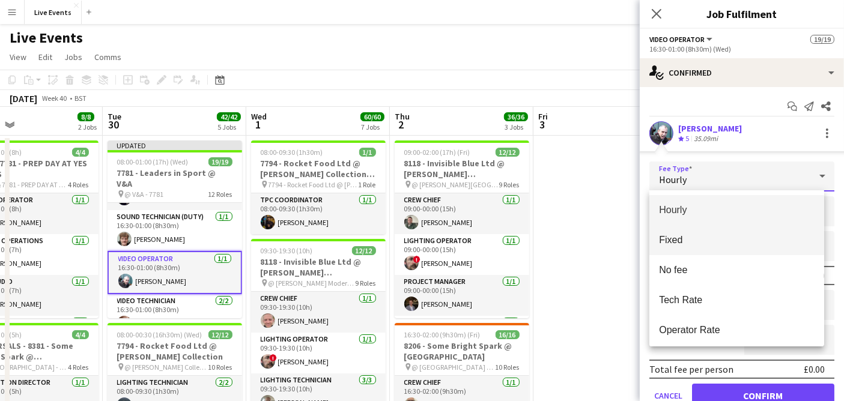
click at [688, 237] on span "Fixed" at bounding box center [737, 239] width 156 height 11
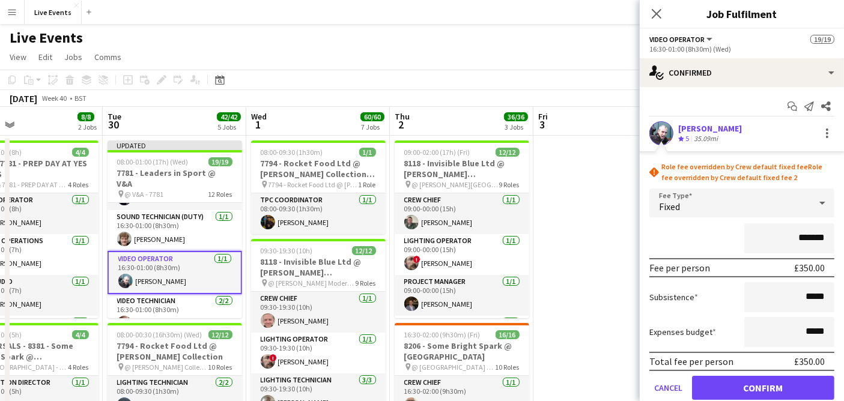
drag, startPoint x: 790, startPoint y: 240, endPoint x: 828, endPoint y: 240, distance: 37.9
click at [827, 242] on form "rhombus-alert Role fee overridden by Crew default fixed fee Role fee overridden…" at bounding box center [742, 286] width 204 height 248
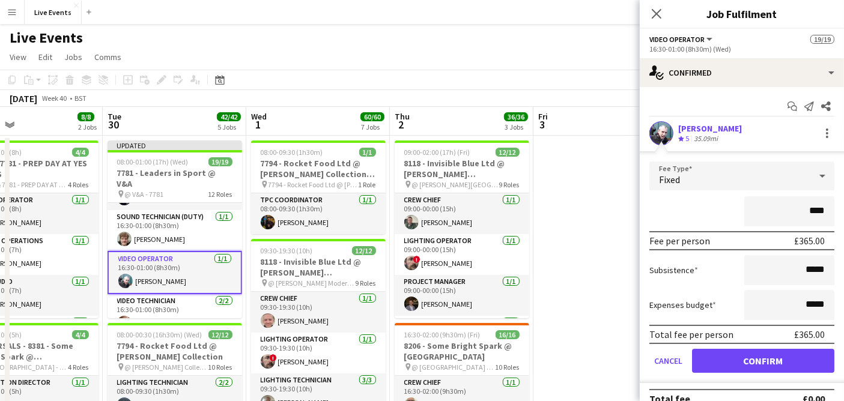
type input "****"
click at [690, 207] on div "****" at bounding box center [742, 212] width 185 height 30
click at [751, 356] on button "Confirm" at bounding box center [763, 361] width 142 height 24
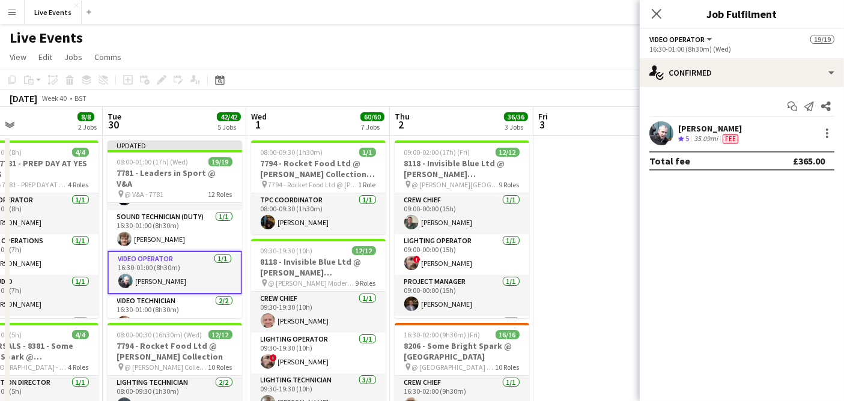
scroll to position [487, 0]
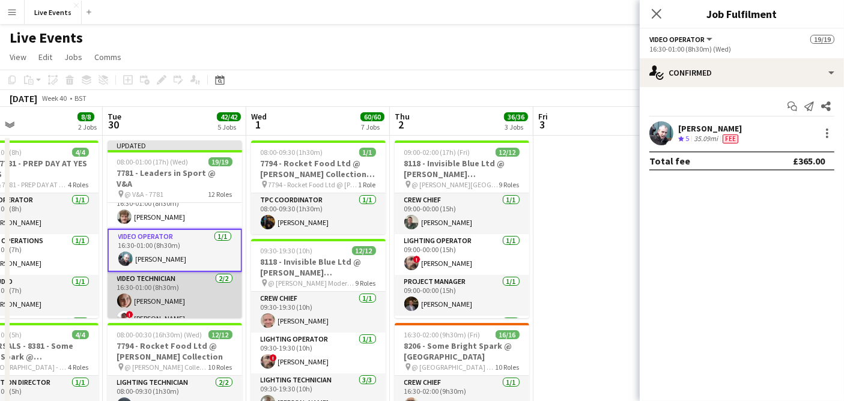
click at [163, 287] on app-card-role "Video Technician [DATE] 16:30-01:00 (8h30m) [PERSON_NAME] ! [PERSON_NAME]" at bounding box center [175, 301] width 135 height 58
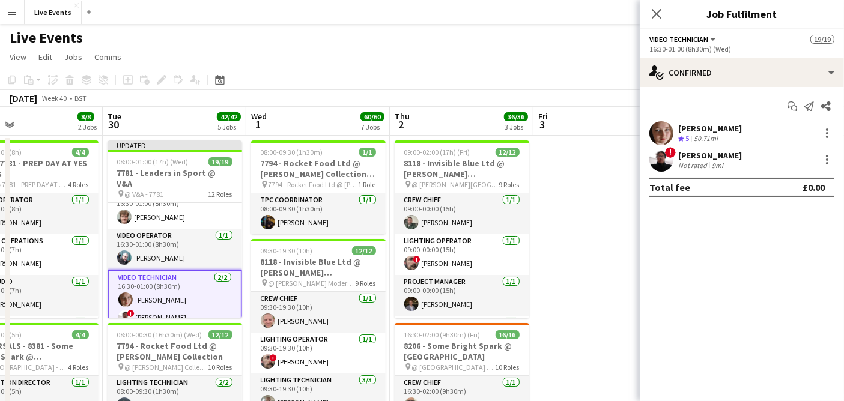
click at [656, 126] on app-user-avatar at bounding box center [662, 133] width 24 height 24
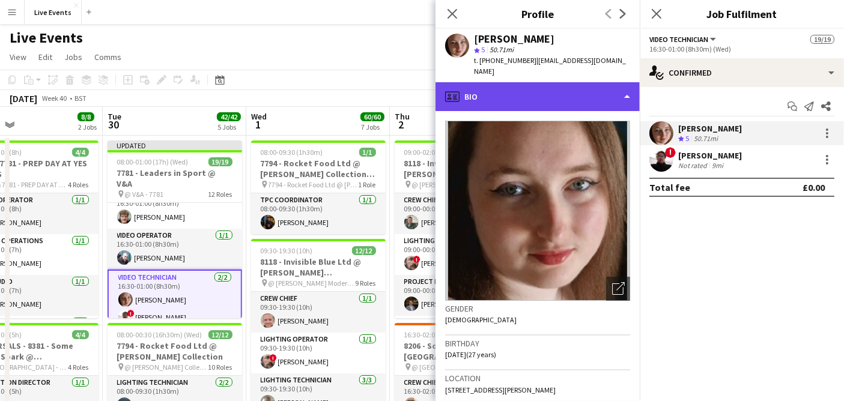
click at [504, 90] on div "profile Bio" at bounding box center [538, 96] width 204 height 29
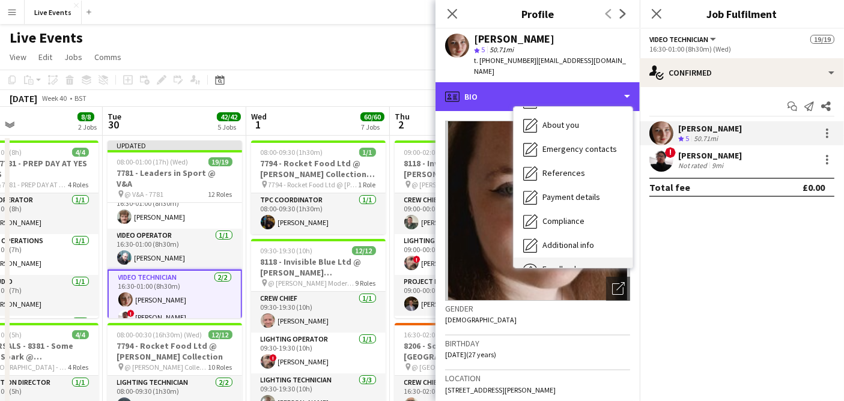
scroll to position [112, 0]
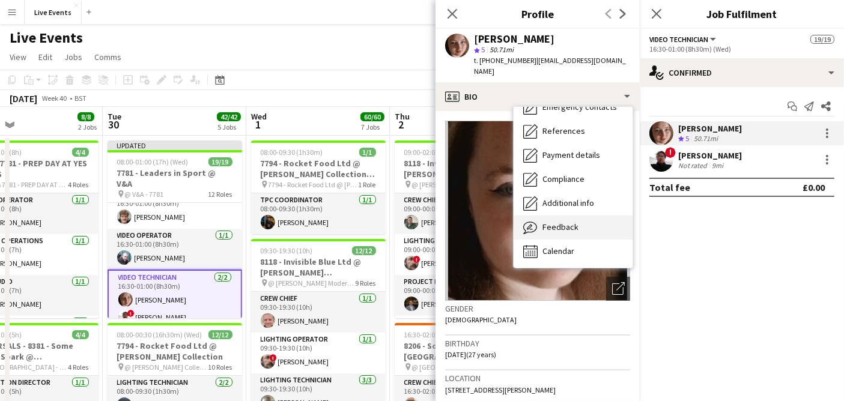
click at [594, 219] on div "Feedback Feedback" at bounding box center [573, 228] width 119 height 24
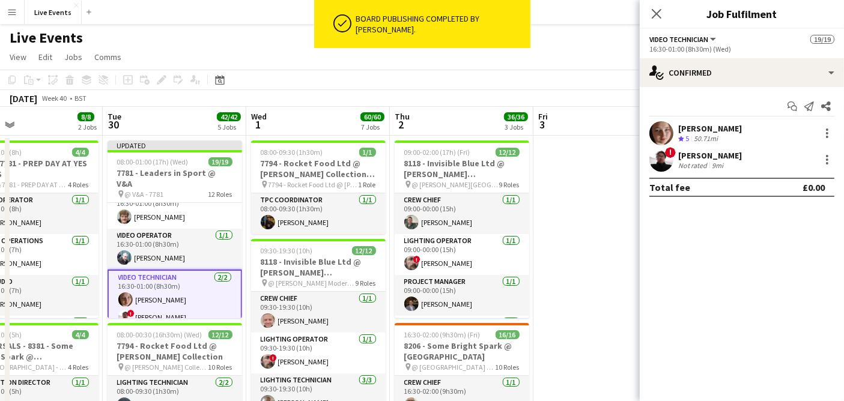
click at [661, 127] on app-user-avatar at bounding box center [662, 133] width 24 height 24
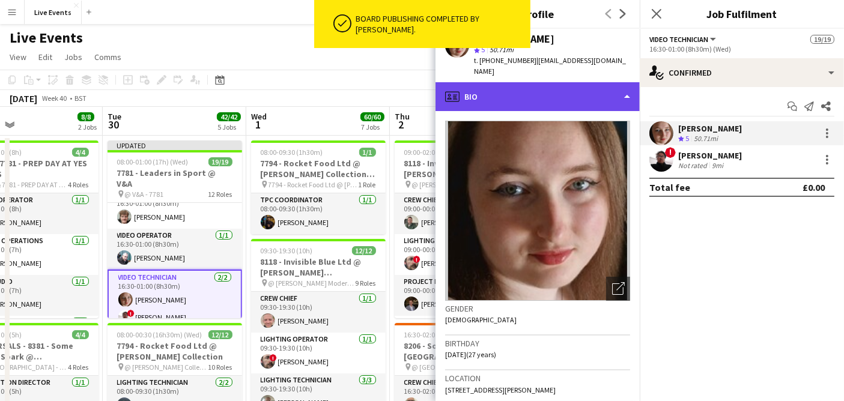
click at [551, 85] on div "profile Bio" at bounding box center [538, 96] width 204 height 29
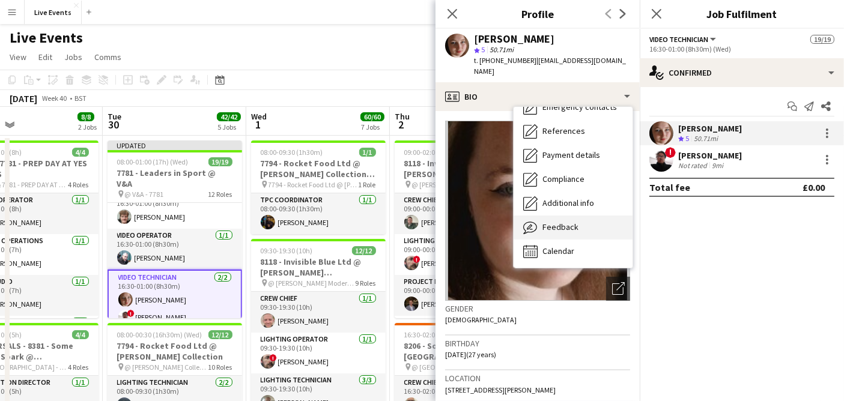
click at [588, 221] on div "Feedback Feedback" at bounding box center [573, 228] width 119 height 24
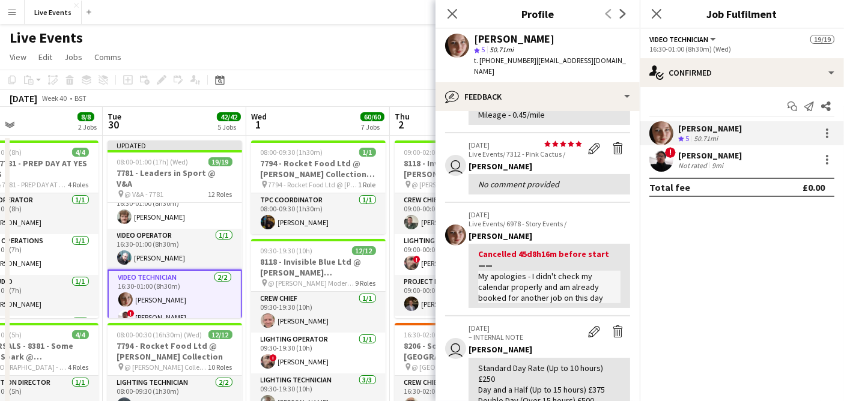
scroll to position [67, 0]
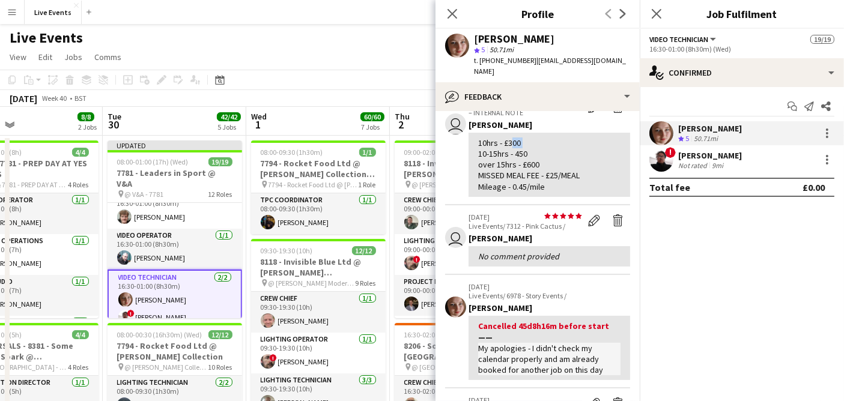
drag, startPoint x: 510, startPoint y: 131, endPoint x: 530, endPoint y: 135, distance: 20.7
click at [530, 138] on div "10hrs - £300 10-15hrs - 450 over 15hrs - £600 MISSED MEAL FEE - £25/MEAL Mileag…" at bounding box center [549, 165] width 142 height 55
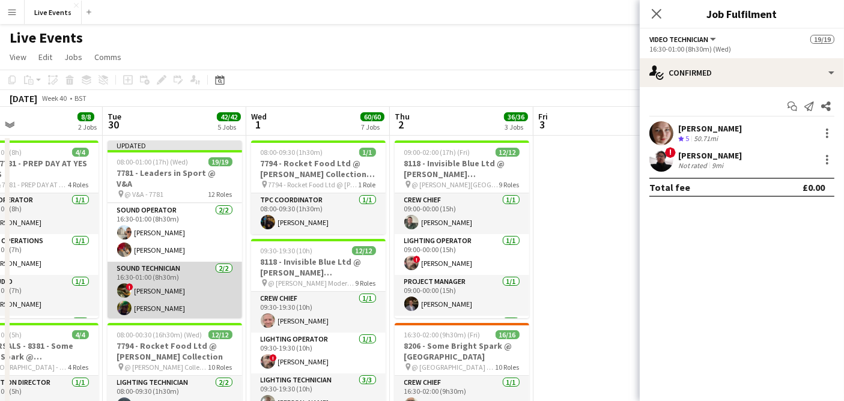
scroll to position [353, 0]
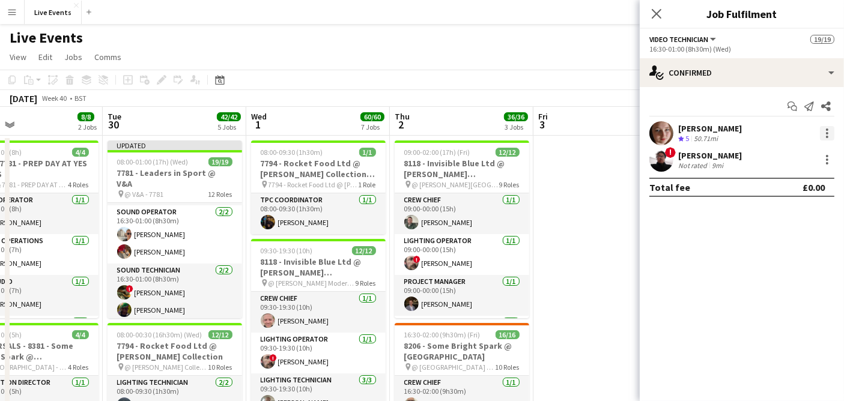
click at [828, 129] on div at bounding box center [827, 130] width 2 height 2
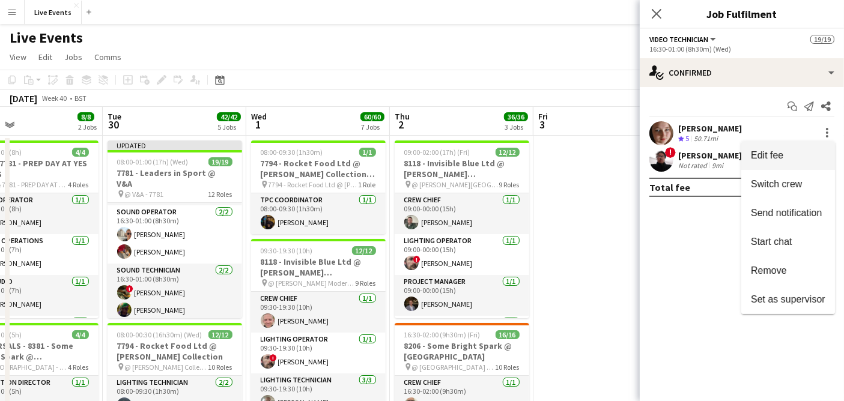
click at [781, 153] on span "Edit fee" at bounding box center [767, 155] width 32 height 10
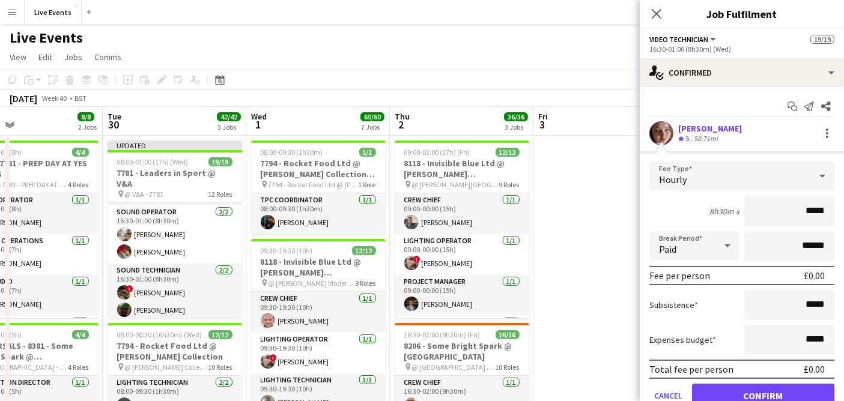
click at [693, 172] on div "Hourly" at bounding box center [730, 176] width 161 height 29
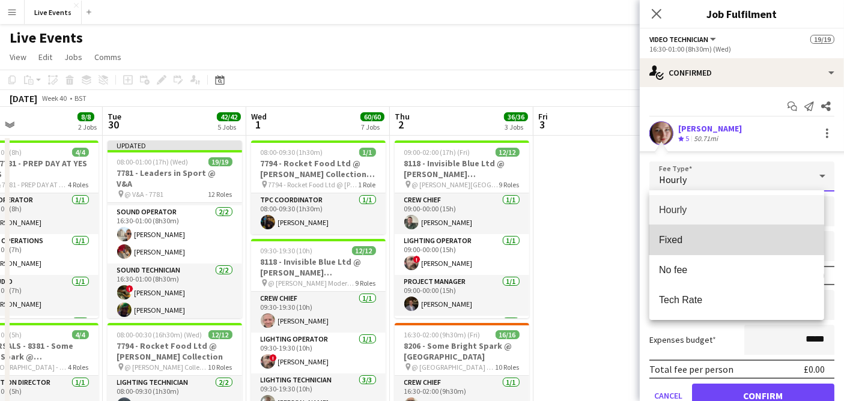
click at [692, 241] on span "Fixed" at bounding box center [737, 239] width 156 height 11
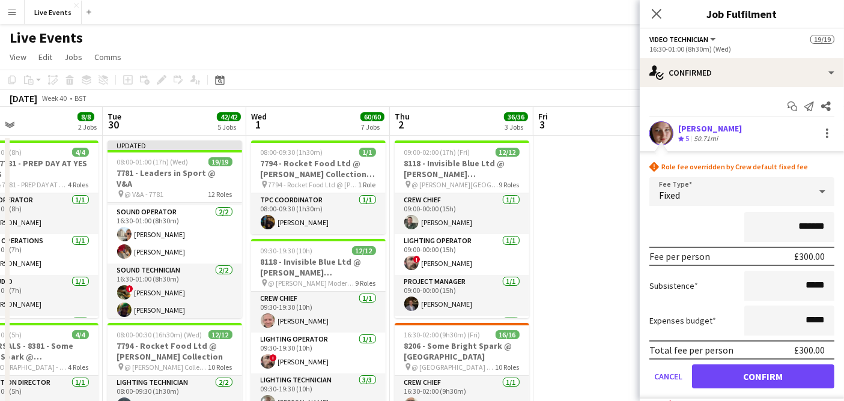
drag, startPoint x: 790, startPoint y: 224, endPoint x: 822, endPoint y: 224, distance: 31.8
click at [822, 224] on input "*******" at bounding box center [790, 227] width 90 height 30
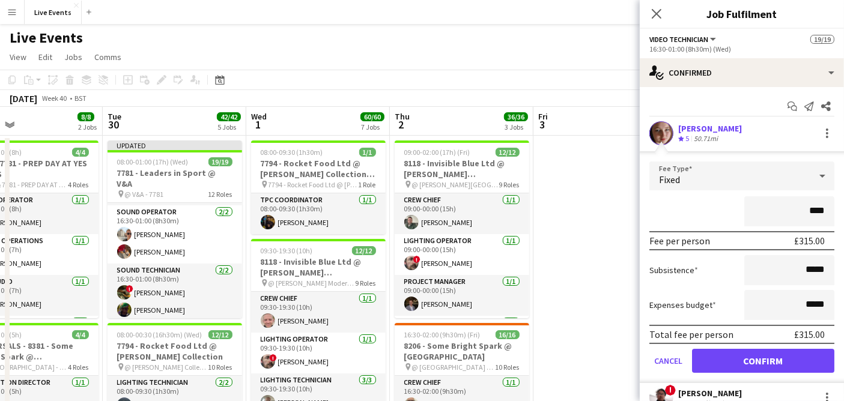
type input "****"
click at [733, 209] on div "****" at bounding box center [742, 212] width 185 height 30
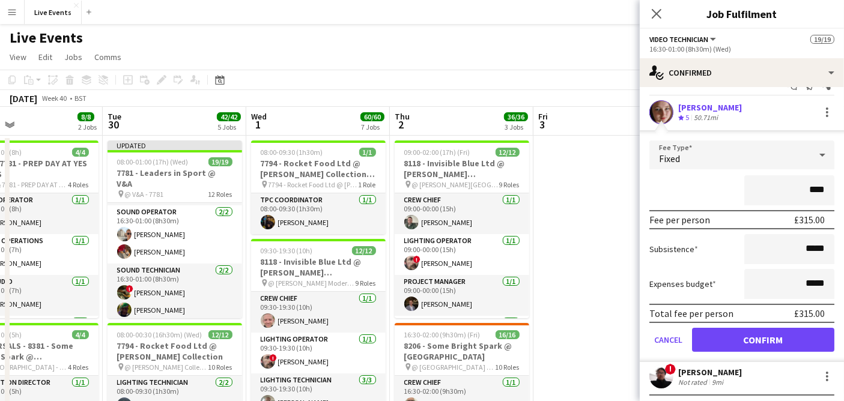
scroll to position [41, 0]
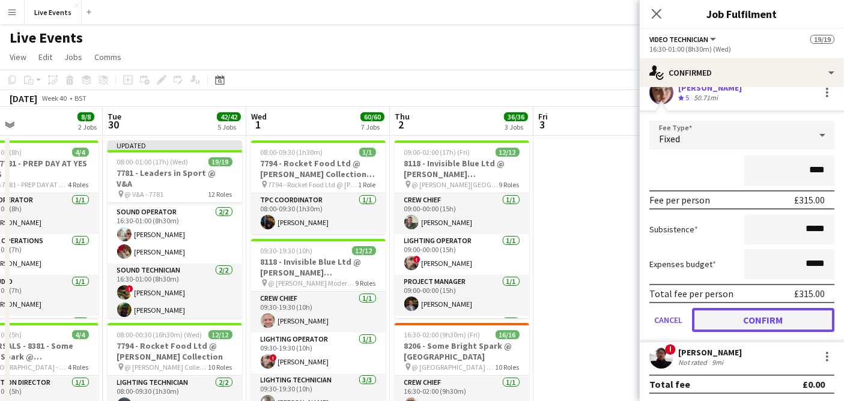
click at [748, 323] on button "Confirm" at bounding box center [763, 320] width 142 height 24
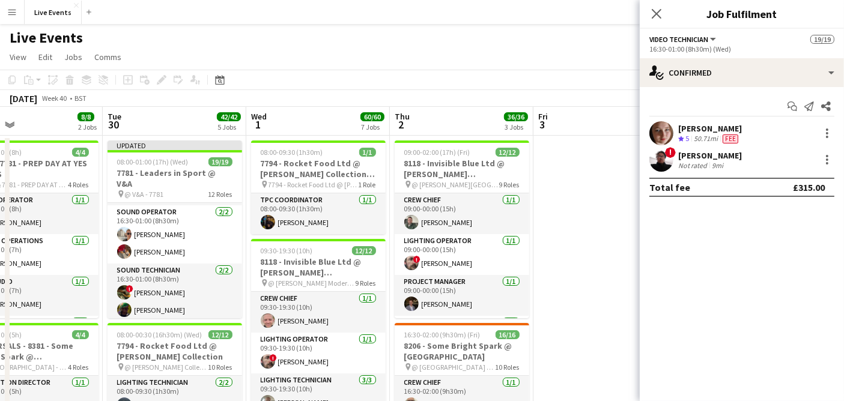
scroll to position [0, 0]
click at [669, 153] on span "!" at bounding box center [670, 152] width 11 height 11
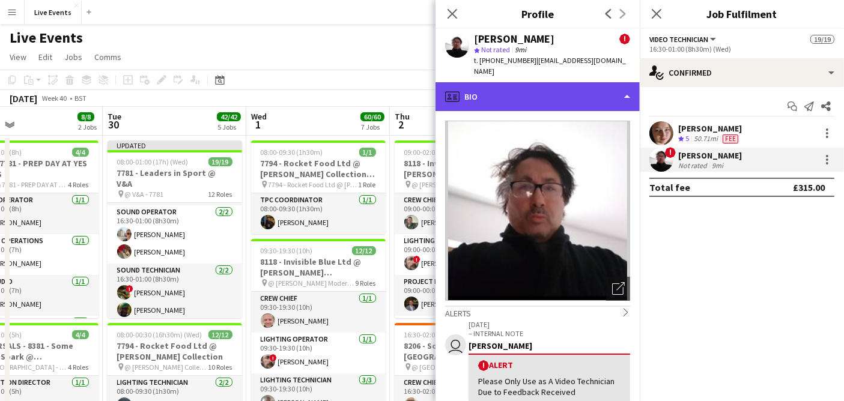
click at [516, 90] on div "profile Bio" at bounding box center [538, 96] width 204 height 29
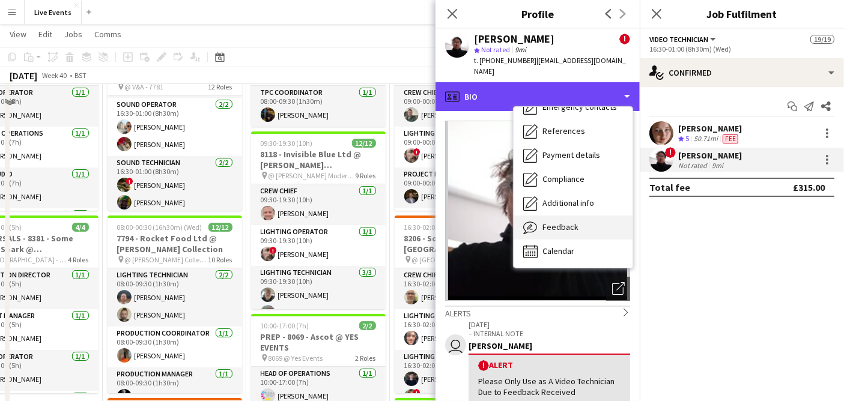
scroll to position [133, 0]
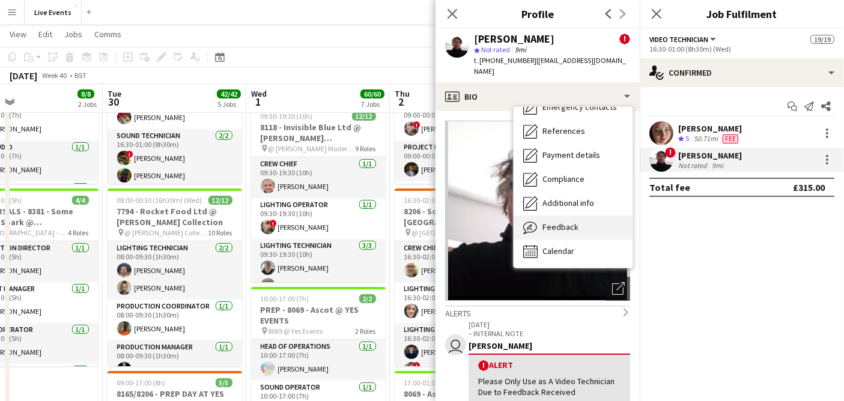
click at [573, 222] on span "Feedback" at bounding box center [561, 227] width 36 height 11
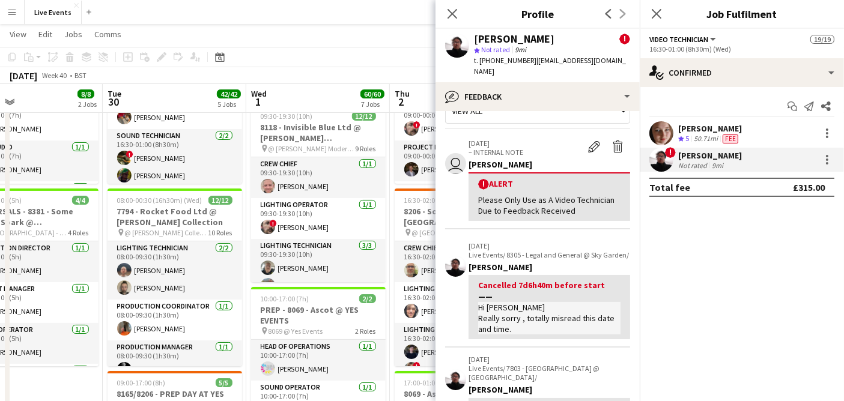
scroll to position [0, 0]
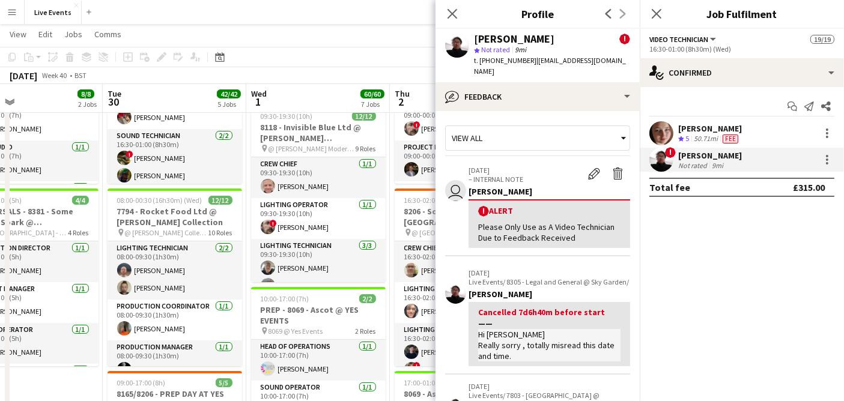
click at [507, 131] on div "View all" at bounding box center [532, 138] width 172 height 23
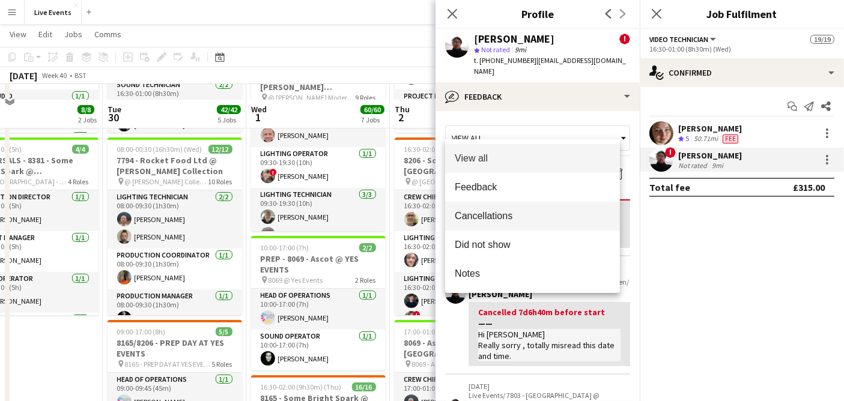
scroll to position [200, 0]
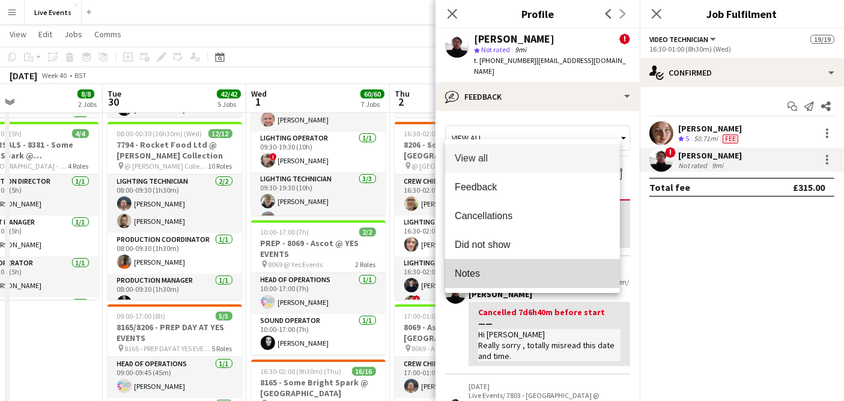
click at [496, 264] on mat-option "Notes" at bounding box center [532, 274] width 175 height 29
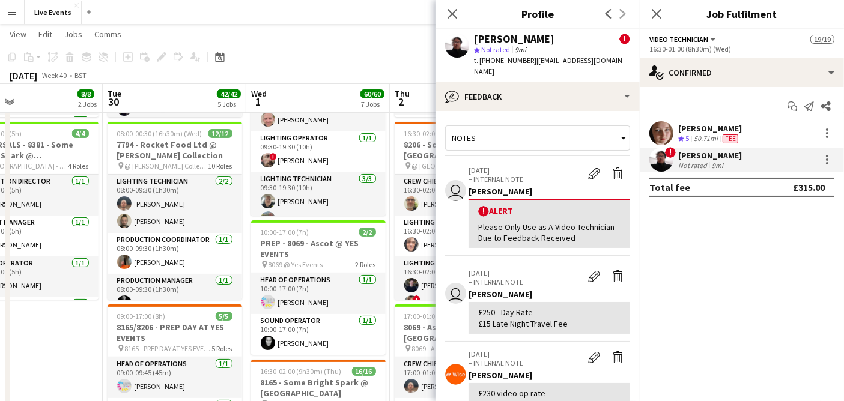
scroll to position [67, 0]
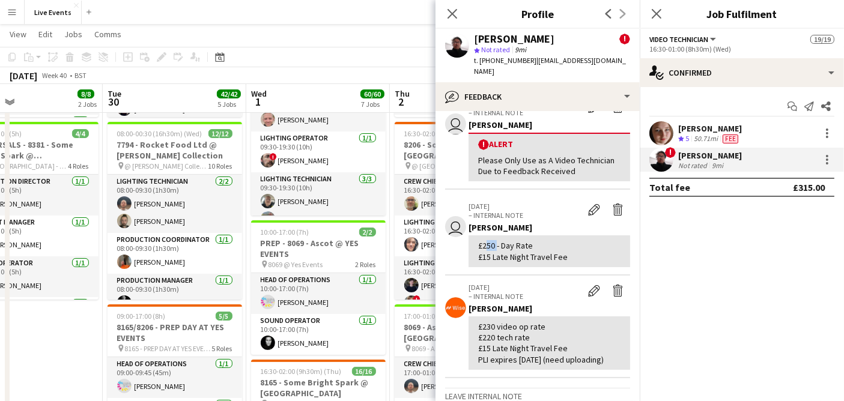
drag, startPoint x: 484, startPoint y: 234, endPoint x: 495, endPoint y: 235, distance: 10.9
click at [495, 240] on div "£250 - Day Rate £15 Late Night Travel Fee" at bounding box center [549, 251] width 142 height 22
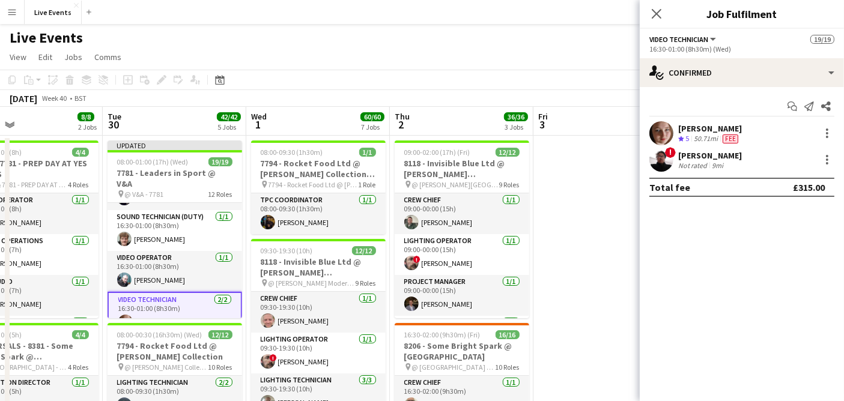
scroll to position [487, 0]
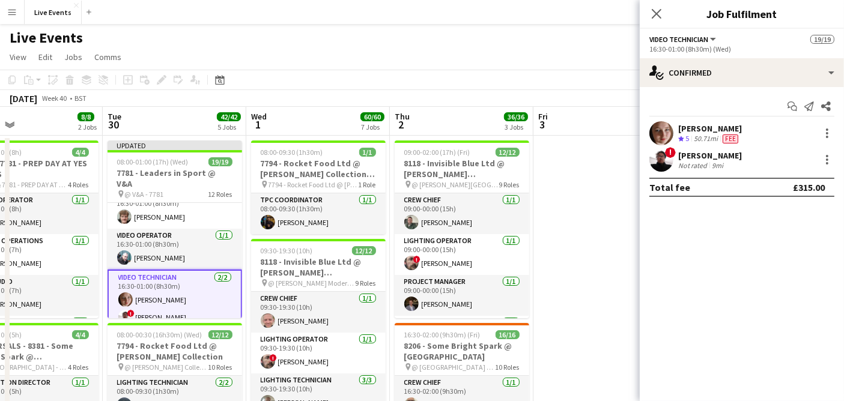
click at [662, 162] on app-user-avatar at bounding box center [662, 160] width 24 height 24
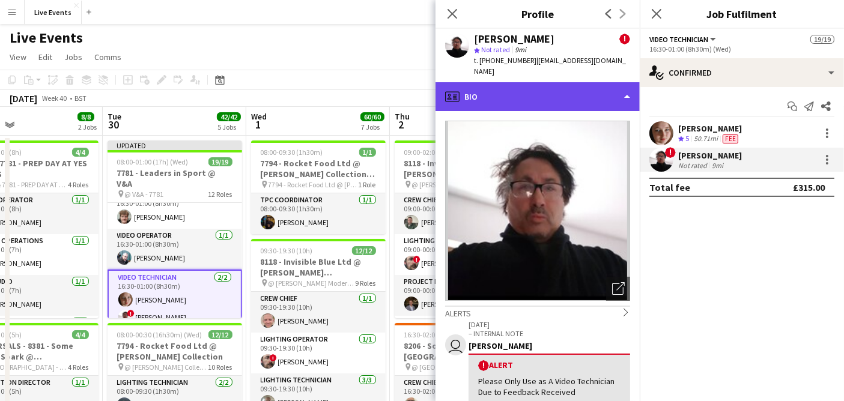
click at [502, 82] on div "profile Bio" at bounding box center [538, 96] width 204 height 29
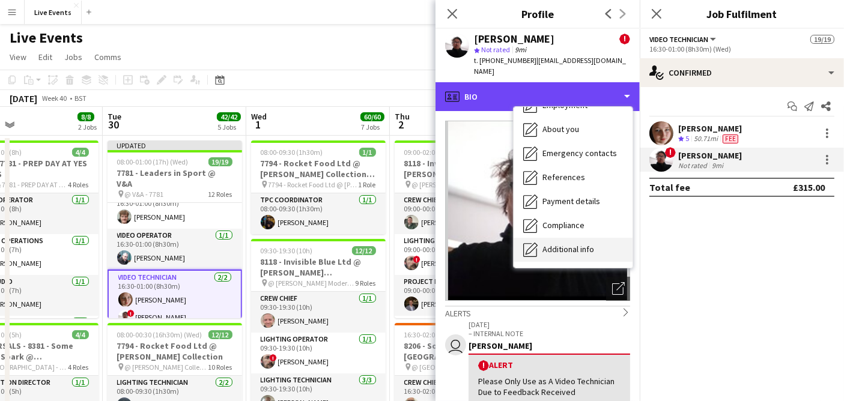
scroll to position [112, 0]
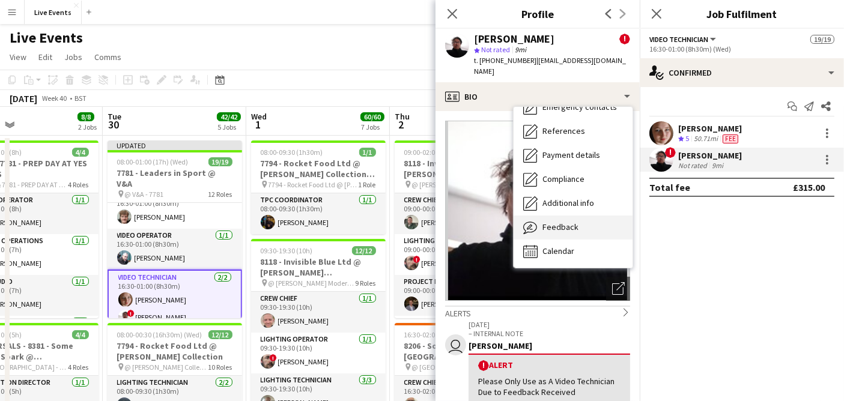
click at [584, 216] on div "Feedback Feedback" at bounding box center [573, 228] width 119 height 24
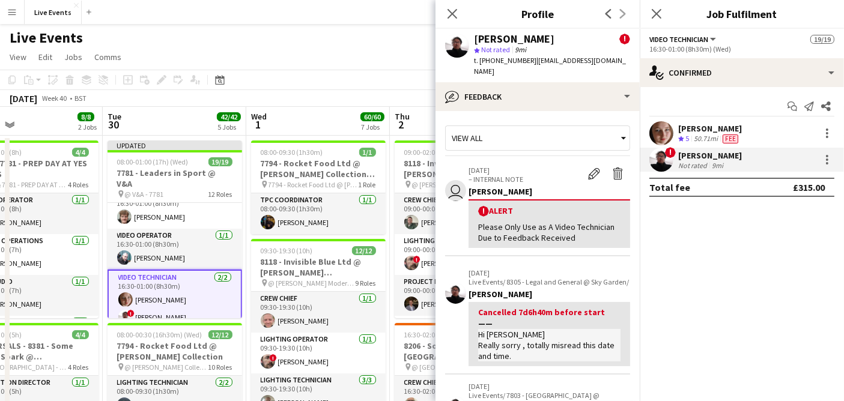
click at [499, 127] on div "View all" at bounding box center [532, 138] width 172 height 23
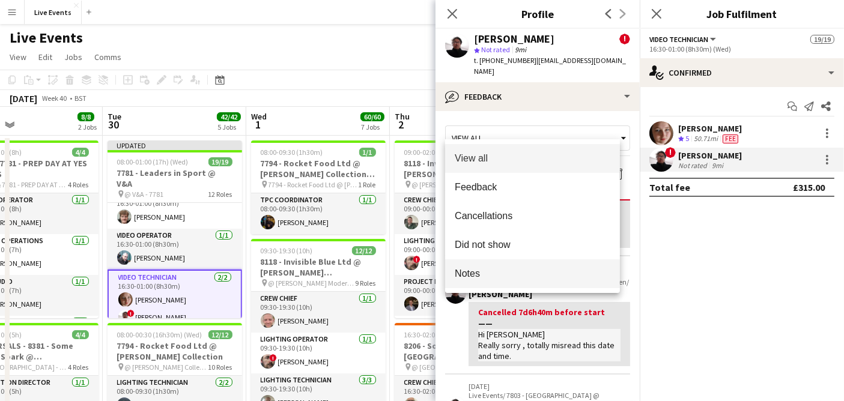
click at [494, 275] on span "Notes" at bounding box center [533, 273] width 156 height 11
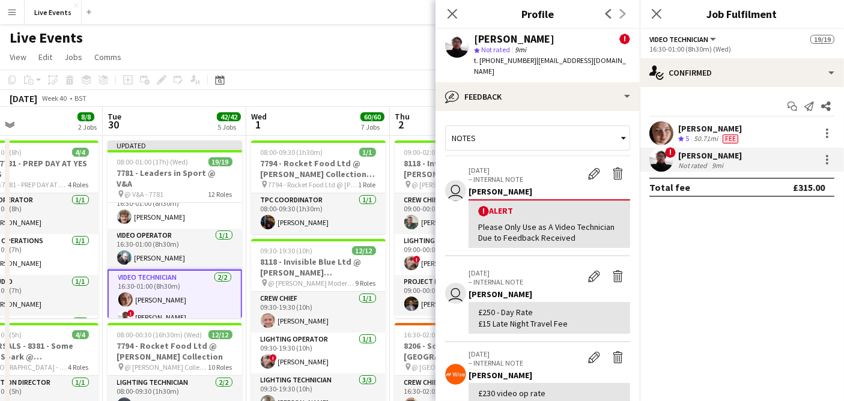
scroll to position [67, 0]
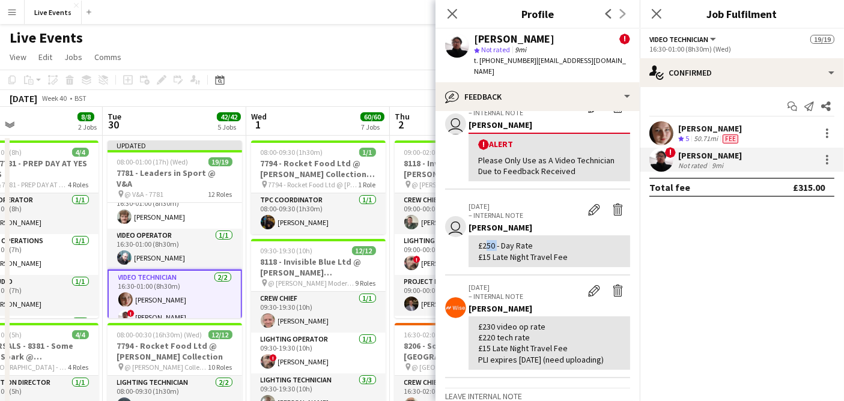
drag, startPoint x: 481, startPoint y: 231, endPoint x: 507, endPoint y: 243, distance: 27.7
click at [495, 240] on div "£250 - Day Rate £15 Late Night Travel Fee" at bounding box center [549, 251] width 142 height 22
click at [825, 157] on div at bounding box center [827, 160] width 14 height 14
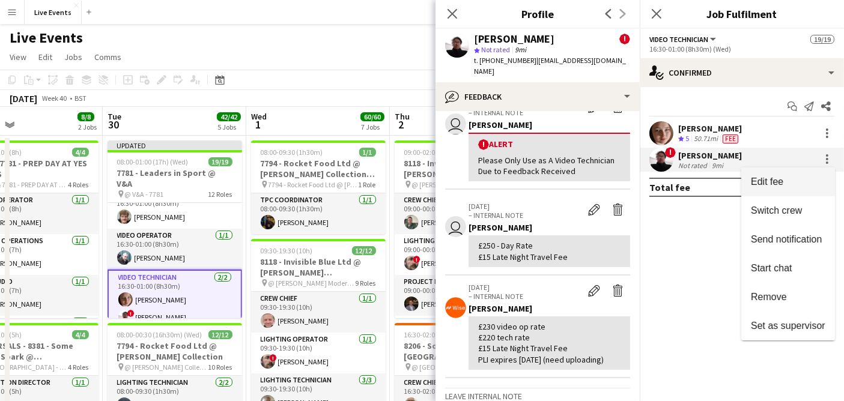
click at [806, 172] on button "Edit fee" at bounding box center [789, 182] width 94 height 29
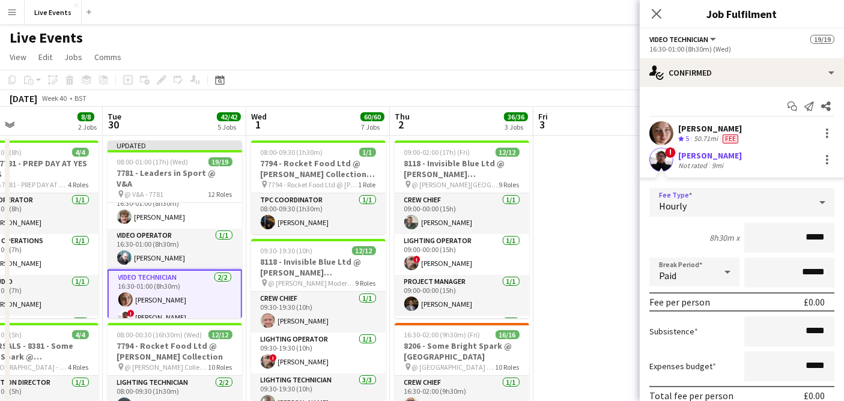
click at [737, 200] on div "Hourly" at bounding box center [730, 202] width 161 height 29
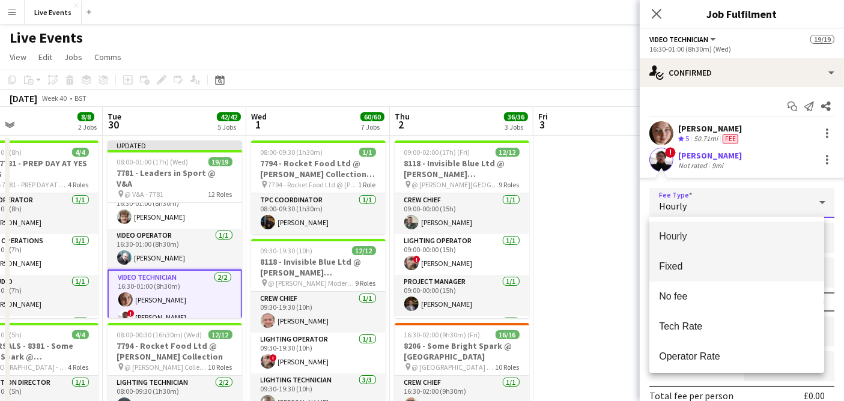
click at [705, 268] on span "Fixed" at bounding box center [737, 266] width 156 height 11
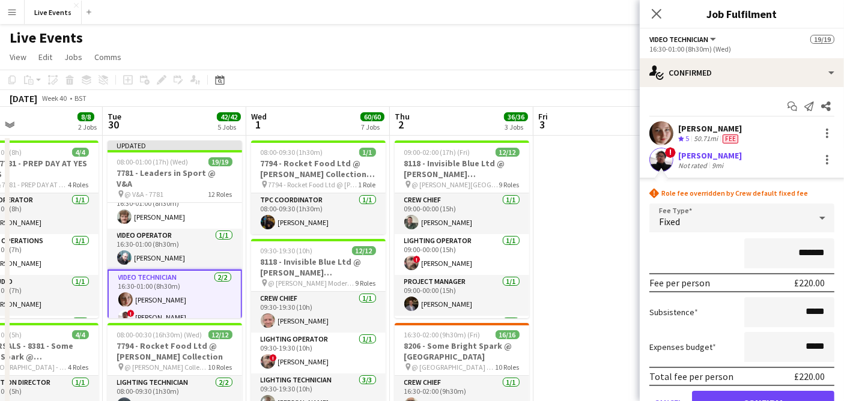
click at [785, 257] on input "*******" at bounding box center [790, 254] width 90 height 30
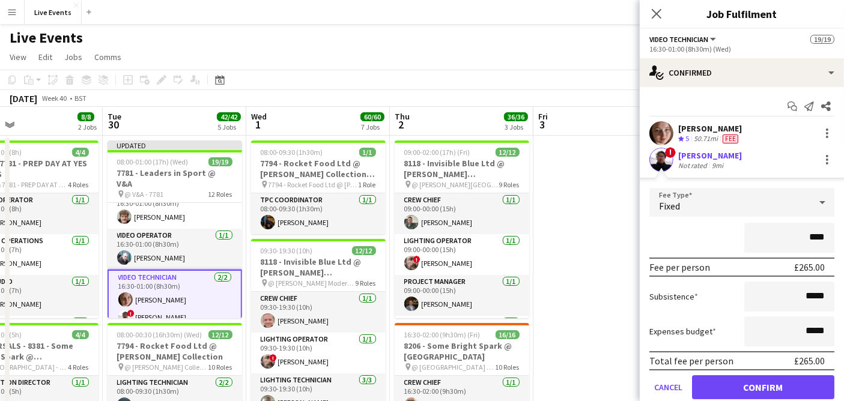
type input "****"
click at [754, 386] on button "Confirm" at bounding box center [763, 388] width 142 height 24
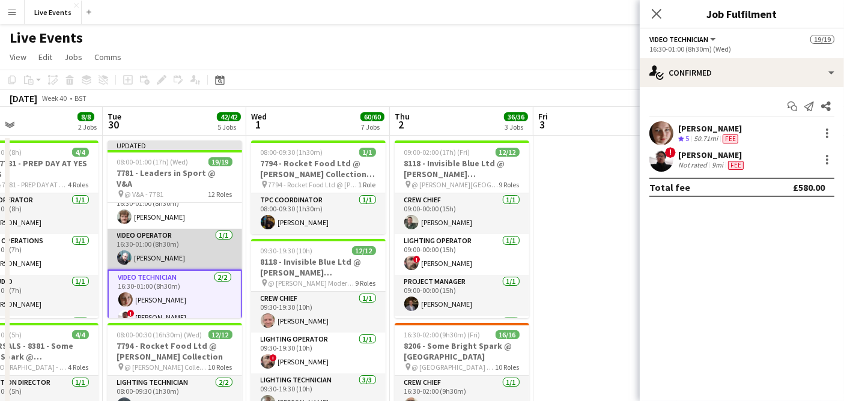
click at [175, 238] on app-card-role "Video Operator [DATE] 16:30-01:00 (8h30m) [PERSON_NAME]" at bounding box center [175, 249] width 135 height 41
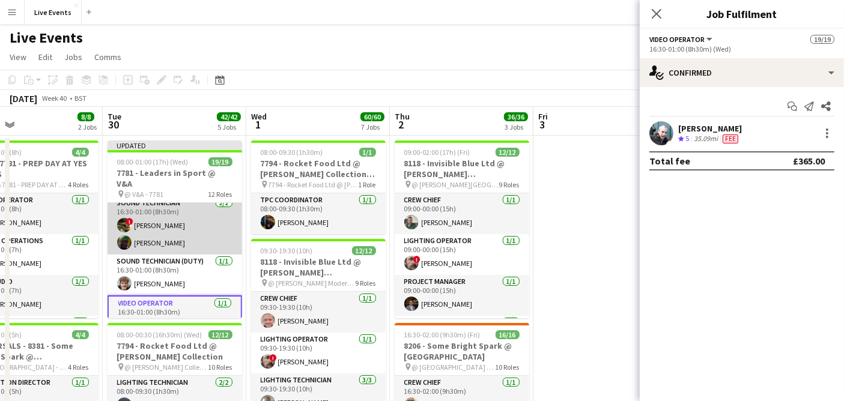
click at [174, 227] on app-card-role "Sound Technician [DATE] 16:30-01:00 (8h30m) ! [PERSON_NAME] [PERSON_NAME]" at bounding box center [175, 226] width 135 height 58
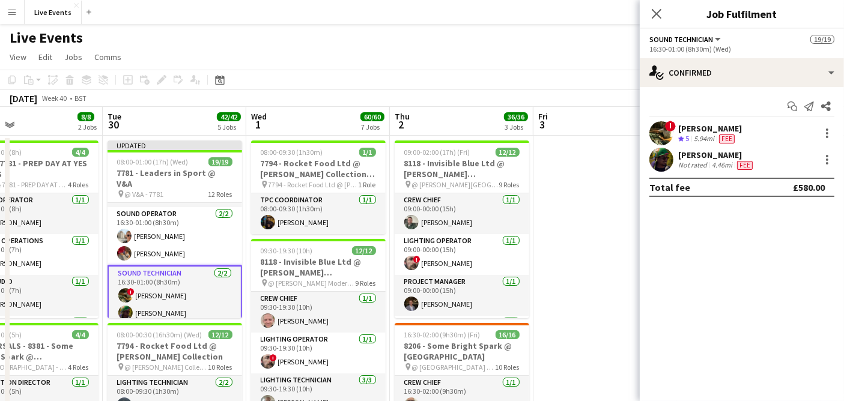
scroll to position [350, 0]
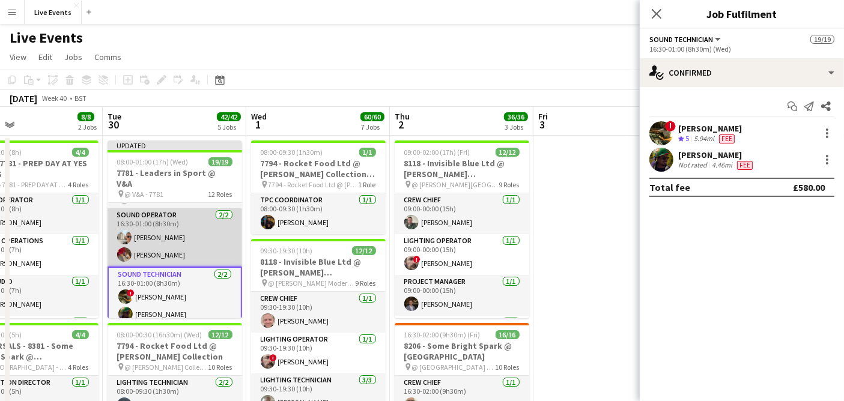
click at [159, 221] on app-card-role "Sound Operator [DATE] 16:30-01:00 (8h30m) [PERSON_NAME] [PERSON_NAME]" at bounding box center [175, 238] width 135 height 58
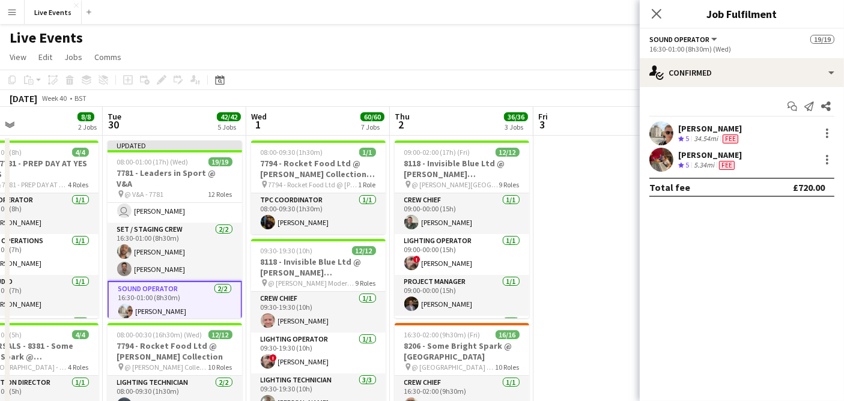
scroll to position [277, 0]
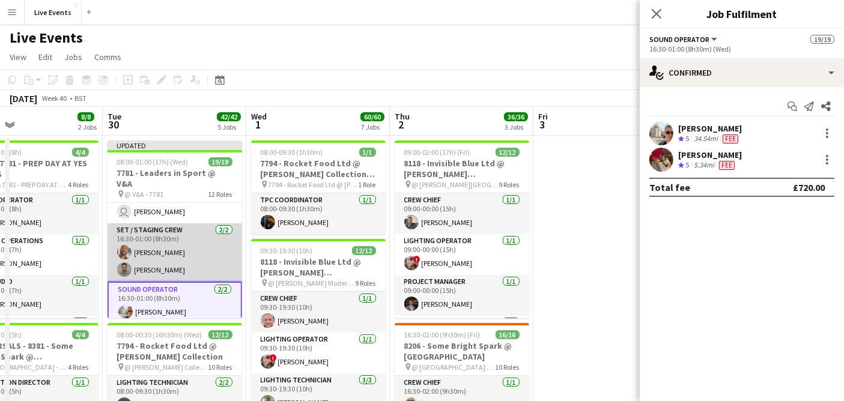
click at [132, 245] on app-card-role "Set / Staging Crew [DATE] 16:30-01:00 (8h30m) [PERSON_NAME] [PERSON_NAME]" at bounding box center [175, 253] width 135 height 58
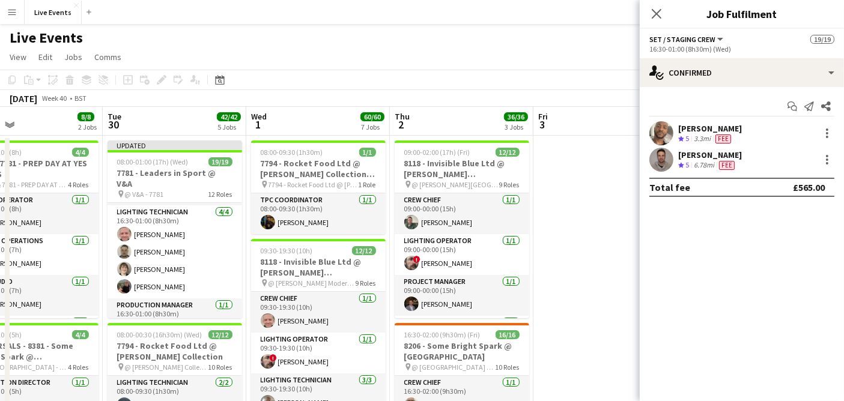
scroll to position [119, 0]
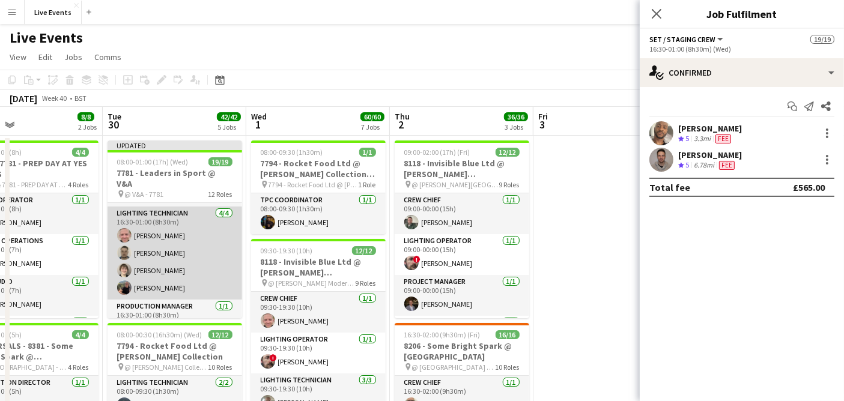
click at [172, 263] on app-card-role "Lighting Technician [DATE] 16:30-01:00 (8h30m) [PERSON_NAME] [PERSON_NAME] [PER…" at bounding box center [175, 253] width 135 height 93
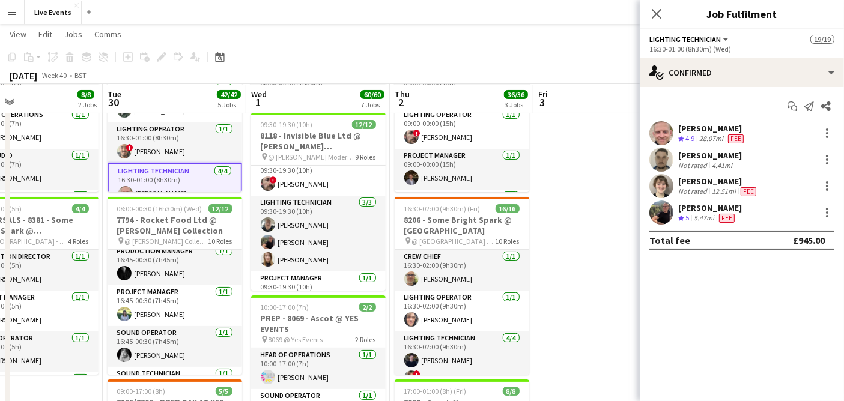
scroll to position [318, 0]
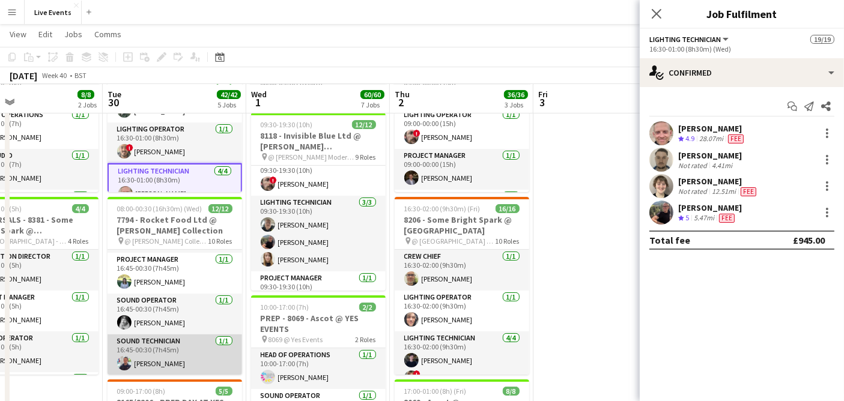
click at [147, 360] on app-card-role "Sound Technician [DATE] 16:45-00:30 (7h45m) [PERSON_NAME]" at bounding box center [175, 355] width 135 height 41
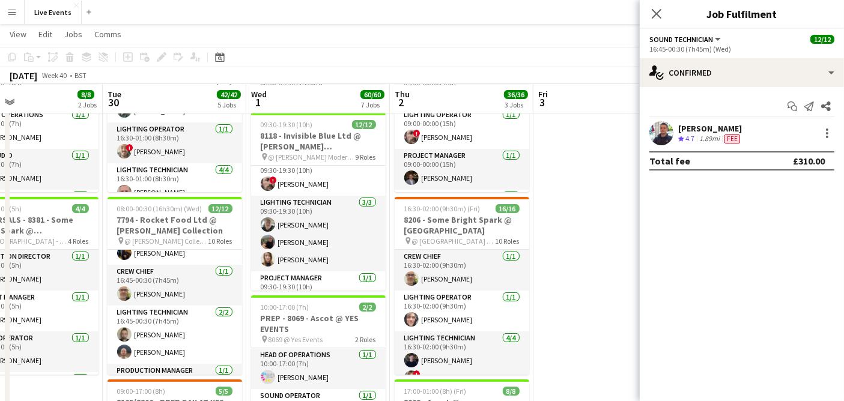
scroll to position [160, 0]
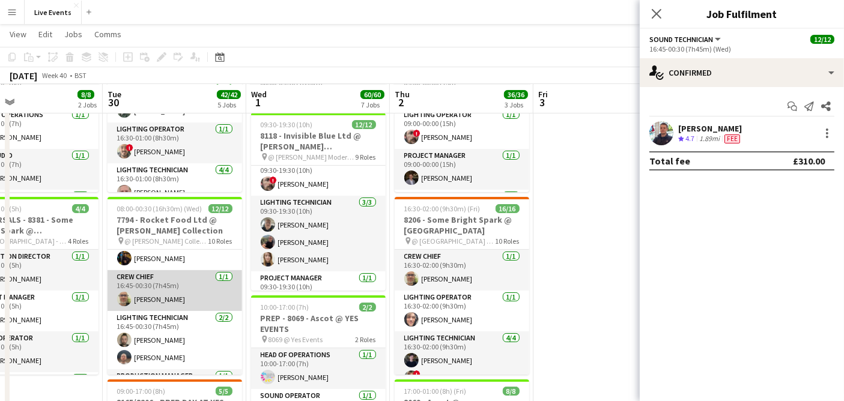
click at [182, 281] on app-card-role "Crew Chief [DATE] 16:45-00:30 (7h45m) [PERSON_NAME]" at bounding box center [175, 290] width 135 height 41
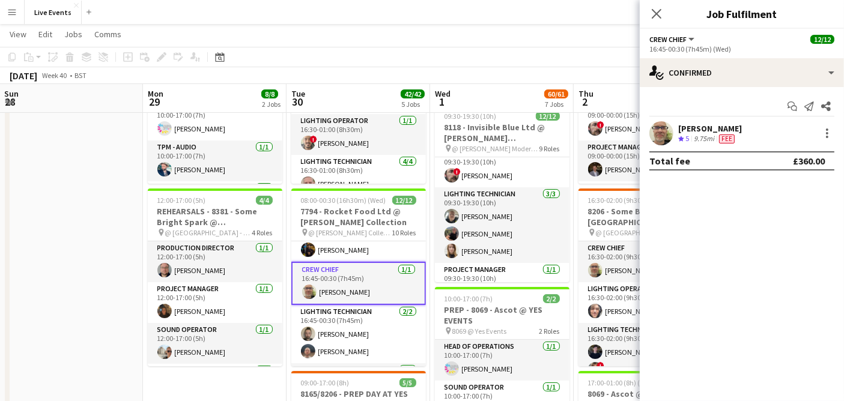
scroll to position [0, 261]
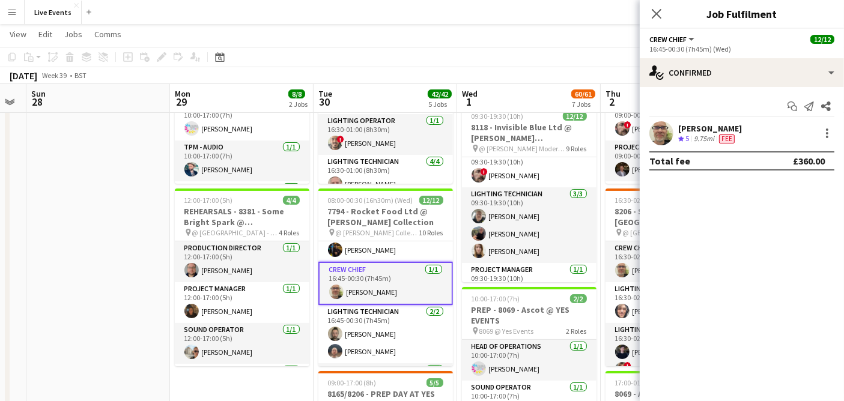
drag, startPoint x: 56, startPoint y: 377, endPoint x: 267, endPoint y: 353, distance: 212.3
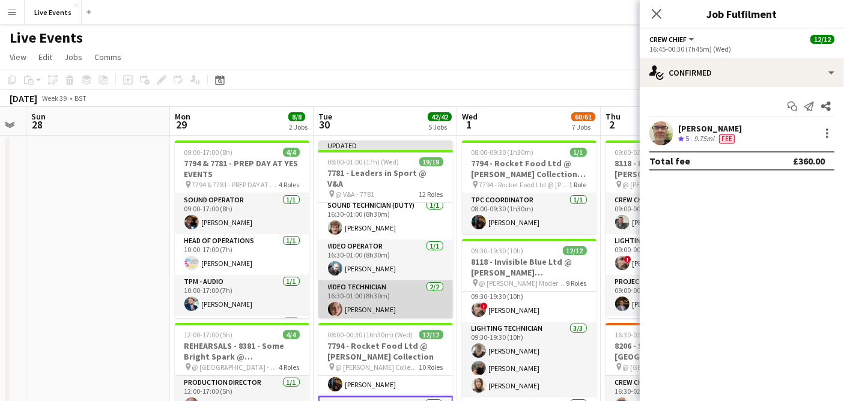
scroll to position [486, 0]
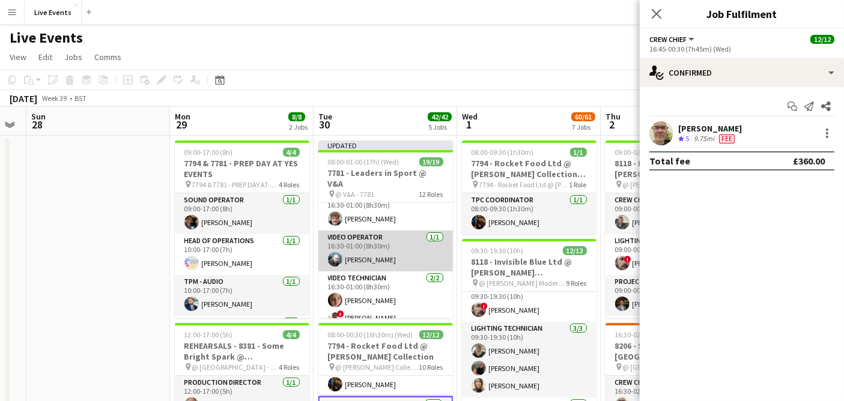
click at [374, 238] on app-card-role "Video Operator [DATE] 16:30-01:00 (8h30m) [PERSON_NAME]" at bounding box center [385, 251] width 135 height 41
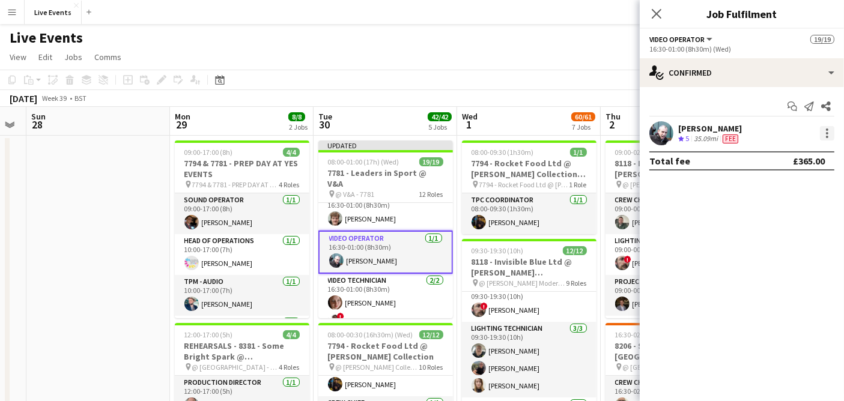
click at [829, 130] on div at bounding box center [827, 133] width 14 height 14
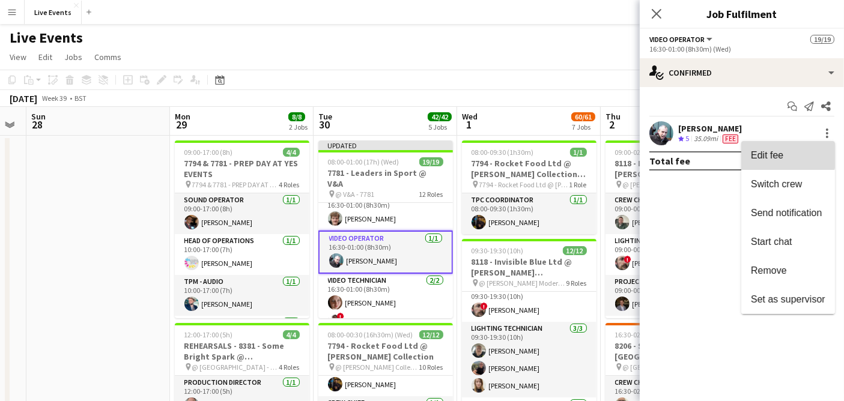
click at [784, 151] on span "Edit fee" at bounding box center [788, 155] width 75 height 11
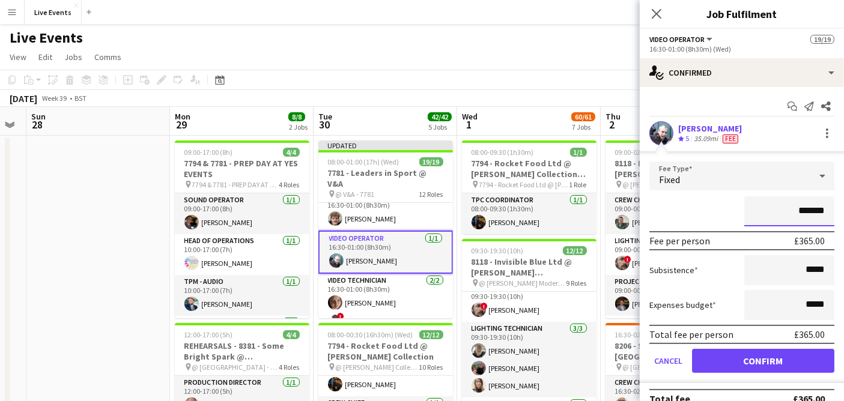
drag, startPoint x: 788, startPoint y: 211, endPoint x: 829, endPoint y: 212, distance: 41.5
click at [829, 212] on form "Fee Type Fixed ******* Fee per person £365.00 Subsistence ***** Expenses budget…" at bounding box center [742, 273] width 204 height 222
paste input
type input "****"
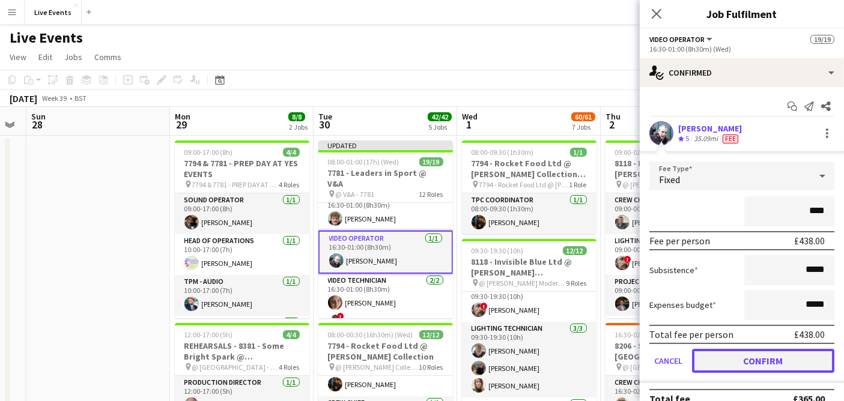
click at [779, 358] on button "Confirm" at bounding box center [763, 361] width 142 height 24
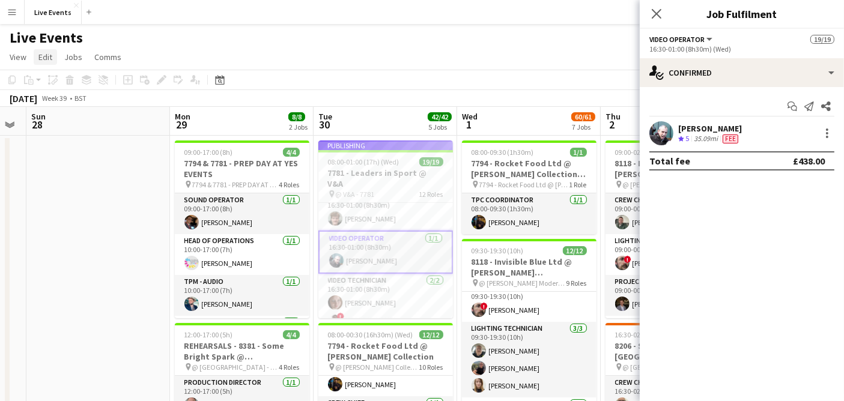
scroll to position [477, 0]
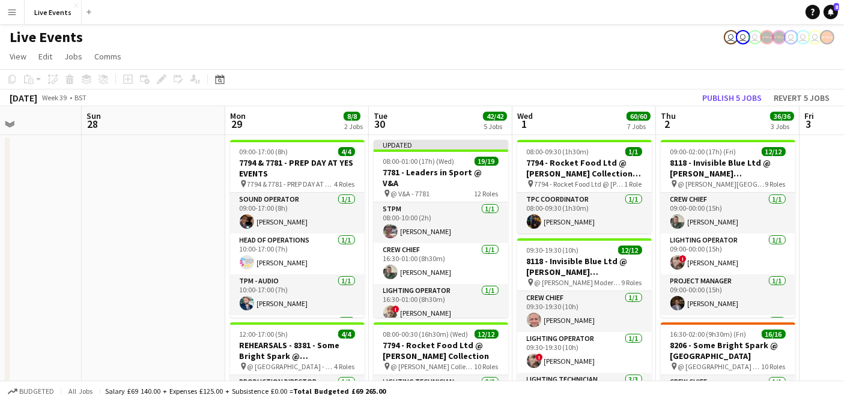
scroll to position [8, 0]
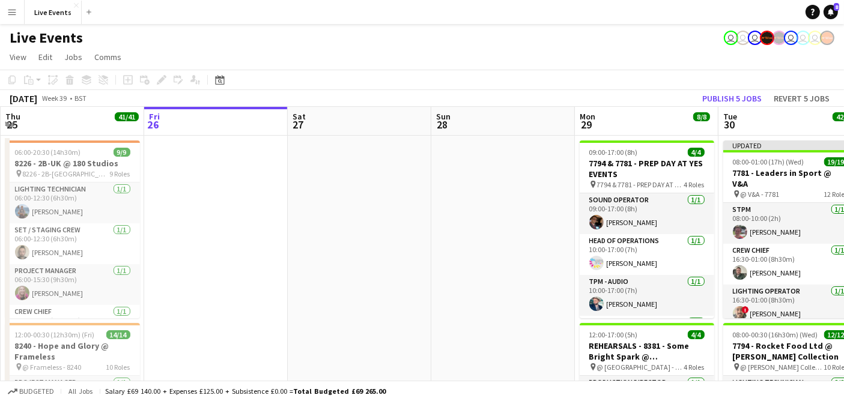
click at [25, 37] on h1 "Live Events" at bounding box center [46, 38] width 73 height 18
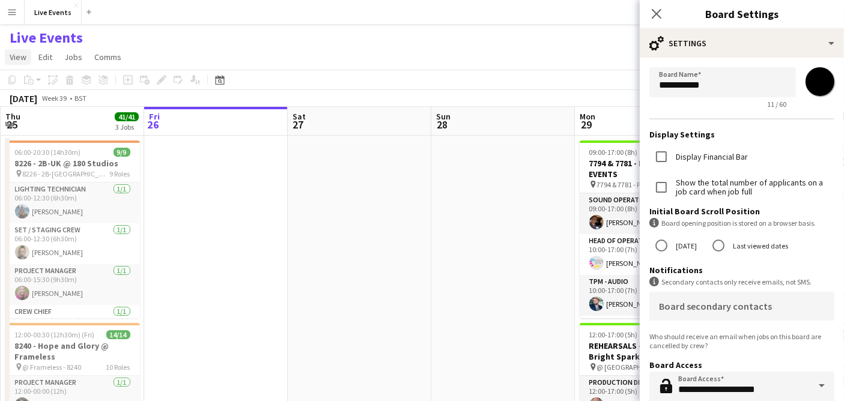
click at [13, 52] on span "View" at bounding box center [18, 57] width 17 height 11
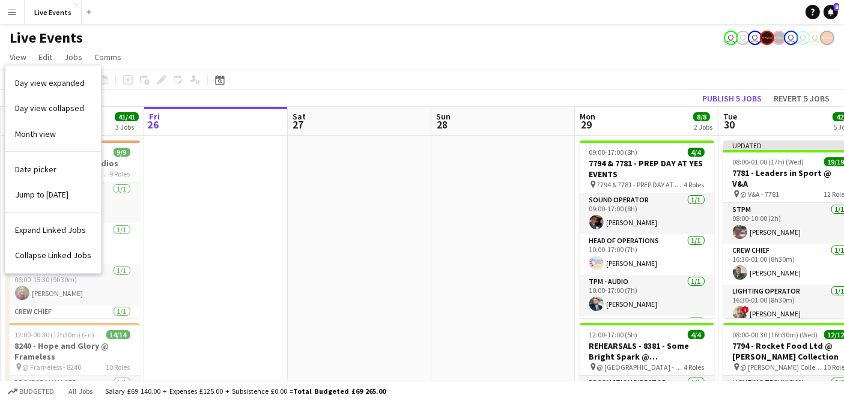
click at [8, 13] on app-icon "Menu" at bounding box center [12, 12] width 10 height 10
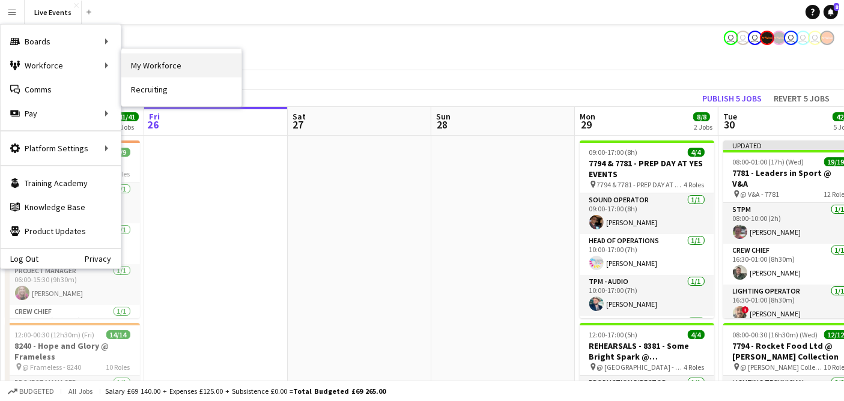
click at [132, 60] on link "My Workforce" at bounding box center [181, 65] width 120 height 24
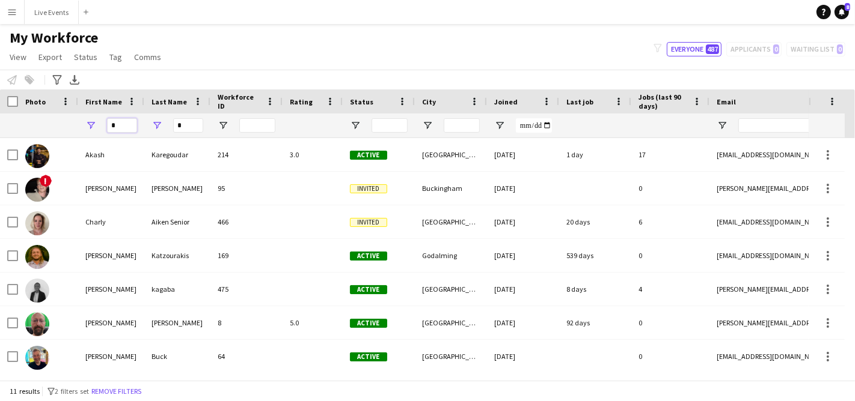
click at [117, 123] on input "*" at bounding box center [122, 125] width 30 height 14
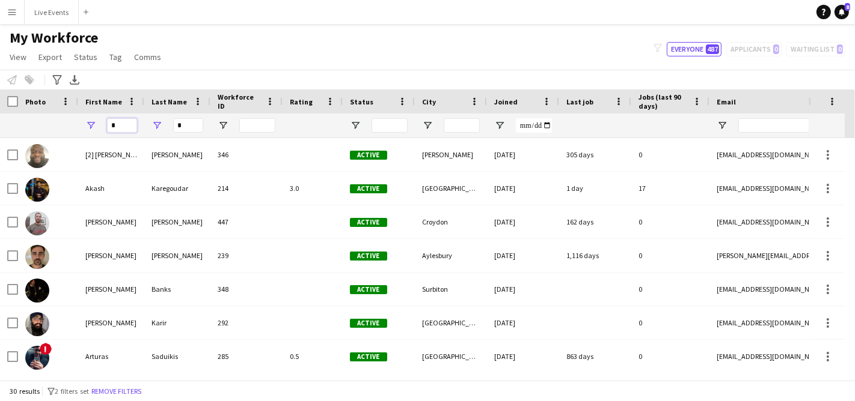
type input "*"
click at [186, 121] on input "*" at bounding box center [188, 125] width 30 height 14
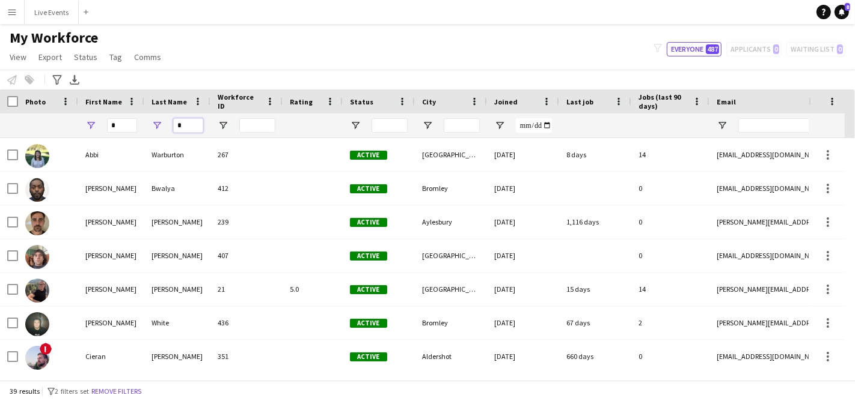
type input "*"
